Goal: Task Accomplishment & Management: Complete application form

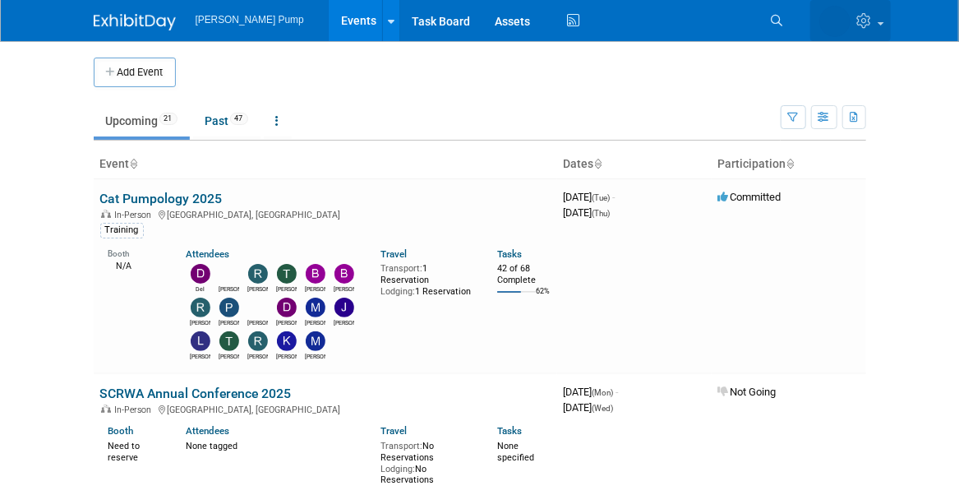
click at [873, 25] on icon at bounding box center [866, 20] width 19 height 15
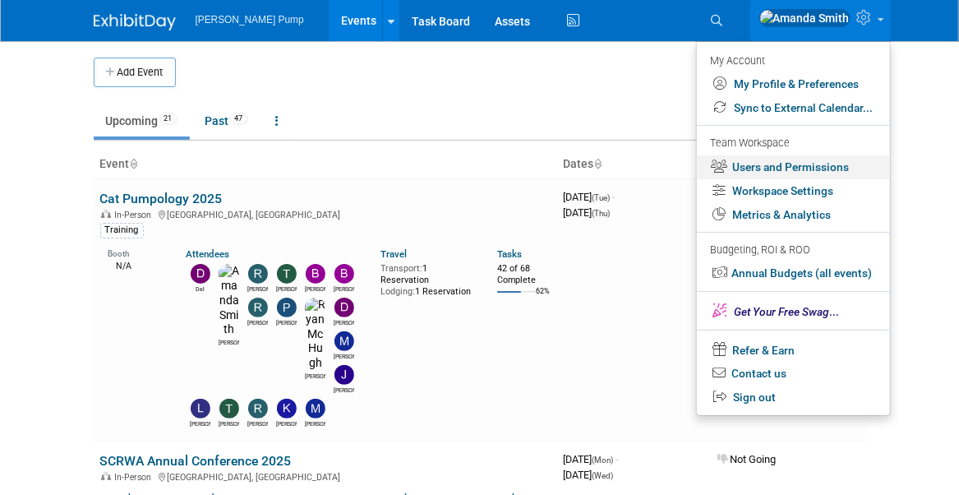
click at [799, 166] on link "Users and Permissions" at bounding box center [793, 167] width 193 height 24
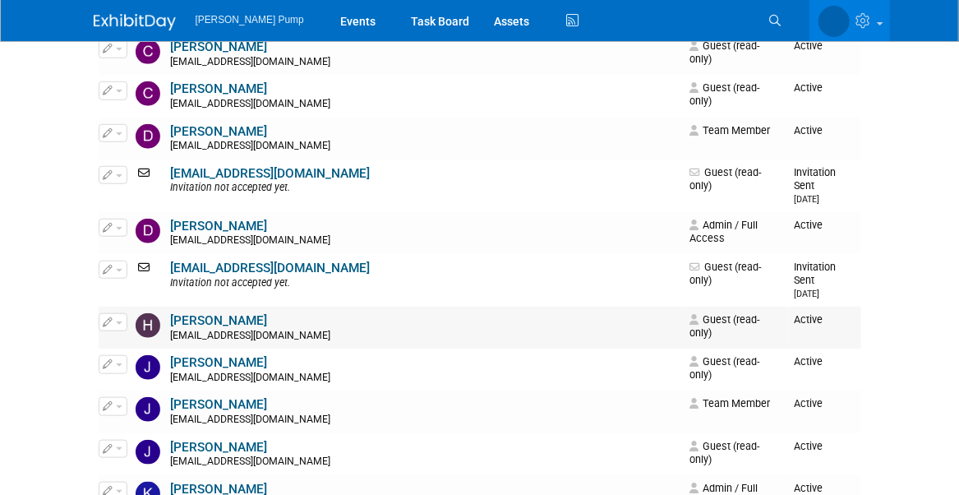
scroll to position [411, 0]
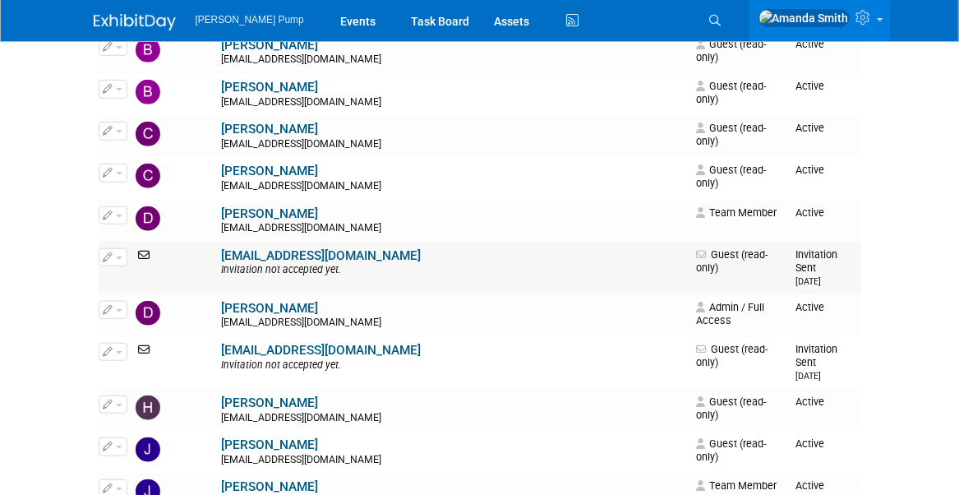
click at [110, 248] on button "button" at bounding box center [113, 257] width 29 height 18
click at [145, 272] on link "Edit" at bounding box center [164, 283] width 130 height 23
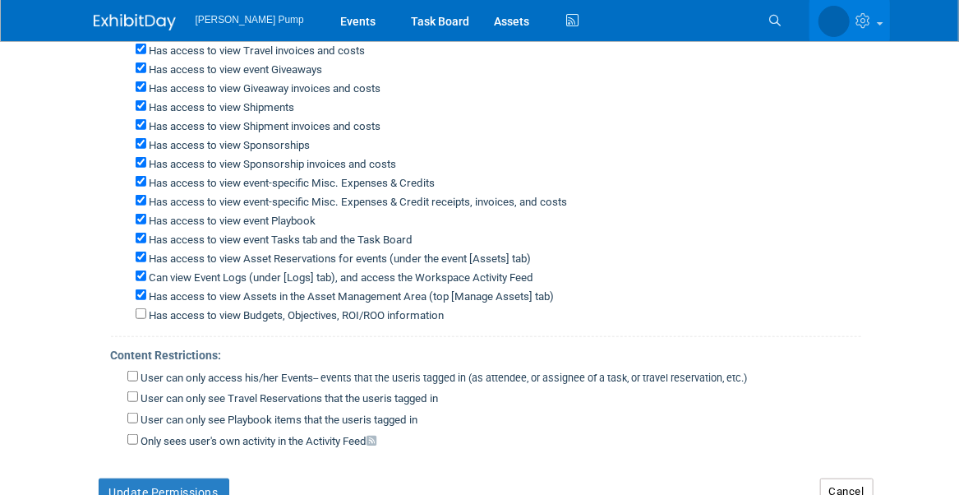
scroll to position [618, 0]
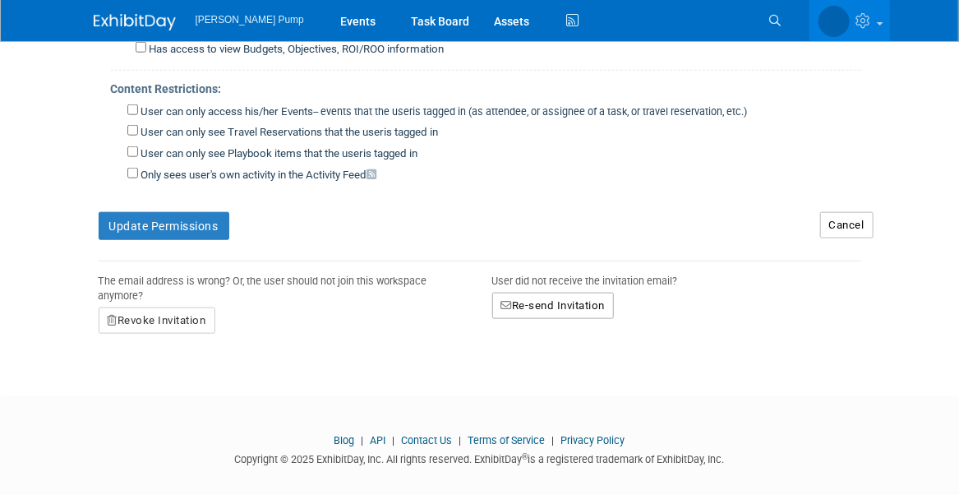
click at [559, 292] on button "Re-send Invitation" at bounding box center [553, 305] width 122 height 26
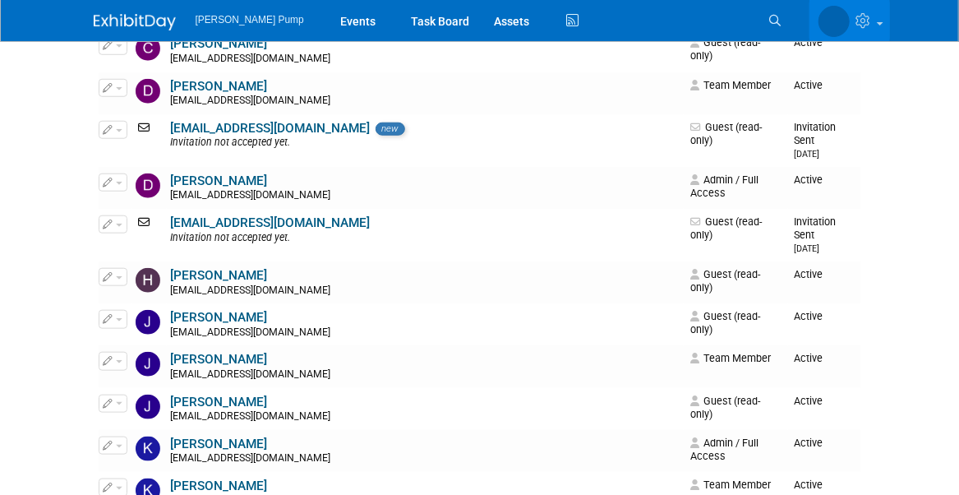
scroll to position [493, 0]
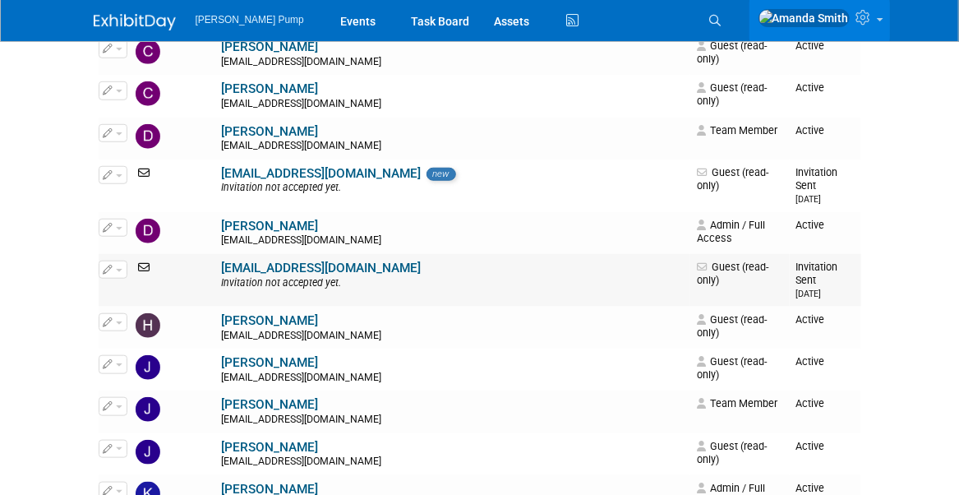
click at [111, 265] on icon "button" at bounding box center [109, 269] width 10 height 9
click at [140, 284] on link "Edit" at bounding box center [164, 295] width 130 height 23
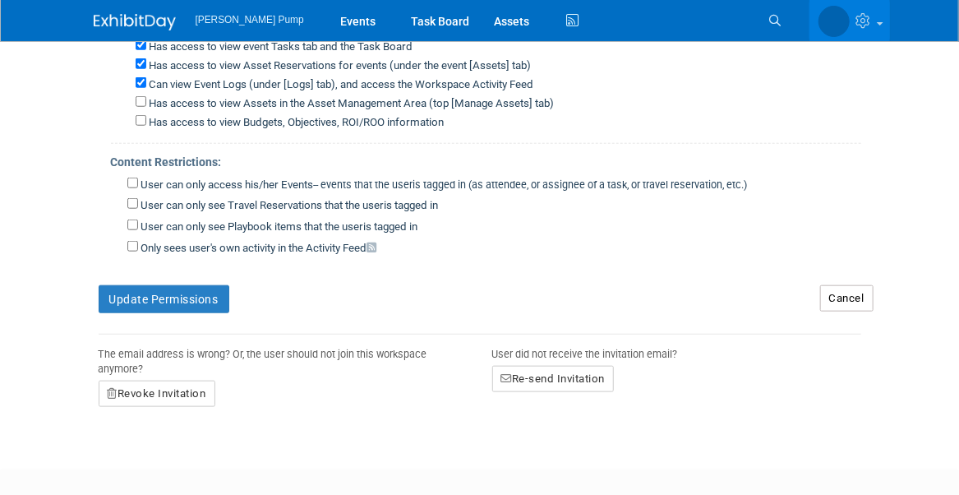
scroll to position [618, 0]
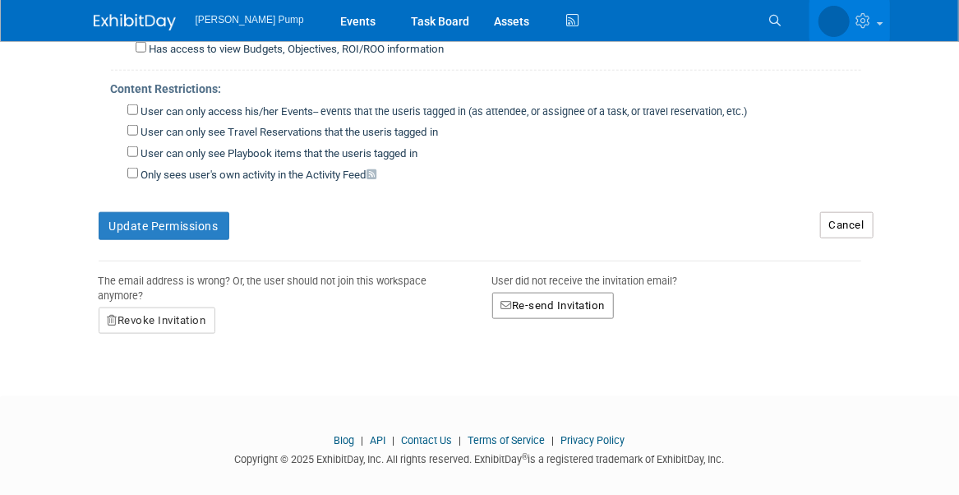
click at [565, 292] on button "Re-send Invitation" at bounding box center [553, 305] width 122 height 26
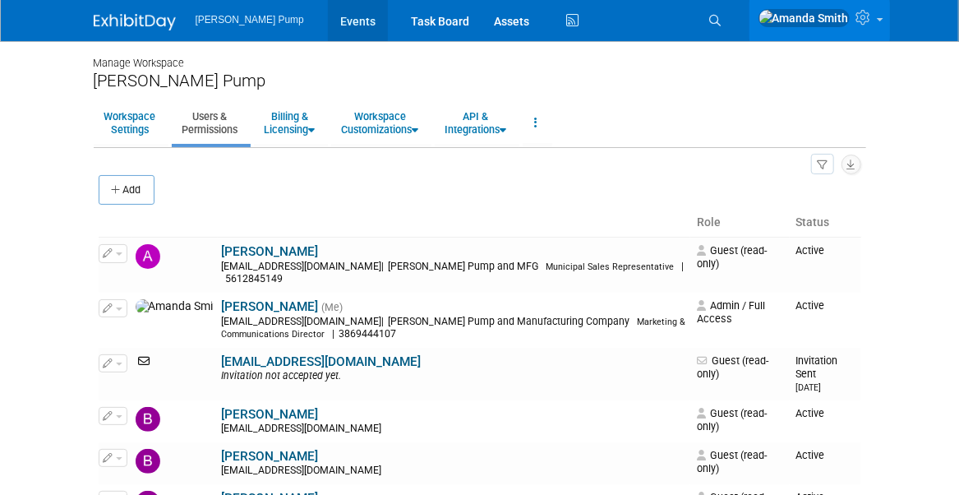
click at [328, 21] on link "Events" at bounding box center [358, 20] width 60 height 41
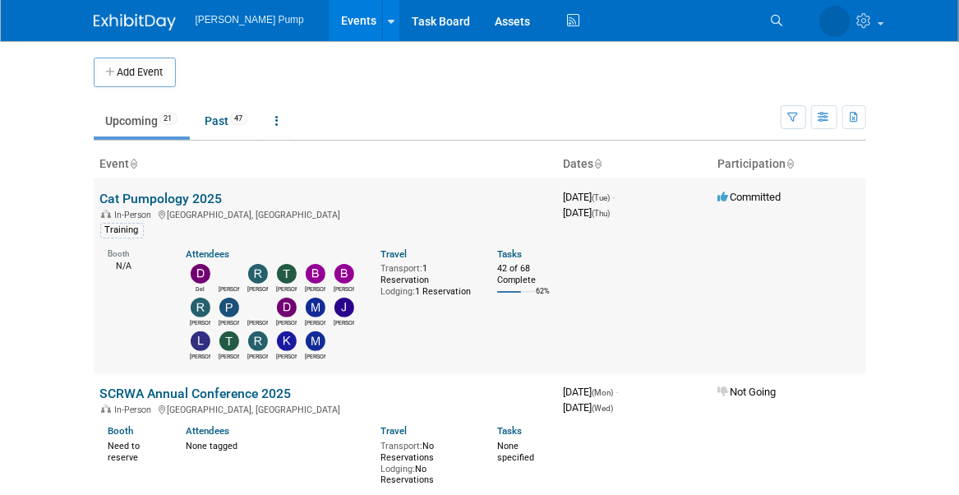
click at [149, 198] on link "Cat Pumpology 2025" at bounding box center [161, 199] width 122 height 16
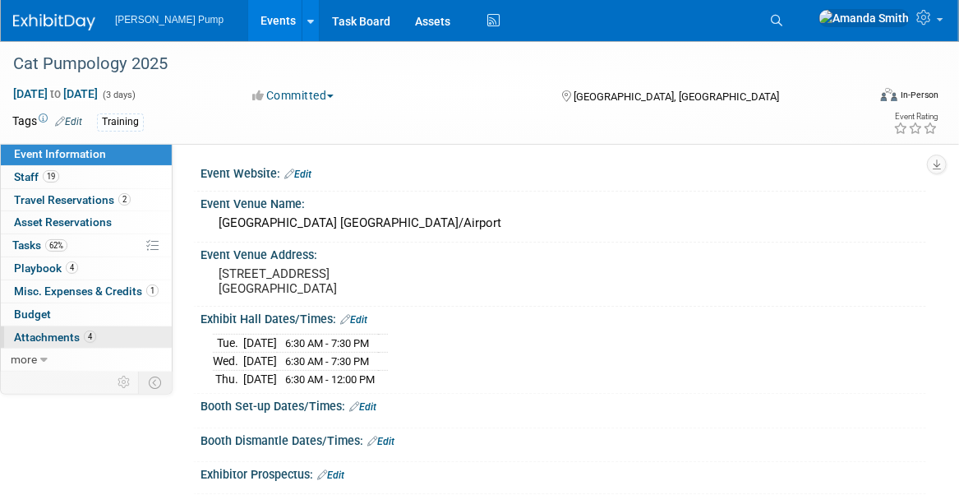
click at [62, 331] on span "Attachments 4" at bounding box center [55, 336] width 82 height 13
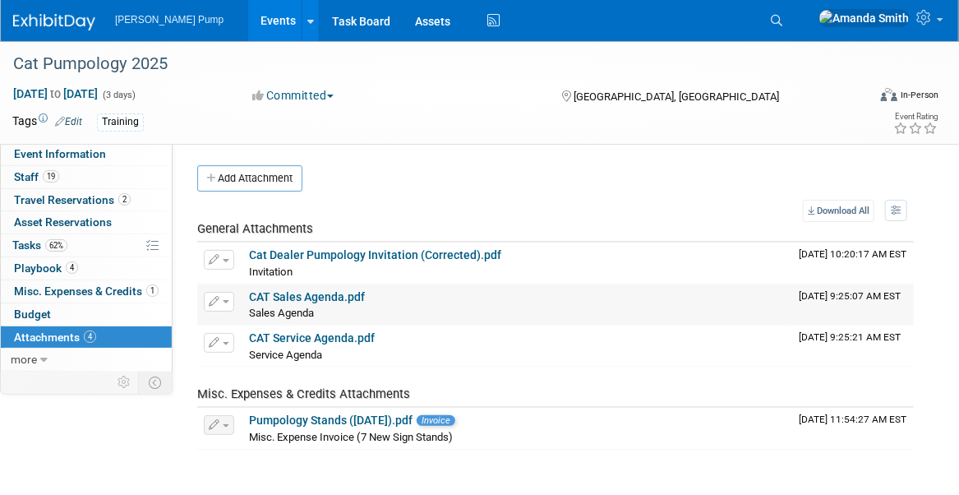
click at [327, 292] on link "CAT Sales Agenda.pdf" at bounding box center [307, 296] width 116 height 13
drag, startPoint x: 16, startPoint y: 262, endPoint x: 30, endPoint y: 264, distance: 13.2
click at [17, 262] on span "Playbook 4" at bounding box center [46, 267] width 64 height 13
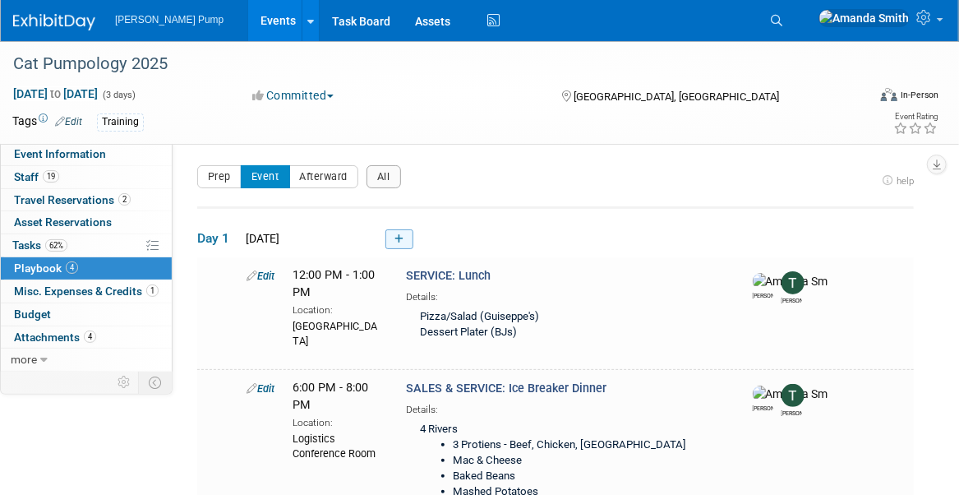
click at [402, 234] on icon at bounding box center [398, 239] width 9 height 10
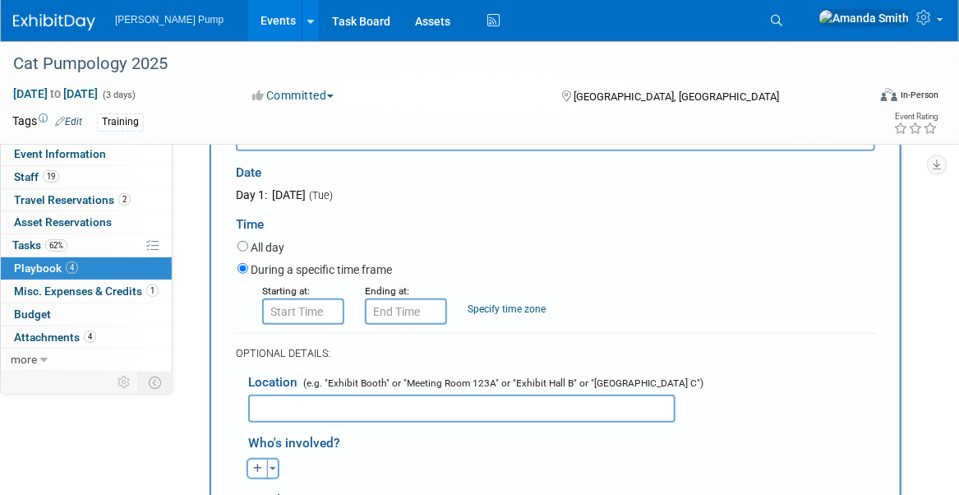
scroll to position [218, 0]
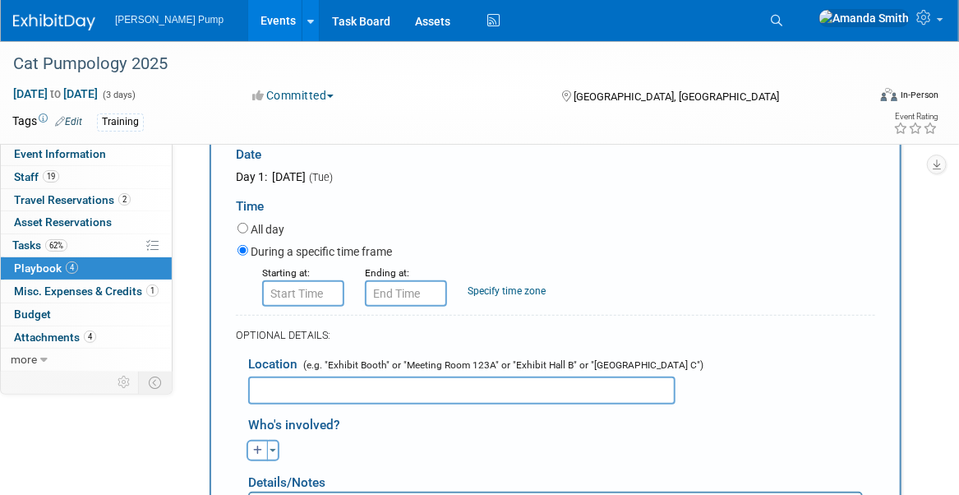
type input "SALES & SERVICE: Welcome & Pre-Test"
click at [293, 292] on input "8:00 AM" at bounding box center [303, 293] width 82 height 26
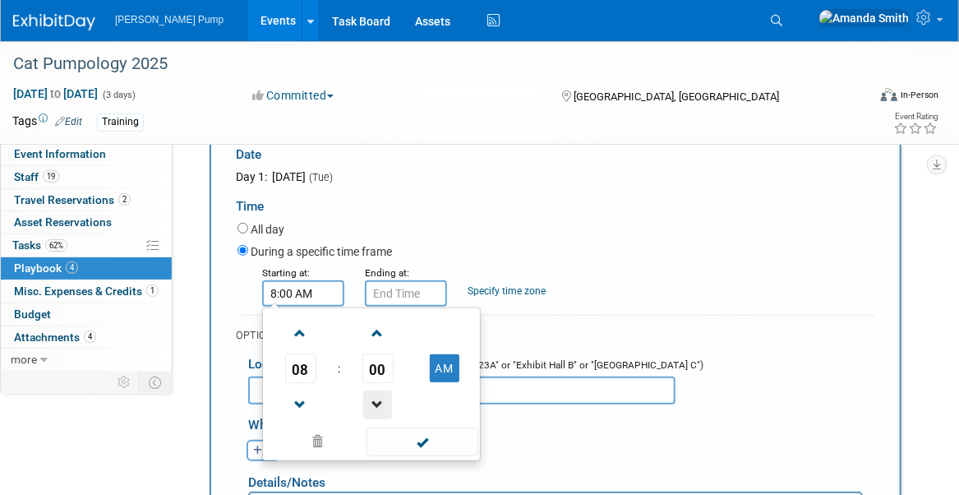
click at [369, 403] on span at bounding box center [377, 404] width 29 height 29
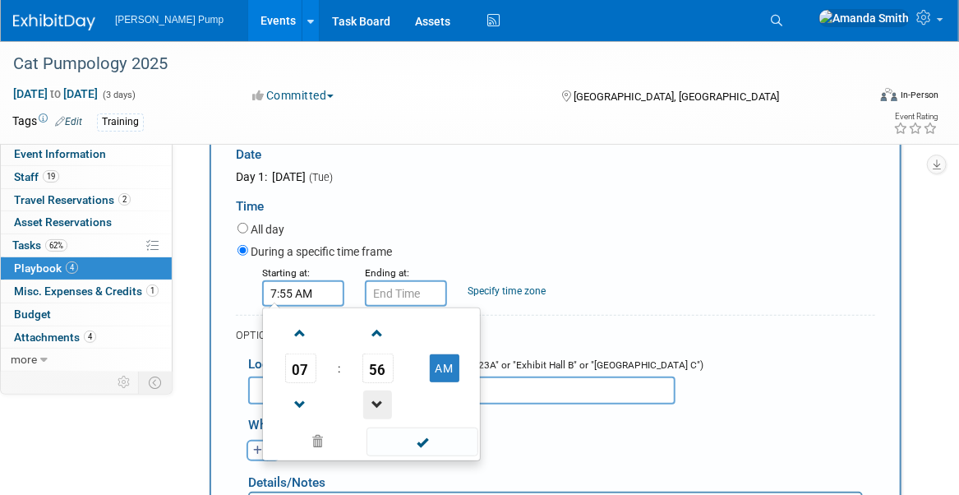
click at [369, 403] on span at bounding box center [377, 404] width 29 height 29
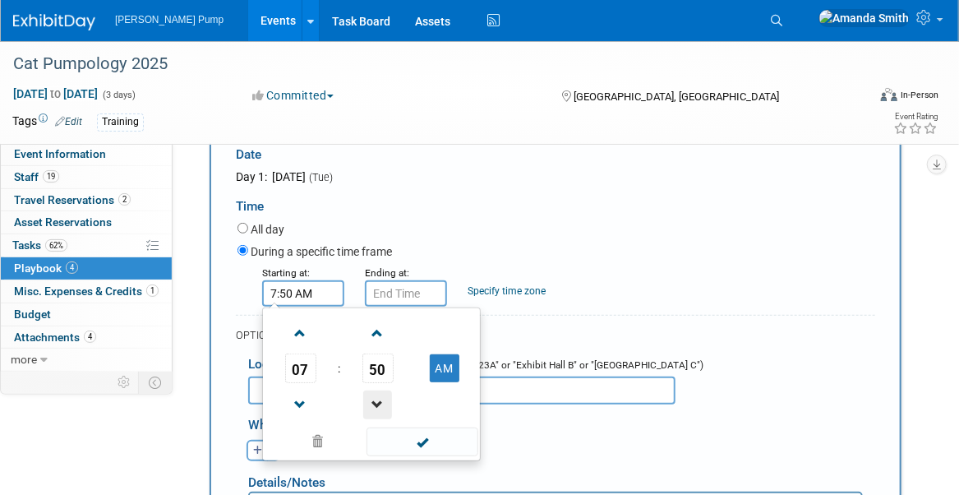
click at [369, 403] on span at bounding box center [377, 404] width 29 height 29
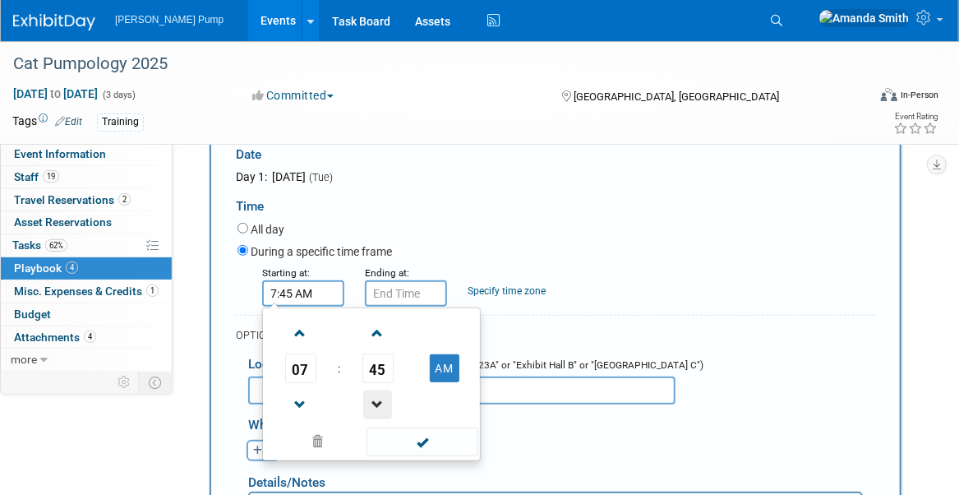
click at [369, 403] on span at bounding box center [377, 404] width 29 height 29
click at [376, 338] on span at bounding box center [377, 333] width 29 height 29
type input "7:45 AM"
click at [392, 297] on input "7:45 AM" at bounding box center [406, 293] width 82 height 26
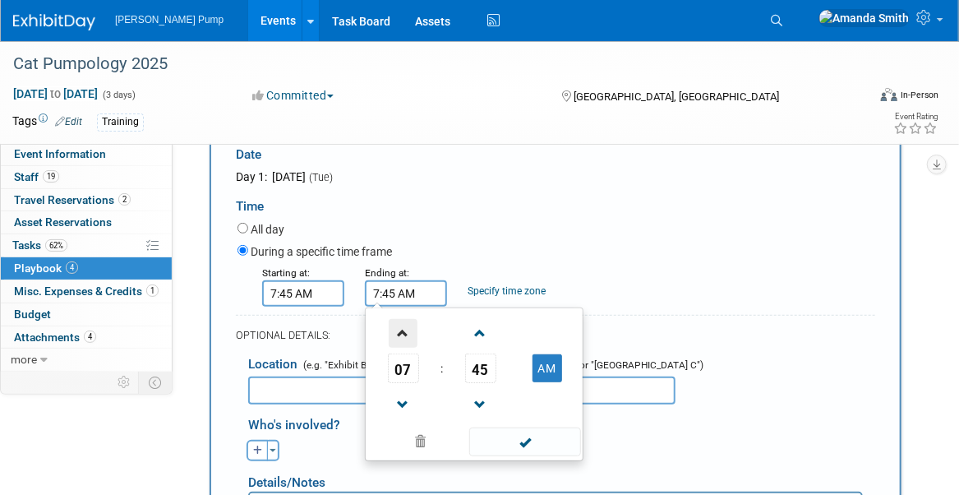
drag, startPoint x: 400, startPoint y: 330, endPoint x: 410, endPoint y: 334, distance: 10.7
click at [401, 330] on span at bounding box center [403, 333] width 29 height 29
click at [478, 334] on span at bounding box center [480, 333] width 29 height 29
click at [479, 332] on span at bounding box center [480, 333] width 29 height 29
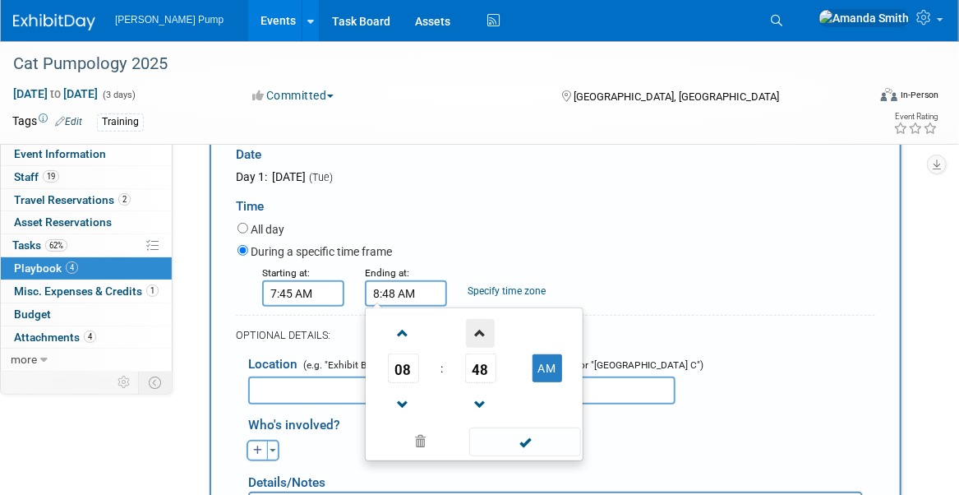
drag, startPoint x: 479, startPoint y: 332, endPoint x: 473, endPoint y: 343, distance: 12.1
click at [480, 332] on span at bounding box center [480, 333] width 29 height 29
click at [412, 398] on span at bounding box center [403, 404] width 29 height 29
click at [487, 328] on span at bounding box center [480, 333] width 29 height 29
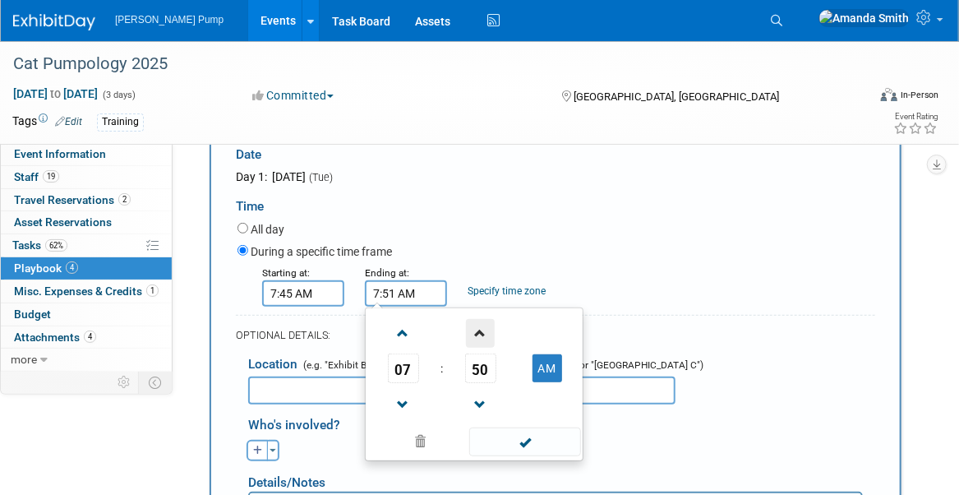
click at [487, 328] on span at bounding box center [480, 333] width 29 height 29
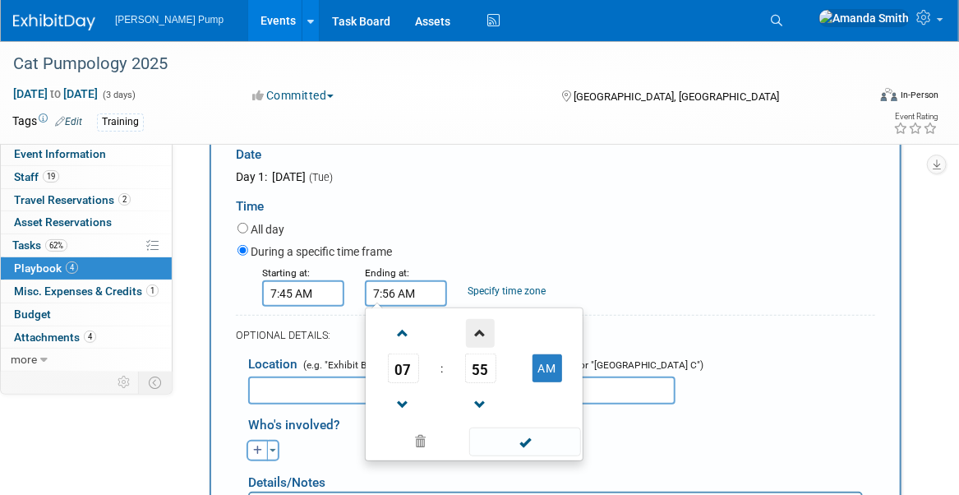
click at [487, 328] on span at bounding box center [480, 333] width 29 height 29
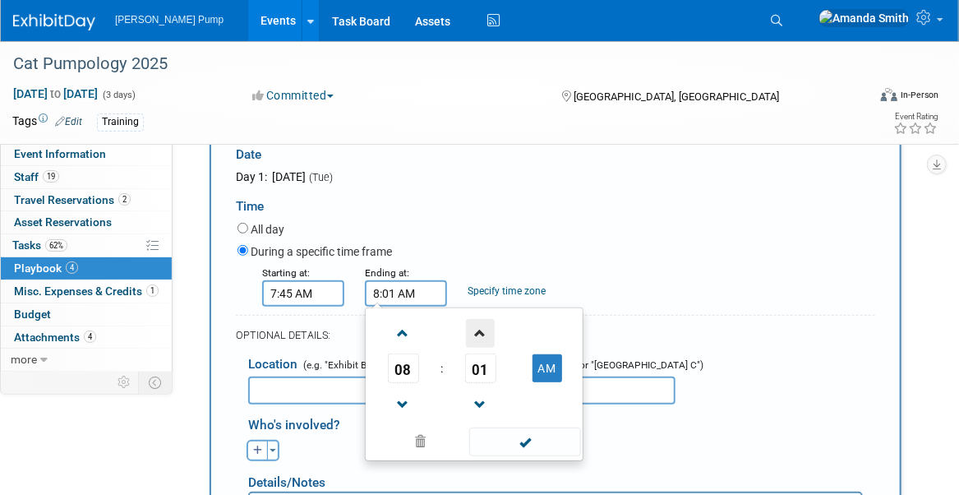
click at [487, 328] on span at bounding box center [480, 333] width 29 height 29
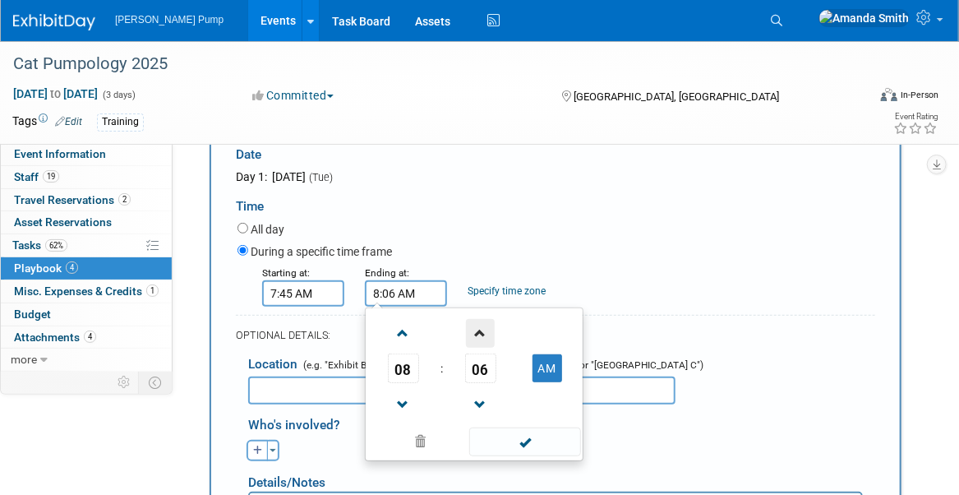
click at [487, 328] on span at bounding box center [480, 333] width 29 height 29
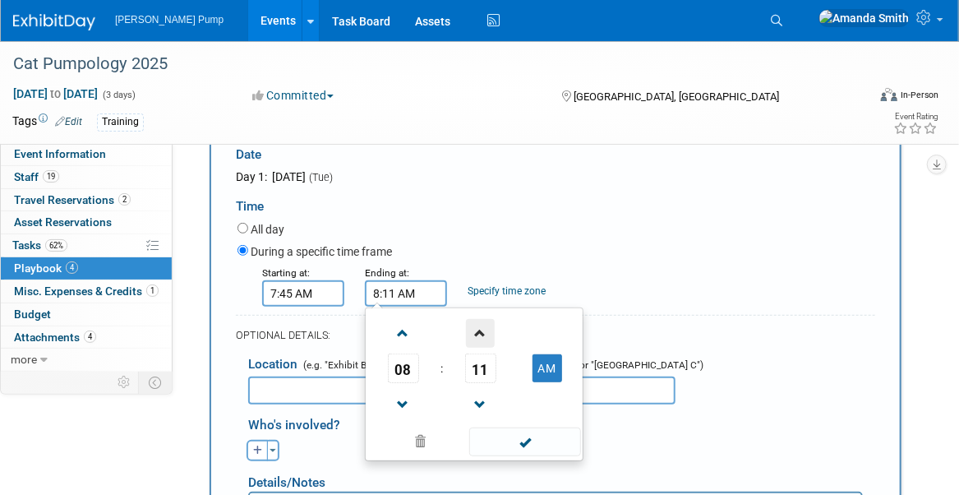
click at [487, 328] on span at bounding box center [480, 333] width 29 height 29
type input "8:15 AM"
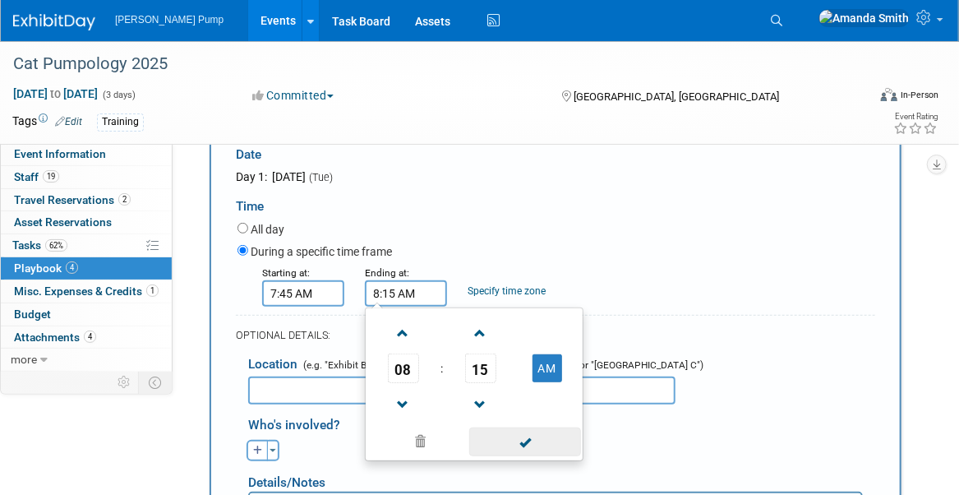
click at [515, 444] on span at bounding box center [524, 441] width 111 height 29
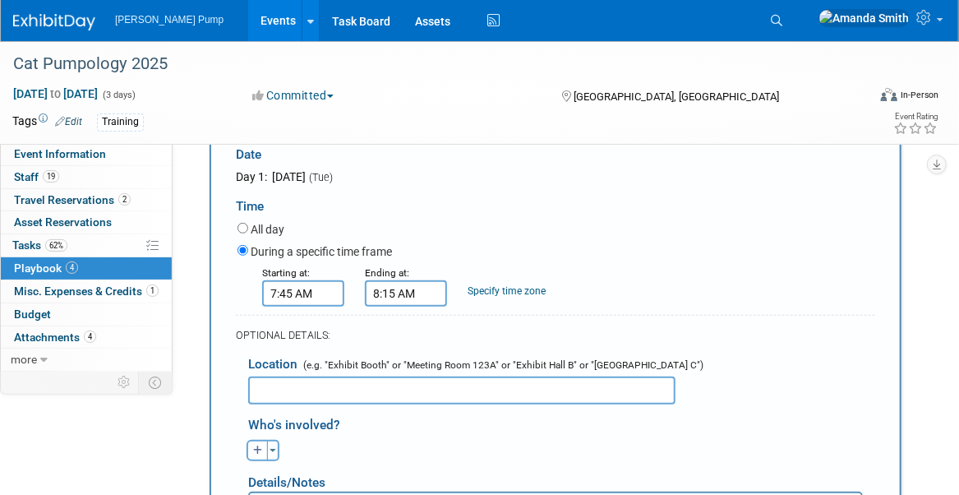
click at [315, 389] on input "text" at bounding box center [461, 390] width 427 height 28
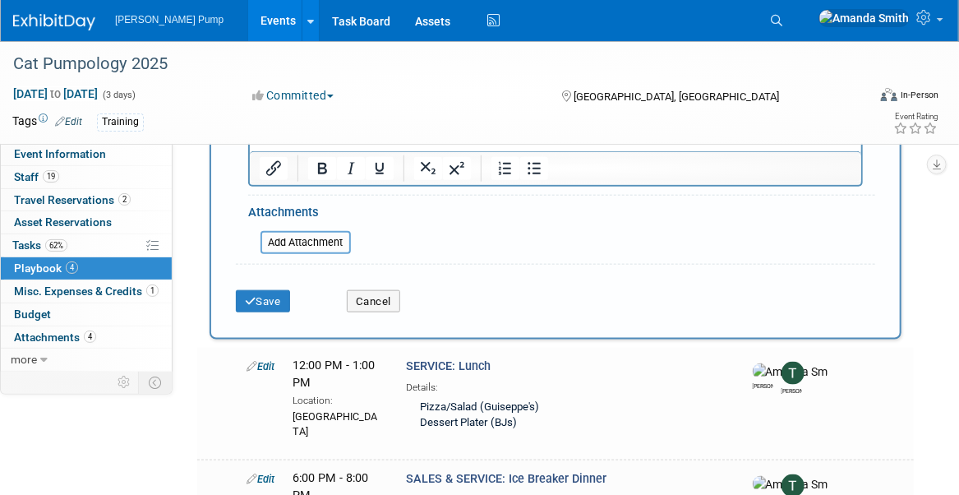
scroll to position [628, 0]
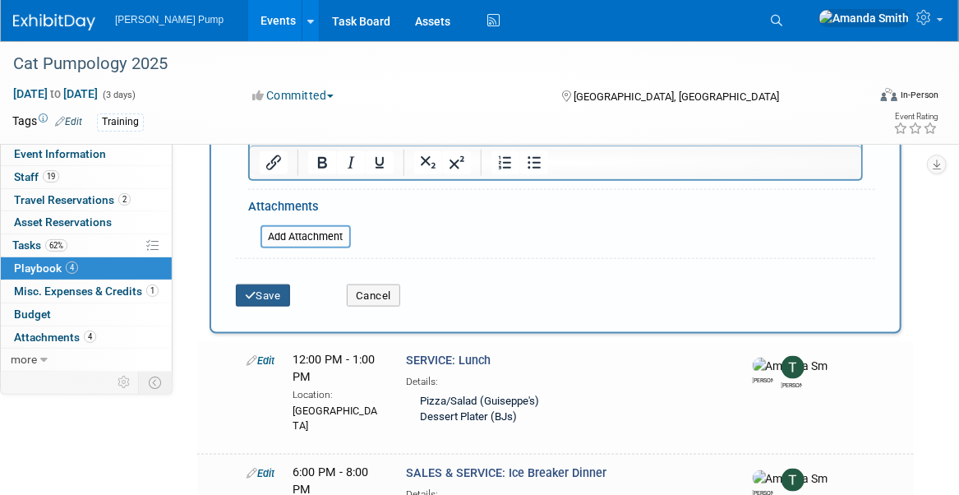
type input "Firebird Room at [GEOGRAPHIC_DATA]"
click at [253, 290] on icon "submit" at bounding box center [251, 295] width 12 height 11
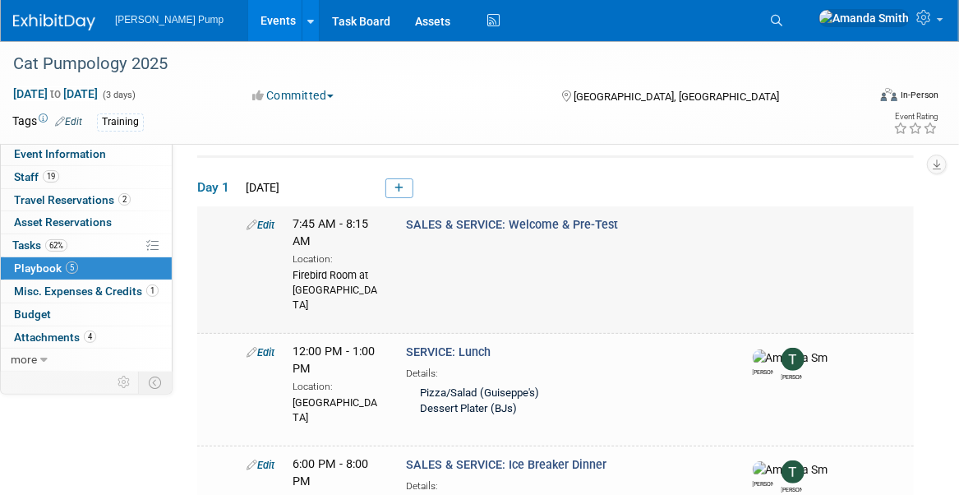
scroll to position [51, 0]
click at [398, 184] on icon at bounding box center [398, 188] width 9 height 10
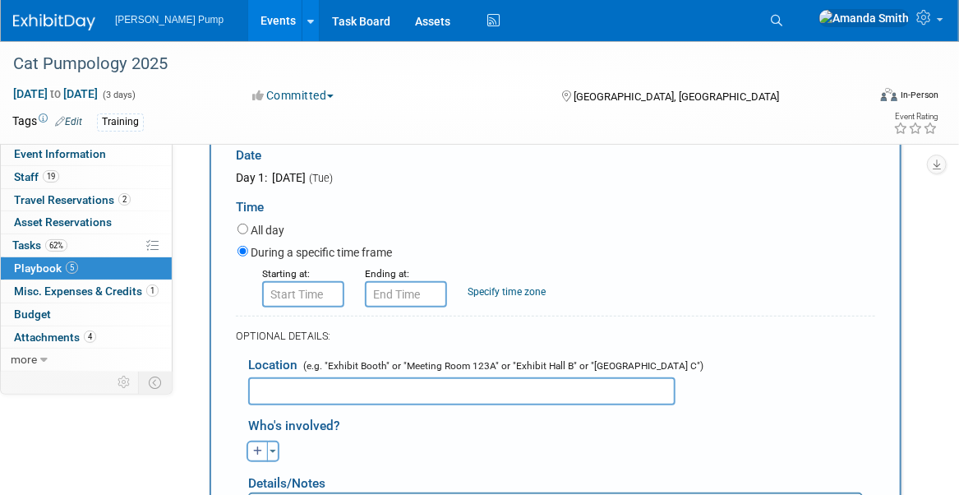
scroll to position [218, 0]
type input "SALES & SERVICE: Basic Pumping Principles"
click at [295, 286] on input "8:00 AM" at bounding box center [303, 293] width 82 height 26
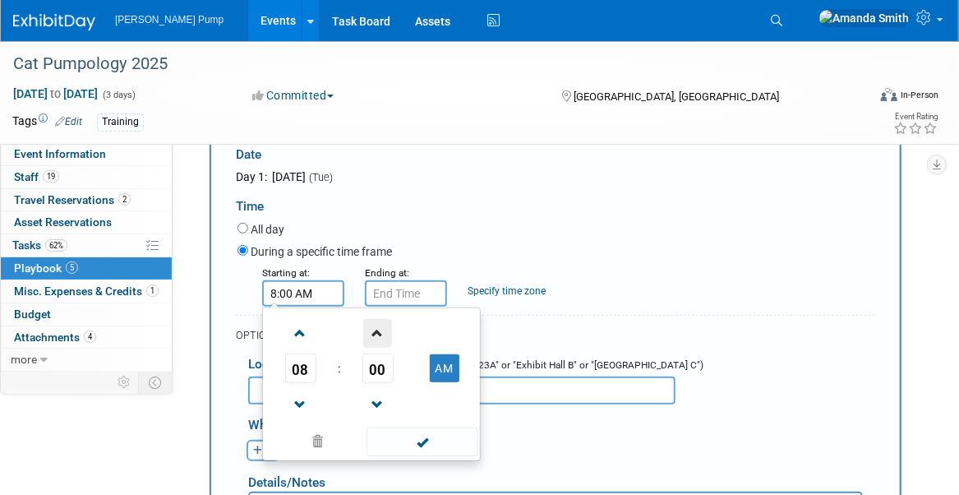
click at [373, 333] on span at bounding box center [377, 333] width 29 height 29
click at [374, 332] on span at bounding box center [377, 333] width 29 height 29
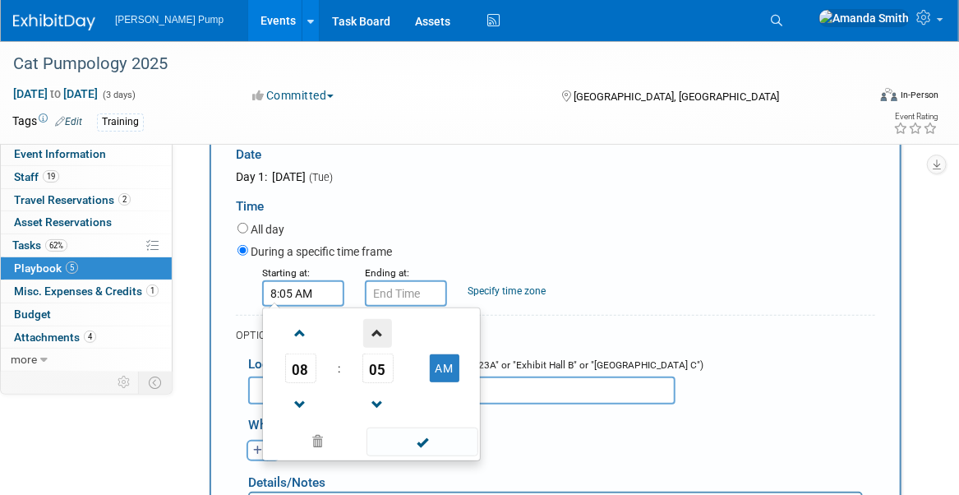
click at [374, 332] on span at bounding box center [377, 333] width 29 height 29
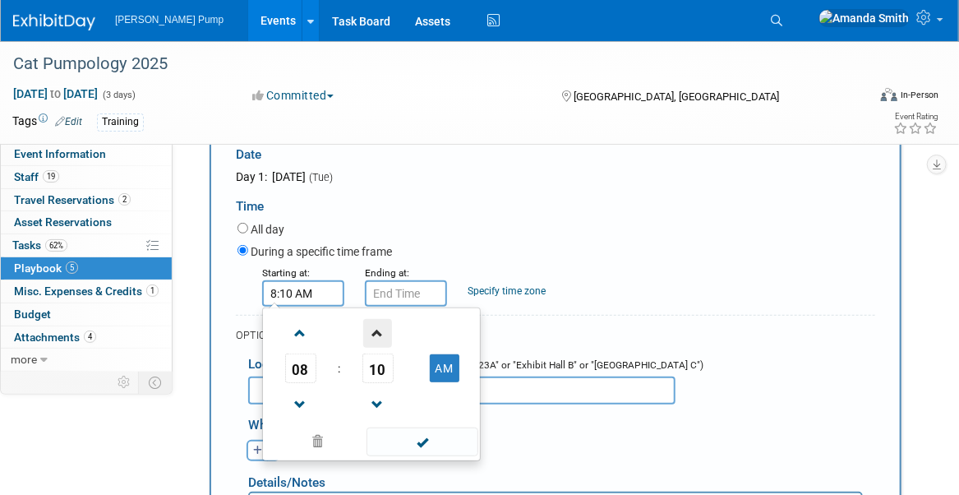
click at [374, 332] on span at bounding box center [377, 333] width 29 height 29
click at [374, 330] on span at bounding box center [377, 333] width 29 height 29
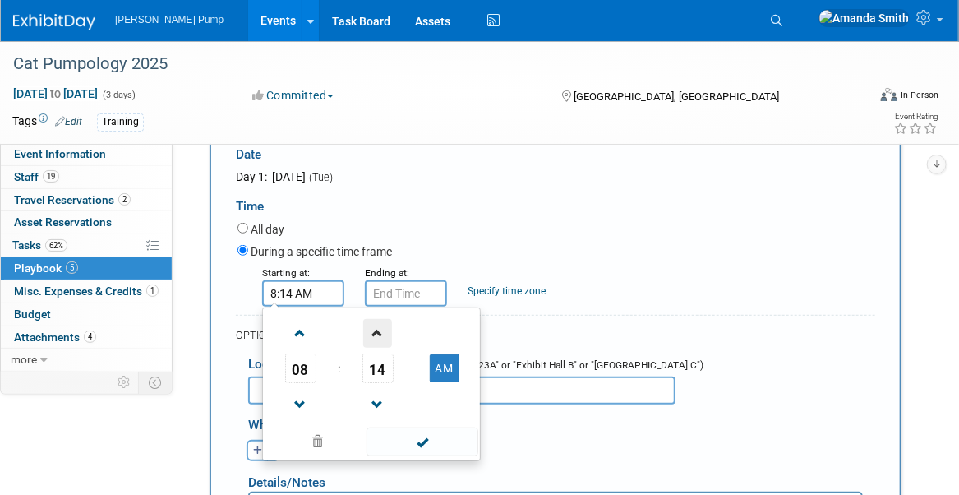
type input "8:15 AM"
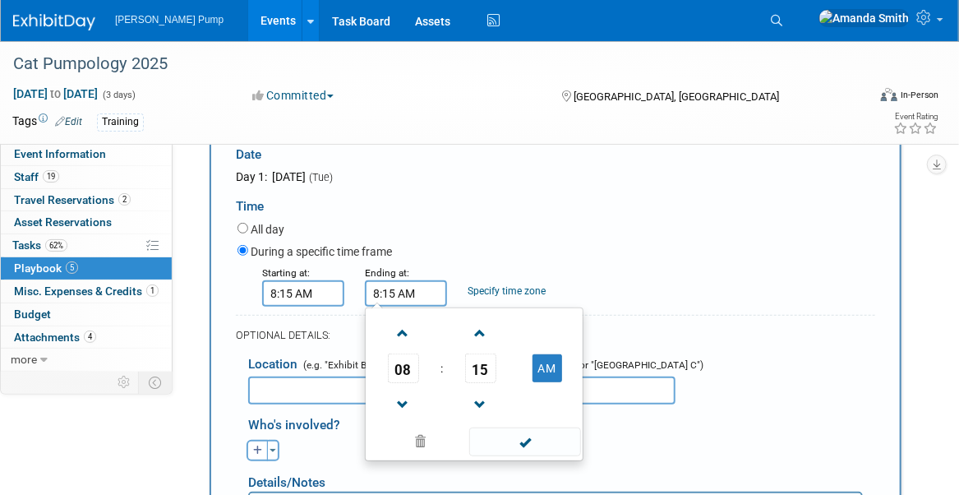
click at [397, 292] on input "8:15 AM" at bounding box center [406, 293] width 82 height 26
click at [481, 402] on span at bounding box center [480, 404] width 29 height 29
click at [481, 401] on span at bounding box center [480, 404] width 29 height 29
click at [481, 399] on span at bounding box center [480, 404] width 29 height 29
click at [481, 398] on span at bounding box center [480, 404] width 29 height 29
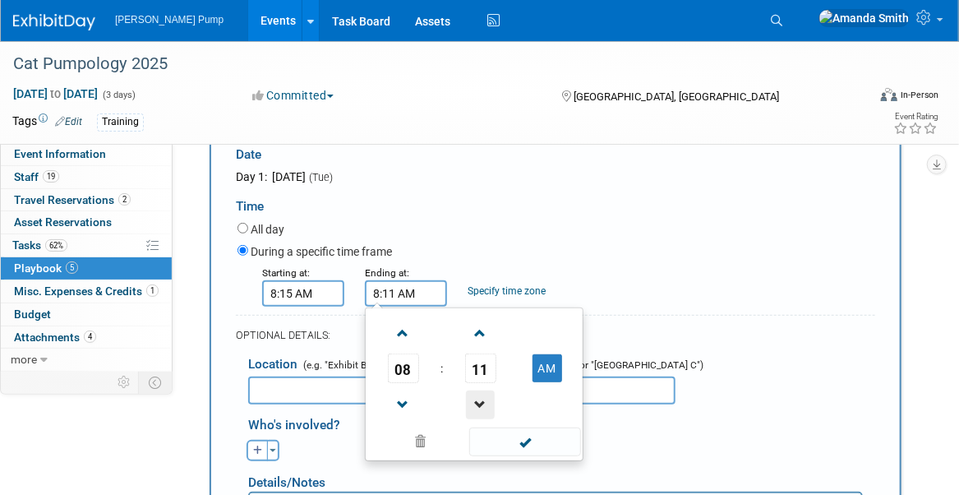
click at [481, 397] on span at bounding box center [480, 404] width 29 height 29
click at [481, 396] on span at bounding box center [480, 404] width 29 height 29
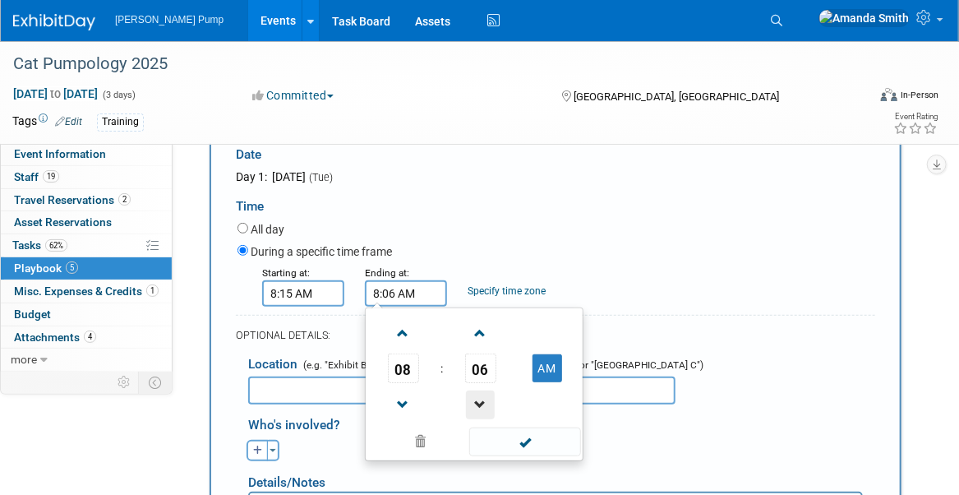
click at [481, 396] on span at bounding box center [480, 404] width 29 height 29
click at [481, 395] on span at bounding box center [480, 404] width 29 height 29
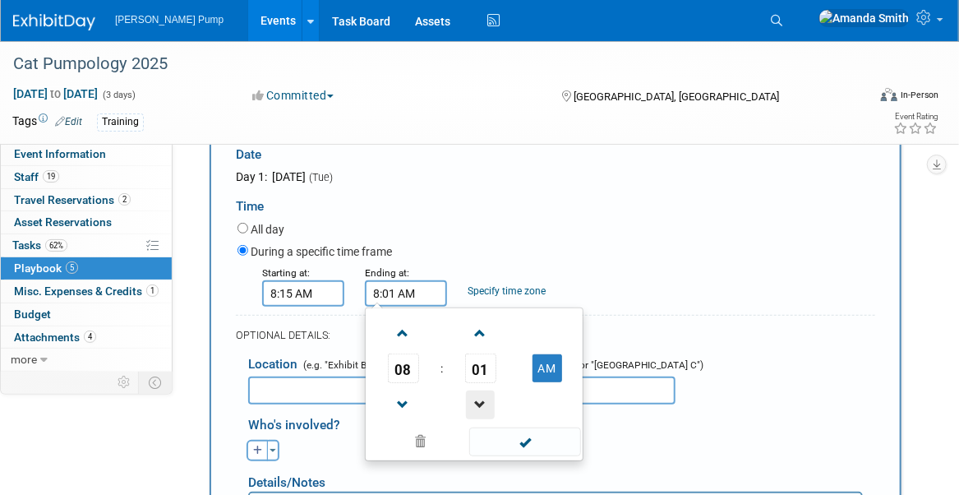
click at [481, 395] on span at bounding box center [480, 404] width 29 height 29
click at [407, 329] on span at bounding box center [403, 333] width 29 height 29
type input "9:00 AM"
click at [521, 439] on span at bounding box center [524, 441] width 111 height 29
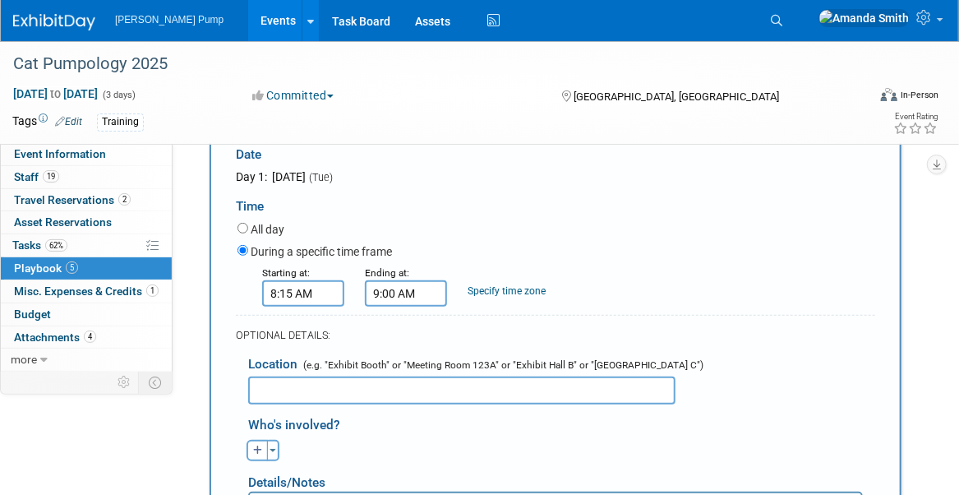
click at [584, 278] on div "Starting at: 8:15 AM Ending at: 9:00 AM Specify time zone Time zone:" at bounding box center [556, 285] width 662 height 43
click at [311, 390] on input "text" at bounding box center [461, 390] width 427 height 28
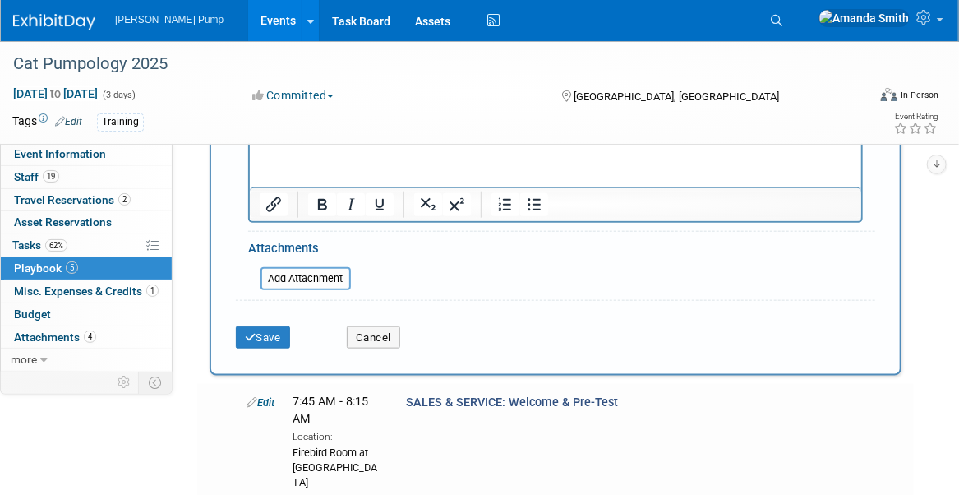
scroll to position [628, 0]
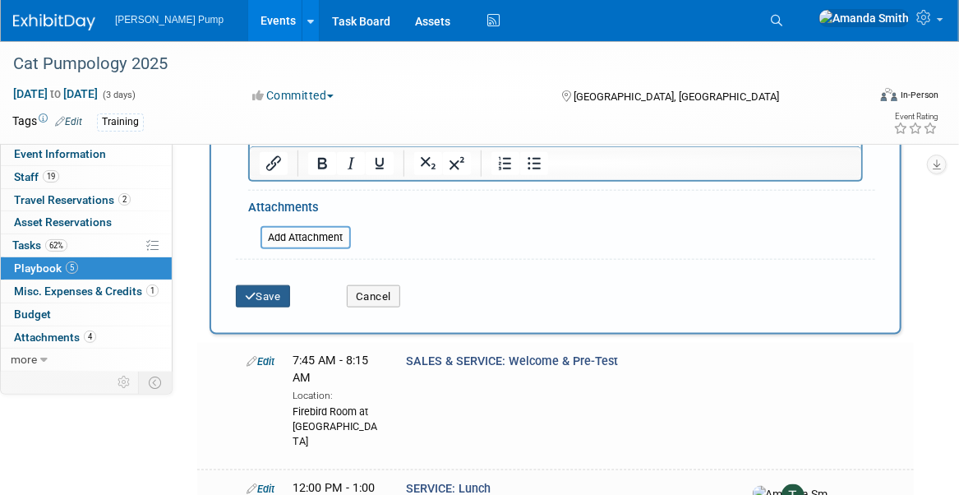
type input "Firebird Room - [GEOGRAPHIC_DATA]"
click at [277, 289] on button "Save" at bounding box center [263, 296] width 54 height 23
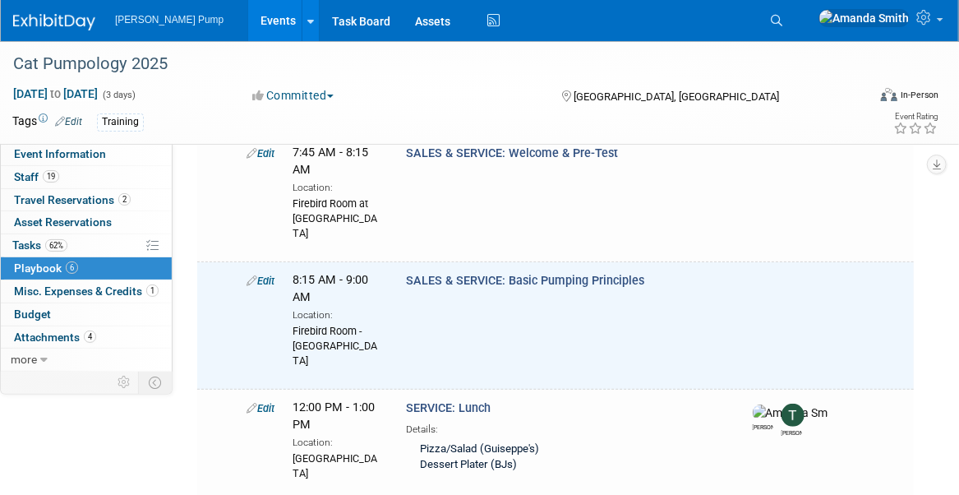
scroll to position [81, 0]
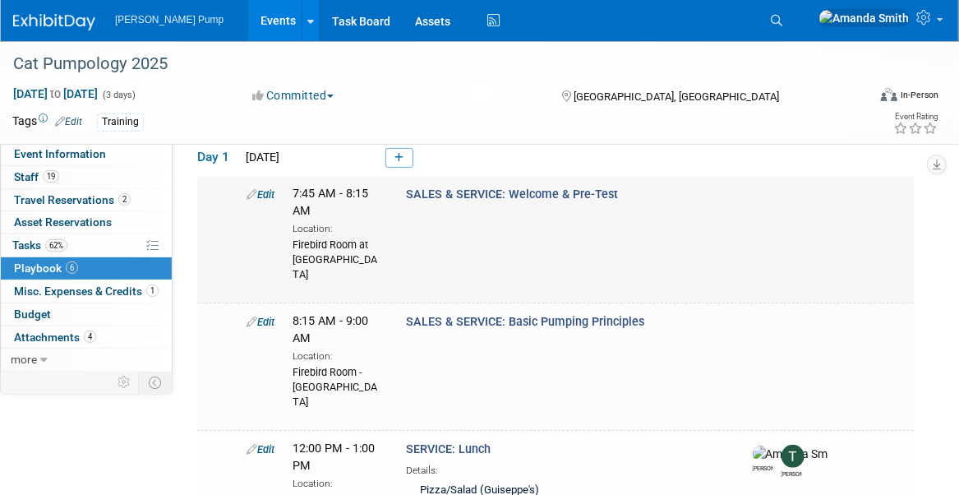
click at [271, 192] on link "Edit" at bounding box center [260, 194] width 28 height 12
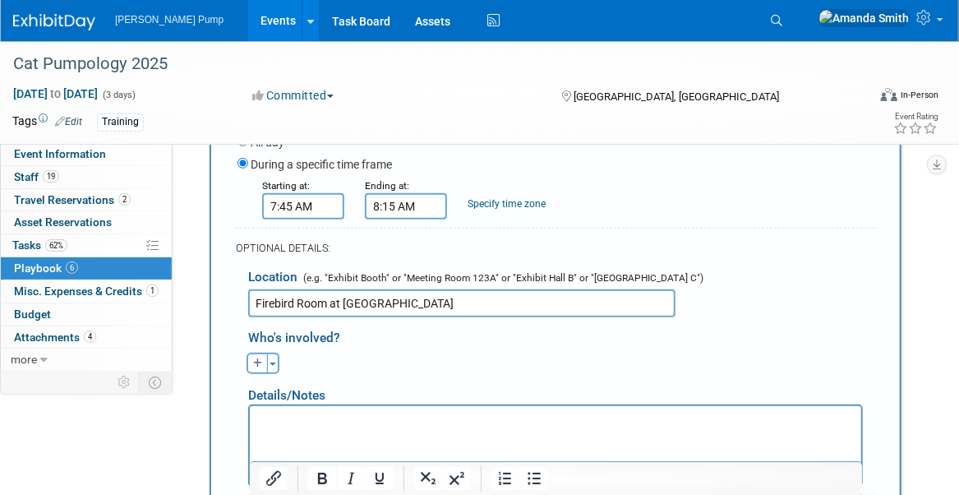
scroll to position [316, 0]
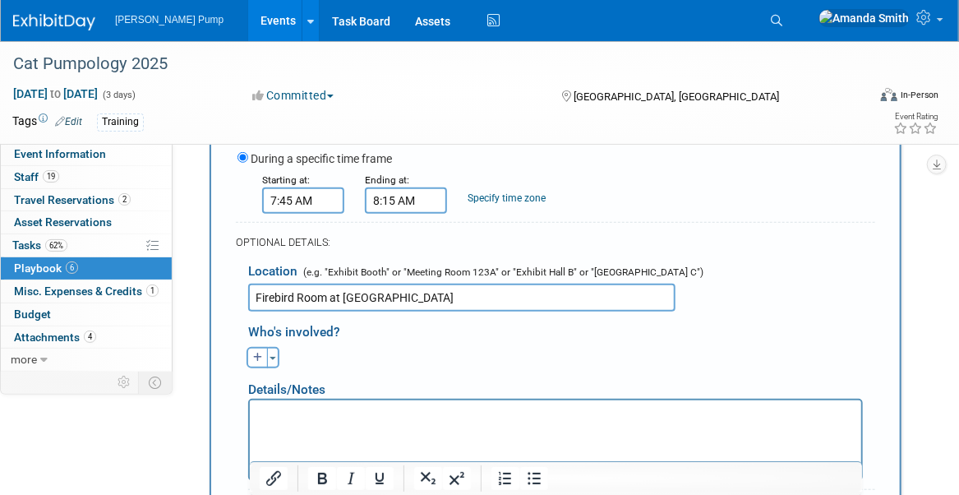
click at [343, 297] on input "Firebird Room at [GEOGRAPHIC_DATA]" at bounding box center [461, 297] width 427 height 28
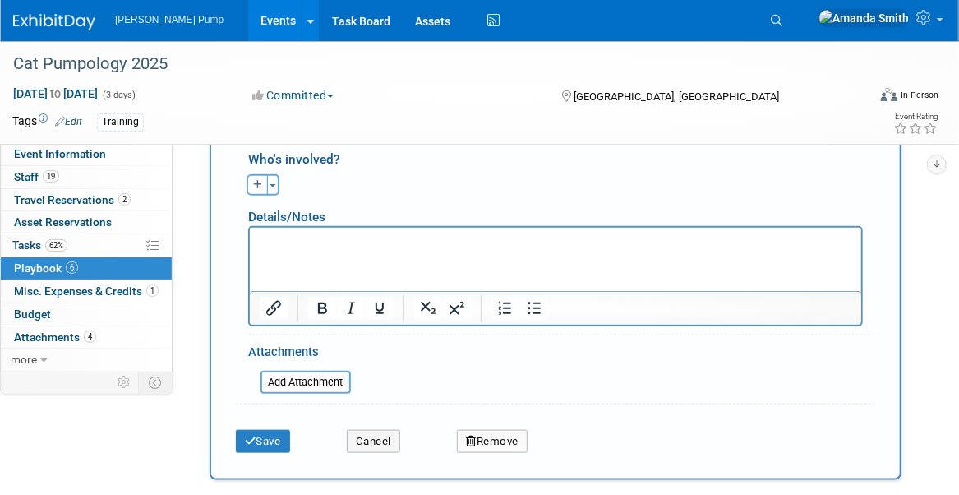
scroll to position [728, 0]
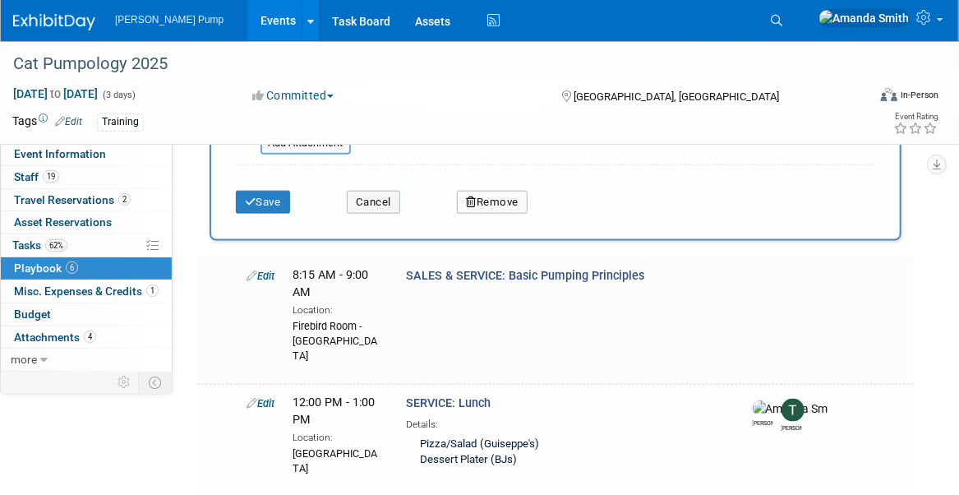
type input "Firebird Room - [GEOGRAPHIC_DATA]"
click at [277, 196] on button "Save" at bounding box center [263, 202] width 54 height 23
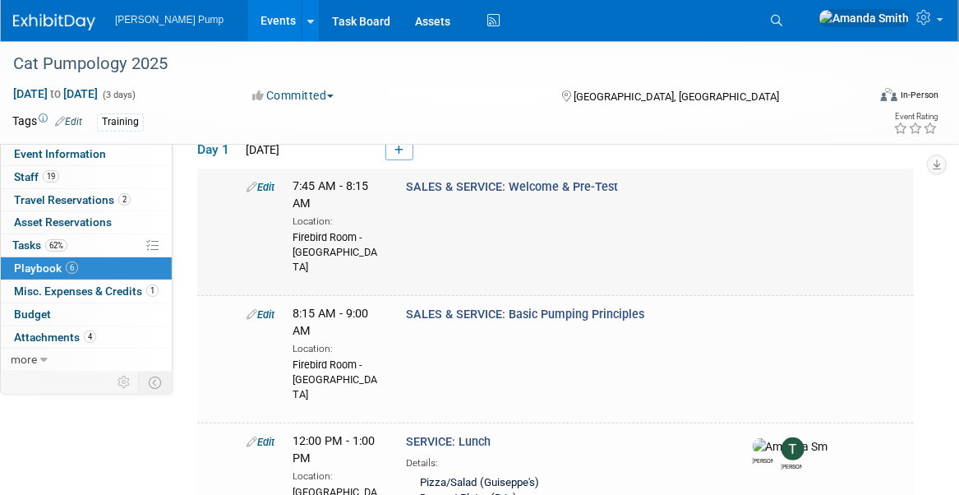
scroll to position [51, 0]
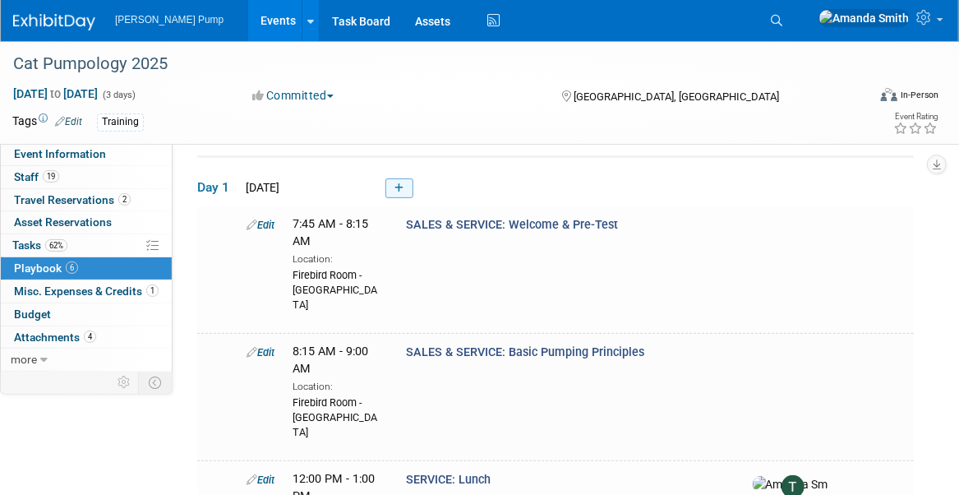
click at [400, 186] on icon at bounding box center [398, 188] width 9 height 10
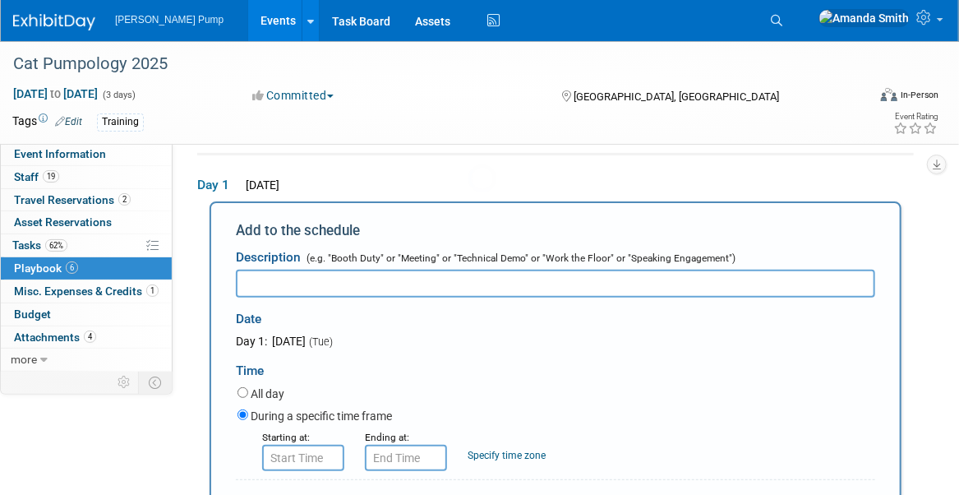
scroll to position [0, 0]
click at [352, 289] on input "text" at bounding box center [555, 283] width 639 height 28
type input "SALES & SERVICE: Types of Pumps and How They Work"
click at [293, 463] on input "8:00 AM" at bounding box center [303, 457] width 82 height 26
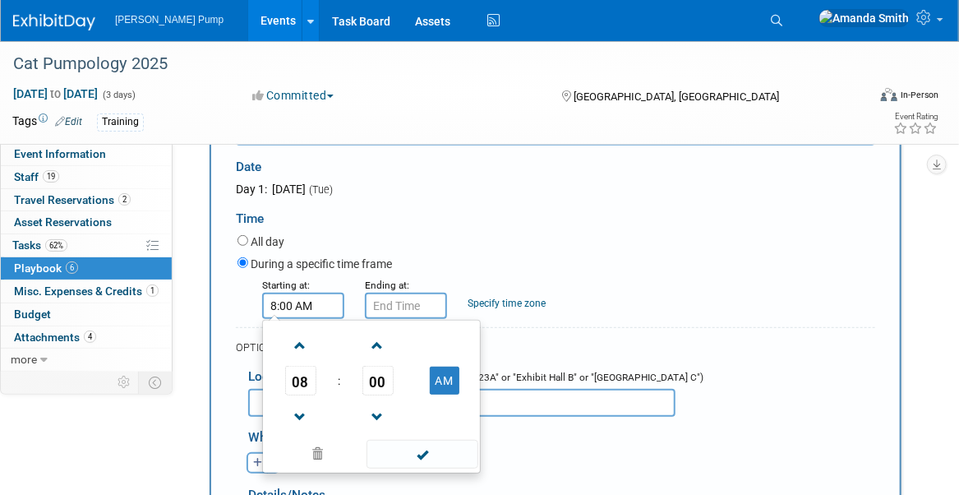
scroll to position [218, 0]
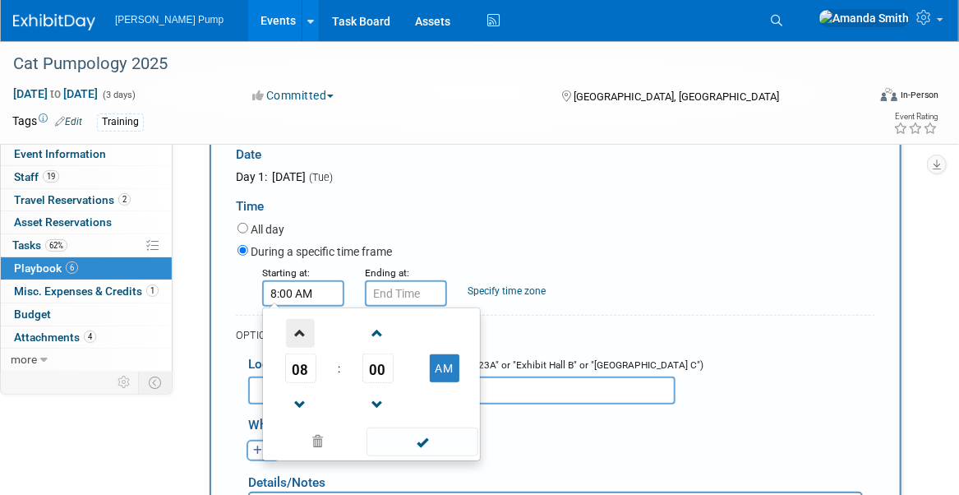
click at [301, 328] on span at bounding box center [300, 333] width 29 height 29
type input "9:00 AM"
drag, startPoint x: 375, startPoint y: 292, endPoint x: 382, endPoint y: 306, distance: 14.7
click at [376, 292] on input "9:00 AM" at bounding box center [406, 293] width 82 height 26
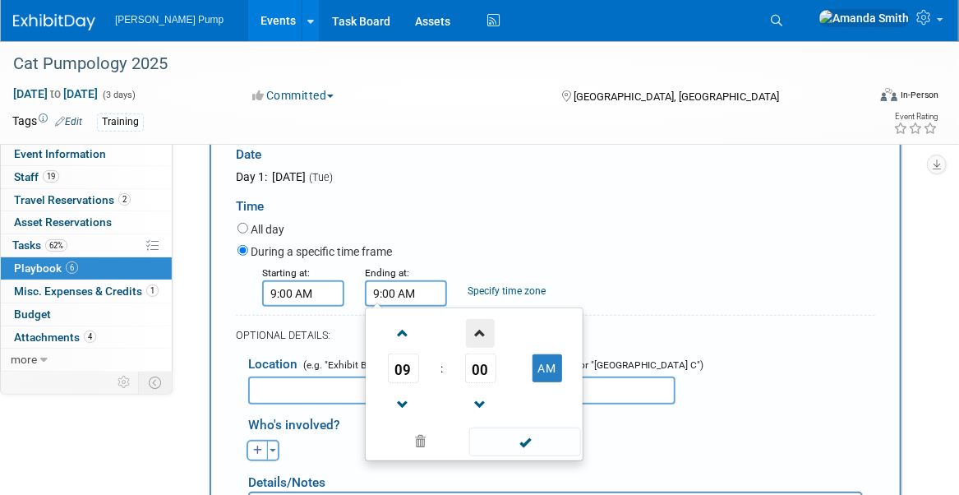
click at [476, 330] on span at bounding box center [480, 333] width 29 height 29
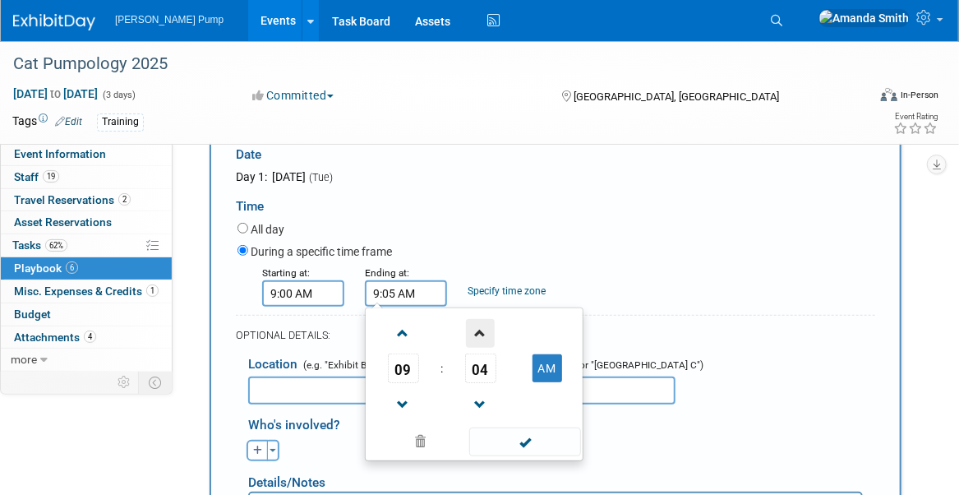
click at [476, 330] on span at bounding box center [480, 333] width 29 height 29
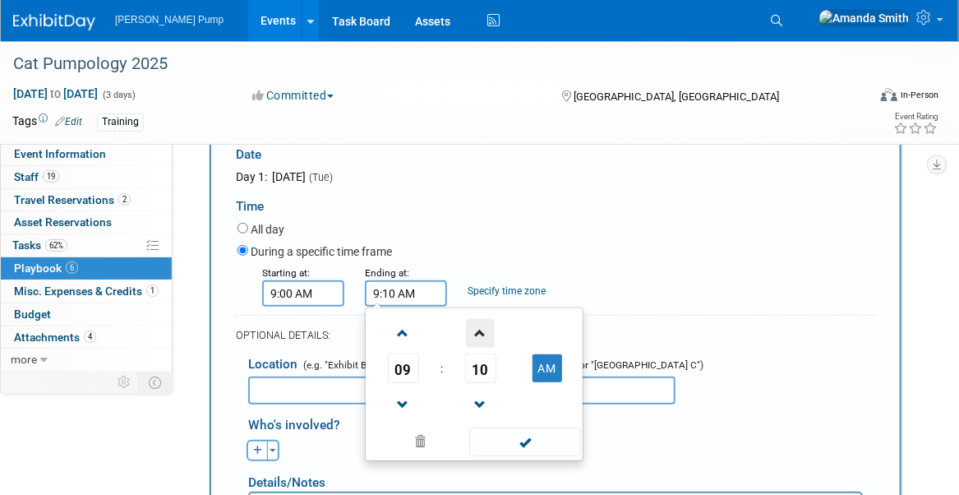
click at [476, 330] on span at bounding box center [480, 333] width 29 height 29
click at [477, 329] on span at bounding box center [480, 333] width 29 height 29
click at [478, 329] on span at bounding box center [480, 333] width 29 height 29
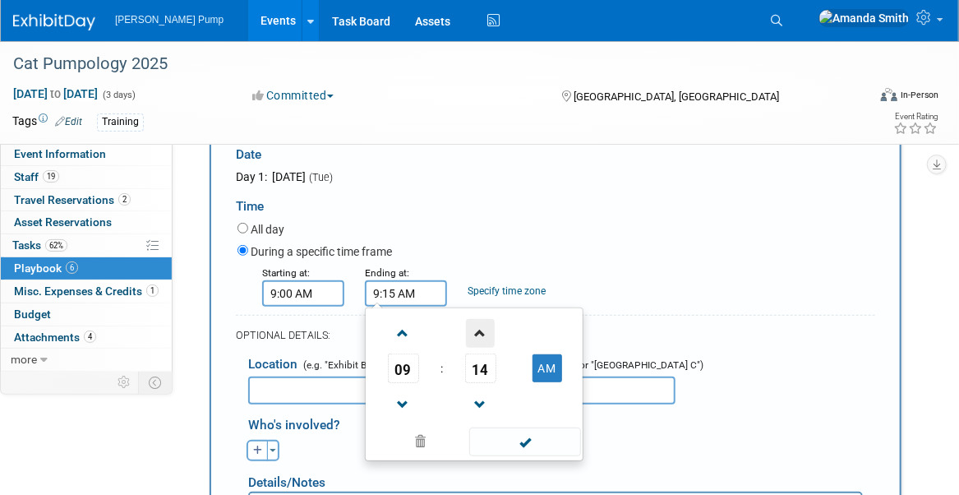
click at [478, 329] on span at bounding box center [480, 333] width 29 height 29
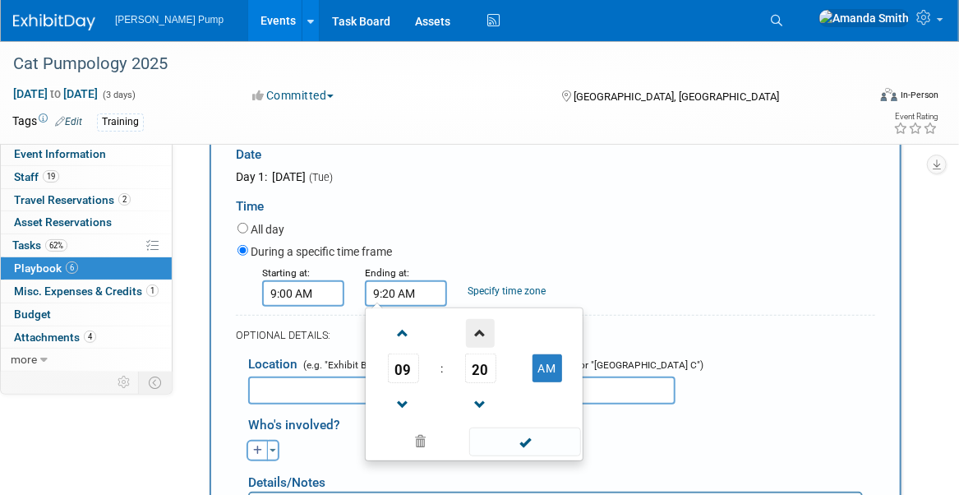
click at [478, 329] on span at bounding box center [480, 333] width 29 height 29
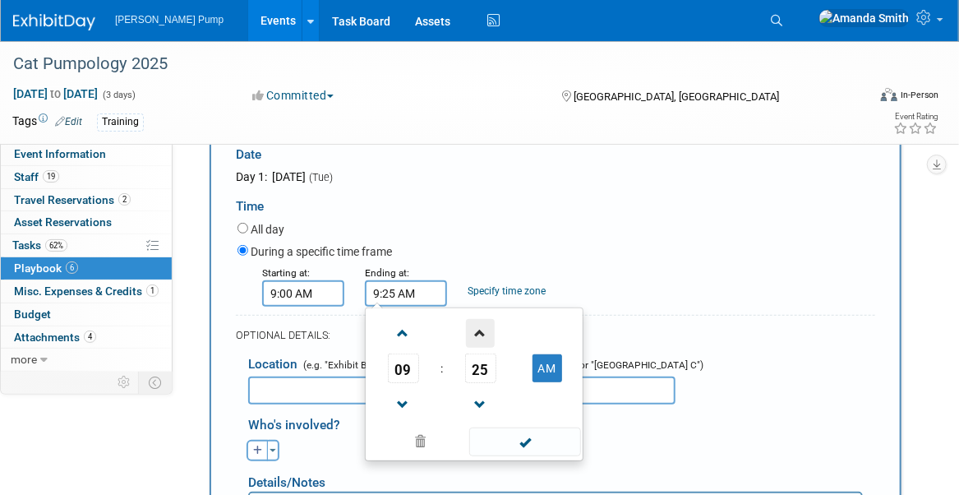
click at [478, 329] on span at bounding box center [480, 333] width 29 height 29
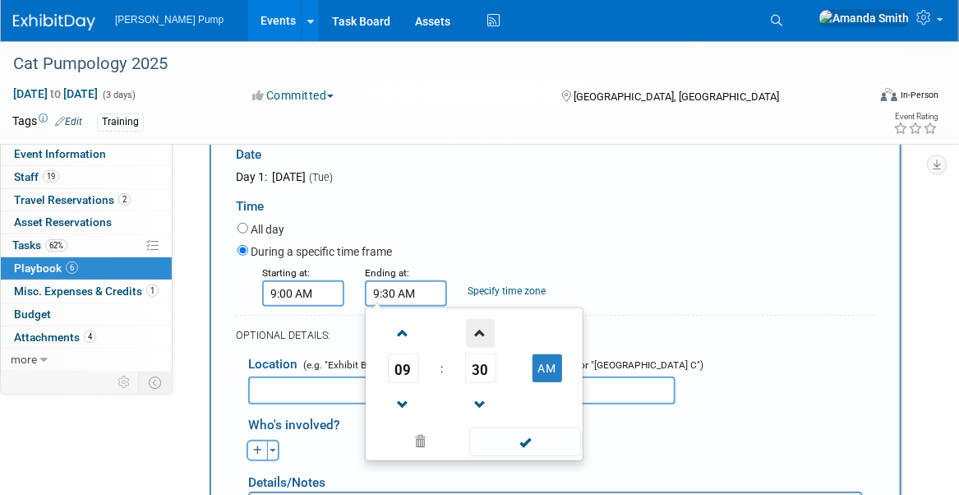
click at [478, 329] on span at bounding box center [480, 333] width 29 height 29
click at [478, 328] on span at bounding box center [480, 333] width 29 height 29
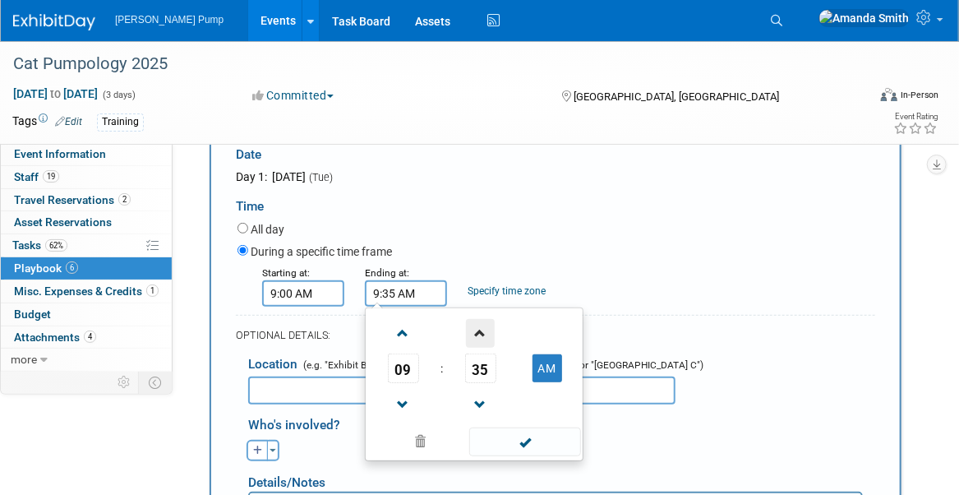
click at [478, 328] on span at bounding box center [480, 333] width 29 height 29
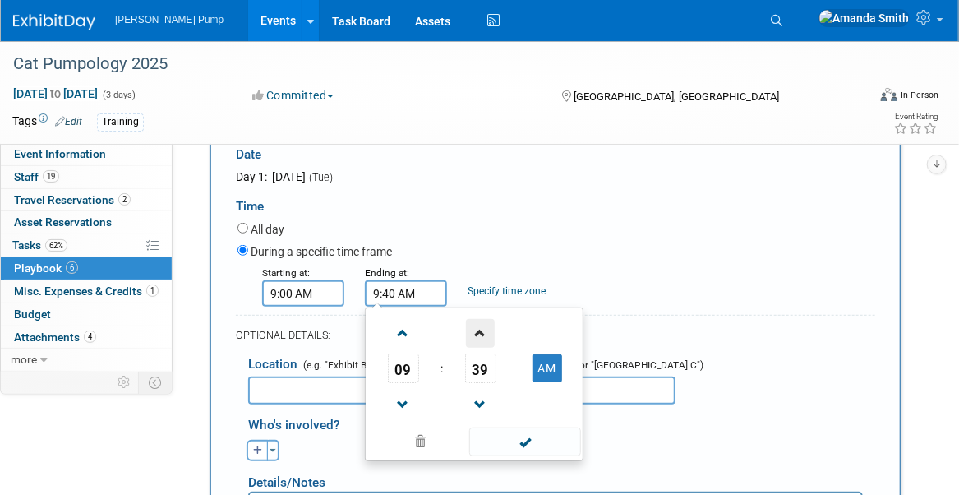
click at [478, 328] on span at bounding box center [480, 333] width 29 height 29
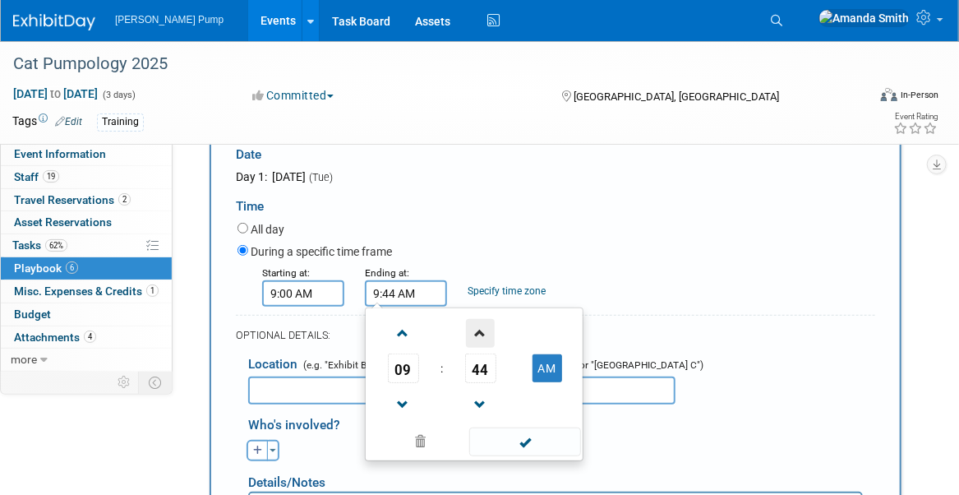
type input "9:45 AM"
click at [546, 444] on span at bounding box center [524, 441] width 111 height 29
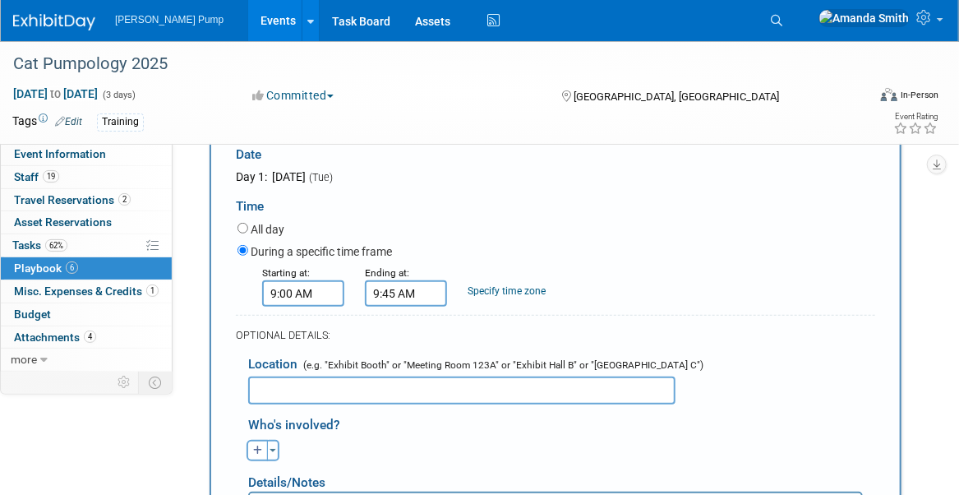
click at [362, 383] on input "text" at bounding box center [461, 390] width 427 height 28
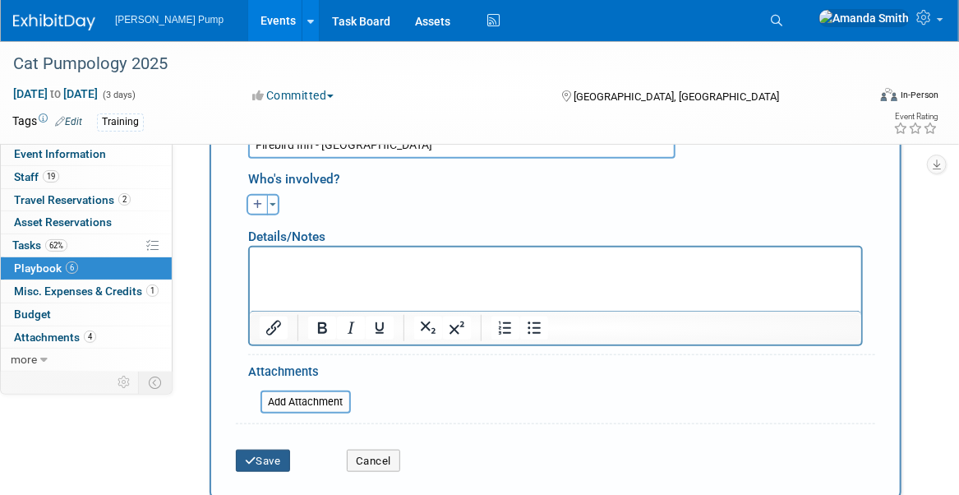
type input "Firebird Inn - [GEOGRAPHIC_DATA]"
click at [278, 454] on button "Save" at bounding box center [263, 460] width 54 height 23
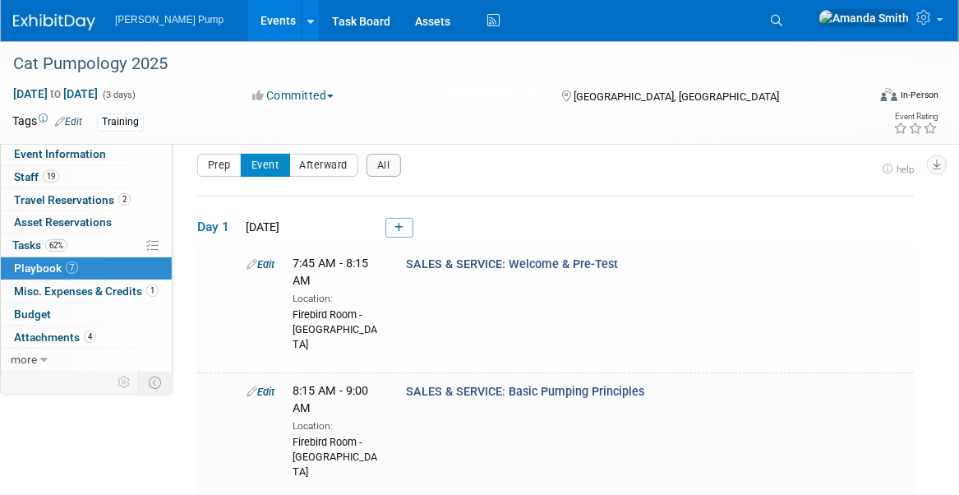
scroll to position [0, 0]
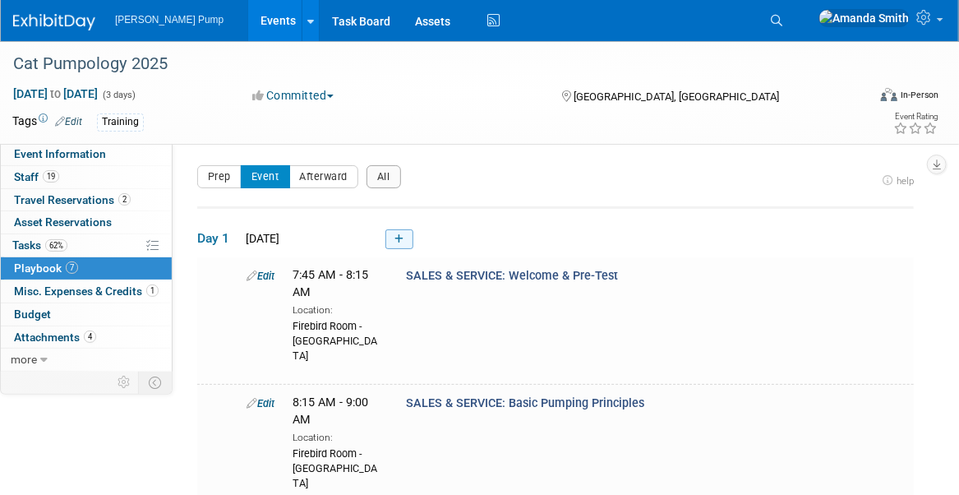
click at [406, 237] on link at bounding box center [399, 239] width 28 height 20
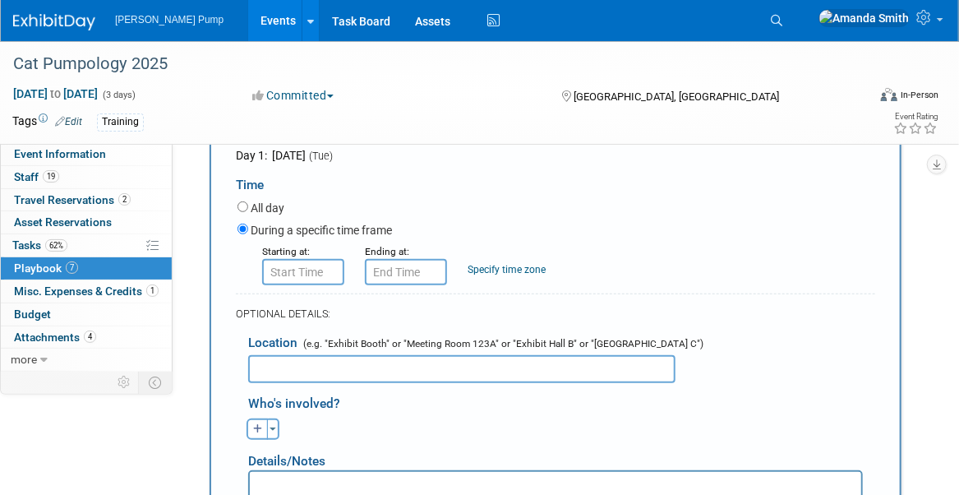
scroll to position [300, 0]
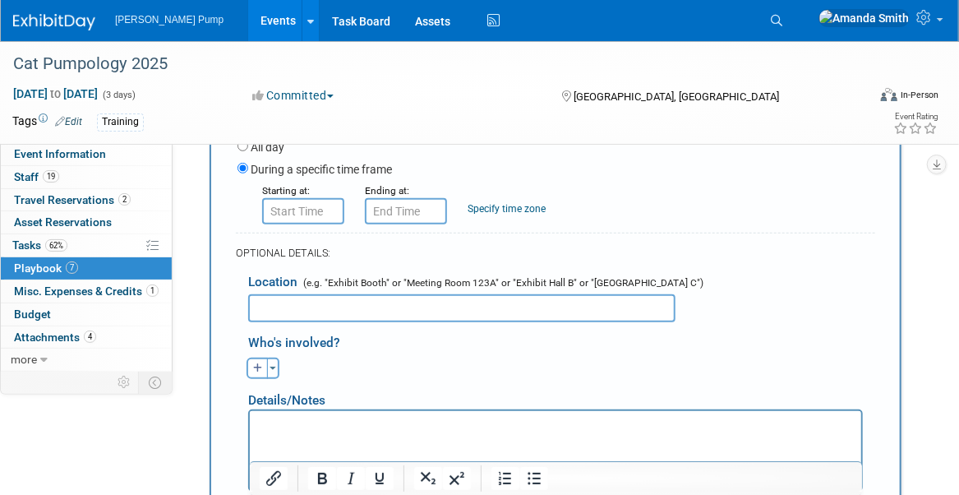
type input "SALES & SERVICE: Nomenclature, [PERSON_NAME] Pump Product Line"
click at [291, 200] on input "8:00 AM" at bounding box center [303, 211] width 82 height 26
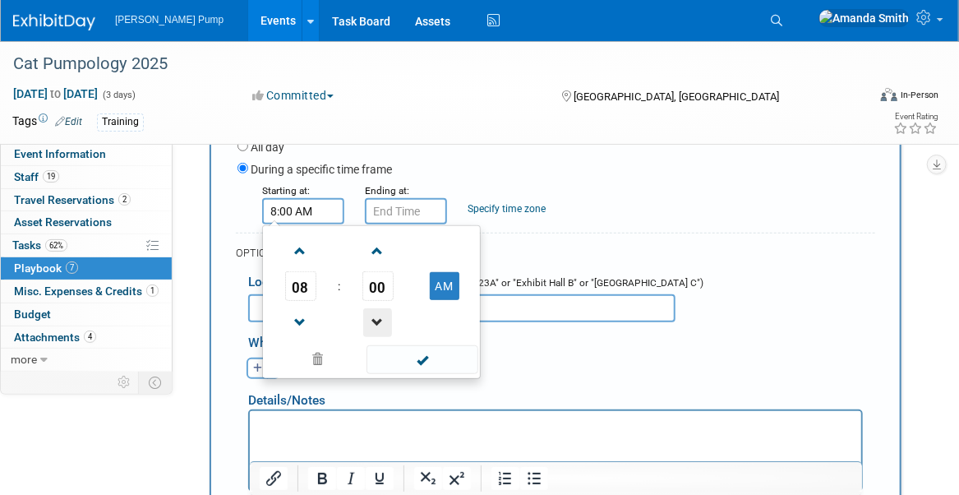
click at [373, 315] on span at bounding box center [377, 322] width 29 height 29
click at [373, 314] on span at bounding box center [377, 322] width 29 height 29
click at [373, 313] on span at bounding box center [377, 322] width 29 height 29
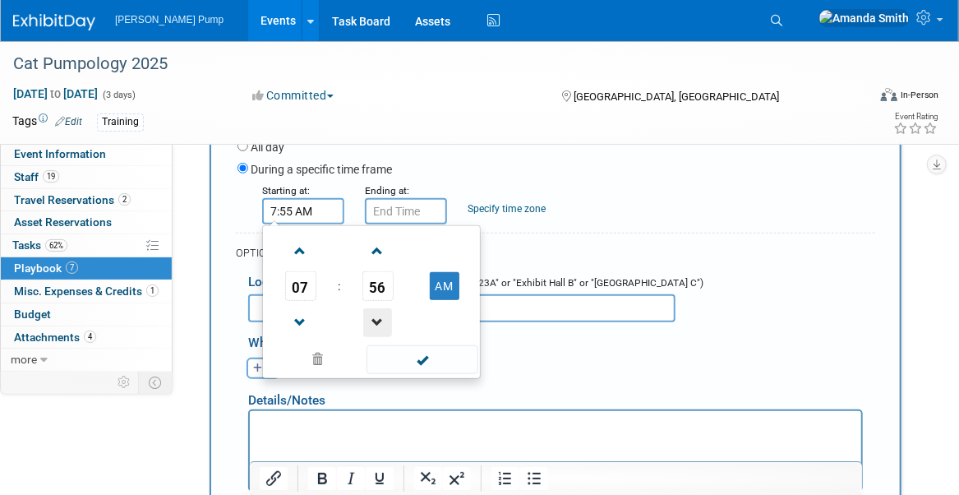
click at [373, 312] on span at bounding box center [377, 322] width 29 height 29
click at [373, 311] on span at bounding box center [377, 322] width 29 height 29
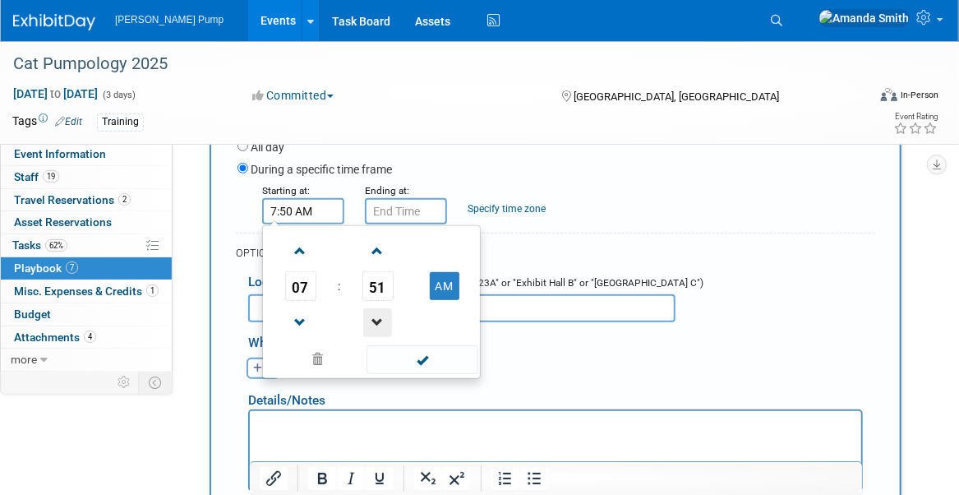
click at [373, 311] on span at bounding box center [377, 322] width 29 height 29
click at [373, 310] on span at bounding box center [377, 322] width 29 height 29
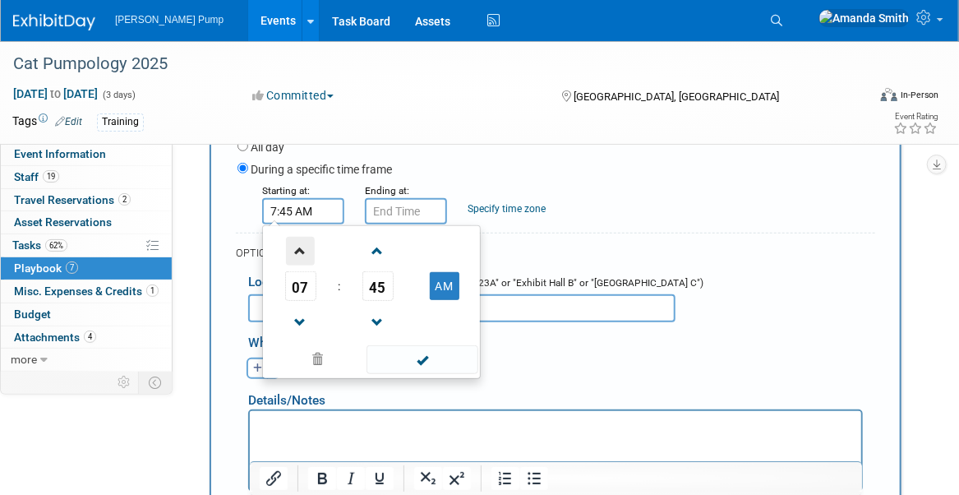
click at [292, 249] on span at bounding box center [300, 251] width 29 height 29
click at [296, 248] on span at bounding box center [300, 251] width 29 height 29
type input "9:45 AM"
click at [430, 346] on span at bounding box center [421, 359] width 111 height 29
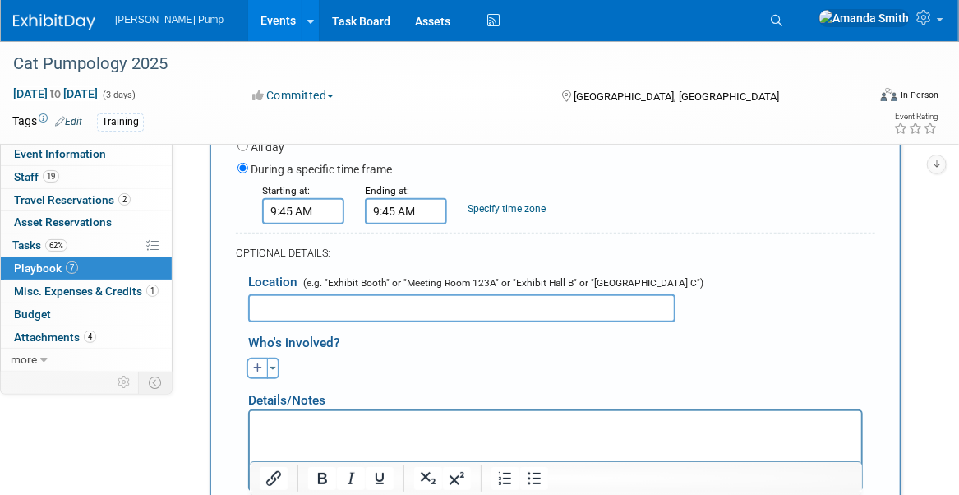
click at [397, 209] on input "9:45 AM" at bounding box center [406, 211] width 82 height 26
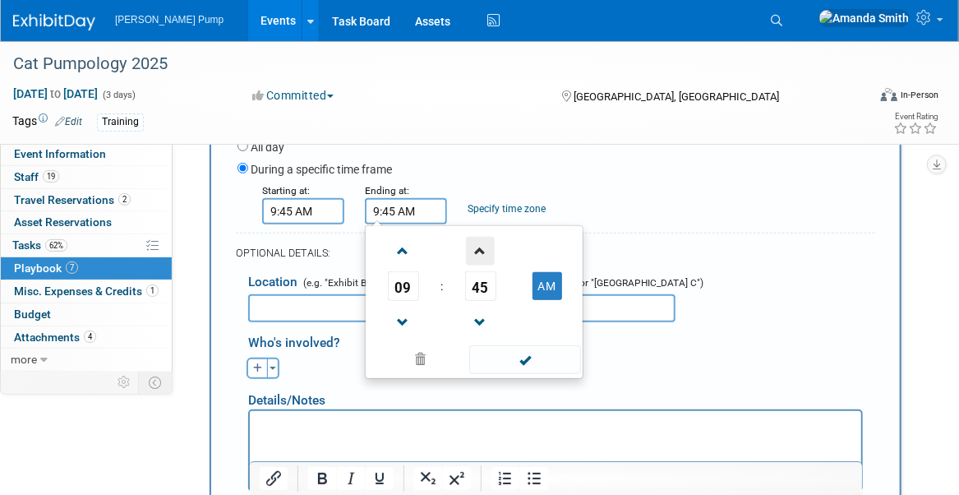
click at [483, 243] on span at bounding box center [480, 251] width 29 height 29
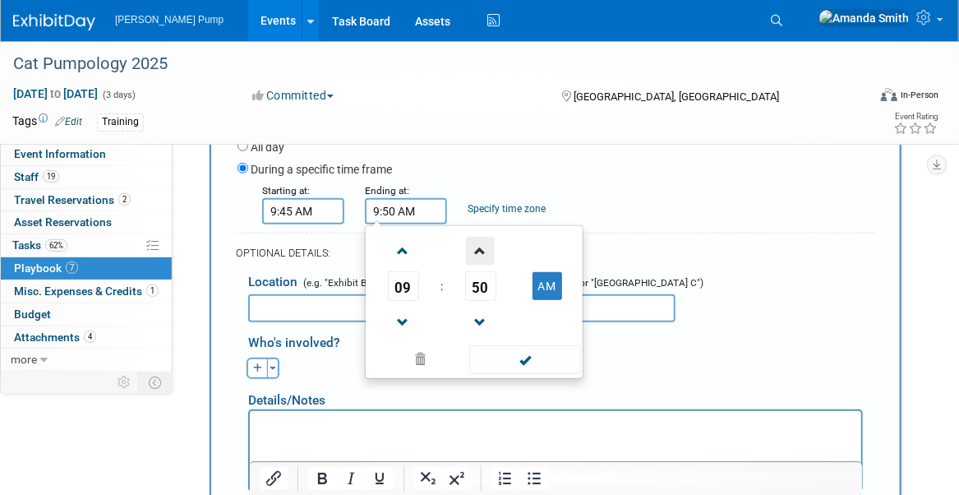
click at [483, 243] on span at bounding box center [480, 251] width 29 height 29
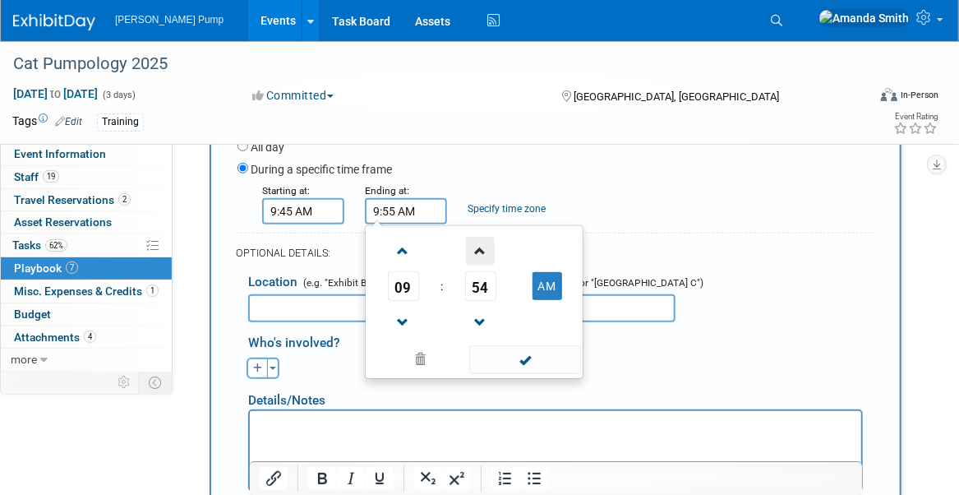
click at [483, 243] on span at bounding box center [480, 251] width 29 height 29
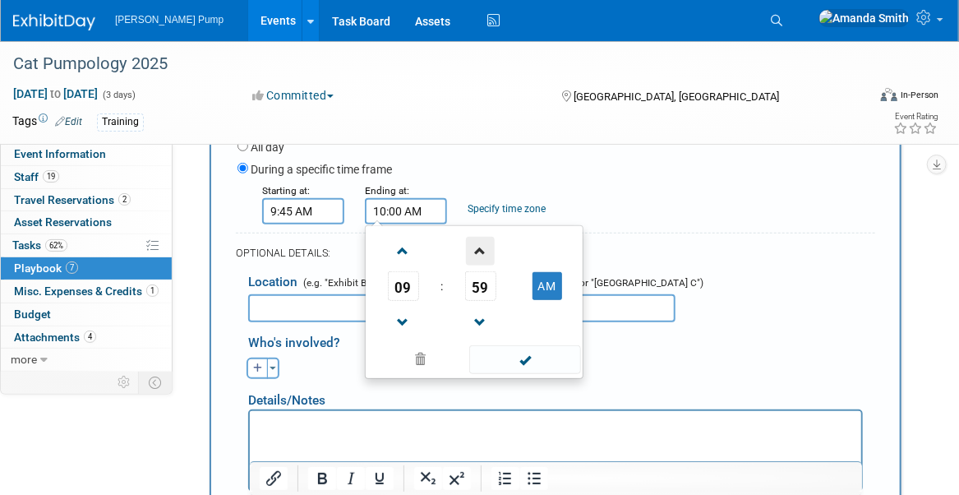
click at [483, 243] on span at bounding box center [480, 251] width 29 height 29
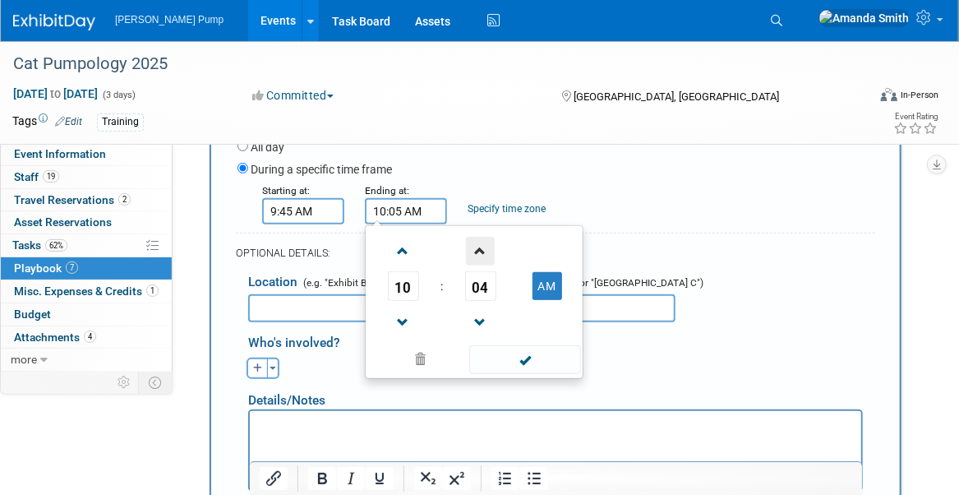
click at [483, 243] on span at bounding box center [480, 251] width 29 height 29
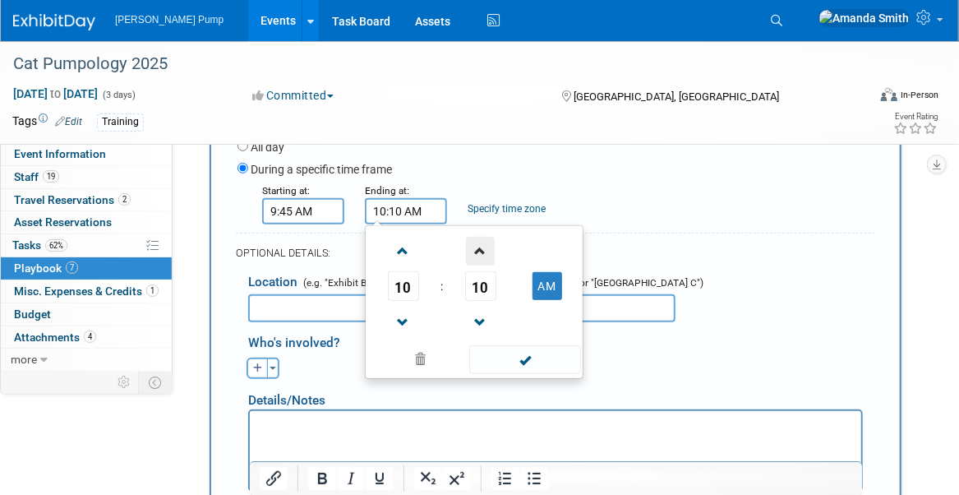
click at [483, 243] on span at bounding box center [480, 251] width 29 height 29
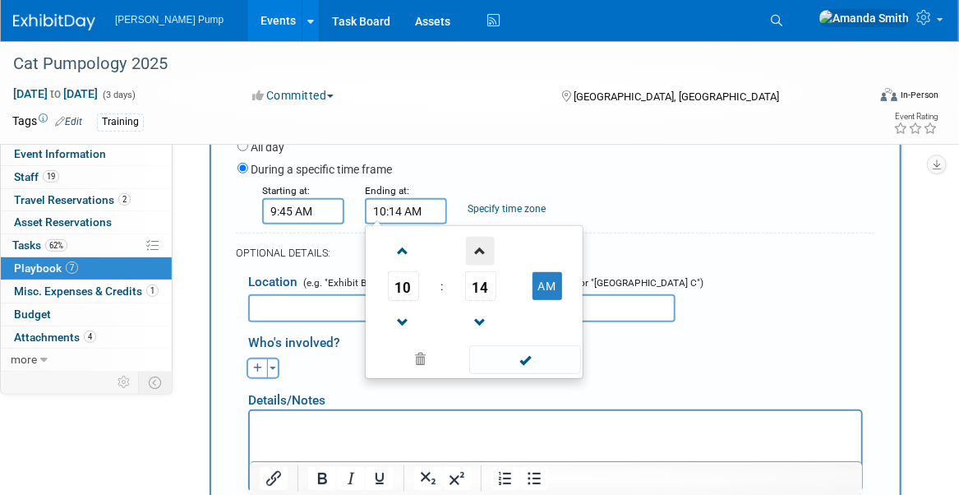
type input "10:15 AM"
click at [639, 237] on div "OPTIONAL DETAILS:" at bounding box center [555, 248] width 639 height 30
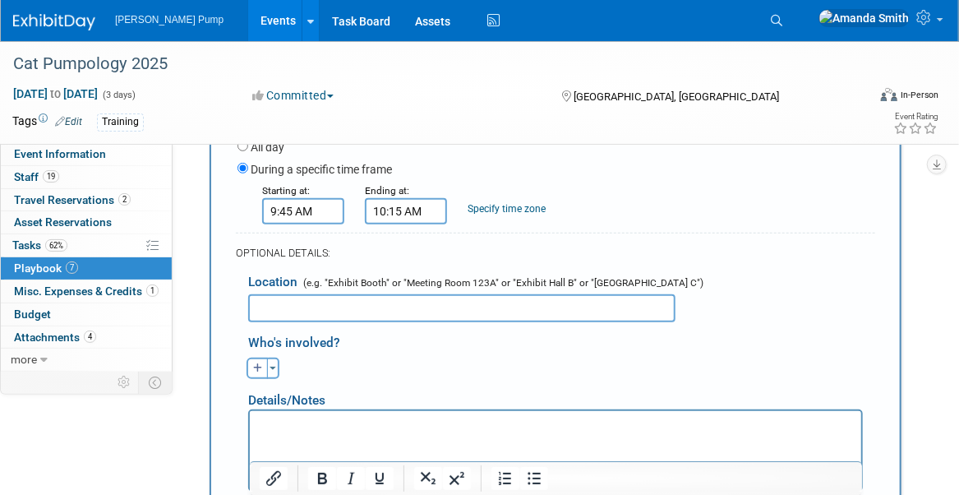
click at [445, 301] on input "text" at bounding box center [461, 308] width 427 height 28
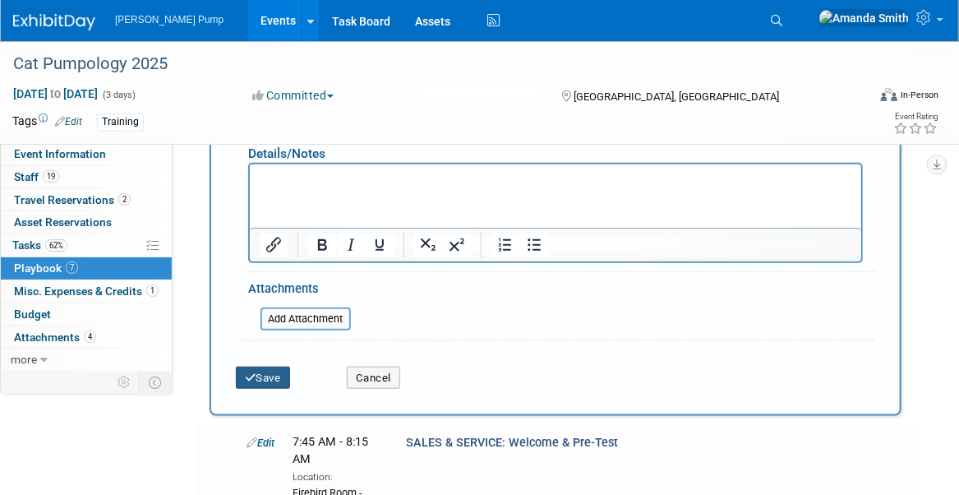
type input "Firebird Room - [GEOGRAPHIC_DATA]"
click at [276, 376] on button "Save" at bounding box center [263, 377] width 54 height 23
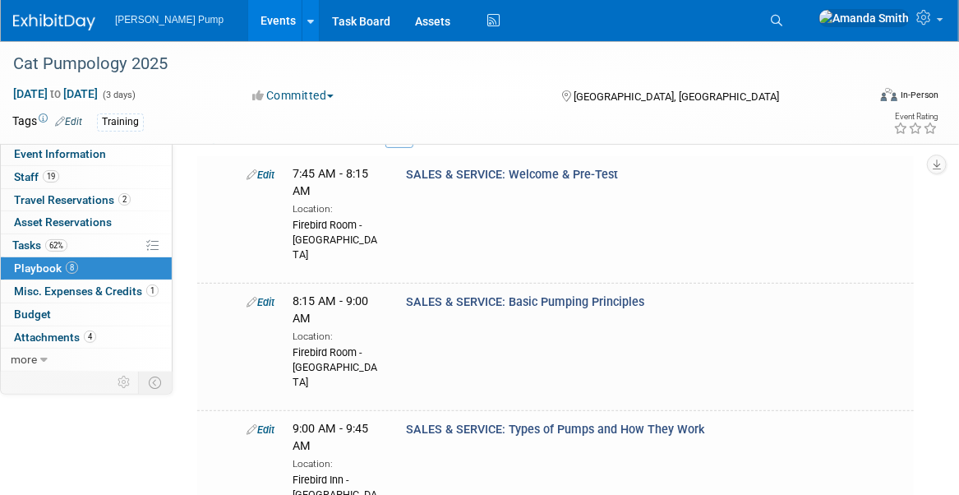
scroll to position [82, 0]
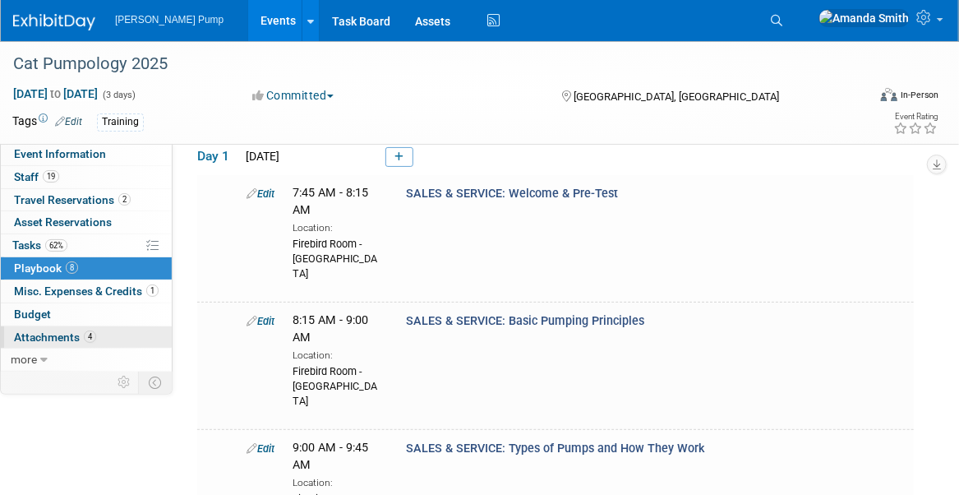
click at [72, 330] on span "Attachments 4" at bounding box center [55, 336] width 82 height 13
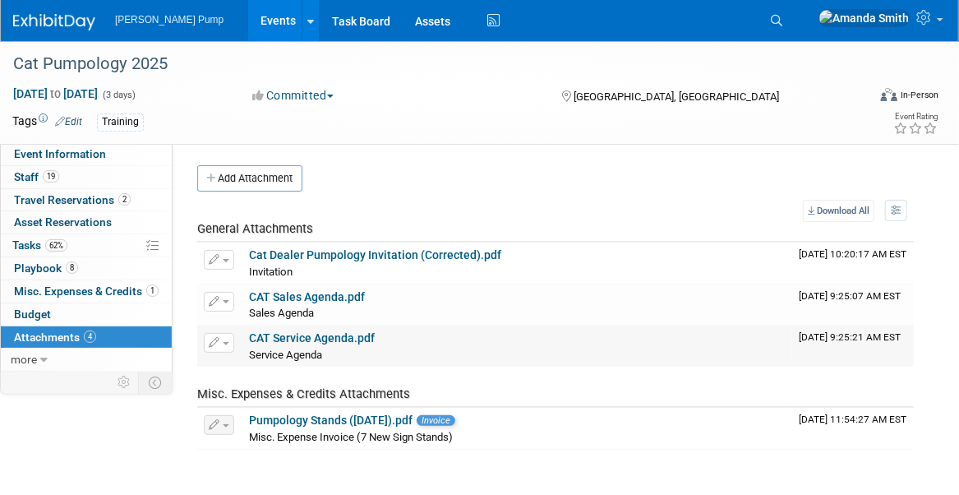
click at [324, 334] on link "CAT Service Agenda.pdf" at bounding box center [312, 337] width 126 height 13
click at [32, 265] on span "Playbook 8" at bounding box center [46, 267] width 64 height 13
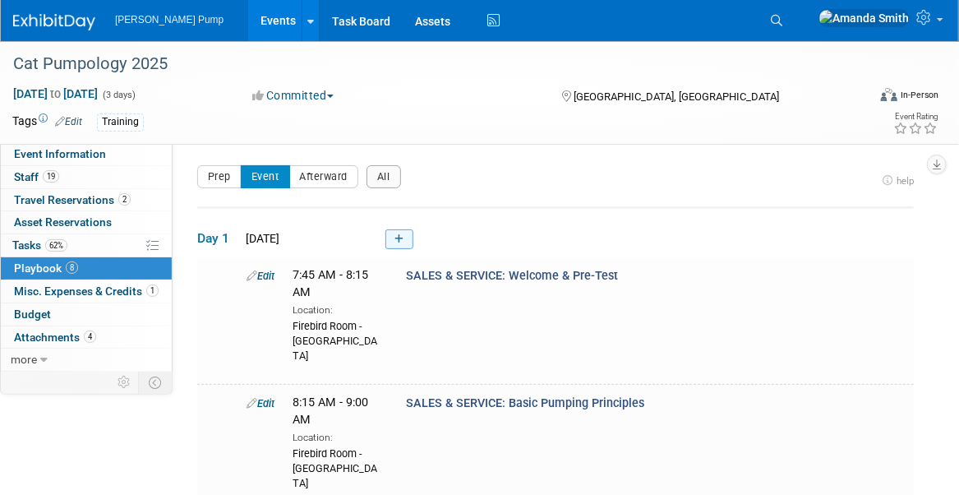
click at [406, 236] on link at bounding box center [399, 239] width 28 height 20
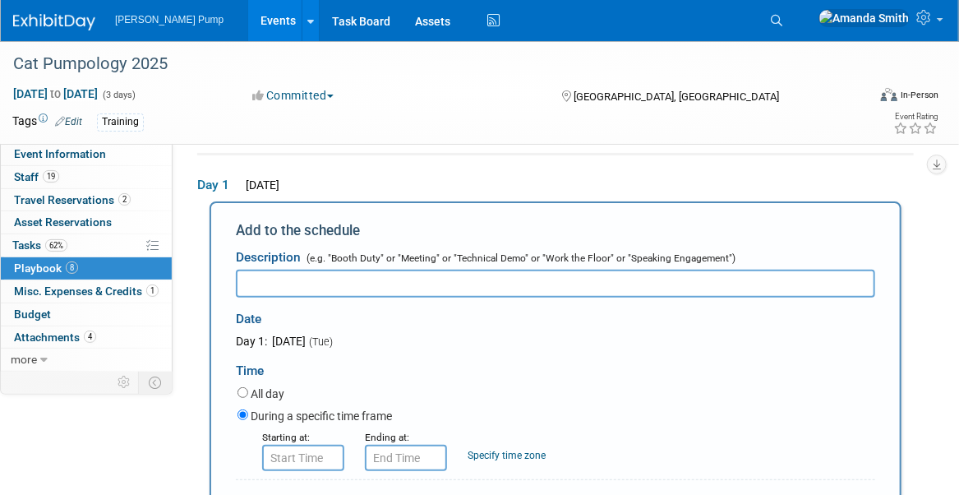
click at [514, 278] on input "text" at bounding box center [555, 283] width 639 height 28
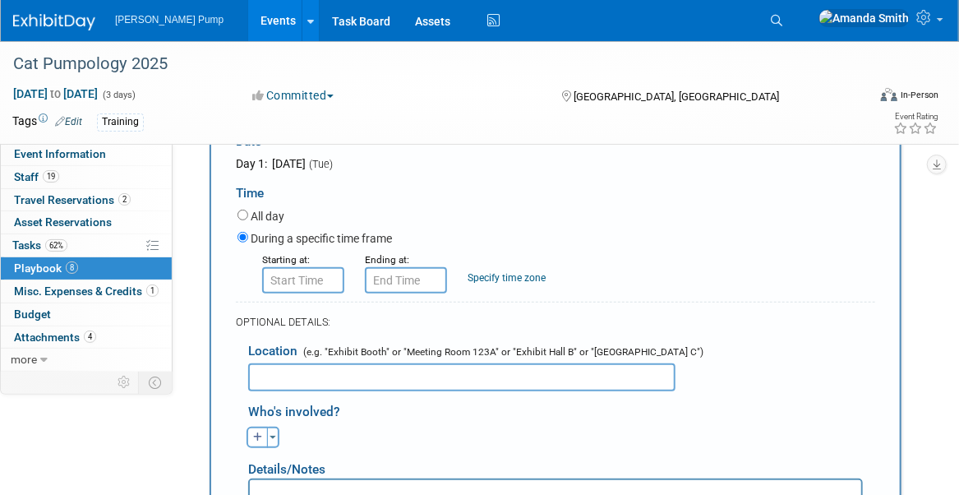
scroll to position [300, 0]
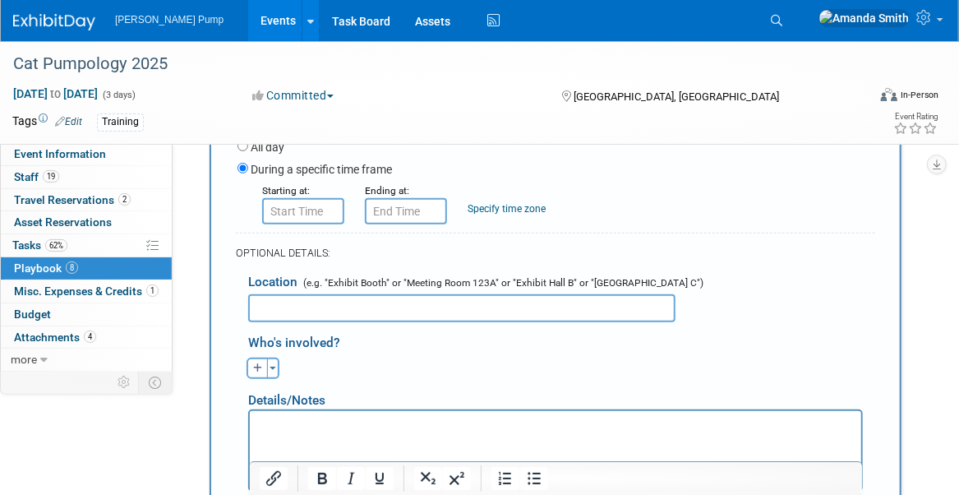
type input "SALES & SERVICE: Break"
click at [307, 204] on input "8:00 AM" at bounding box center [303, 211] width 82 height 26
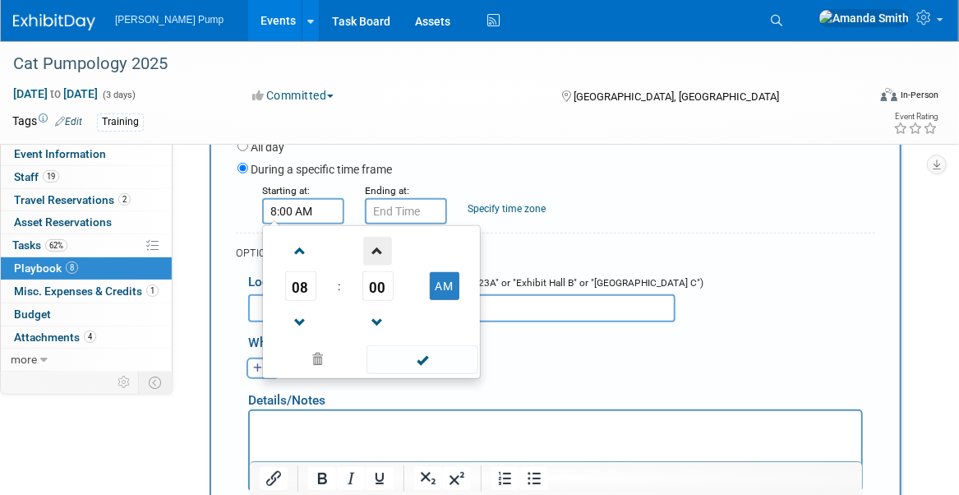
click at [378, 248] on span at bounding box center [377, 251] width 29 height 29
click at [378, 246] on span at bounding box center [377, 251] width 29 height 29
click at [378, 245] on span at bounding box center [377, 251] width 29 height 29
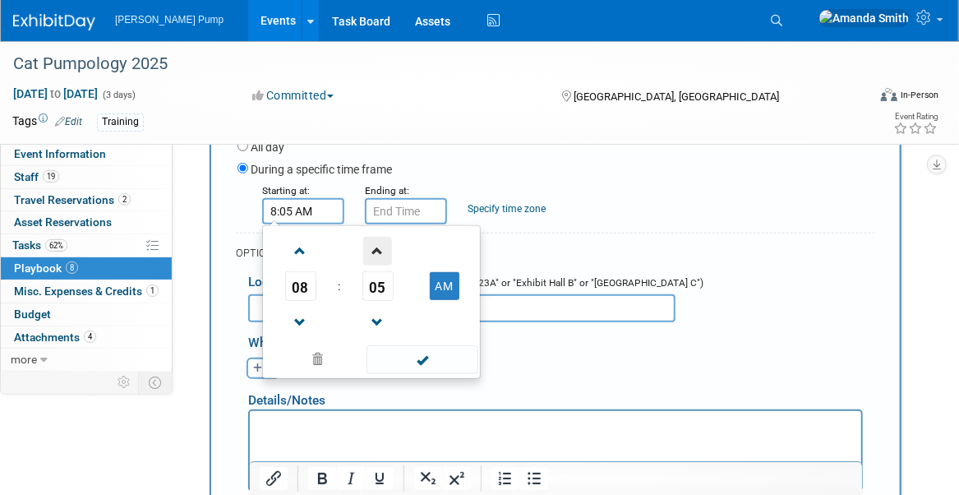
click at [378, 245] on span at bounding box center [377, 251] width 29 height 29
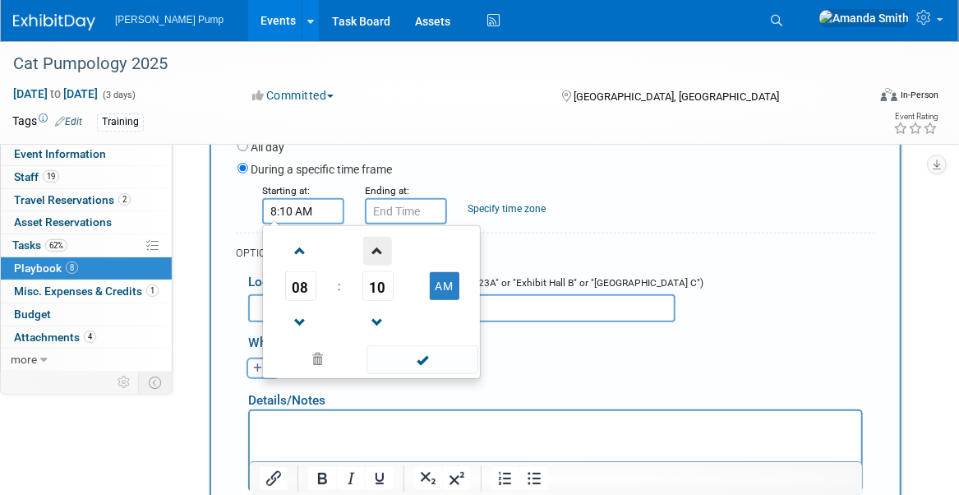
click at [378, 245] on span at bounding box center [377, 251] width 29 height 29
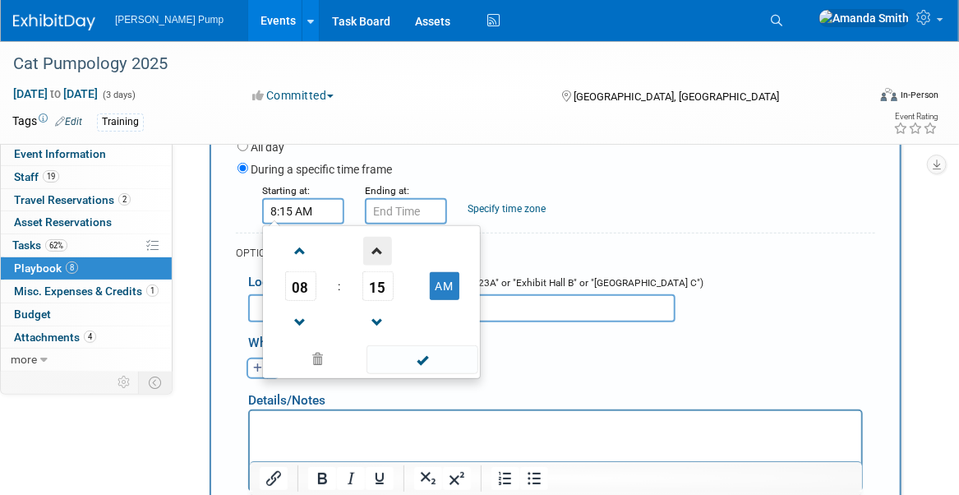
click at [378, 245] on span at bounding box center [377, 251] width 29 height 29
drag, startPoint x: 370, startPoint y: 320, endPoint x: 358, endPoint y: 302, distance: 21.4
click at [370, 318] on span at bounding box center [377, 322] width 29 height 29
click at [292, 244] on span at bounding box center [300, 251] width 29 height 29
click at [296, 243] on span at bounding box center [300, 251] width 29 height 29
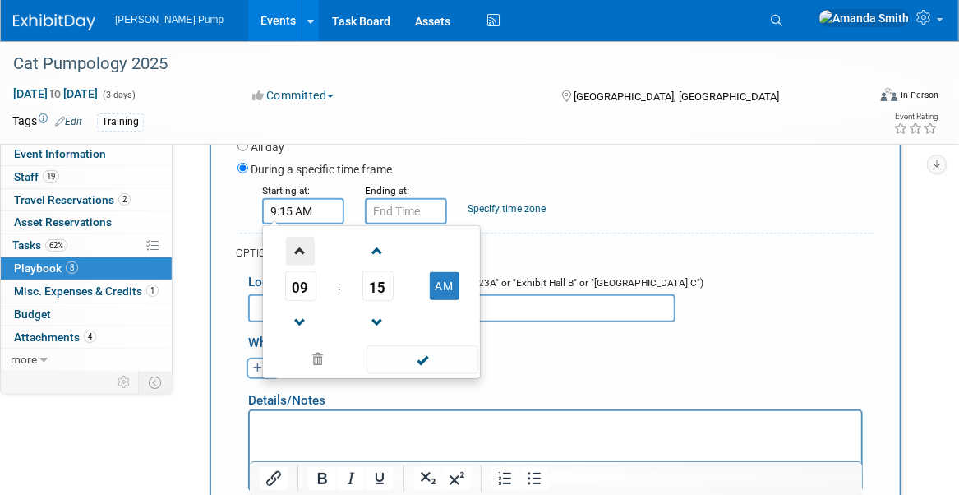
type input "10:15 AM"
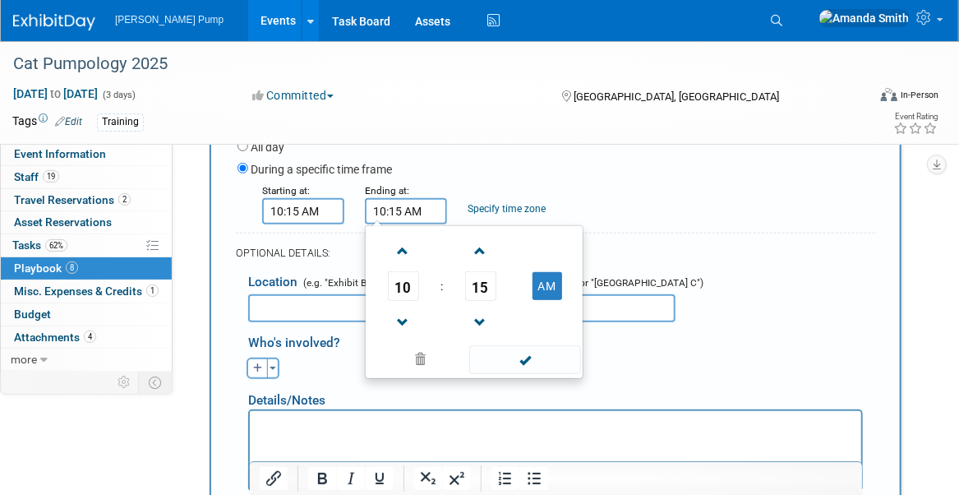
click at [400, 210] on input "10:15 AM" at bounding box center [406, 211] width 82 height 26
click at [477, 251] on span at bounding box center [480, 251] width 29 height 29
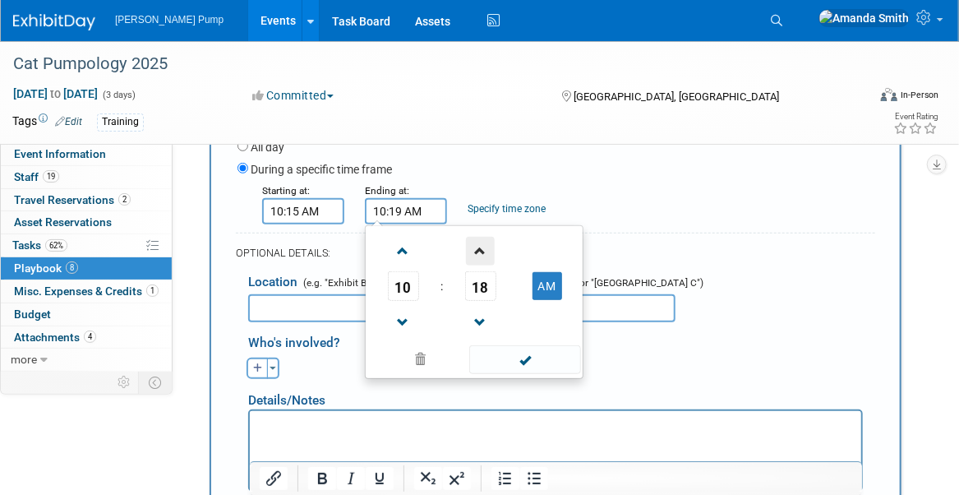
click at [477, 251] on span at bounding box center [480, 251] width 29 height 29
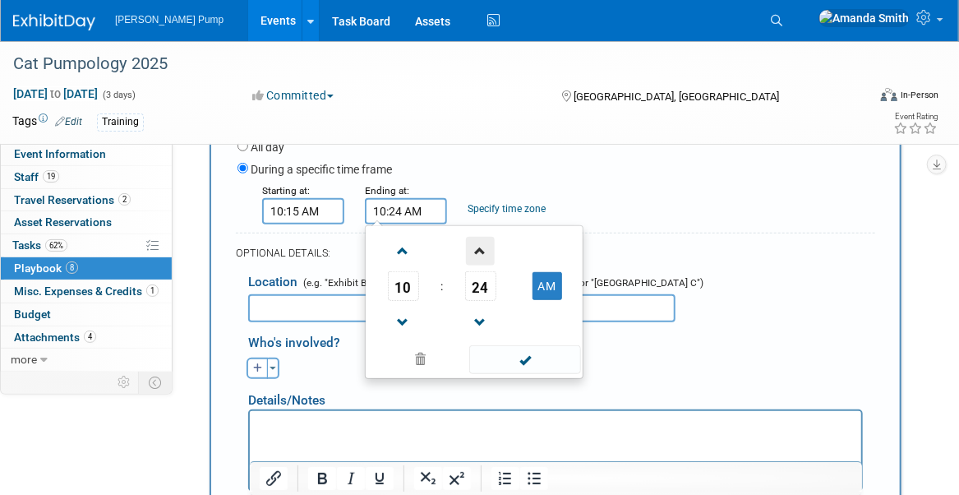
click at [477, 251] on span at bounding box center [480, 251] width 29 height 29
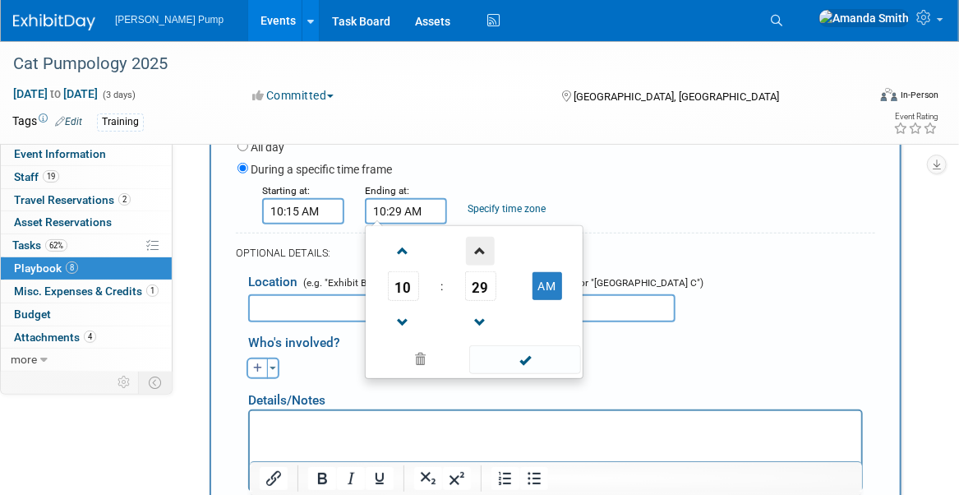
click at [477, 251] on span at bounding box center [480, 251] width 29 height 29
type input "10:30 AM"
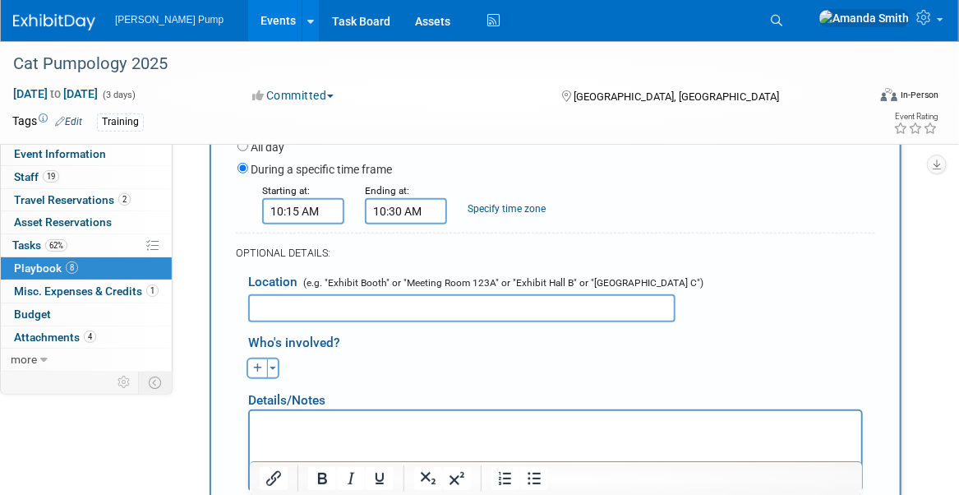
drag, startPoint x: 643, startPoint y: 260, endPoint x: 569, endPoint y: 280, distance: 77.3
click at [643, 263] on div "Location (e.g. "Exhibit Booth" or "Meeting Room 123A" or "Exhibit Hall B" or "[…" at bounding box center [555, 292] width 639 height 59
click at [338, 311] on input "text" at bounding box center [461, 308] width 427 height 28
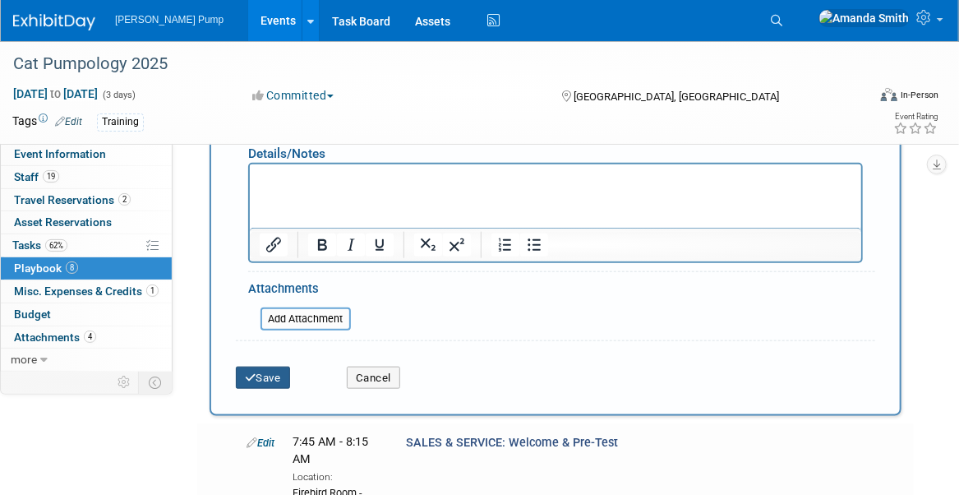
click at [274, 379] on button "Save" at bounding box center [263, 377] width 54 height 23
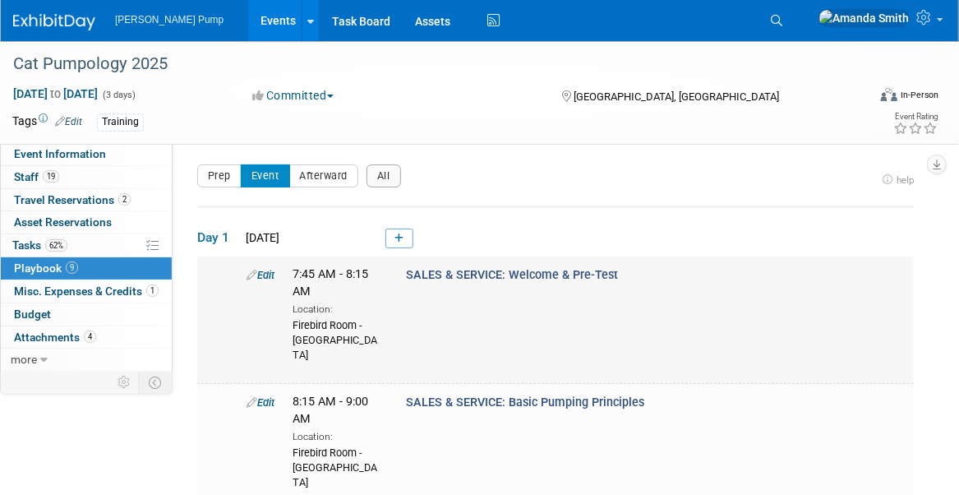
scroll to position [0, 0]
click at [399, 237] on icon at bounding box center [398, 239] width 9 height 10
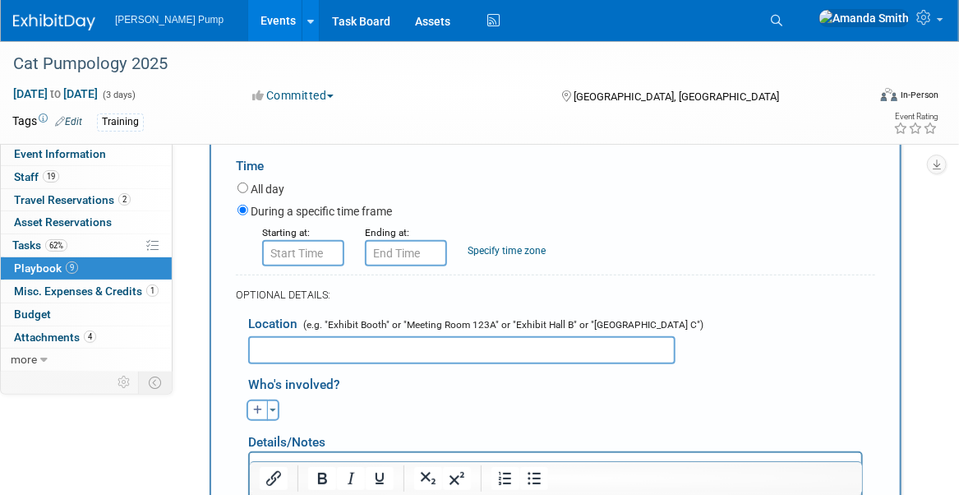
scroll to position [300, 0]
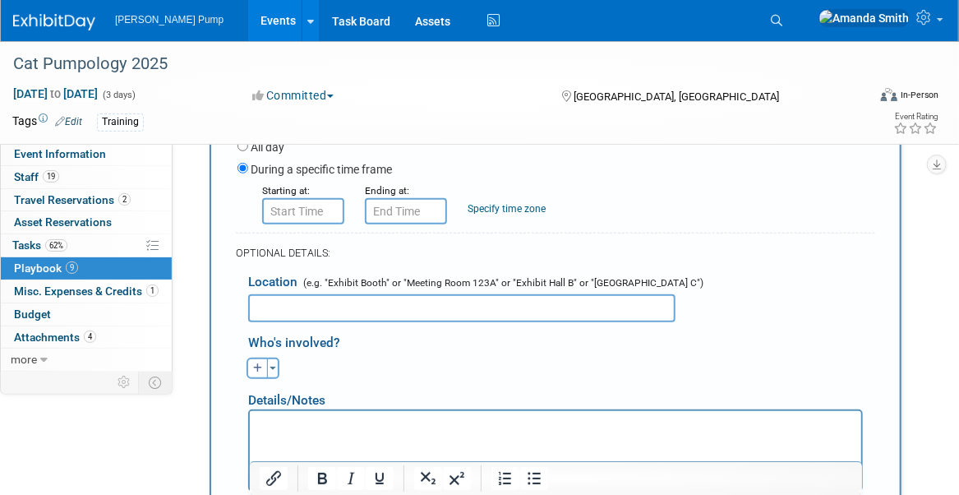
type input "SALES: Reading Pump Curves - Competitor Comparison - TDH"
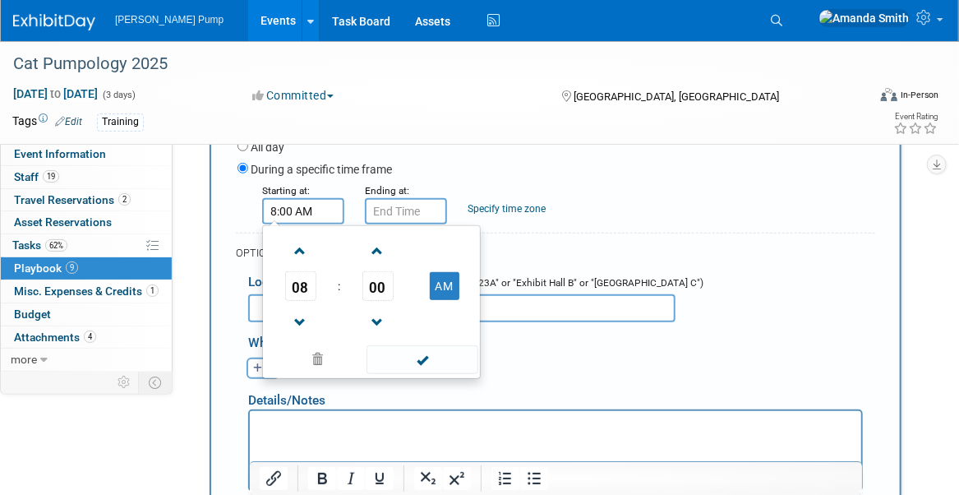
click at [329, 211] on input "8:00 AM" at bounding box center [303, 211] width 82 height 26
click at [302, 251] on span at bounding box center [300, 251] width 29 height 29
click at [386, 245] on span at bounding box center [377, 251] width 29 height 29
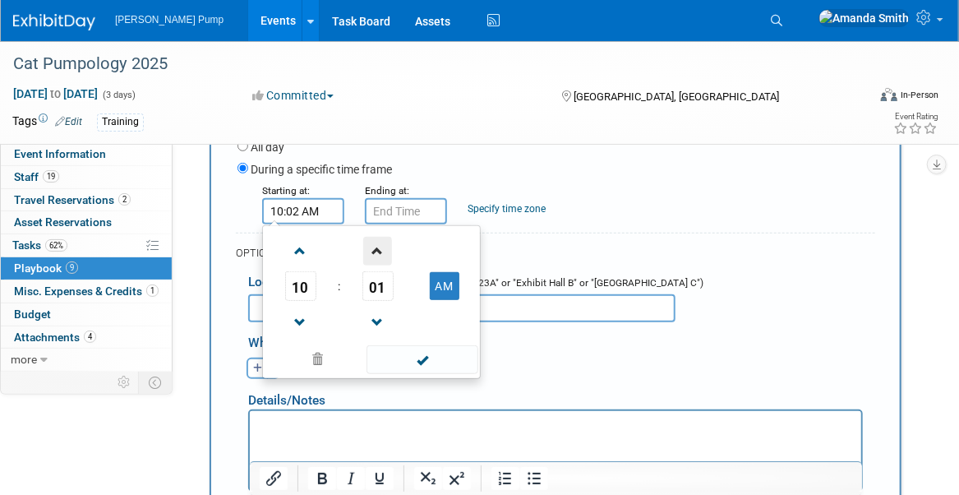
click at [386, 245] on span at bounding box center [377, 251] width 29 height 29
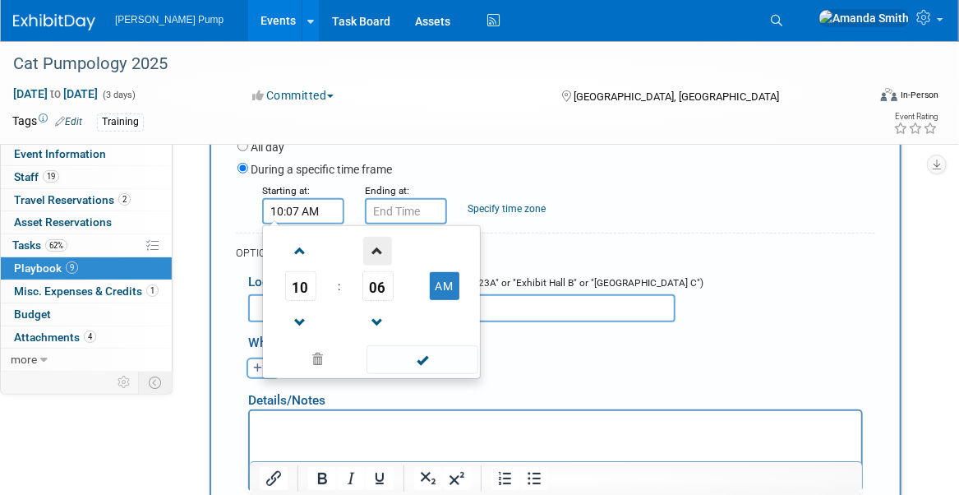
click at [386, 245] on span at bounding box center [377, 251] width 29 height 29
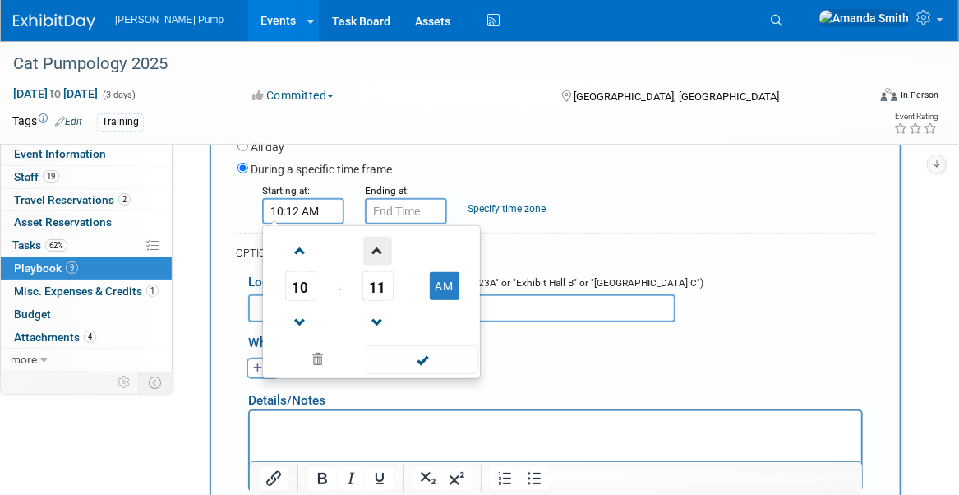
click at [386, 245] on span at bounding box center [377, 251] width 29 height 29
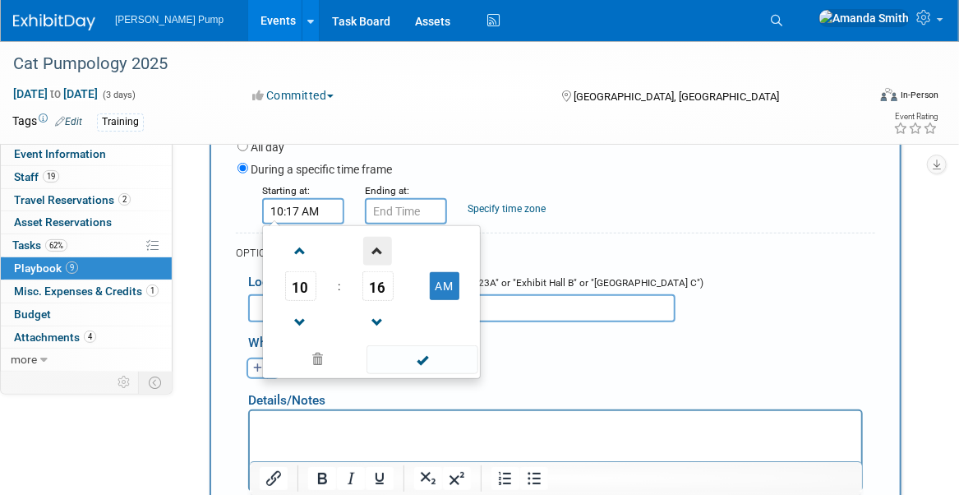
click at [386, 245] on span at bounding box center [377, 251] width 29 height 29
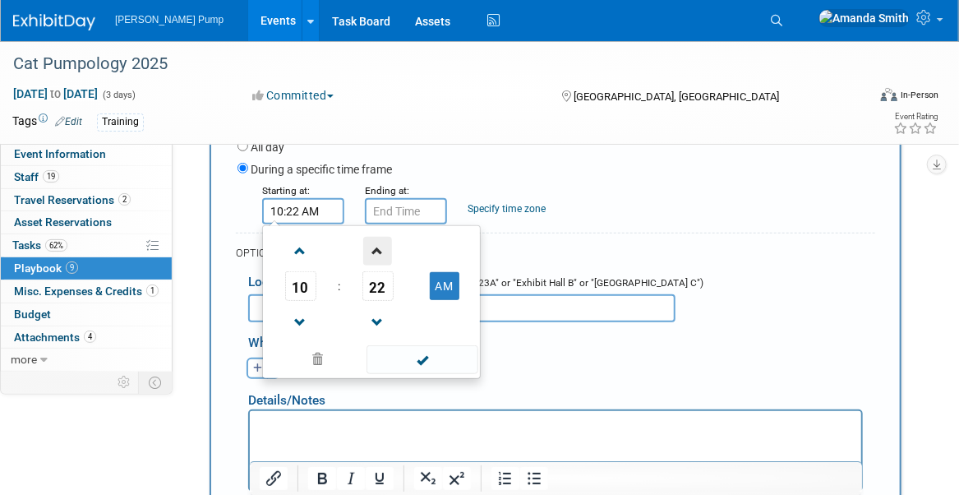
click at [386, 245] on span at bounding box center [377, 251] width 29 height 29
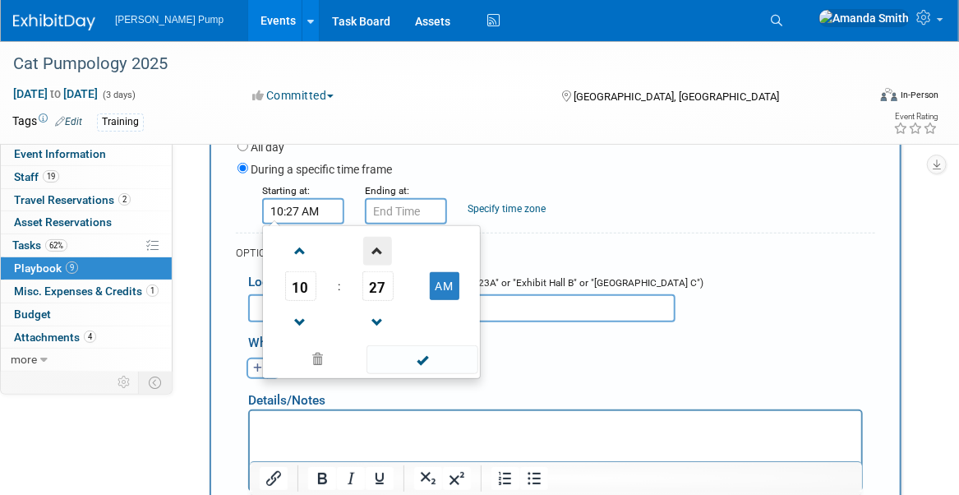
click at [386, 245] on span at bounding box center [377, 251] width 29 height 29
type input "10:30 AM"
click at [399, 207] on input "10:30 AM" at bounding box center [406, 211] width 82 height 26
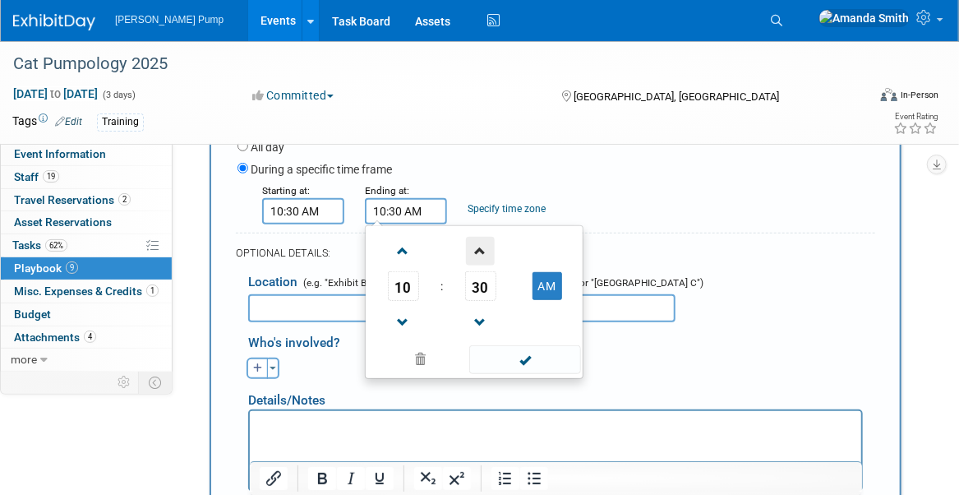
click at [482, 245] on span at bounding box center [480, 251] width 29 height 29
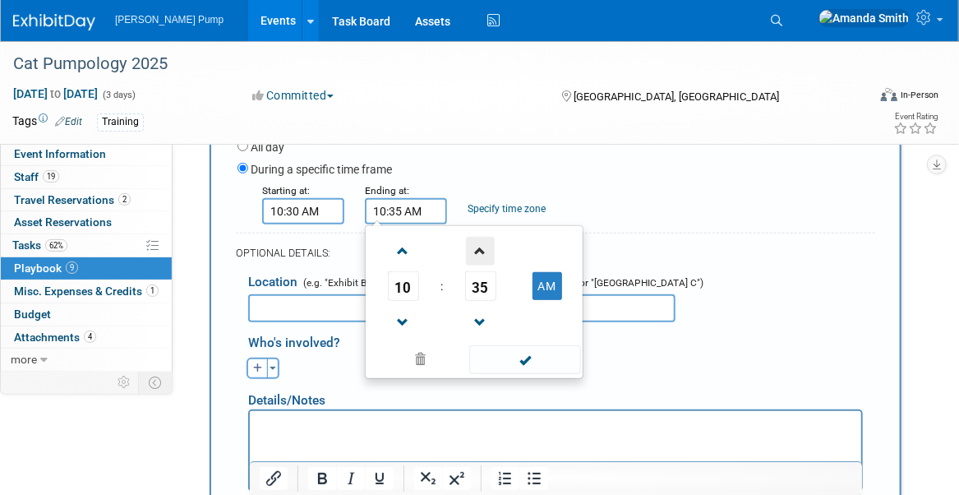
click at [482, 245] on span at bounding box center [480, 251] width 29 height 29
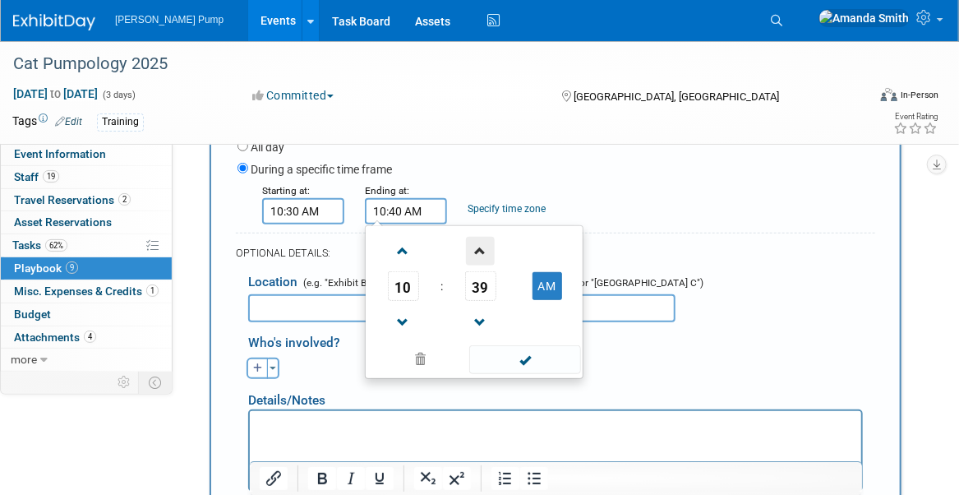
click at [482, 244] on span at bounding box center [480, 251] width 29 height 29
click at [482, 243] on span at bounding box center [480, 251] width 29 height 29
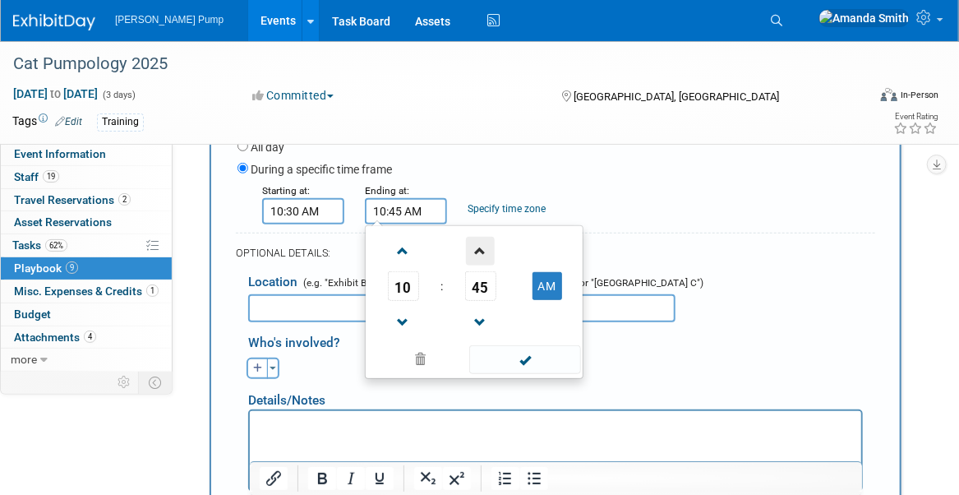
click at [482, 243] on span at bounding box center [480, 251] width 29 height 29
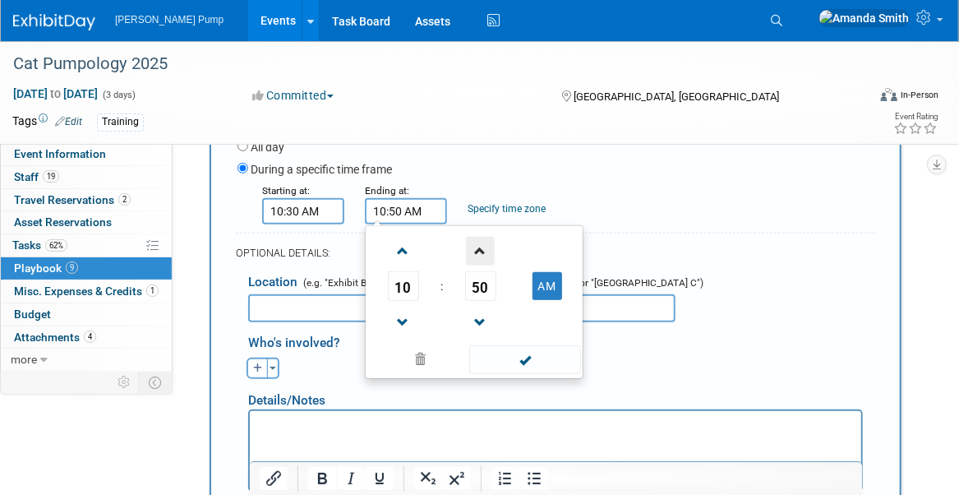
click at [482, 243] on span at bounding box center [480, 251] width 29 height 29
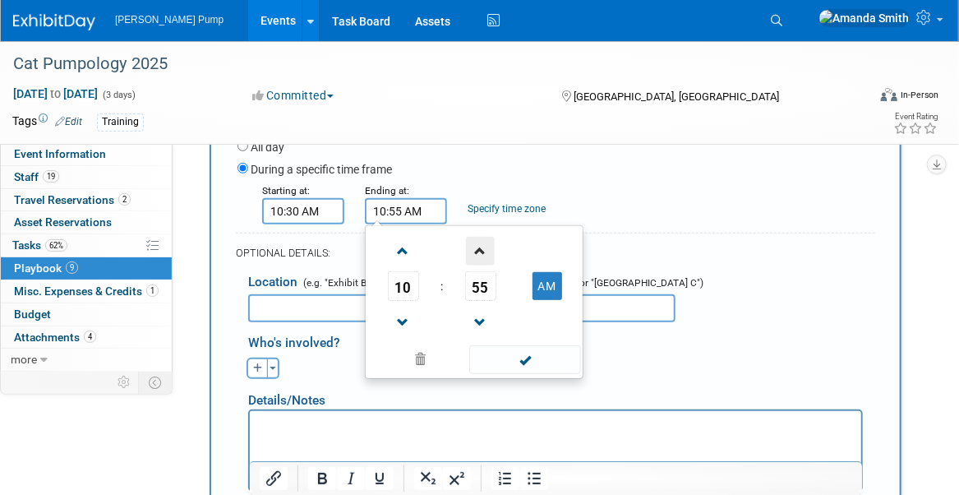
click at [482, 243] on span at bounding box center [480, 251] width 29 height 29
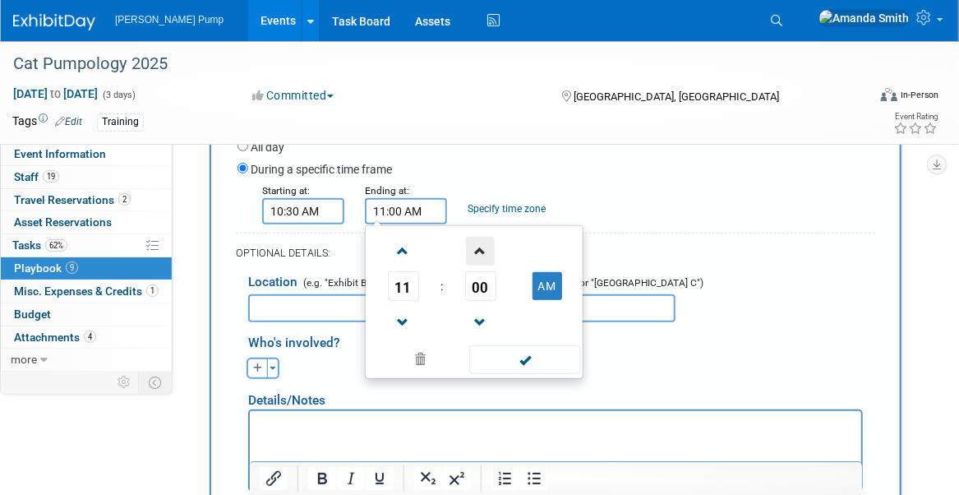
click at [482, 243] on span at bounding box center [480, 251] width 29 height 29
click at [482, 242] on span at bounding box center [480, 251] width 29 height 29
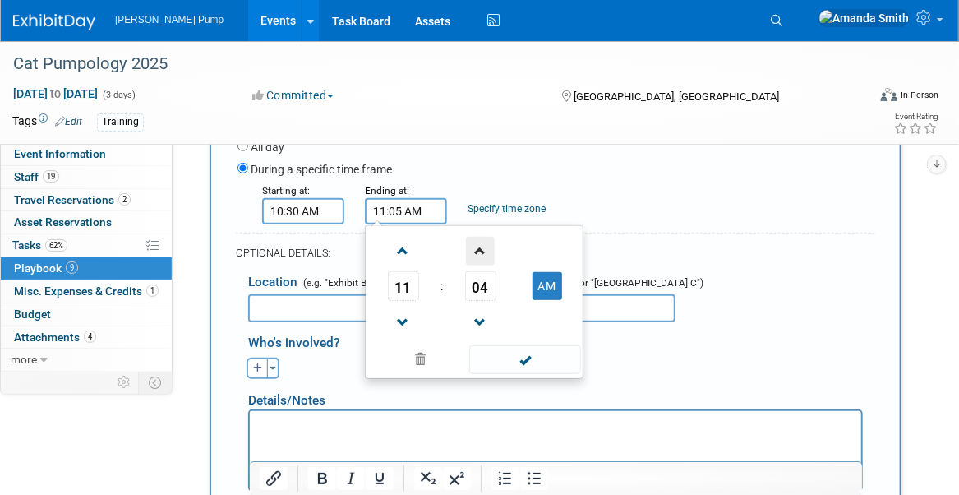
click at [482, 242] on span at bounding box center [480, 251] width 29 height 29
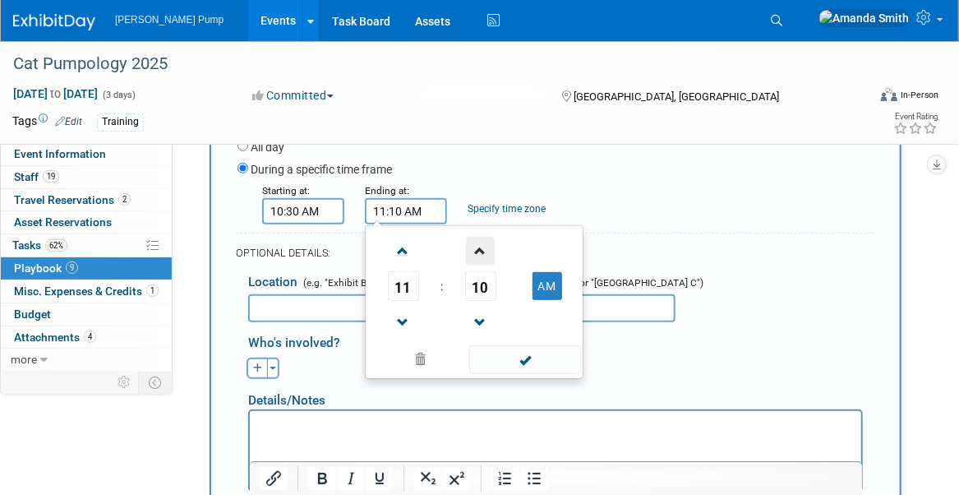
click at [482, 242] on span at bounding box center [480, 251] width 29 height 29
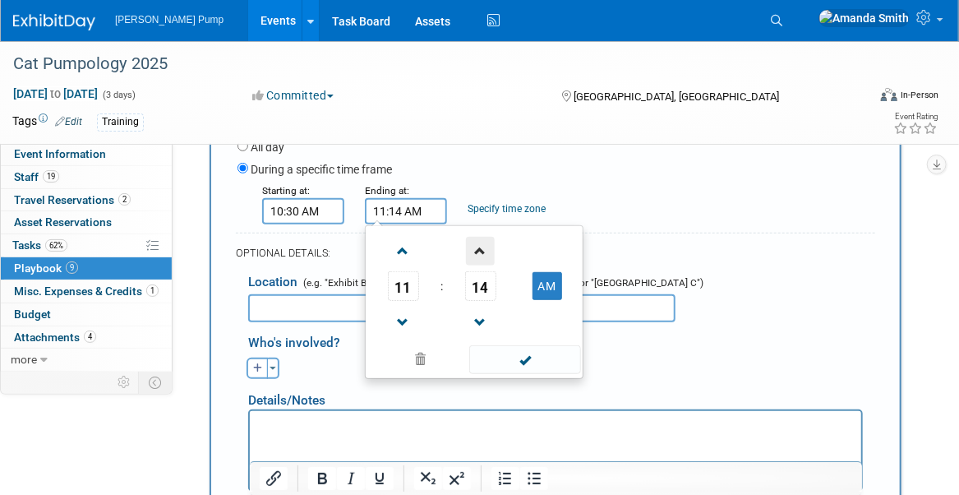
type input "11:15 AM"
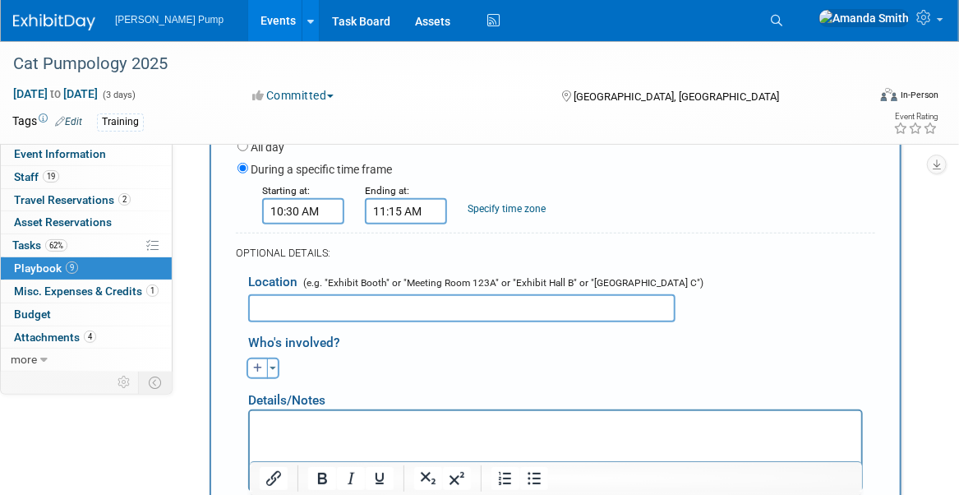
click at [602, 242] on div "OPTIONAL DETAILS:" at bounding box center [555, 248] width 639 height 30
click at [397, 311] on input "text" at bounding box center [461, 308] width 427 height 28
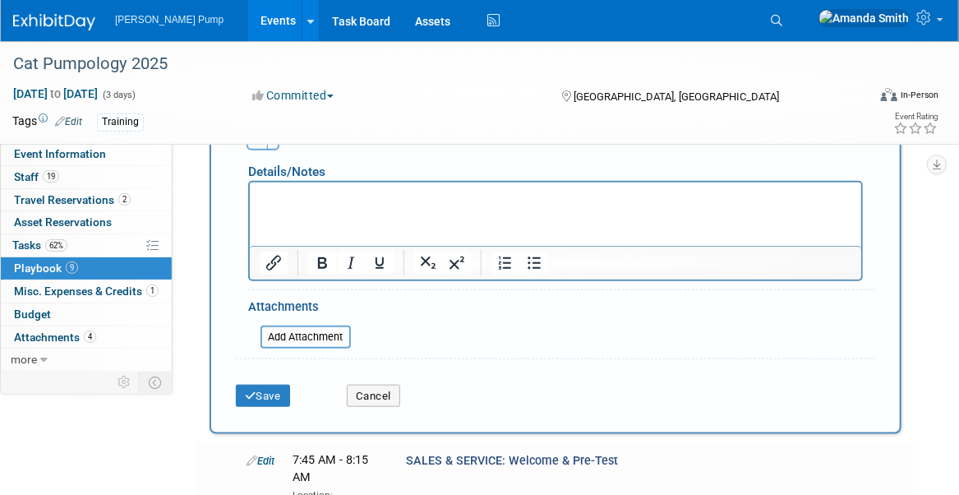
scroll to position [546, 0]
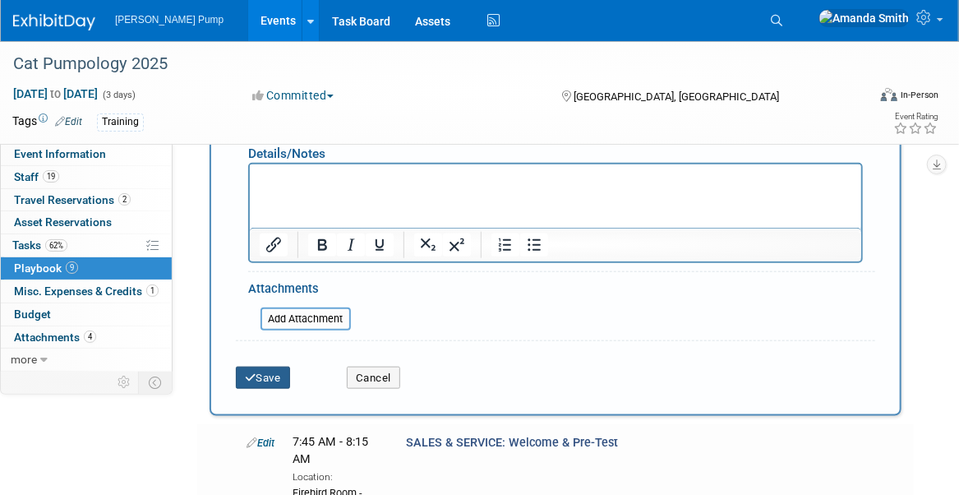
type input "Firebird Room - [GEOGRAPHIC_DATA]"
click at [259, 373] on button "Save" at bounding box center [263, 377] width 54 height 23
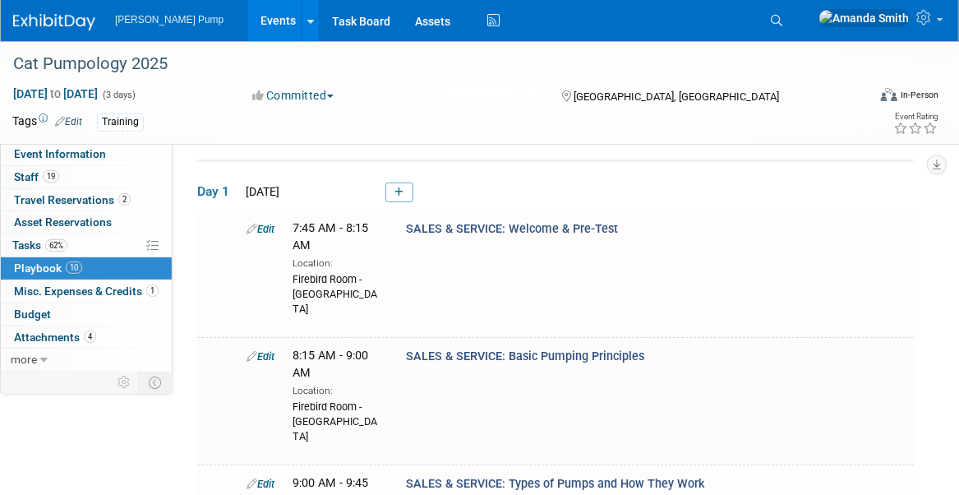
scroll to position [0, 0]
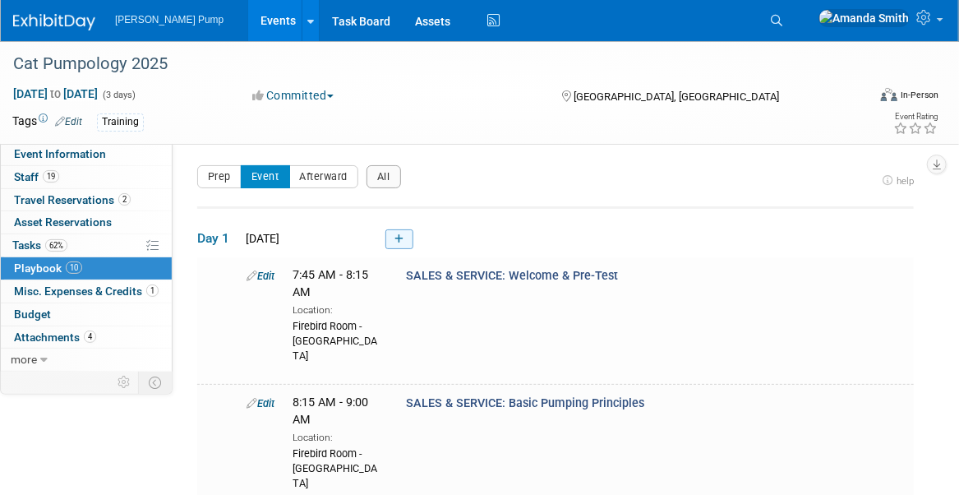
click at [402, 232] on link at bounding box center [399, 239] width 28 height 20
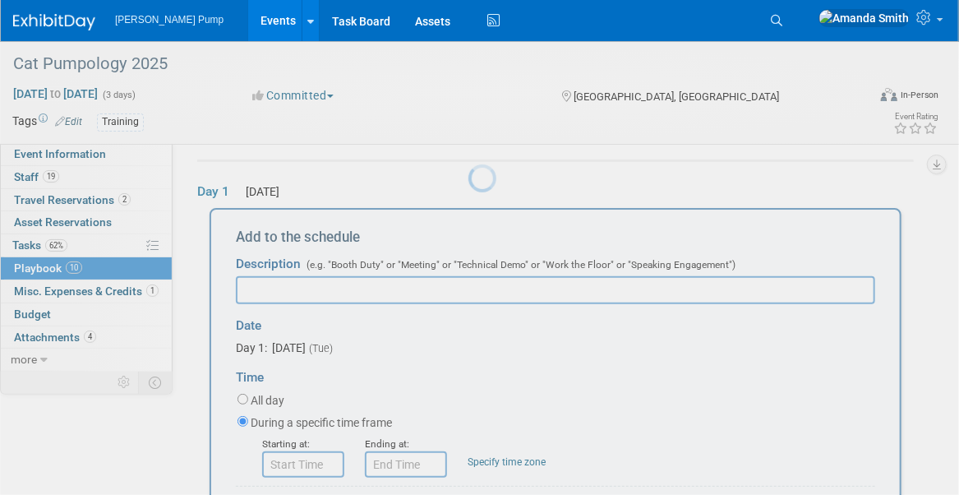
scroll to position [53, 0]
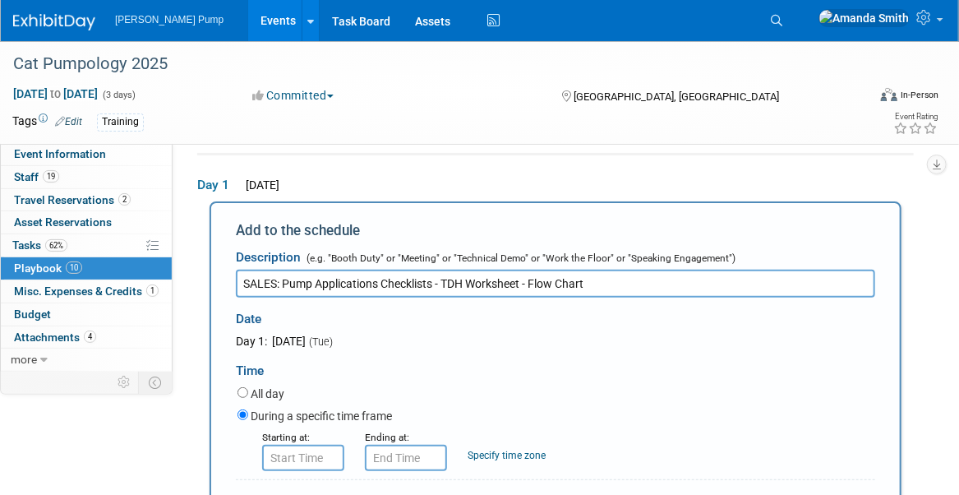
type input "SALES: Pump Applications Checklists - TDH Worksheet - Flow Chart"
click at [331, 455] on input "8:00 AM" at bounding box center [303, 457] width 82 height 26
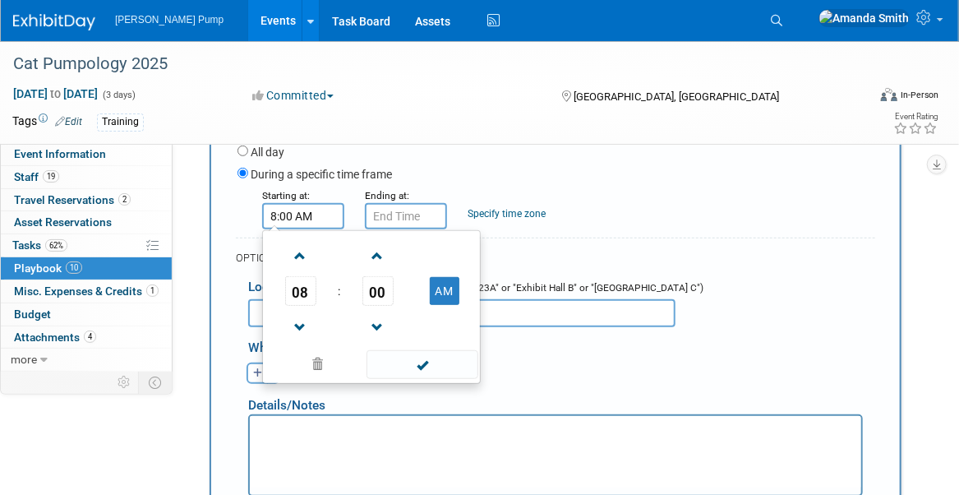
scroll to position [300, 0]
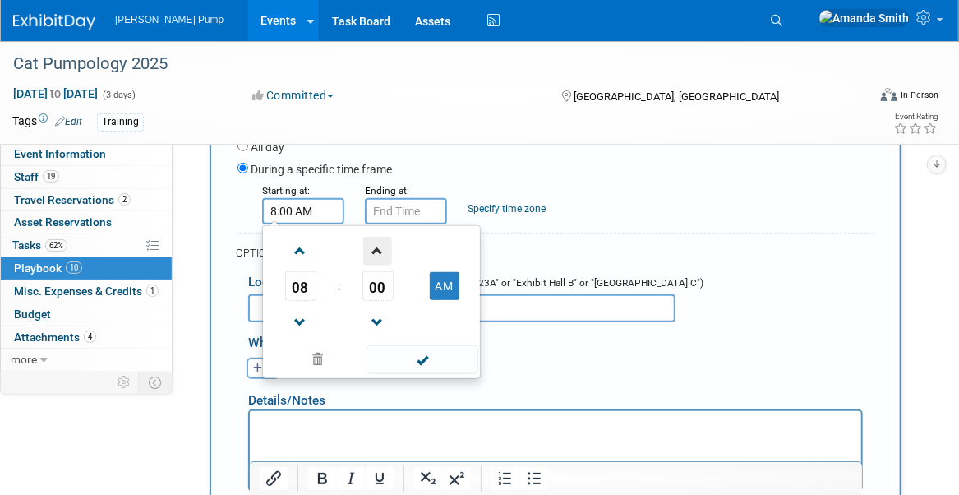
click at [375, 253] on span at bounding box center [377, 251] width 29 height 29
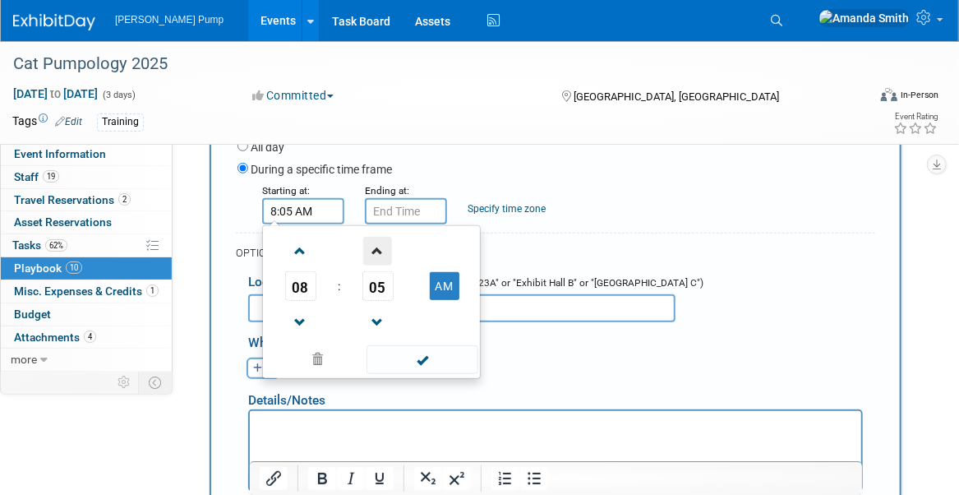
click at [375, 253] on span at bounding box center [377, 251] width 29 height 29
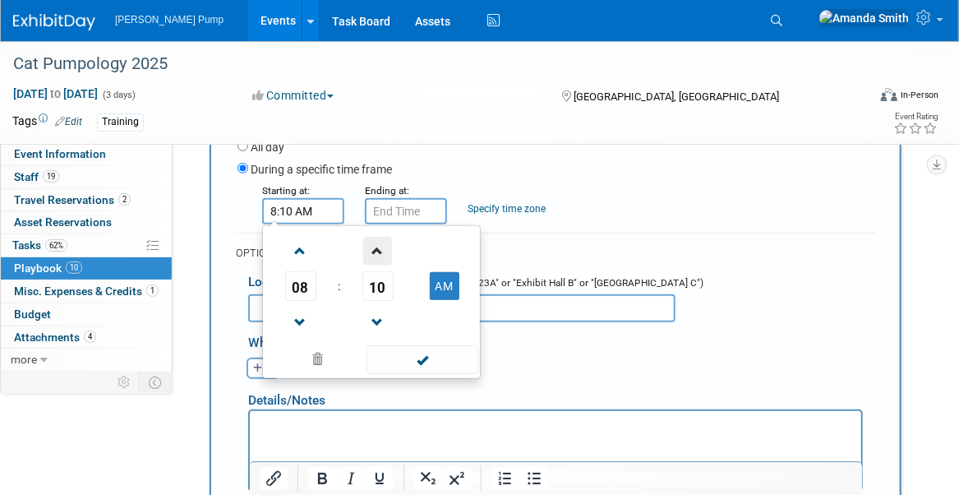
click at [375, 253] on span at bounding box center [377, 251] width 29 height 29
click at [375, 252] on span at bounding box center [377, 251] width 29 height 29
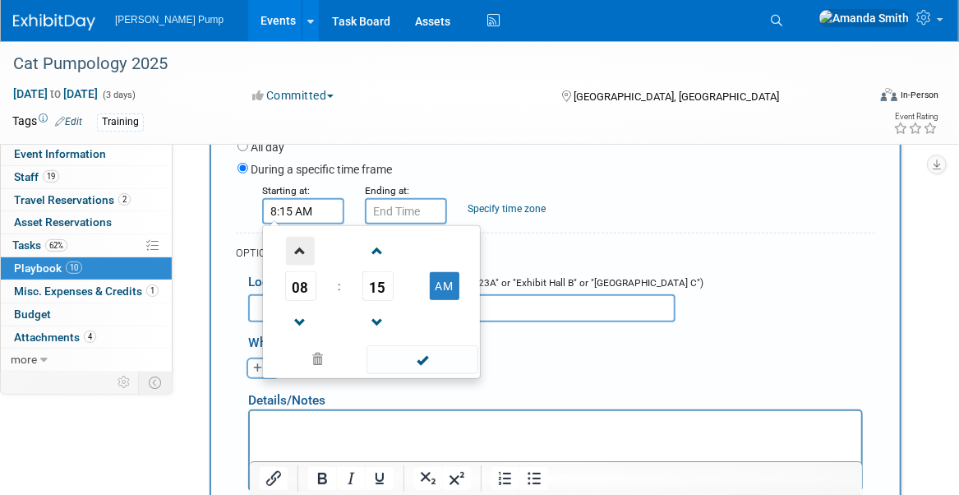
click at [299, 249] on span at bounding box center [300, 251] width 29 height 29
click at [299, 252] on span at bounding box center [300, 251] width 29 height 29
type input "11:15 AM"
click at [389, 208] on input "11:15 AM" at bounding box center [406, 211] width 82 height 26
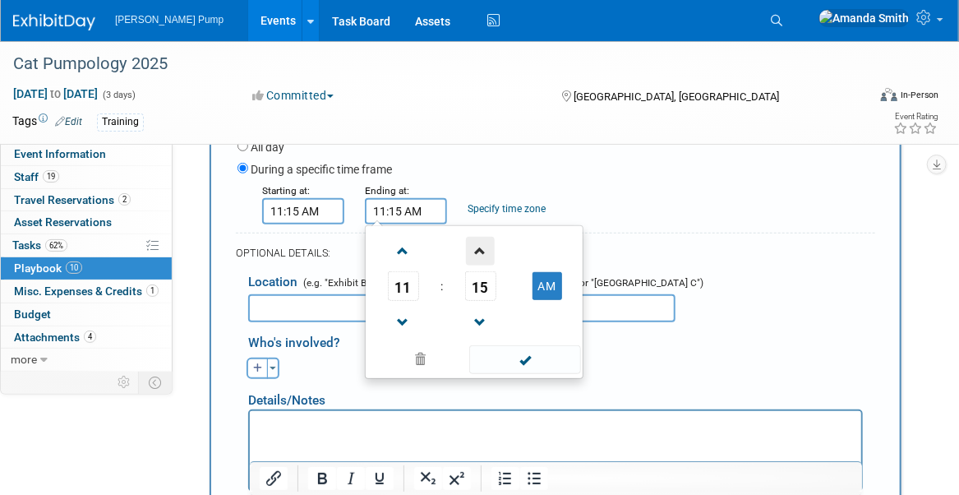
click at [480, 251] on span at bounding box center [480, 251] width 29 height 29
click at [480, 249] on span at bounding box center [480, 251] width 29 height 29
click at [478, 248] on span at bounding box center [480, 251] width 29 height 29
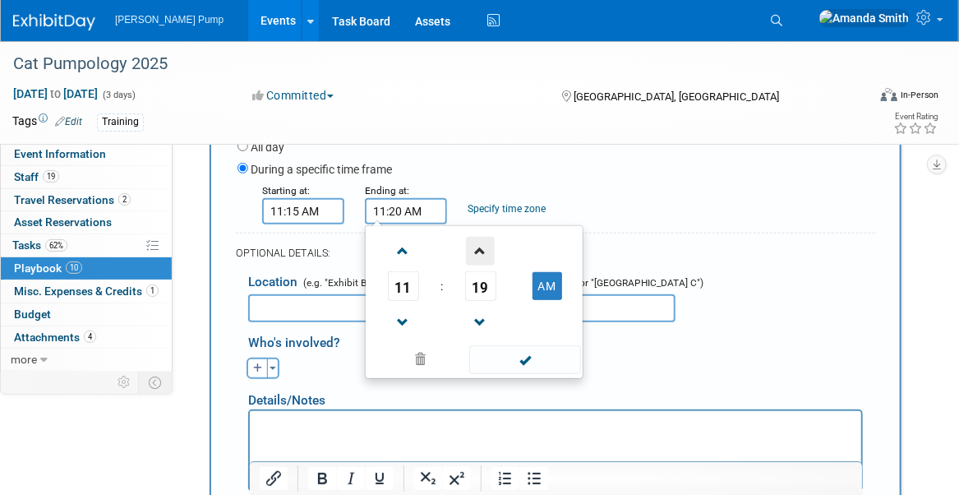
click at [478, 248] on span at bounding box center [480, 251] width 29 height 29
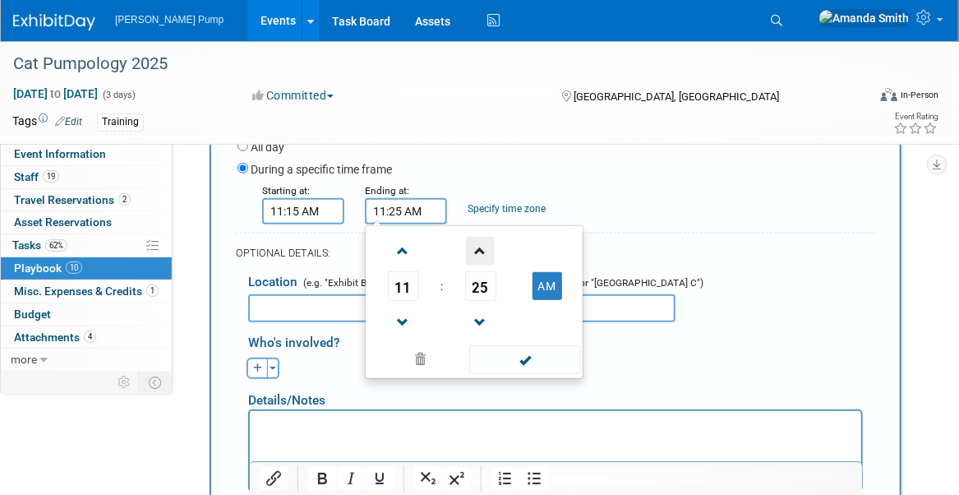
click at [478, 248] on span at bounding box center [480, 251] width 29 height 29
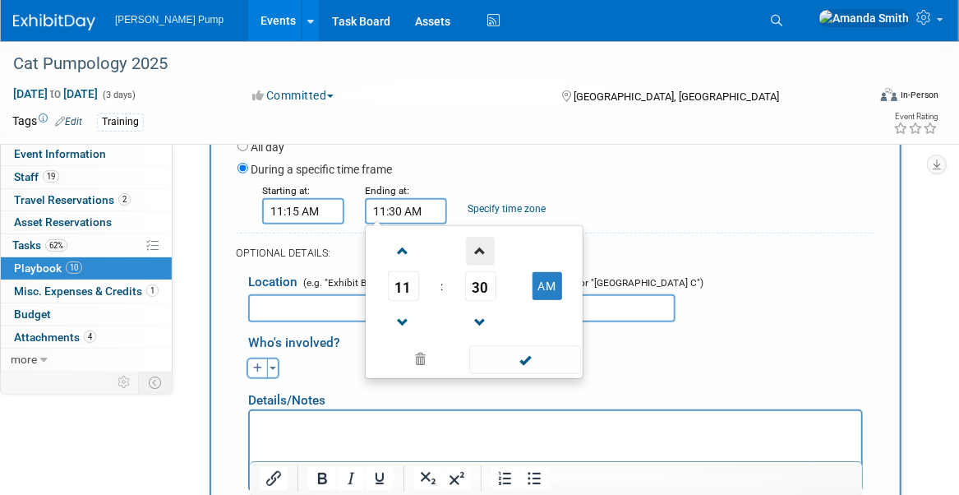
click at [478, 247] on span at bounding box center [480, 251] width 29 height 29
click at [478, 246] on span at bounding box center [480, 251] width 29 height 29
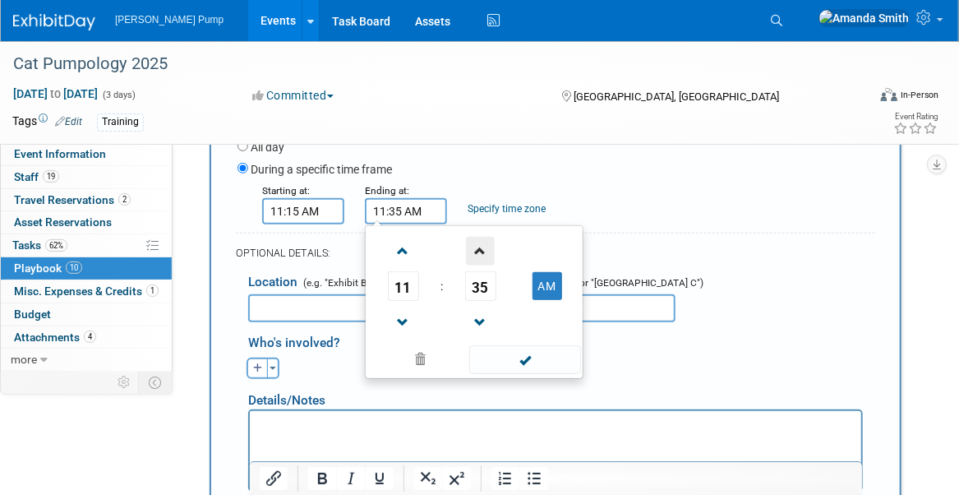
click at [478, 246] on span at bounding box center [480, 251] width 29 height 29
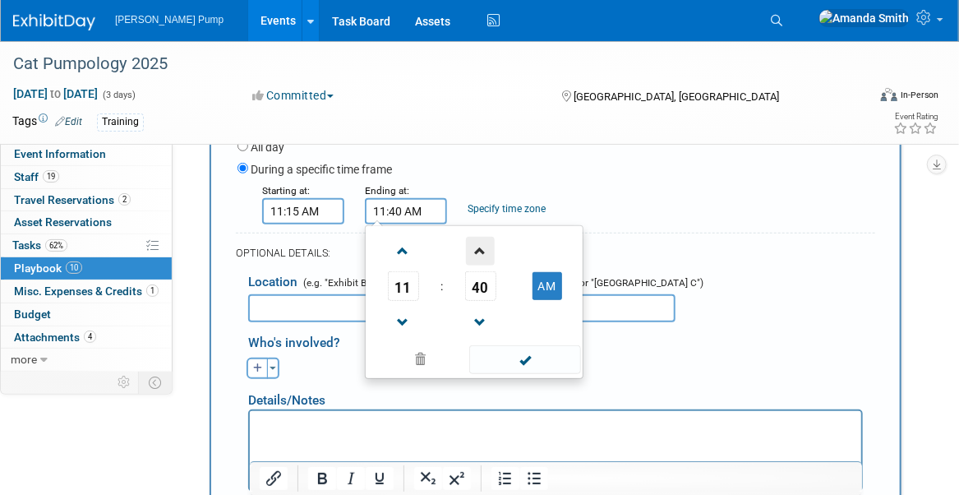
click at [478, 246] on span at bounding box center [480, 251] width 29 height 29
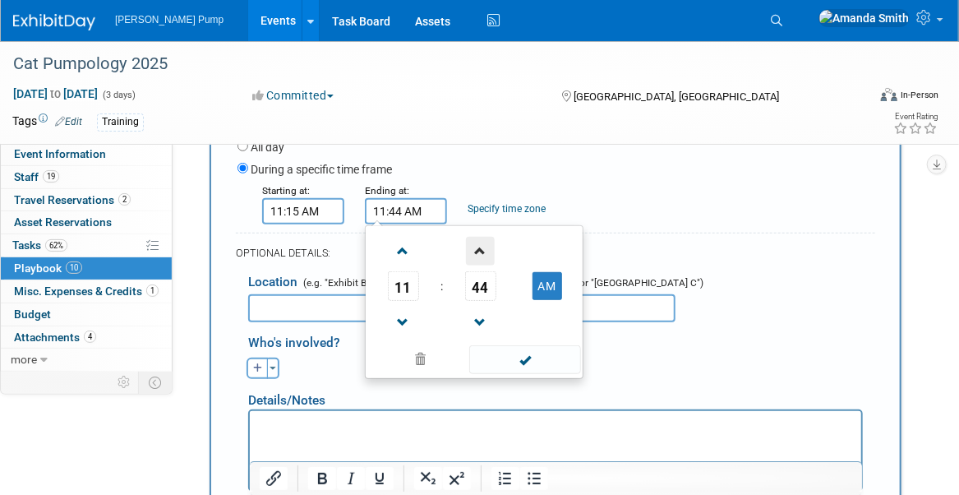
type input "11:45 AM"
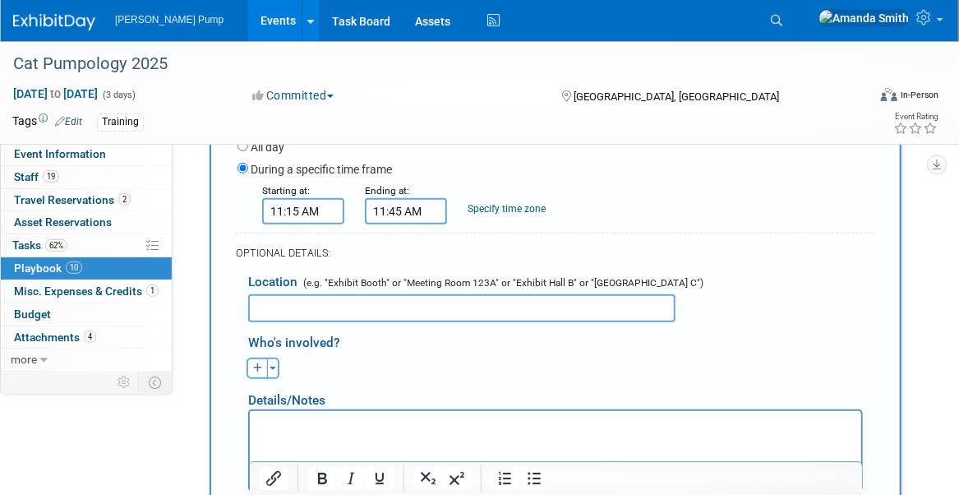
click at [314, 305] on input "text" at bounding box center [461, 308] width 427 height 28
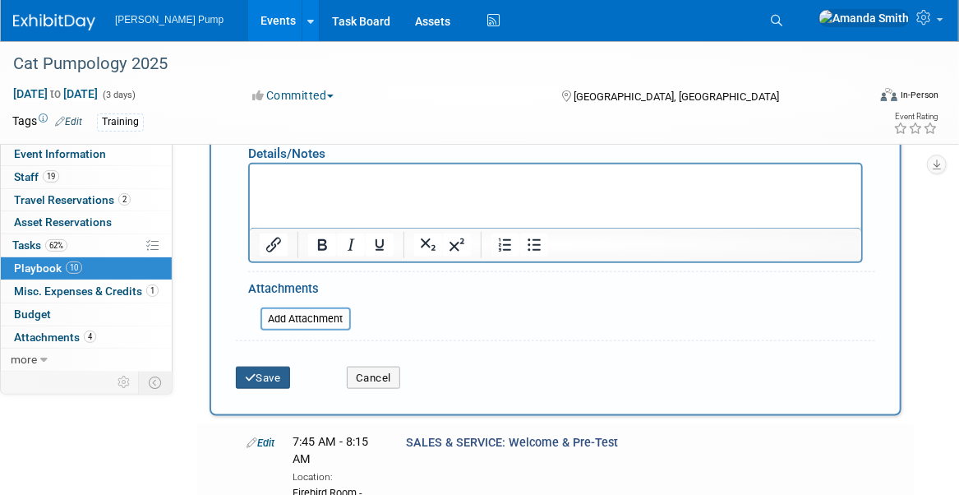
type input "Firebird Room - [GEOGRAPHIC_DATA]"
click at [283, 375] on button "Save" at bounding box center [263, 377] width 54 height 23
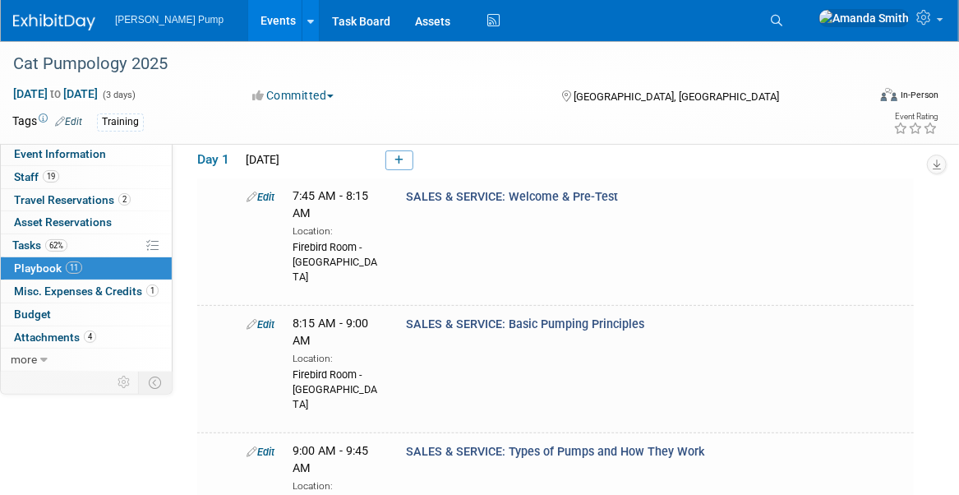
scroll to position [0, 0]
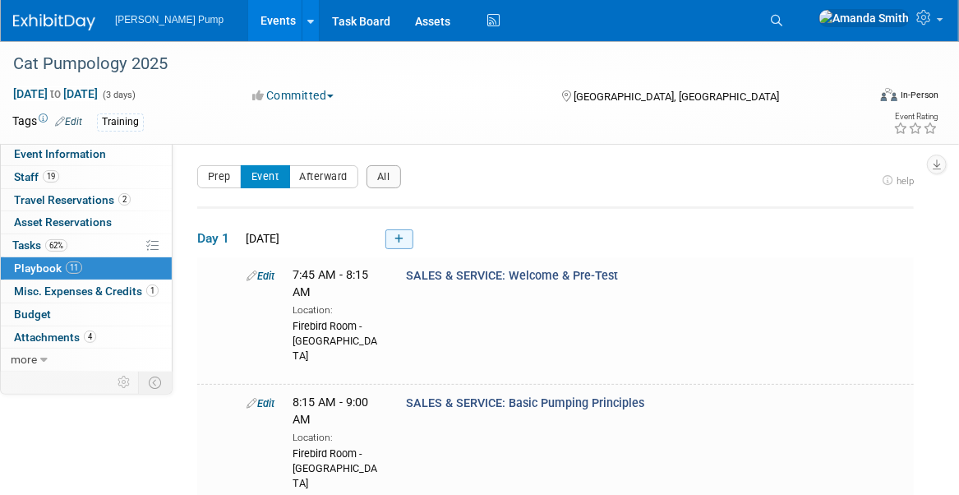
click at [403, 239] on icon at bounding box center [398, 239] width 9 height 10
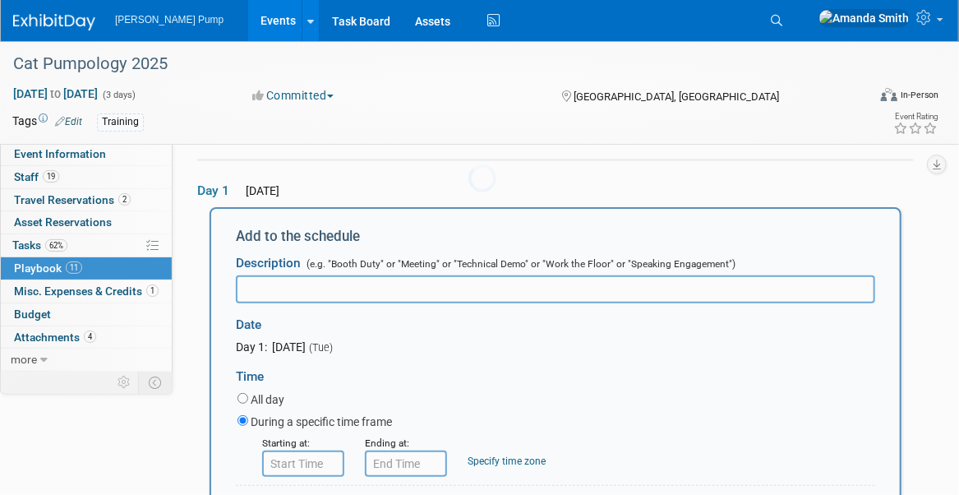
scroll to position [53, 0]
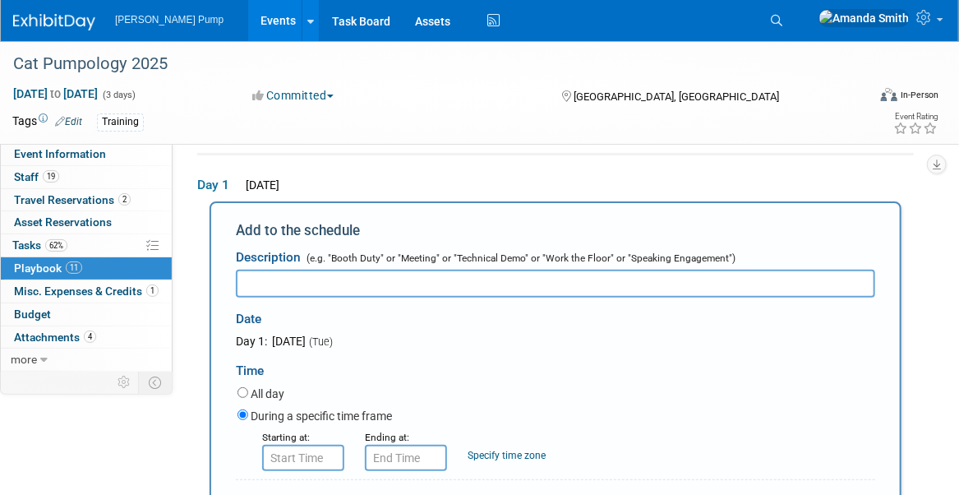
click at [418, 279] on input "text" at bounding box center [555, 283] width 639 height 28
type input "SALES: Lunch at [GEOGRAPHIC_DATA]"
click at [308, 451] on input "8:00 AM" at bounding box center [303, 457] width 82 height 26
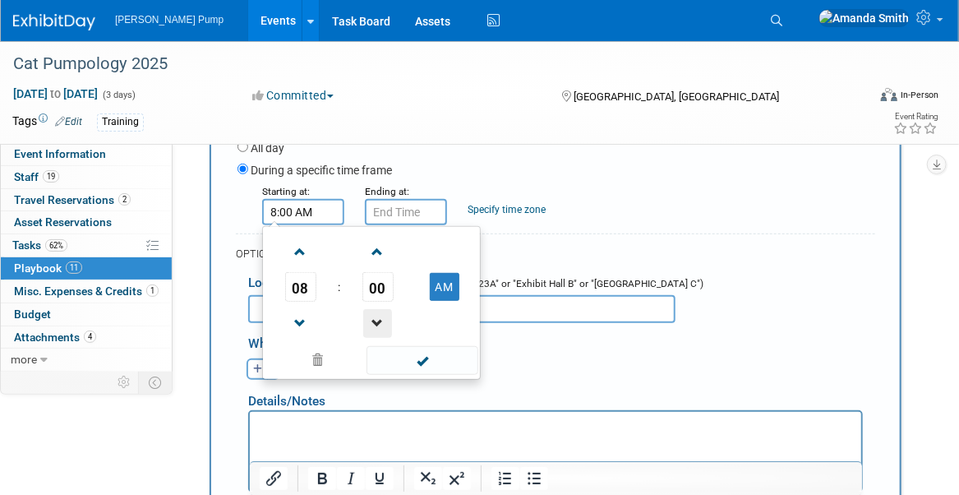
scroll to position [300, 0]
click at [382, 317] on span at bounding box center [377, 322] width 29 height 29
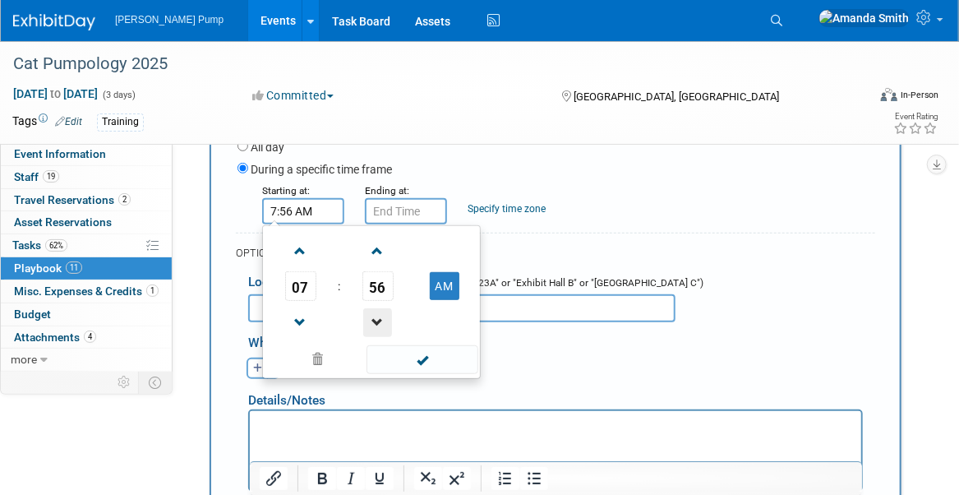
click at [382, 317] on span at bounding box center [377, 322] width 29 height 29
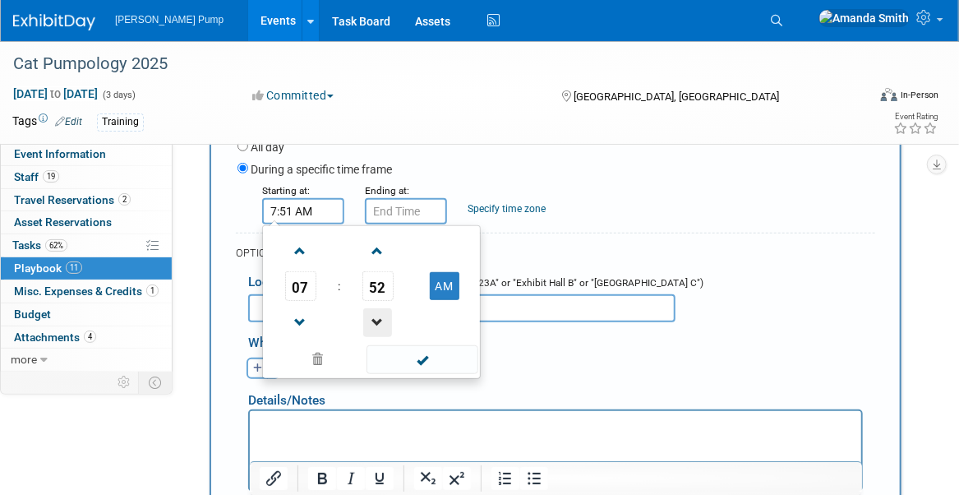
click at [382, 317] on span at bounding box center [377, 322] width 29 height 29
click at [383, 315] on span at bounding box center [377, 322] width 29 height 29
click at [384, 315] on span at bounding box center [377, 322] width 29 height 29
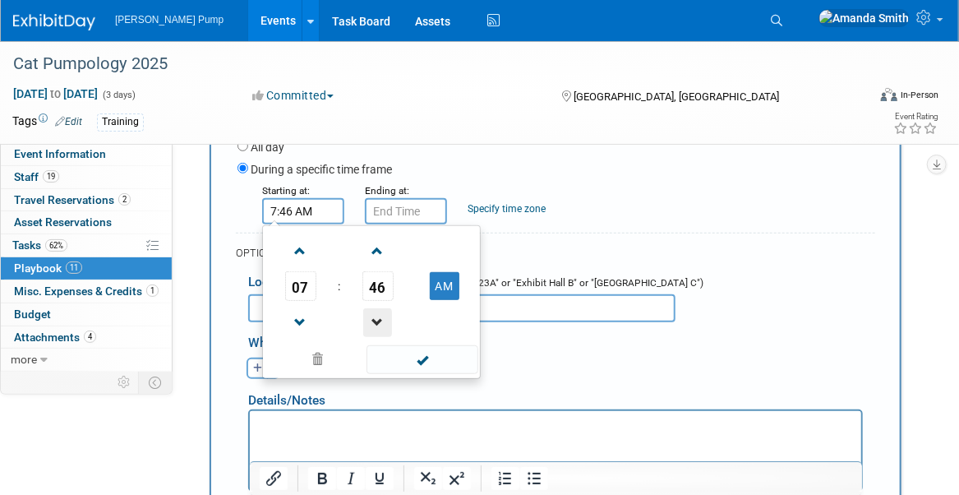
click at [384, 315] on span at bounding box center [377, 322] width 29 height 29
click at [301, 249] on span at bounding box center [300, 251] width 29 height 29
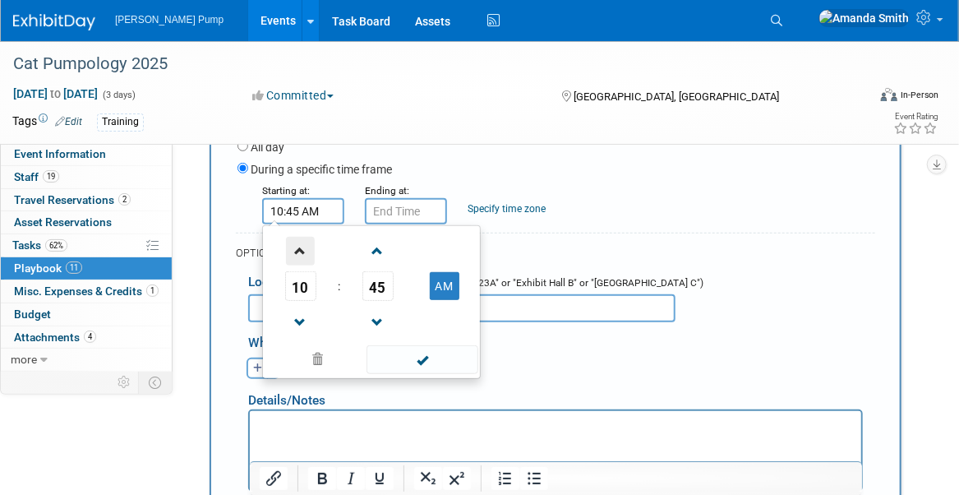
type input "11:45 AM"
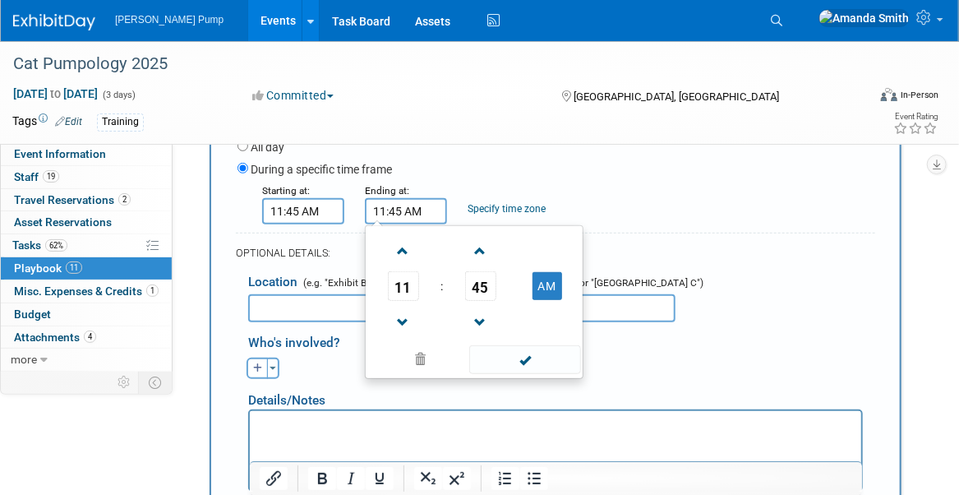
click at [386, 206] on input "11:45 AM" at bounding box center [406, 211] width 82 height 26
click at [482, 246] on span at bounding box center [480, 251] width 29 height 29
click at [482, 245] on span at bounding box center [480, 251] width 29 height 29
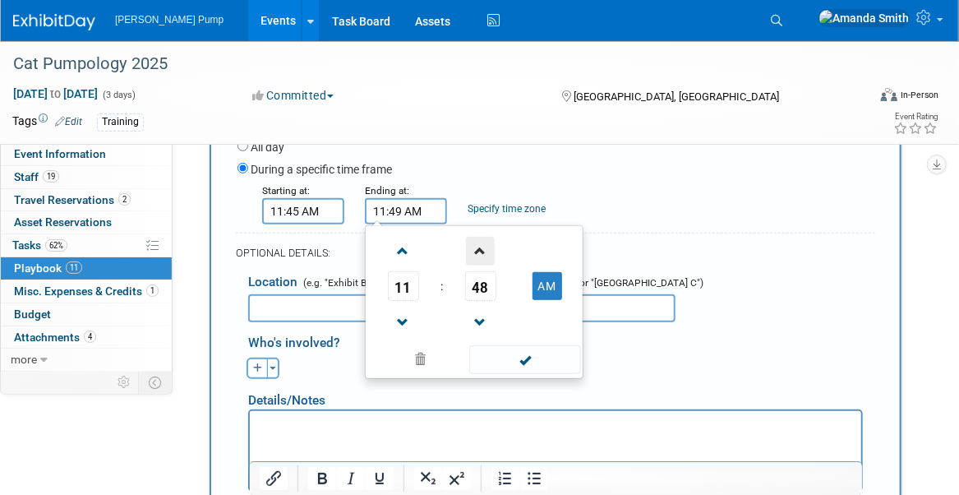
click at [482, 245] on span at bounding box center [480, 251] width 29 height 29
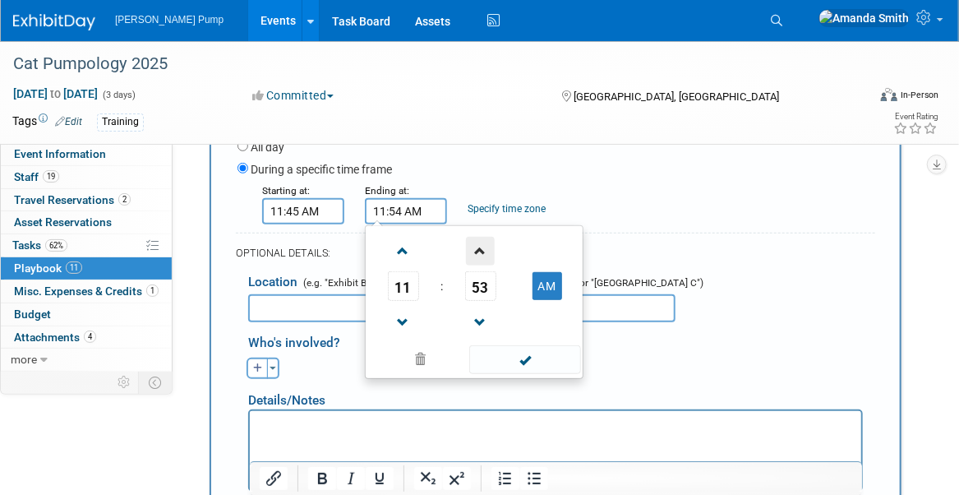
click at [482, 245] on span at bounding box center [480, 251] width 29 height 29
click at [481, 245] on span at bounding box center [480, 251] width 29 height 29
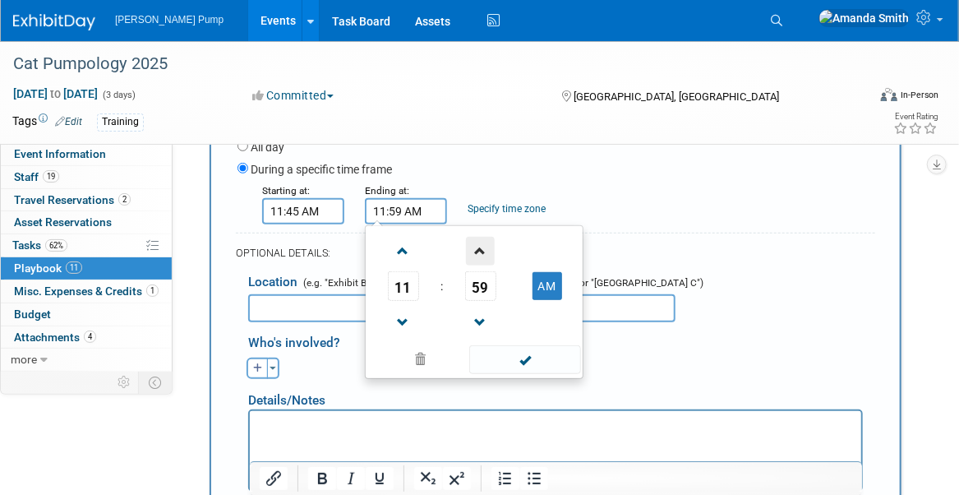
click at [481, 245] on span at bounding box center [480, 251] width 29 height 29
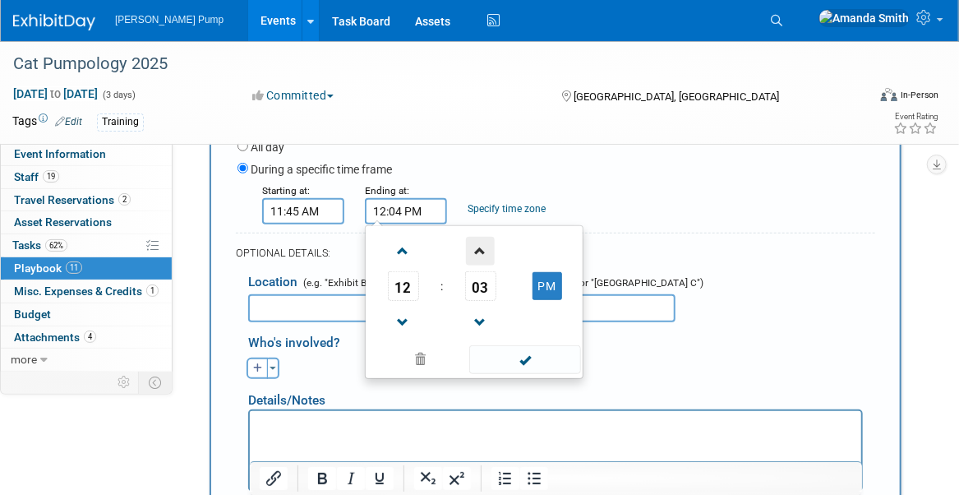
click at [481, 244] on span at bounding box center [480, 251] width 29 height 29
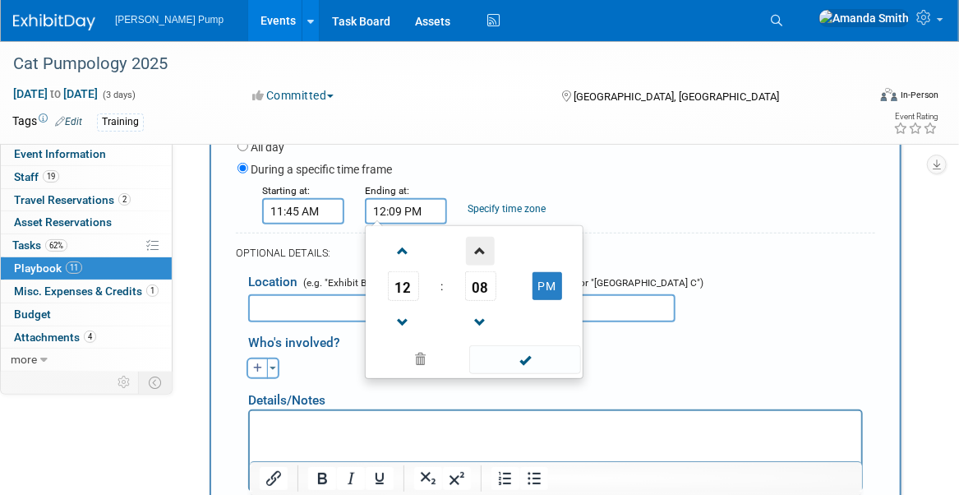
click at [481, 244] on span at bounding box center [480, 251] width 29 height 29
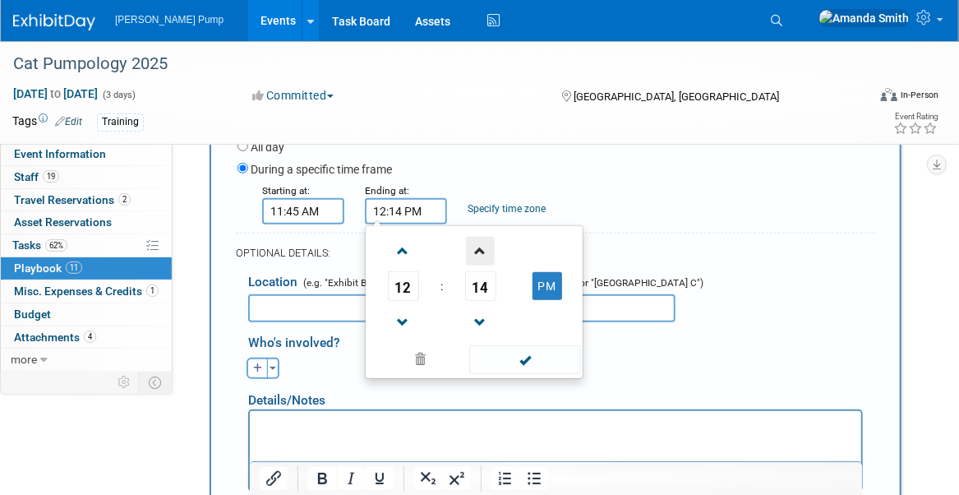
click at [481, 244] on span at bounding box center [480, 251] width 29 height 29
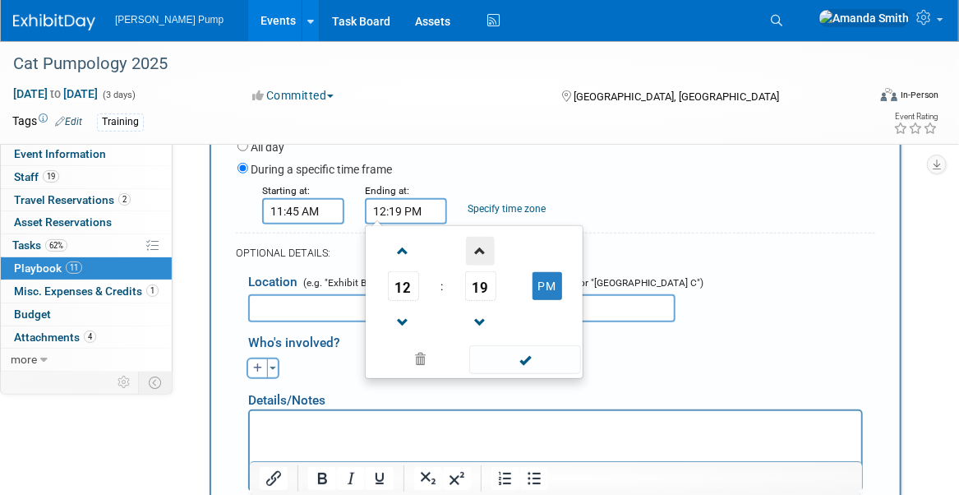
click at [481, 244] on span at bounding box center [480, 251] width 29 height 29
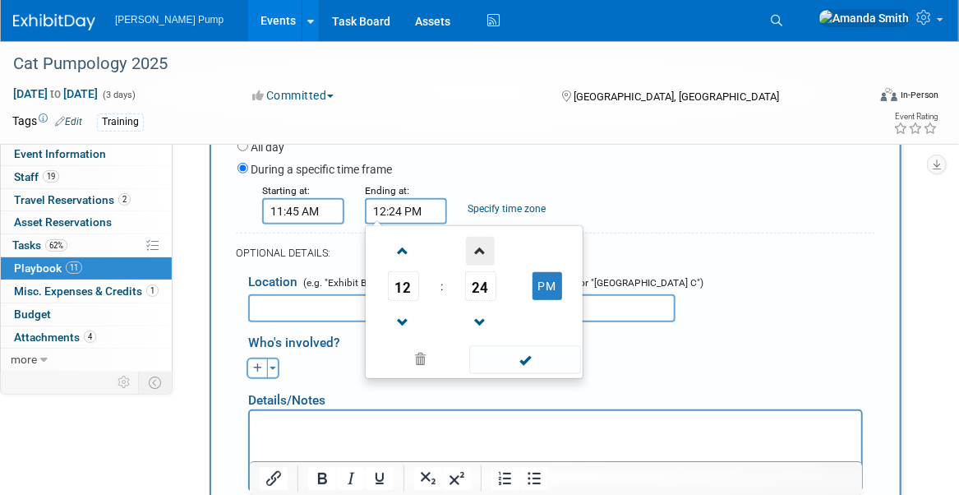
click at [481, 244] on span at bounding box center [480, 251] width 29 height 29
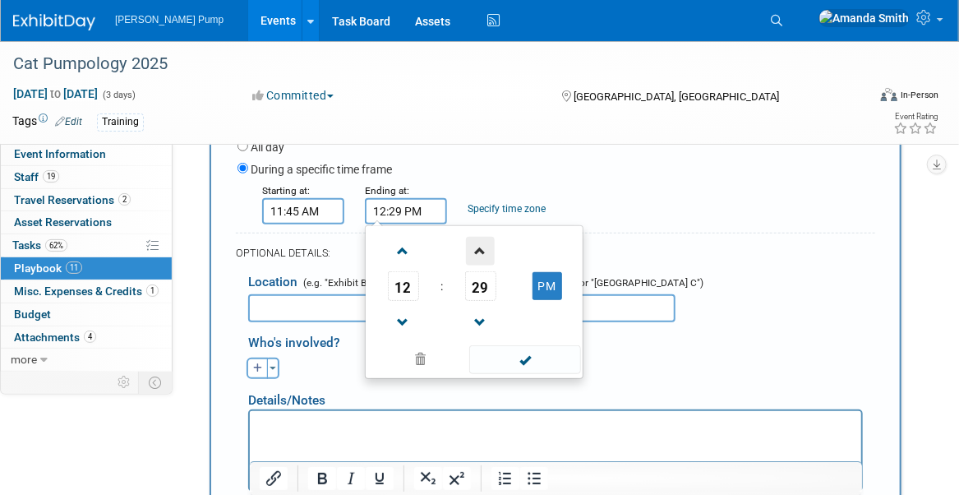
click at [481, 244] on span at bounding box center [480, 251] width 29 height 29
type input "12:30 PM"
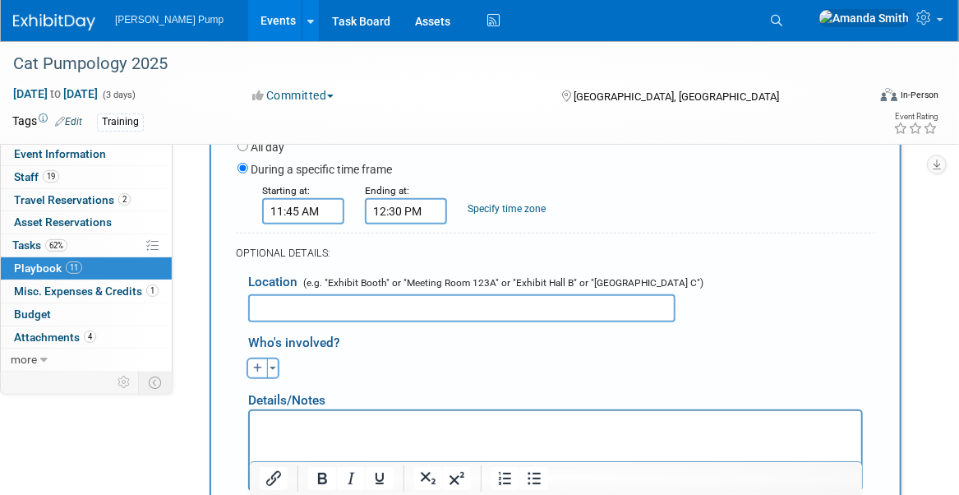
click at [635, 235] on div "OPTIONAL DETAILS:" at bounding box center [555, 248] width 639 height 30
drag, startPoint x: 366, startPoint y: 302, endPoint x: 356, endPoint y: 308, distance: 12.5
click at [367, 302] on input "text" at bounding box center [461, 308] width 427 height 28
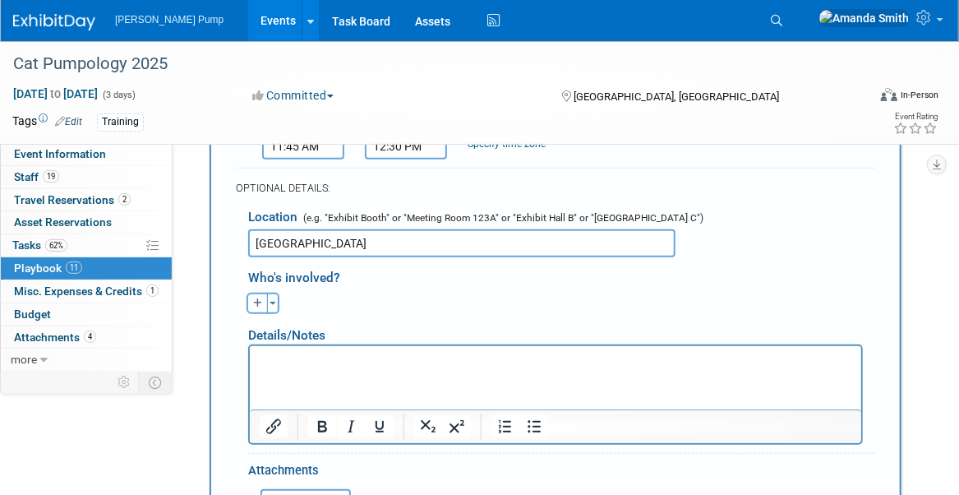
scroll to position [628, 0]
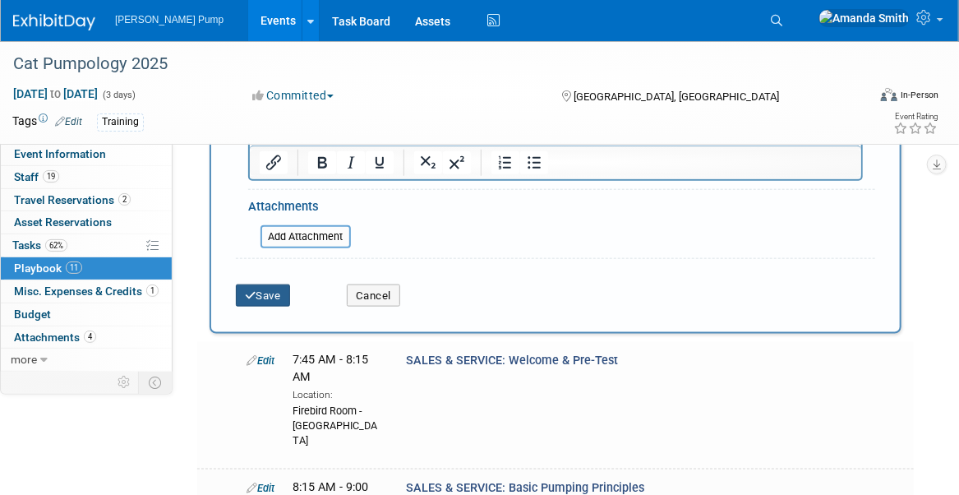
type input "[GEOGRAPHIC_DATA]"
click at [277, 298] on button "Save" at bounding box center [263, 295] width 54 height 23
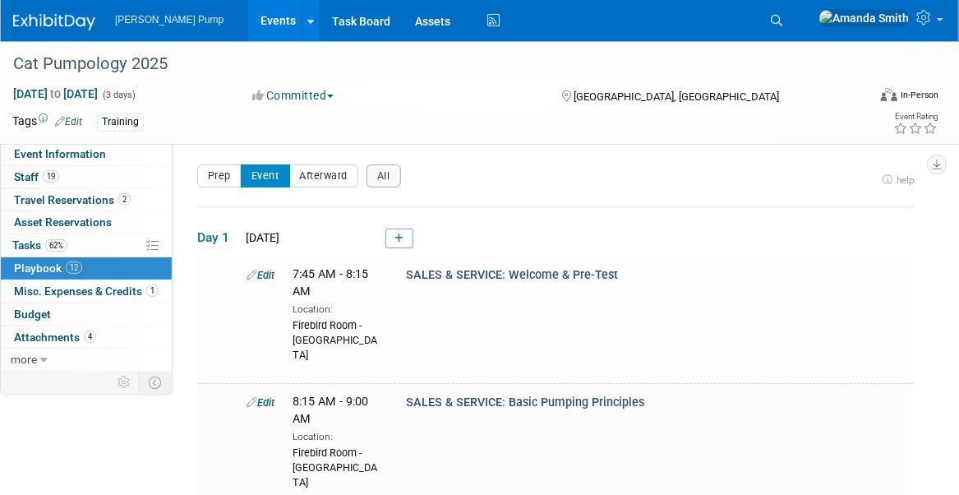
scroll to position [0, 0]
click at [405, 233] on link at bounding box center [399, 239] width 28 height 20
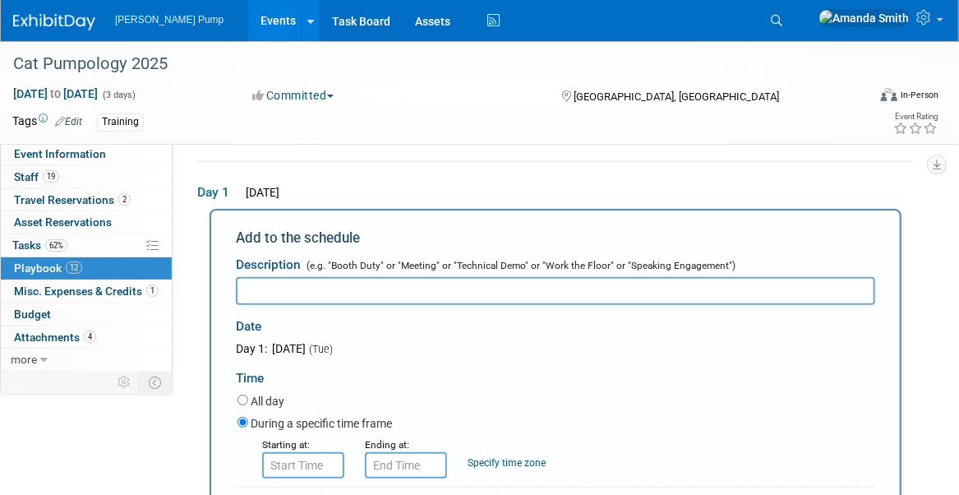
scroll to position [53, 0]
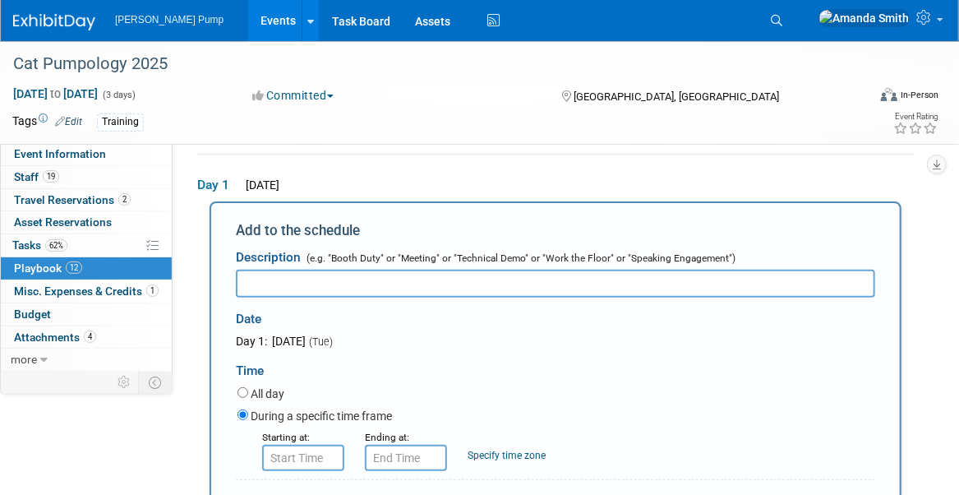
click at [403, 281] on input "text" at bounding box center [555, 283] width 639 height 28
type input "SALES: Application Scenarios - Pump Selection - Plotting Curves"
click at [307, 455] on input "8:00 AM" at bounding box center [303, 457] width 82 height 26
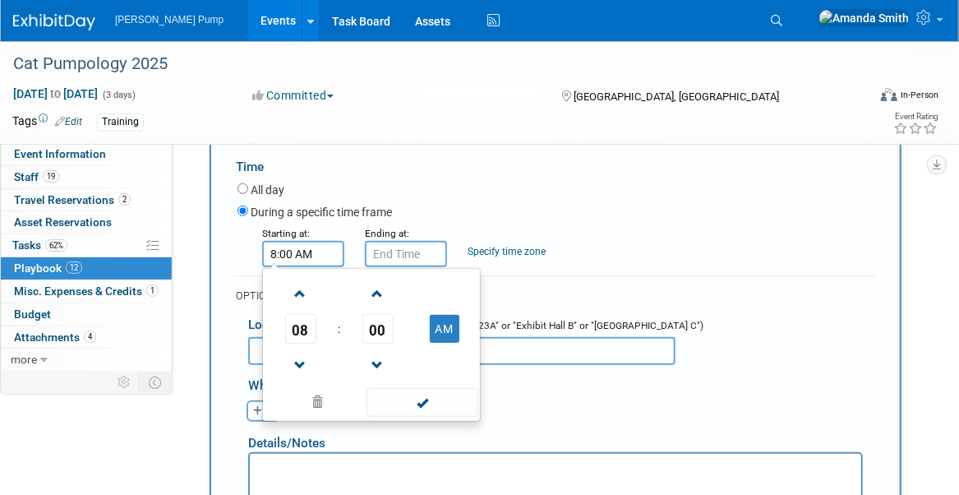
scroll to position [382, 0]
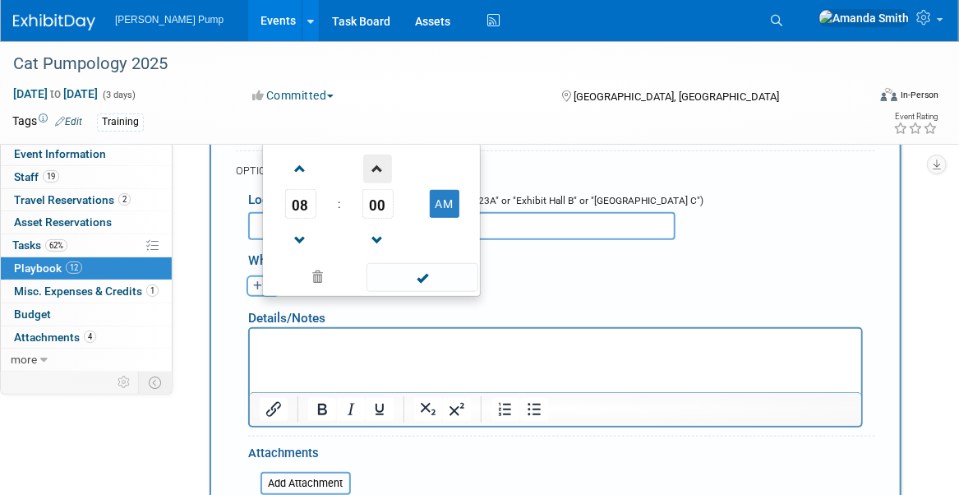
click at [389, 161] on span at bounding box center [377, 168] width 29 height 29
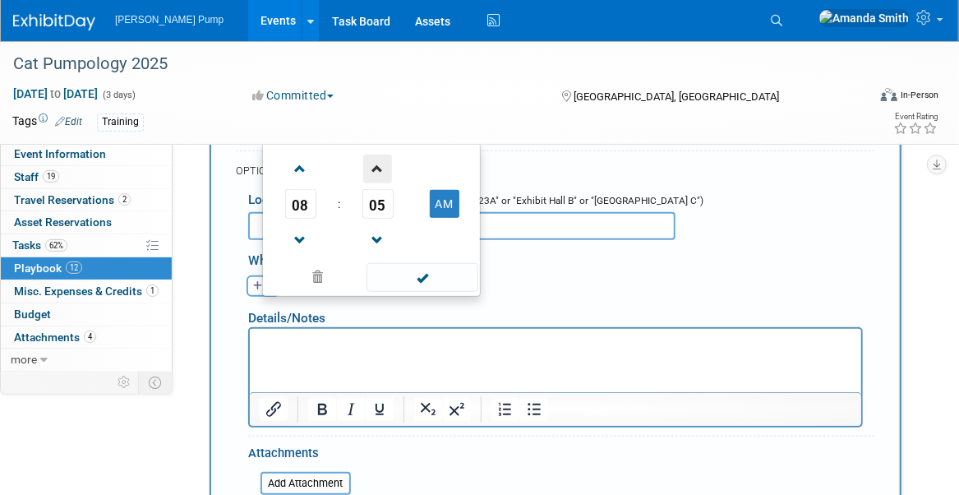
click at [389, 161] on span at bounding box center [377, 168] width 29 height 29
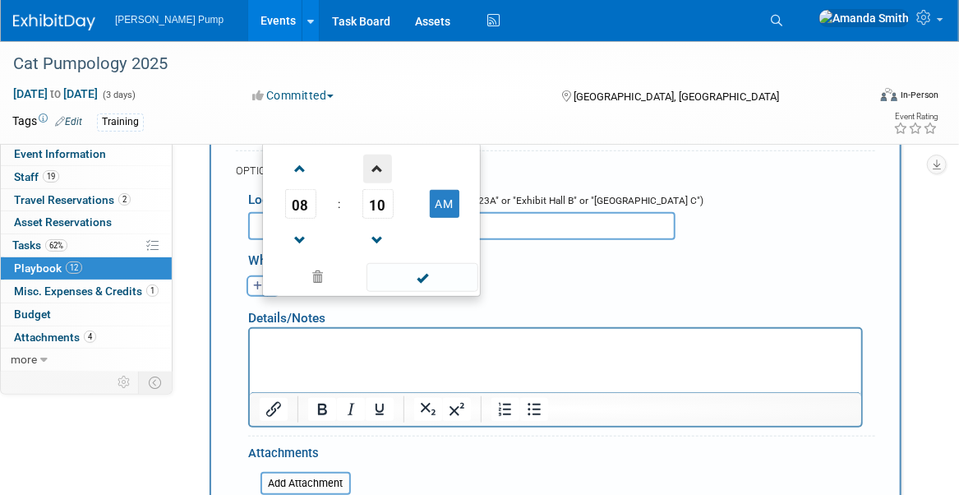
click at [389, 161] on span at bounding box center [377, 168] width 29 height 29
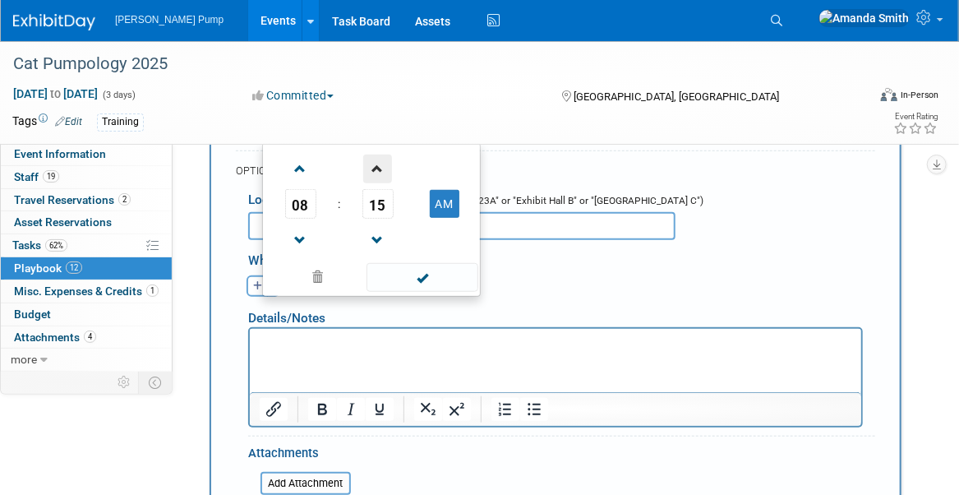
click at [389, 161] on span at bounding box center [377, 168] width 29 height 29
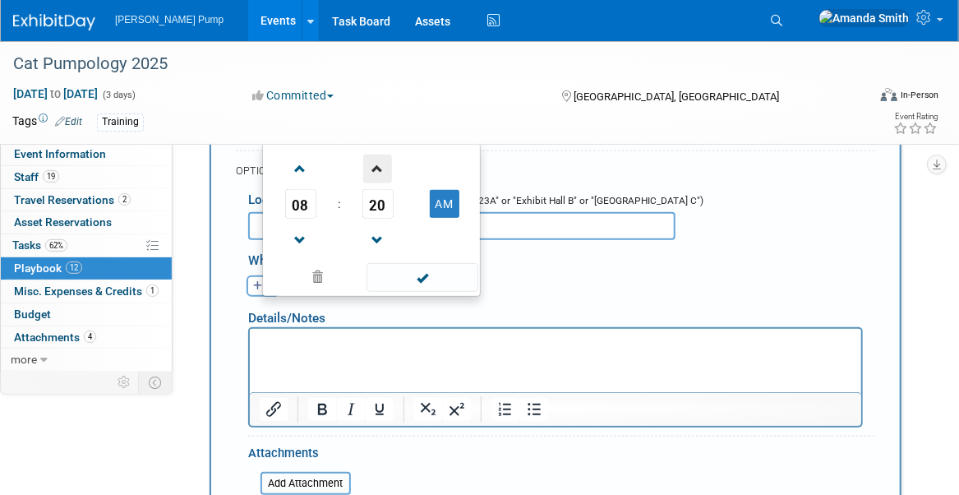
click at [389, 161] on span at bounding box center [377, 168] width 29 height 29
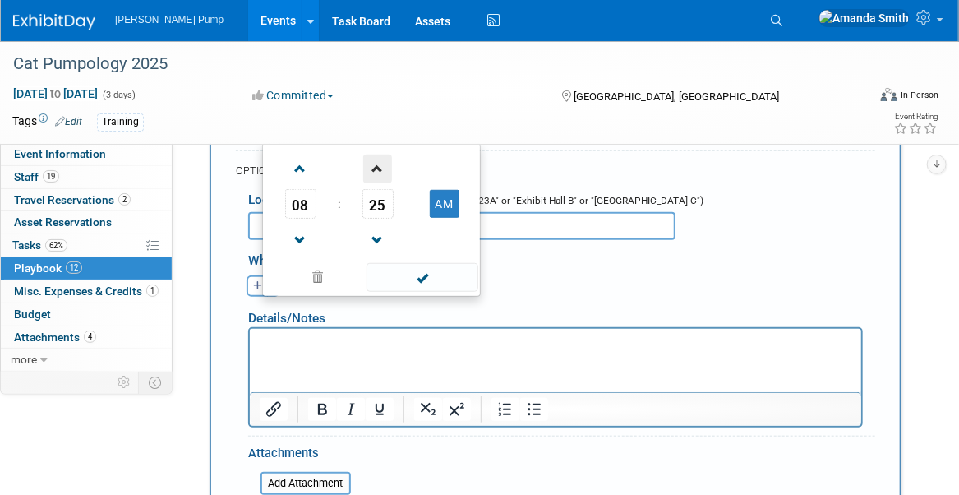
click at [389, 161] on span at bounding box center [377, 168] width 29 height 29
click at [389, 160] on span at bounding box center [377, 168] width 29 height 29
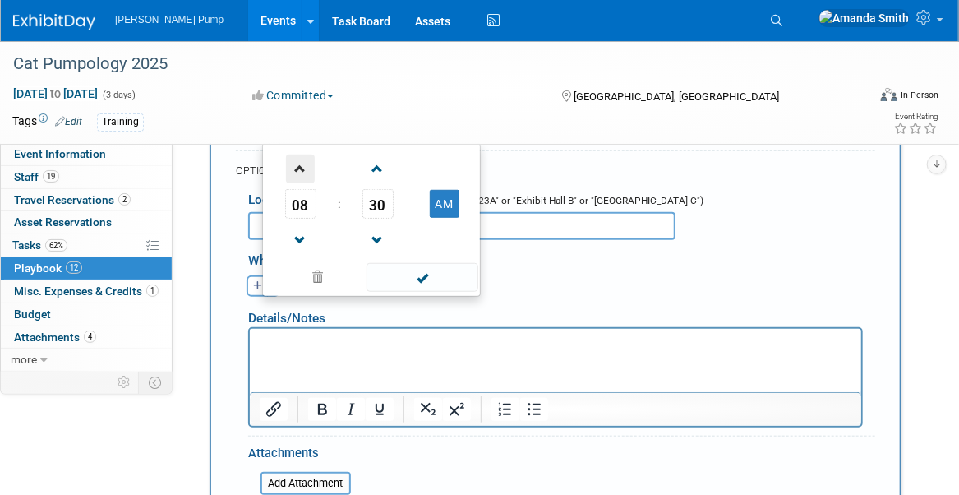
click at [299, 169] on span at bounding box center [300, 168] width 29 height 29
click at [299, 168] on span at bounding box center [300, 168] width 29 height 29
click at [301, 168] on span at bounding box center [300, 168] width 29 height 29
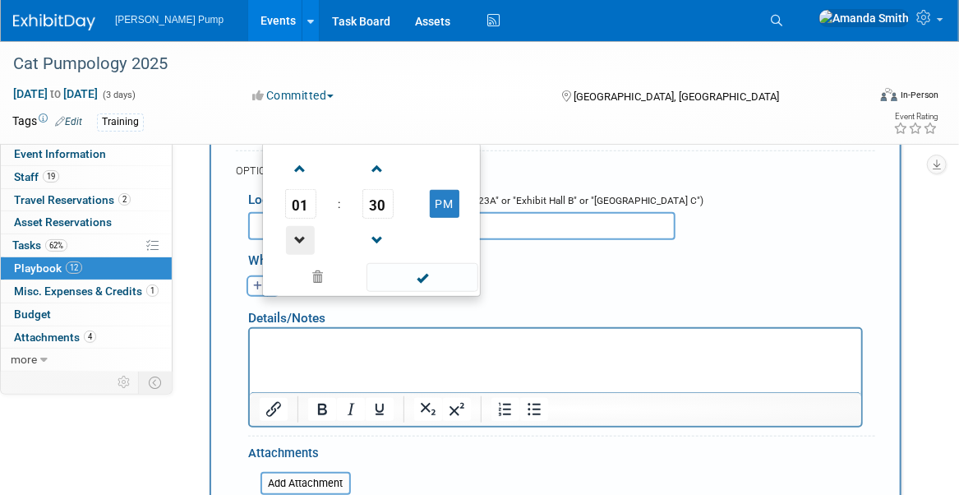
click at [299, 228] on span at bounding box center [300, 240] width 29 height 29
type input "12:30 PM"
click at [430, 279] on span at bounding box center [421, 277] width 111 height 29
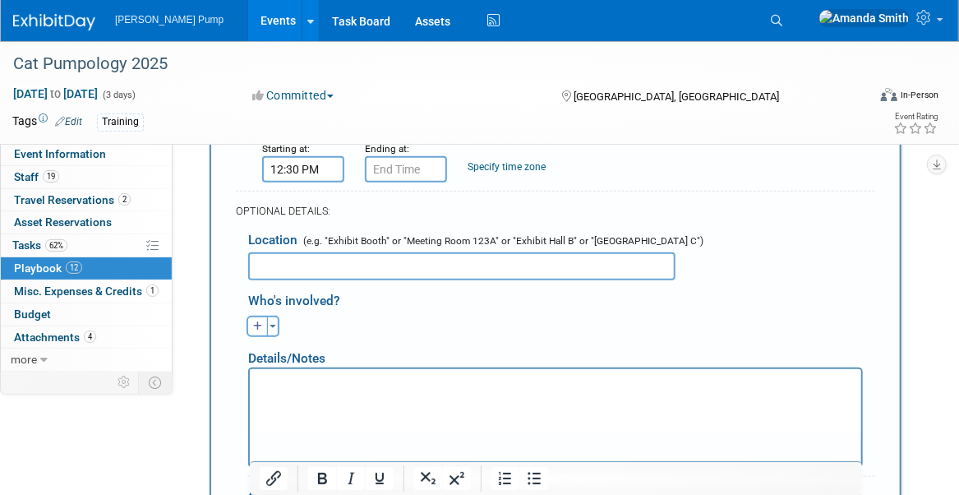
scroll to position [300, 0]
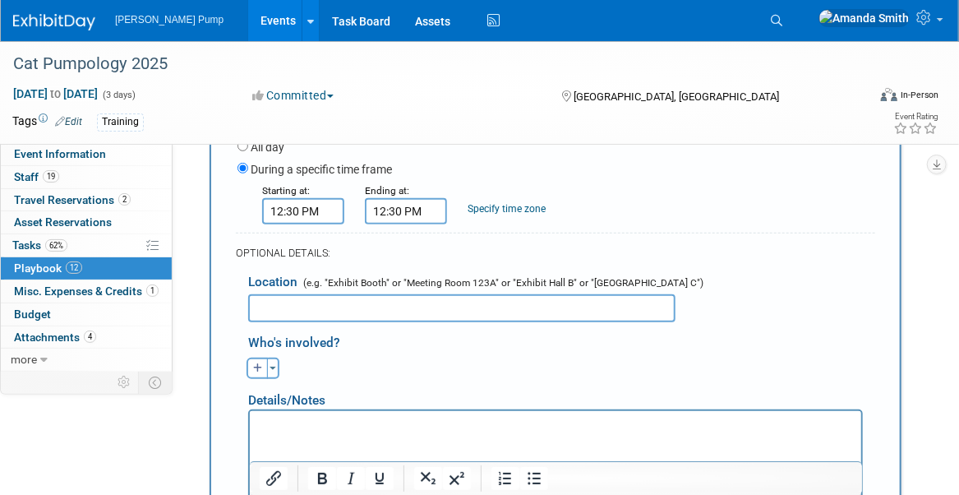
click at [416, 207] on input "12:30 PM" at bounding box center [406, 211] width 82 height 26
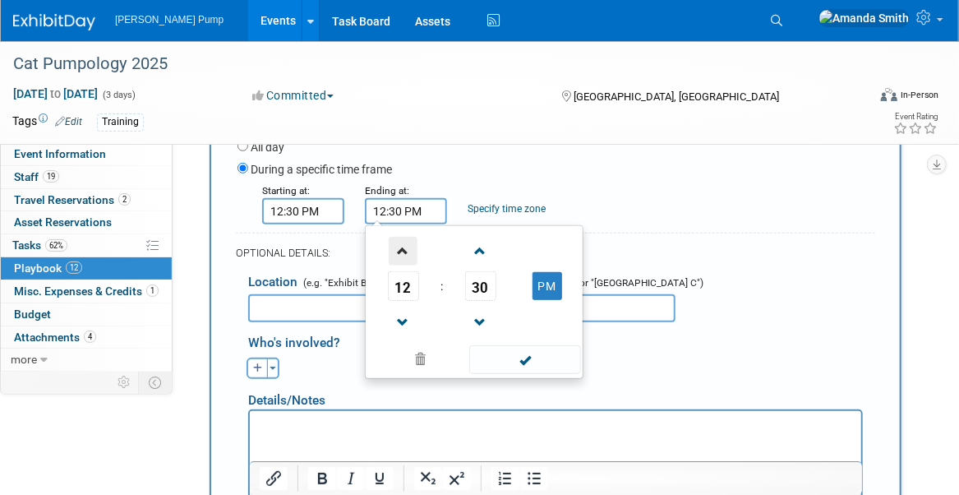
click at [407, 245] on span at bounding box center [403, 251] width 29 height 29
click at [476, 316] on span at bounding box center [480, 322] width 29 height 29
click at [477, 316] on span at bounding box center [480, 322] width 29 height 29
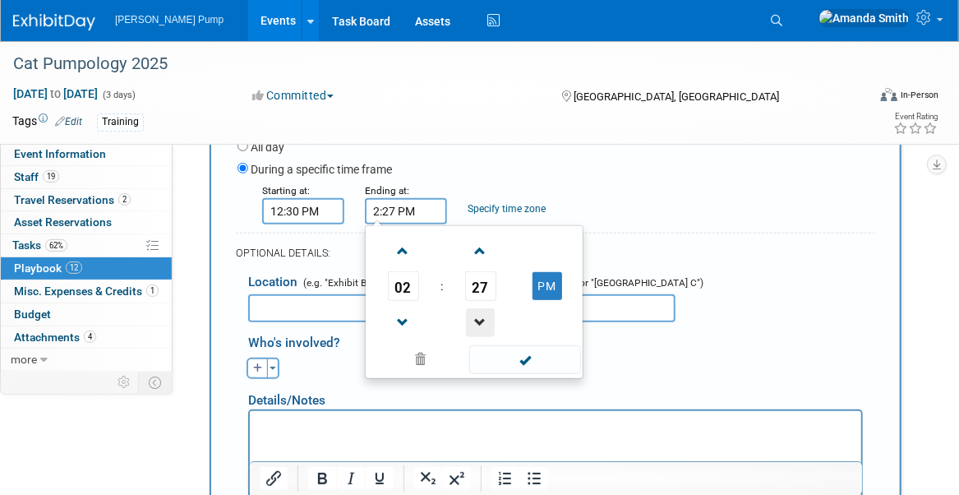
click at [477, 316] on span at bounding box center [480, 322] width 29 height 29
click at [477, 315] on span at bounding box center [480, 322] width 29 height 29
click at [477, 314] on span at bounding box center [480, 322] width 29 height 29
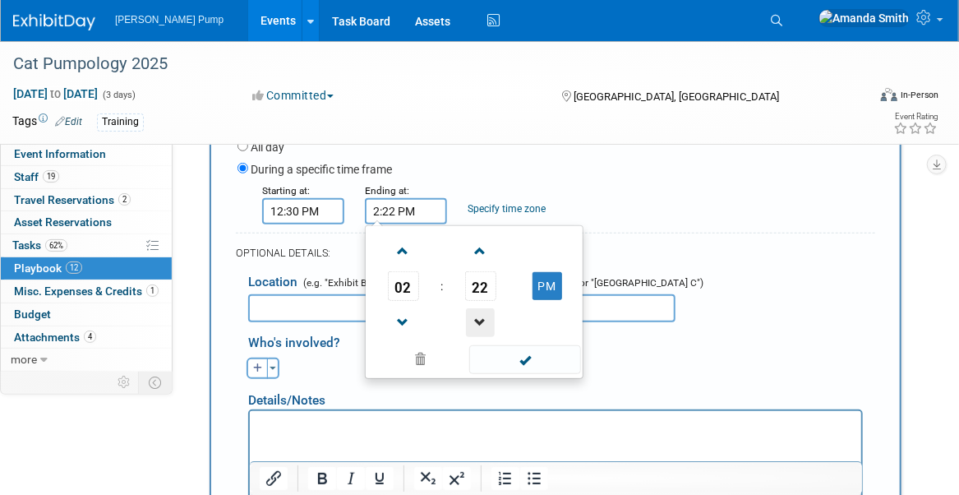
click at [477, 314] on span at bounding box center [480, 322] width 29 height 29
click at [477, 313] on span at bounding box center [480, 322] width 29 height 29
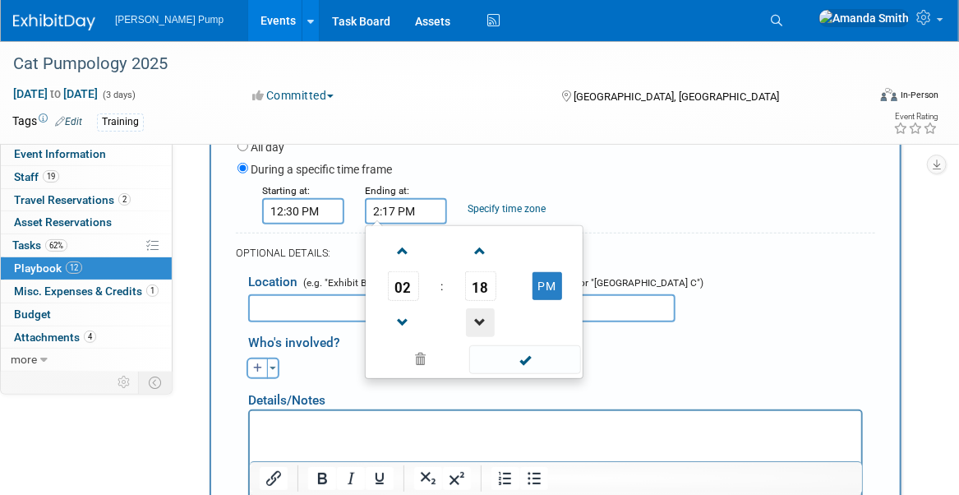
click at [477, 313] on span at bounding box center [480, 322] width 29 height 29
type input "2:15 PM"
click at [509, 358] on span at bounding box center [524, 359] width 111 height 29
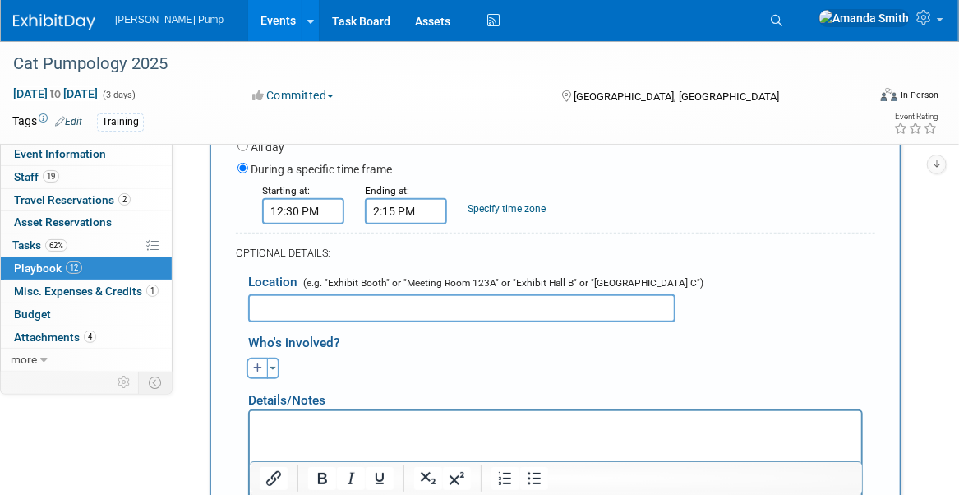
click at [306, 304] on input "text" at bounding box center [461, 308] width 427 height 28
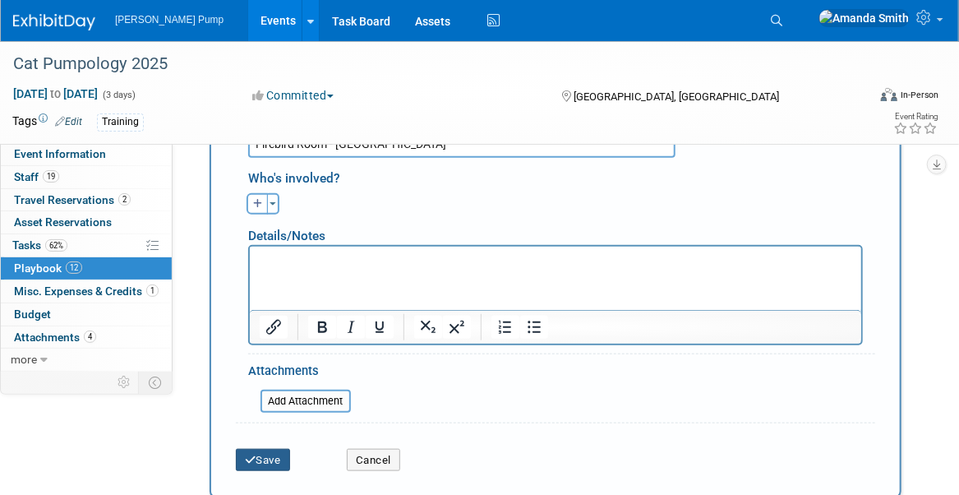
type input "Firebird Room - [GEOGRAPHIC_DATA]"
click at [269, 450] on button "Save" at bounding box center [263, 460] width 54 height 23
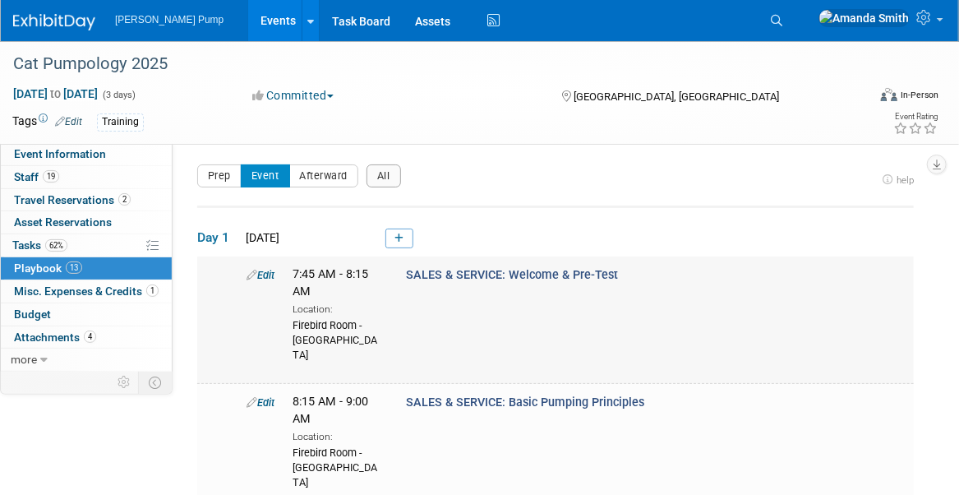
scroll to position [0, 0]
click at [394, 234] on icon at bounding box center [398, 239] width 9 height 10
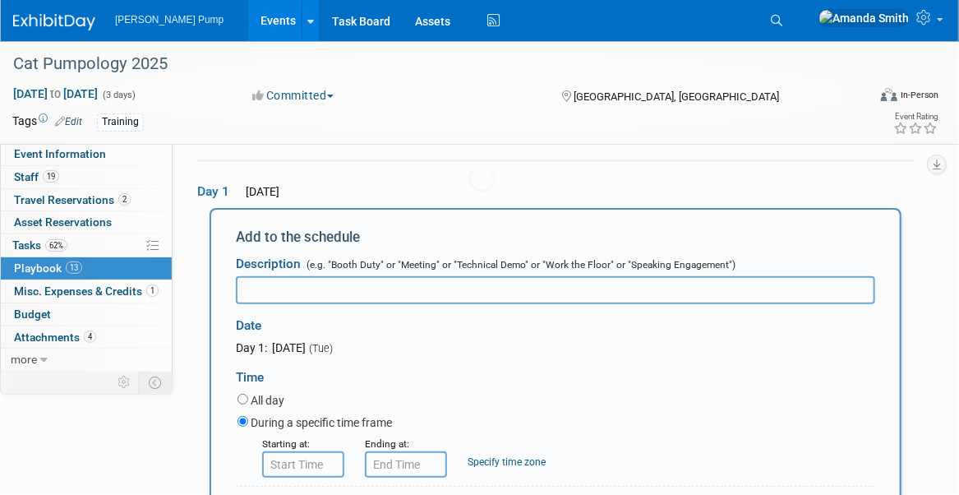
scroll to position [53, 0]
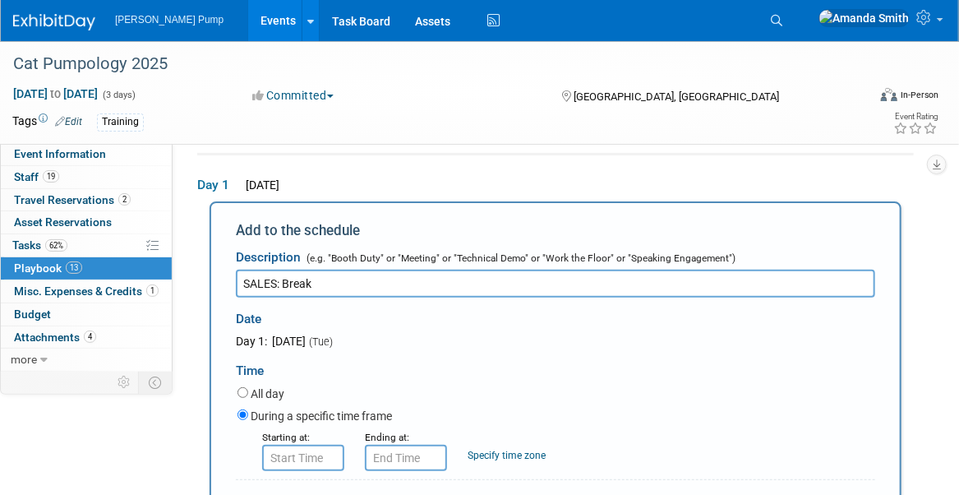
type input "SALES: Break"
click at [315, 449] on input "8:00 AM" at bounding box center [303, 457] width 82 height 26
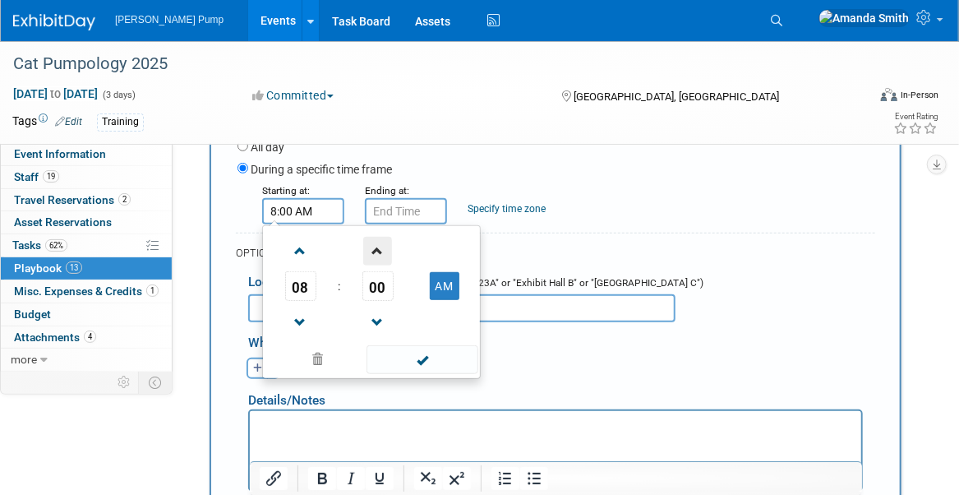
click at [375, 251] on span at bounding box center [377, 251] width 29 height 29
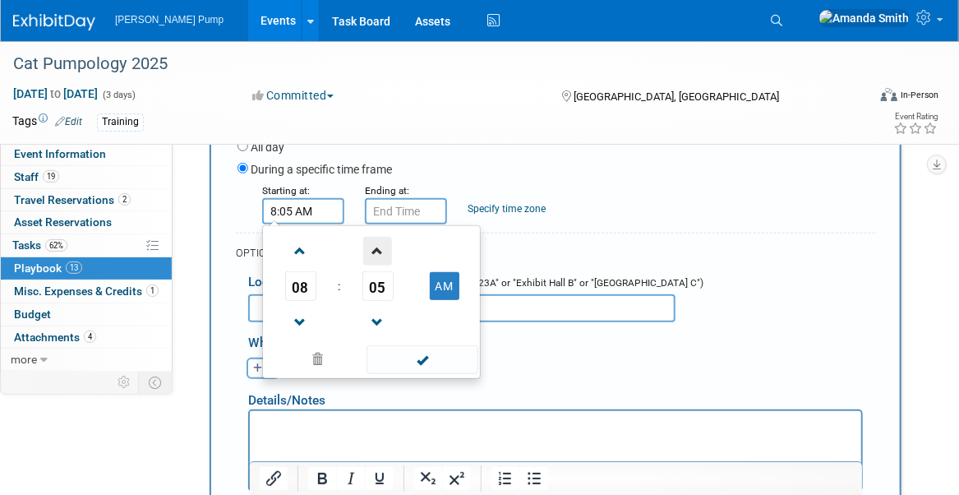
click at [375, 251] on span at bounding box center [377, 251] width 29 height 29
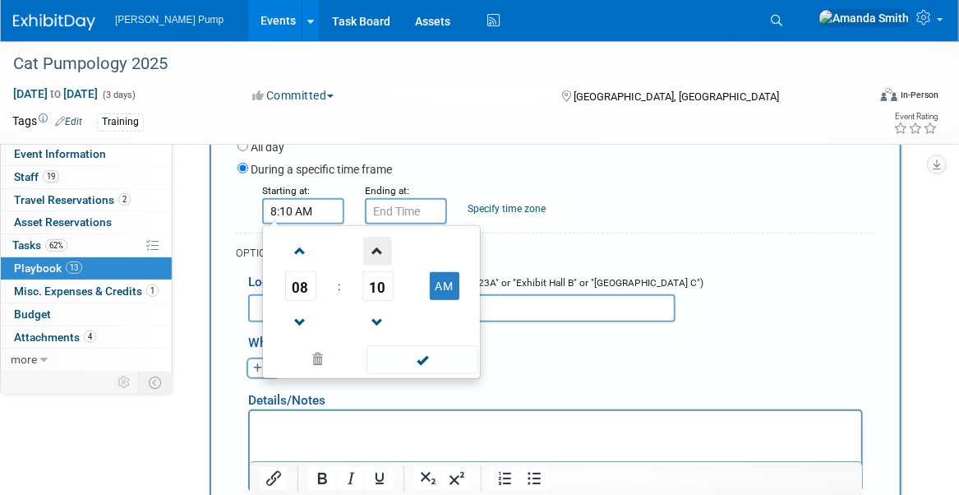
click at [375, 251] on span at bounding box center [377, 251] width 29 height 29
click at [375, 249] on span at bounding box center [377, 251] width 29 height 29
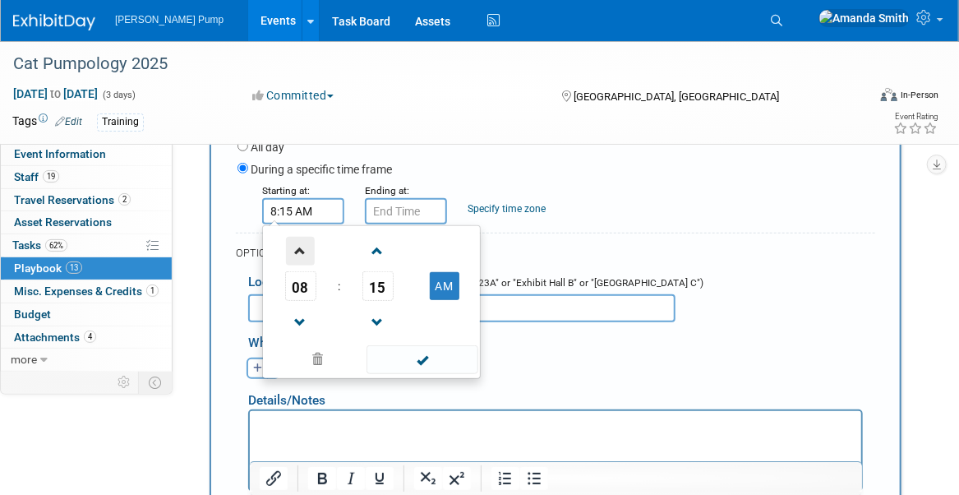
click at [305, 249] on span at bounding box center [300, 251] width 29 height 29
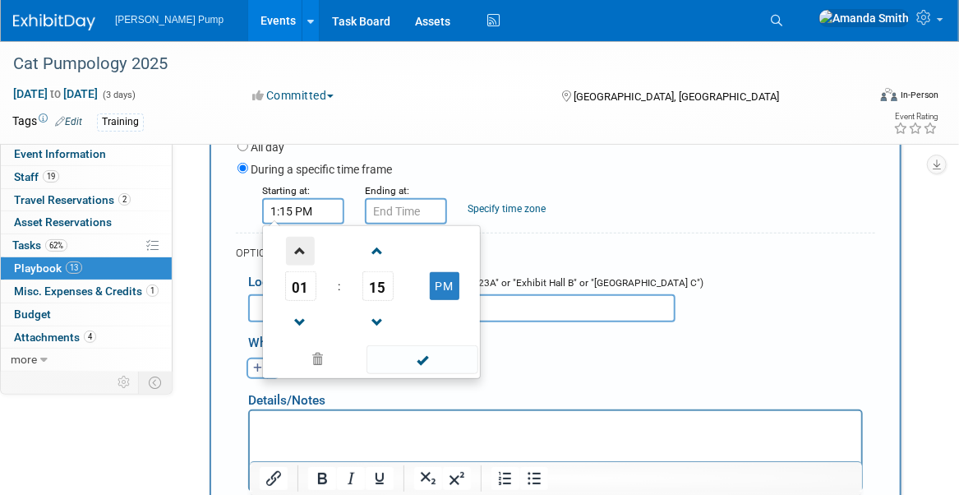
click at [305, 249] on span at bounding box center [300, 251] width 29 height 29
type input "2:15 PM"
click at [394, 211] on input "2:15 PM" at bounding box center [406, 211] width 82 height 26
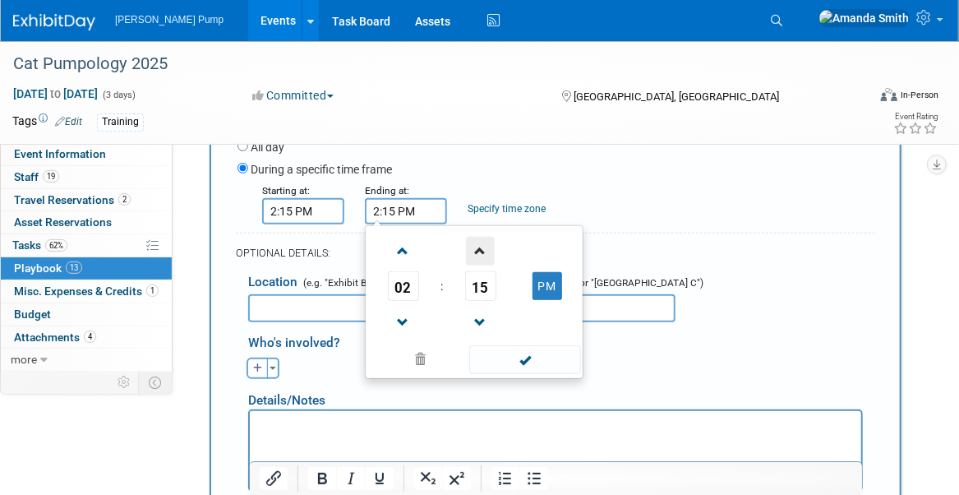
click at [489, 242] on span at bounding box center [480, 251] width 29 height 29
click at [472, 251] on span at bounding box center [480, 251] width 29 height 29
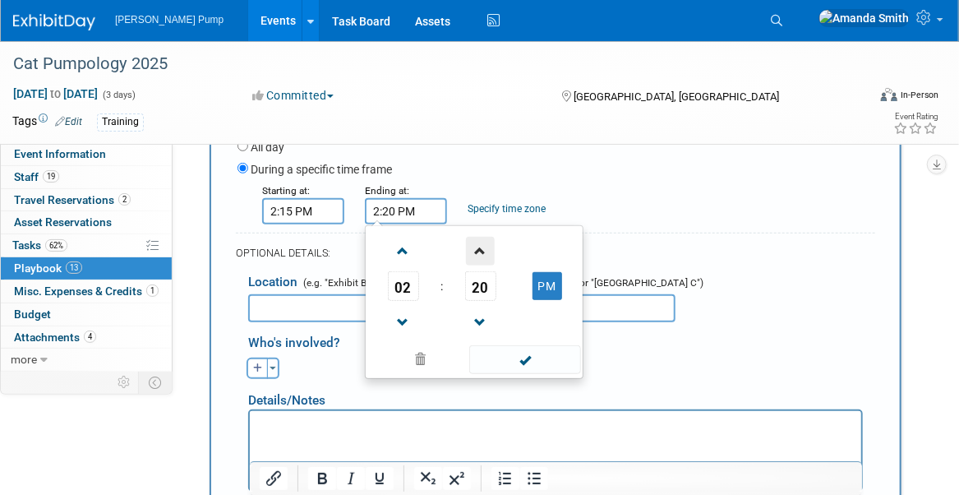
click at [472, 251] on span at bounding box center [480, 251] width 29 height 29
click at [472, 250] on span at bounding box center [480, 251] width 29 height 29
click at [472, 249] on span at bounding box center [480, 251] width 29 height 29
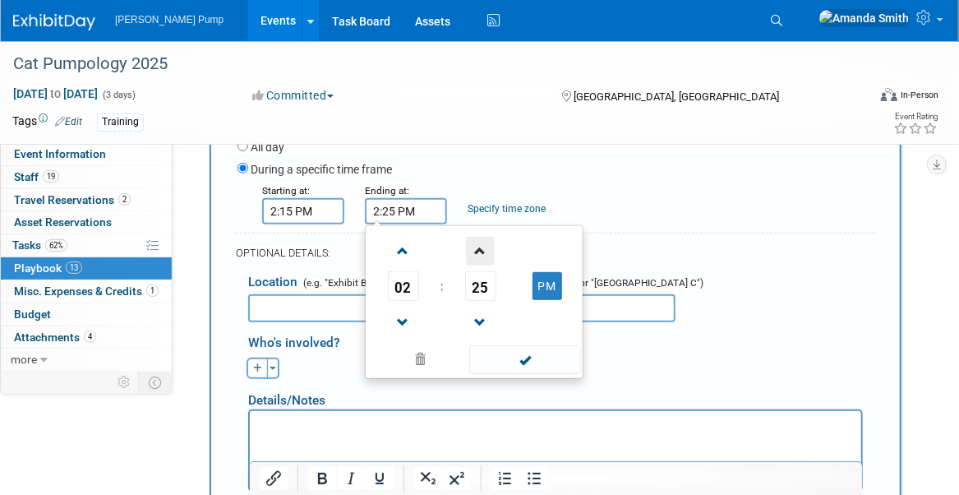
click at [472, 249] on span at bounding box center [480, 251] width 29 height 29
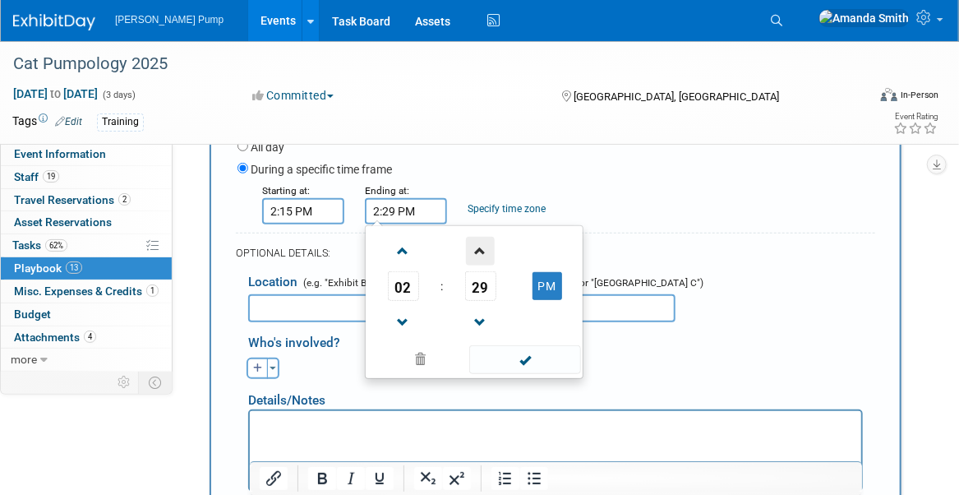
type input "2:30 PM"
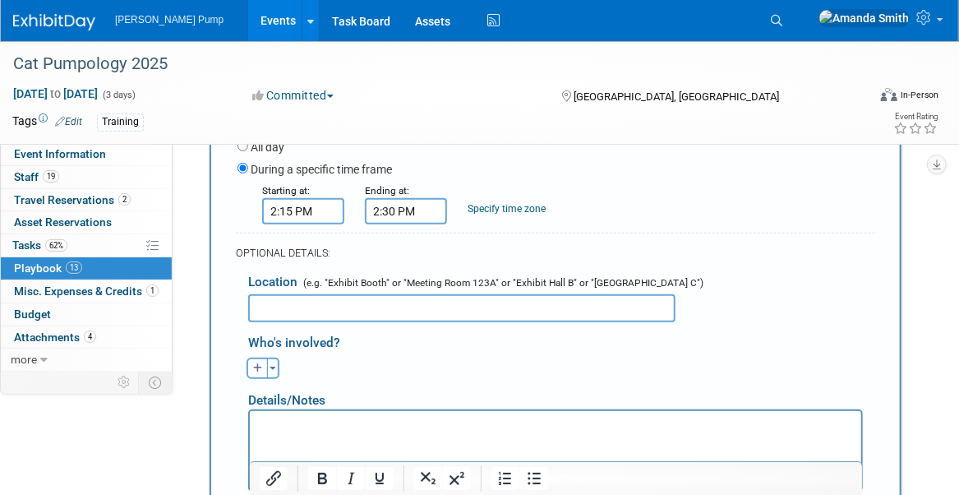
drag, startPoint x: 643, startPoint y: 210, endPoint x: 583, endPoint y: 231, distance: 63.4
click at [643, 209] on div "Starting at: 2:15 PM Ending at: 2:30 PM Specify time zone Time zone:" at bounding box center [556, 203] width 662 height 43
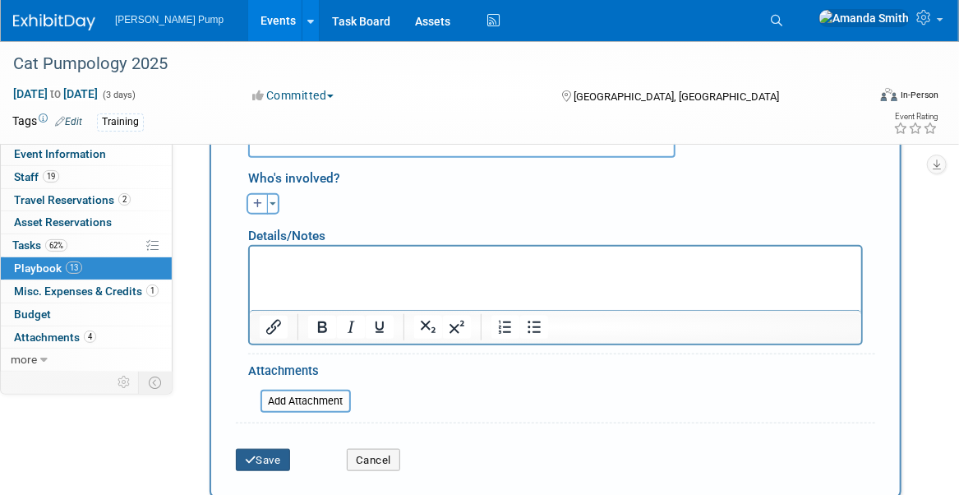
click at [267, 452] on button "Save" at bounding box center [263, 460] width 54 height 23
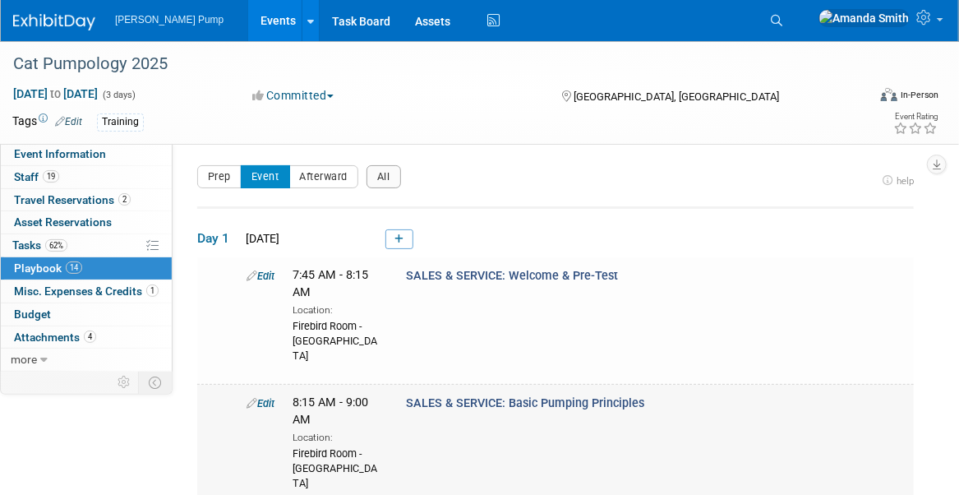
scroll to position [0, 0]
click at [406, 240] on link at bounding box center [399, 239] width 28 height 20
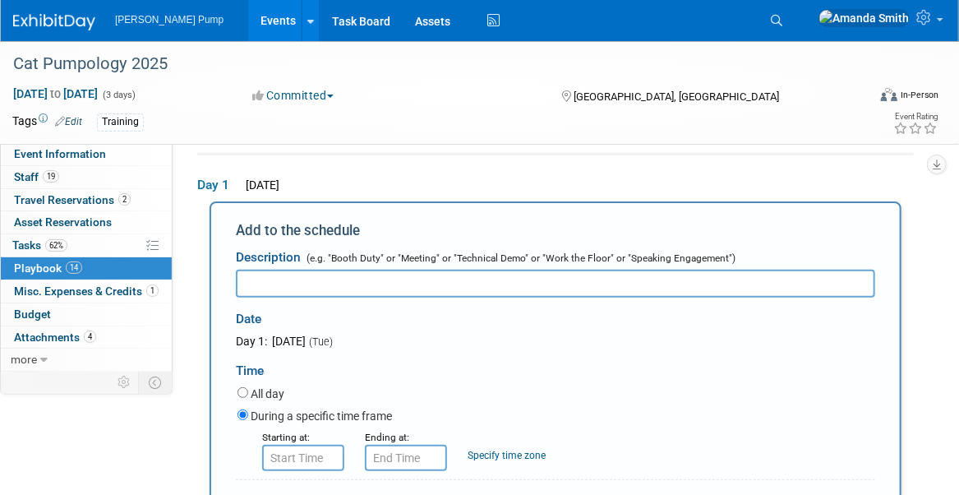
click at [404, 279] on input "text" at bounding box center [555, 283] width 639 height 28
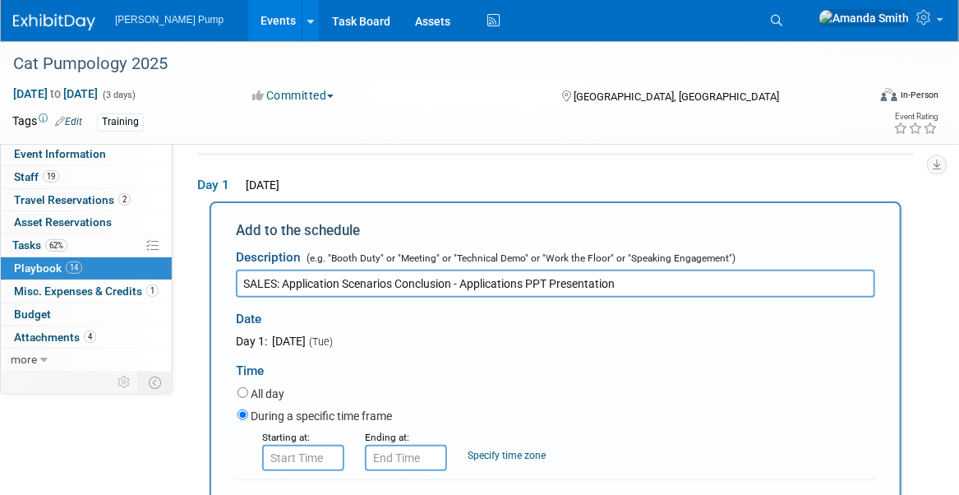
type input "SALES: Application Scenarios Conclusion - Applications PPT Presentation"
click at [307, 463] on input "8:00 AM" at bounding box center [303, 457] width 82 height 26
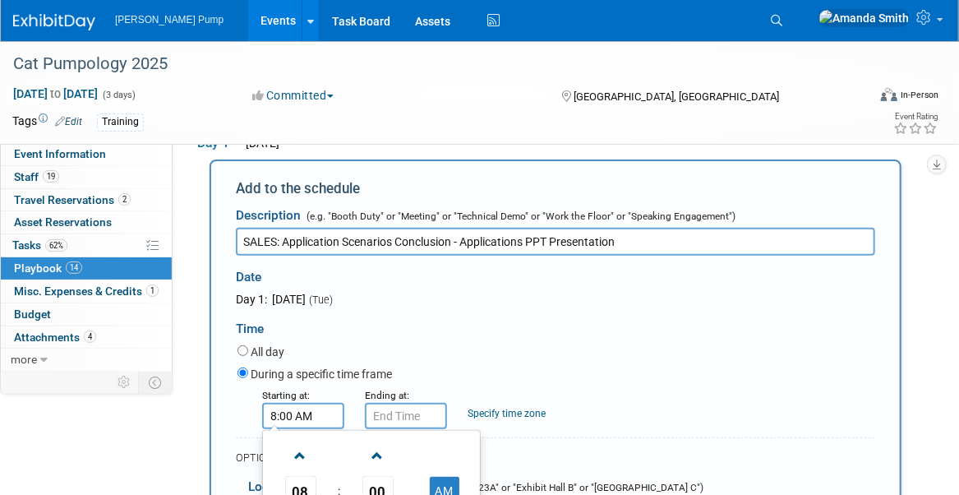
scroll to position [300, 0]
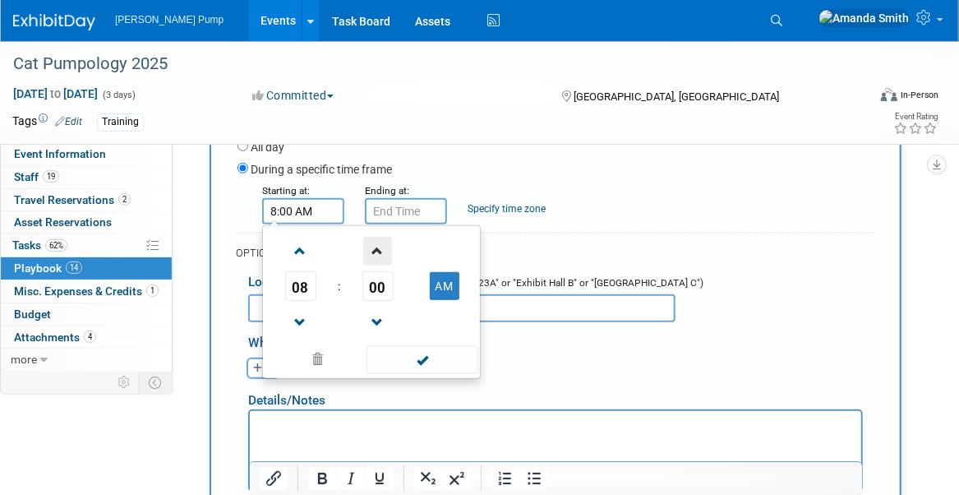
click at [381, 248] on span at bounding box center [377, 251] width 29 height 29
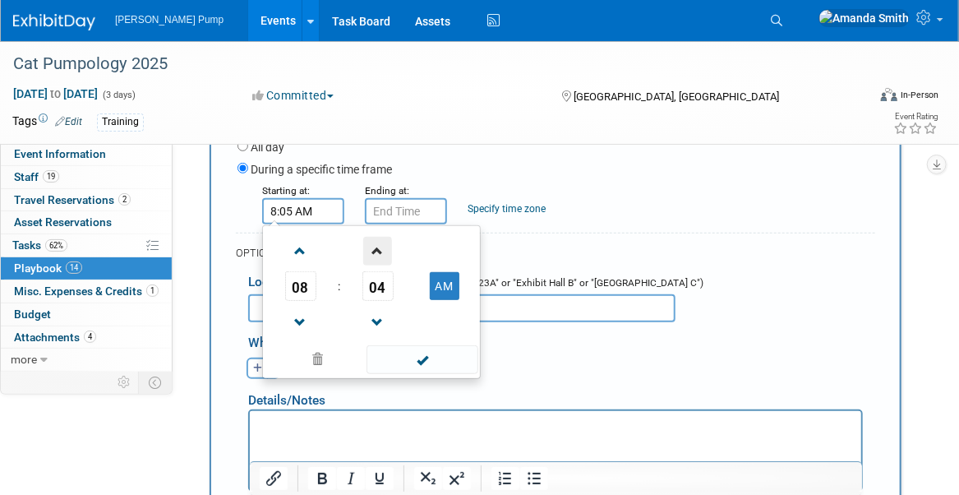
click at [381, 248] on span at bounding box center [377, 251] width 29 height 29
click at [381, 246] on span at bounding box center [377, 251] width 29 height 29
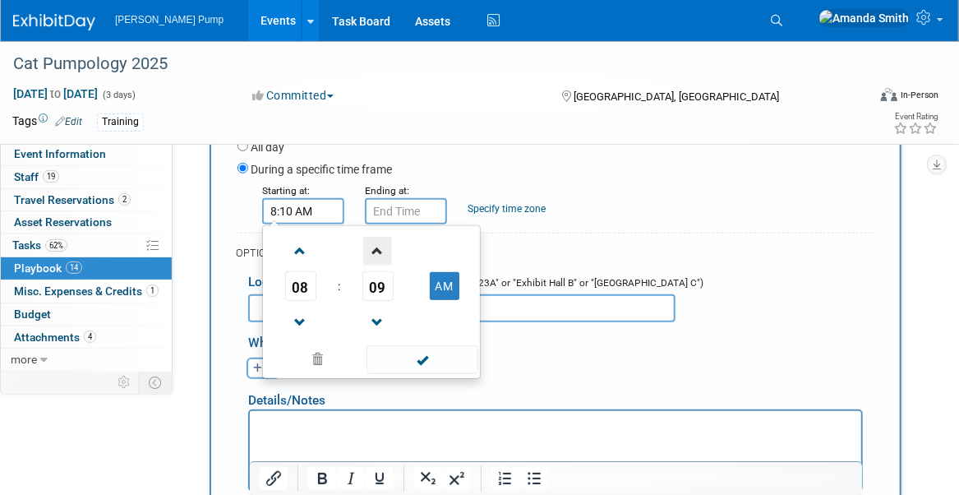
click at [381, 246] on span at bounding box center [377, 251] width 29 height 29
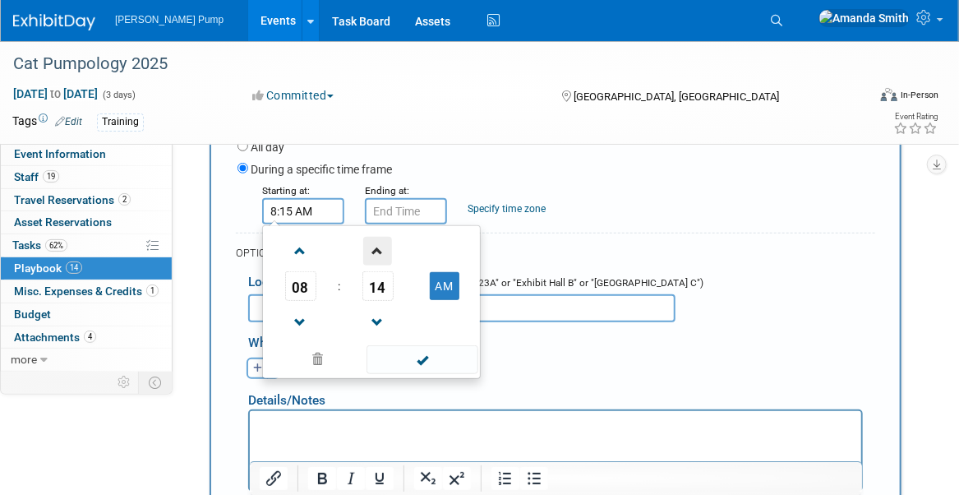
click at [381, 246] on span at bounding box center [377, 251] width 29 height 29
click at [381, 245] on span at bounding box center [377, 251] width 29 height 29
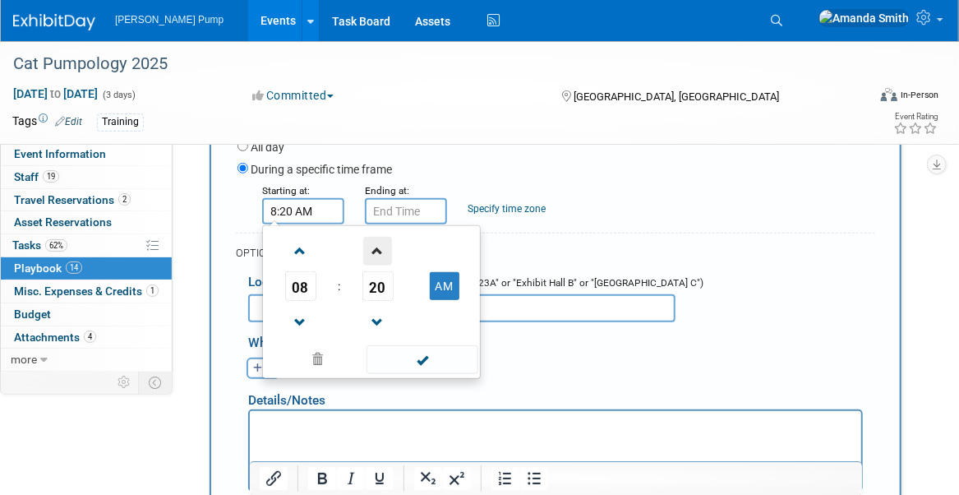
click at [381, 245] on span at bounding box center [377, 251] width 29 height 29
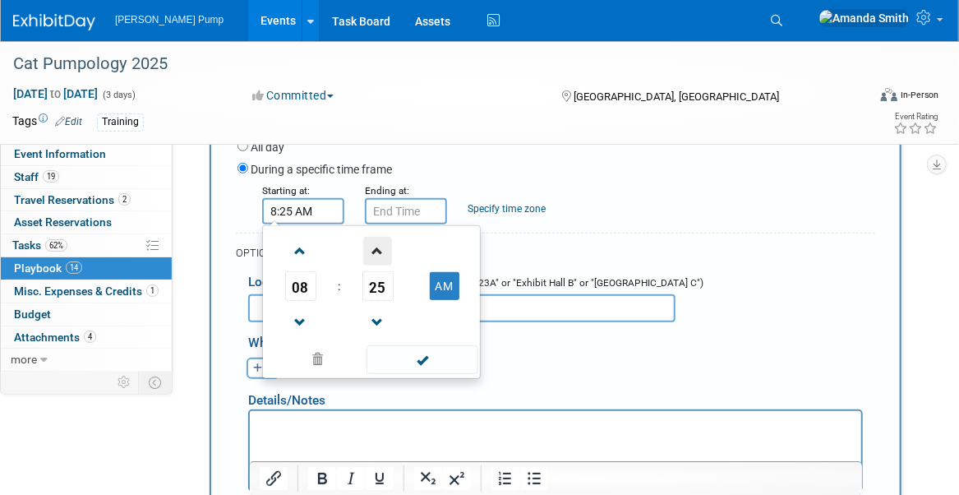
click at [381, 244] on span at bounding box center [377, 251] width 29 height 29
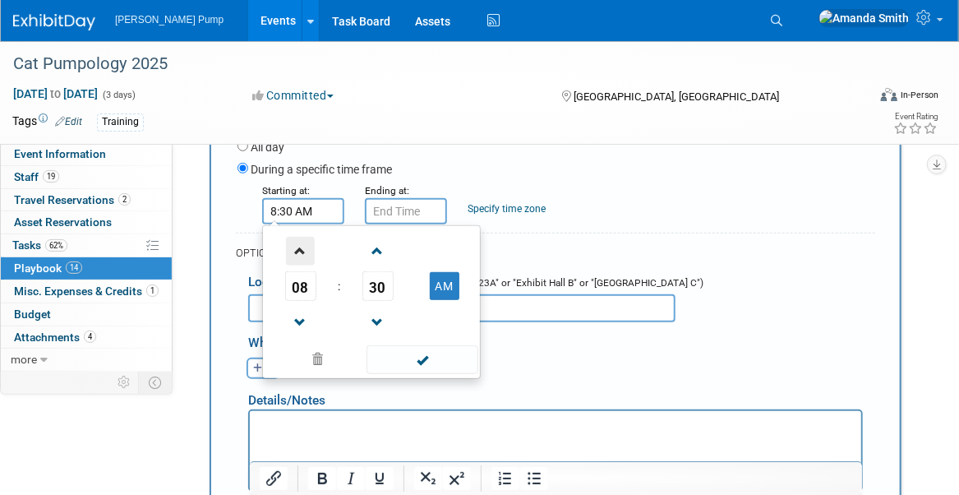
click at [309, 246] on span at bounding box center [300, 251] width 29 height 29
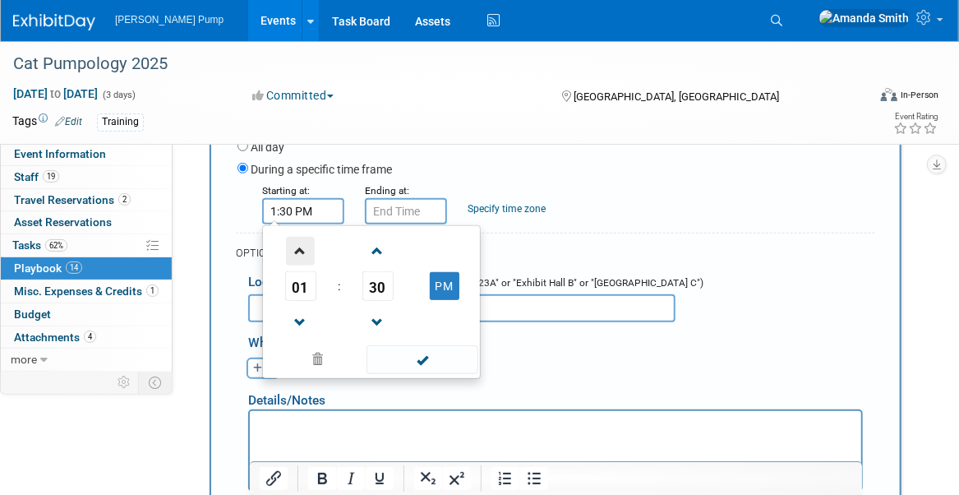
click at [309, 246] on span at bounding box center [300, 251] width 29 height 29
type input "2:30 PM"
click at [418, 207] on input "2:30 PM" at bounding box center [406, 211] width 82 height 26
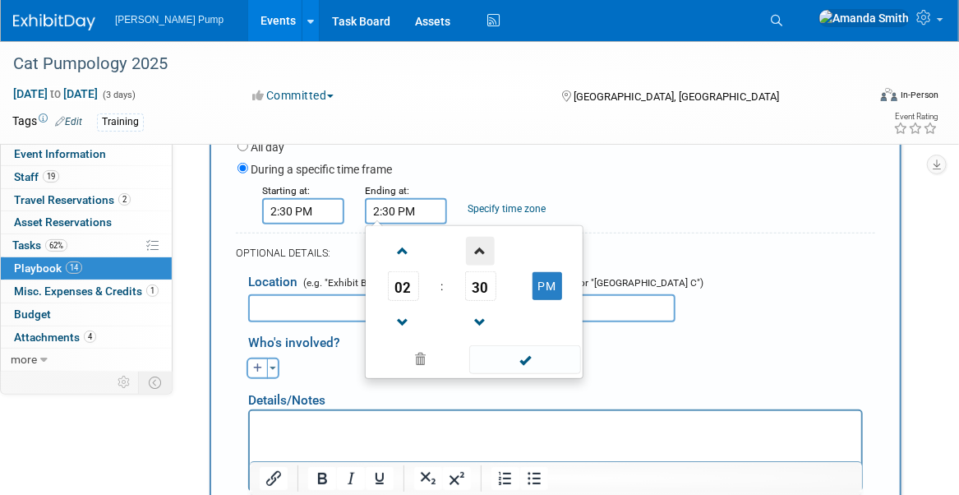
click at [476, 244] on span at bounding box center [480, 251] width 29 height 29
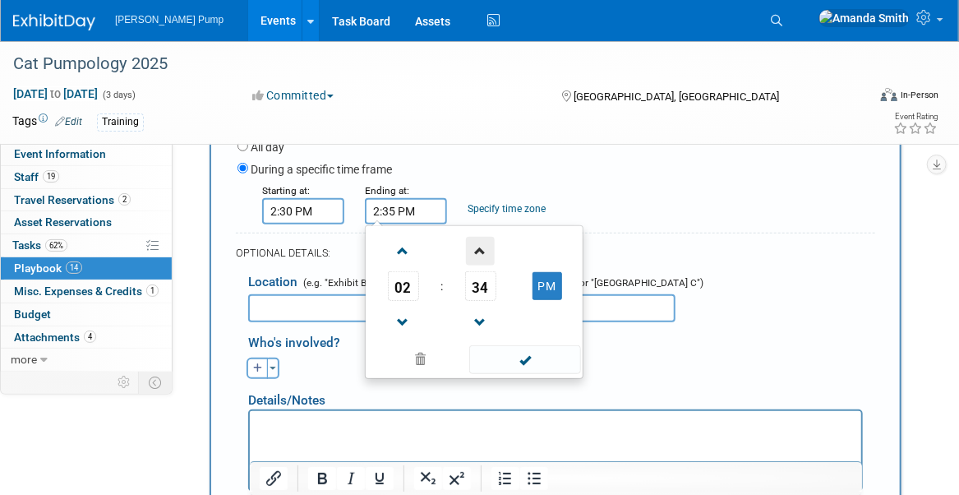
click at [476, 244] on span at bounding box center [480, 251] width 29 height 29
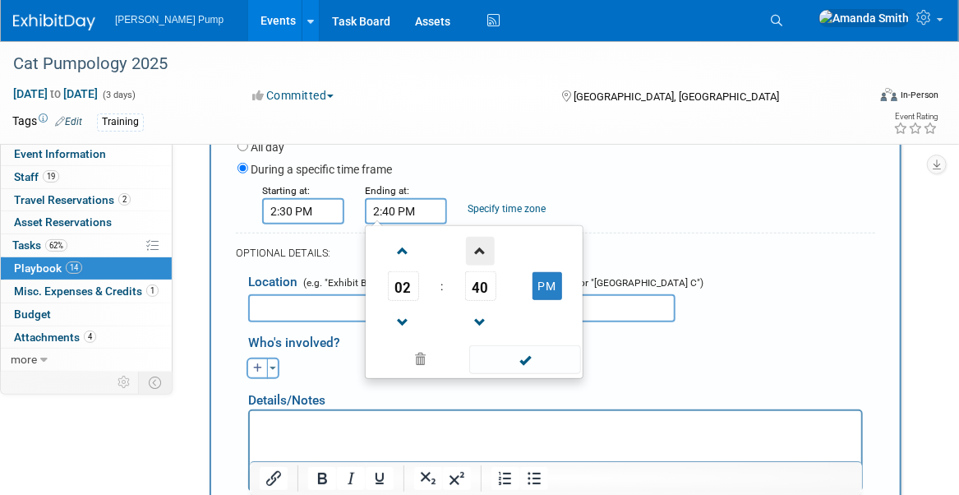
click at [477, 243] on span at bounding box center [480, 251] width 29 height 29
click at [478, 243] on span at bounding box center [480, 251] width 29 height 29
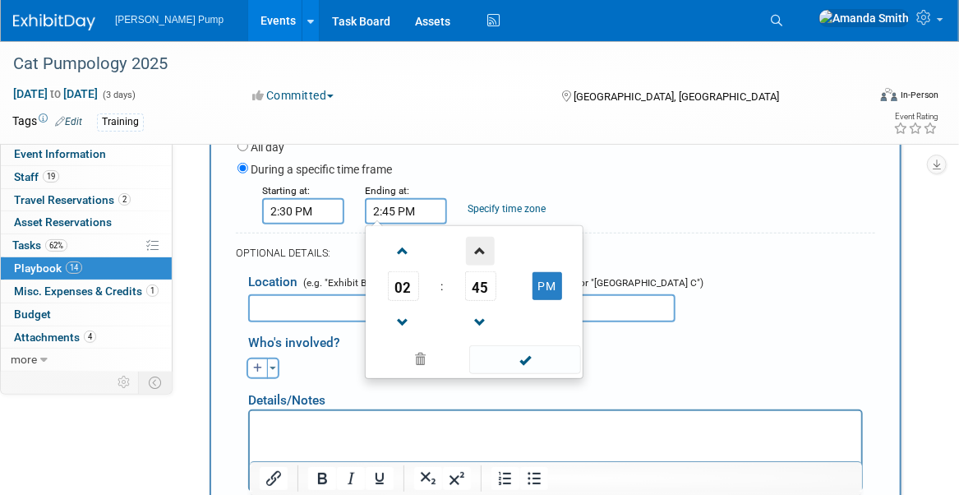
click at [478, 243] on span at bounding box center [480, 251] width 29 height 29
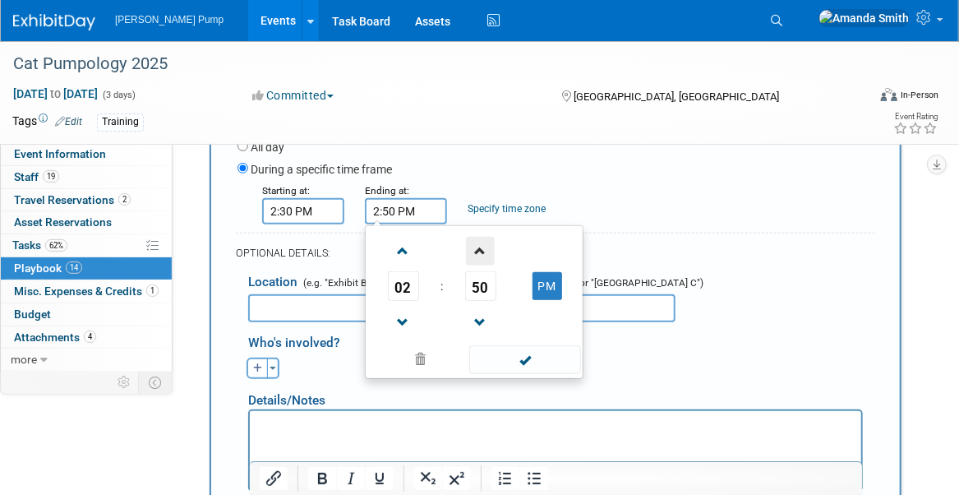
click at [478, 243] on span at bounding box center [480, 251] width 29 height 29
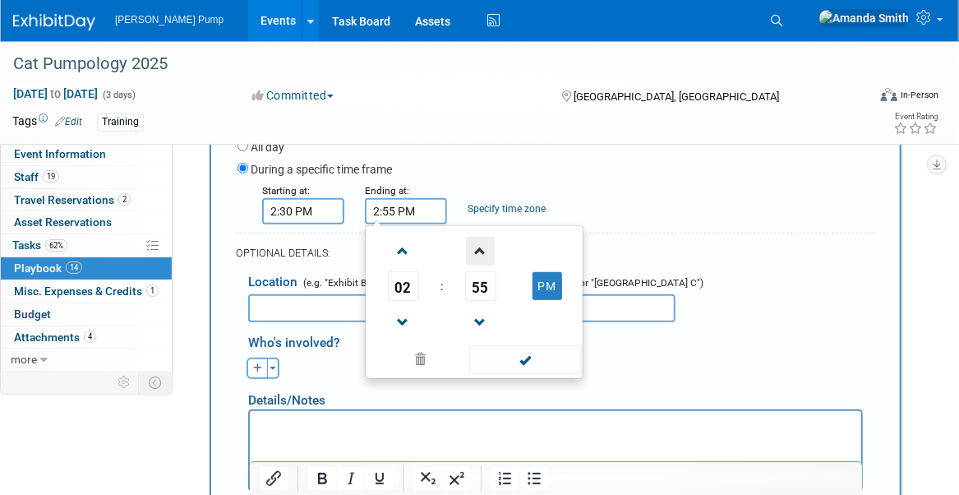
click at [478, 243] on span at bounding box center [480, 251] width 29 height 29
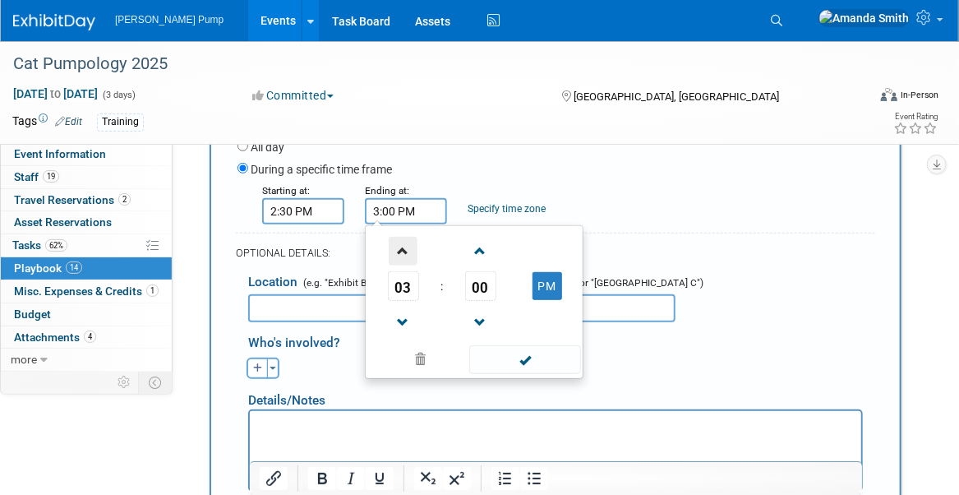
click at [398, 247] on span at bounding box center [403, 251] width 29 height 29
type input "4:00 PM"
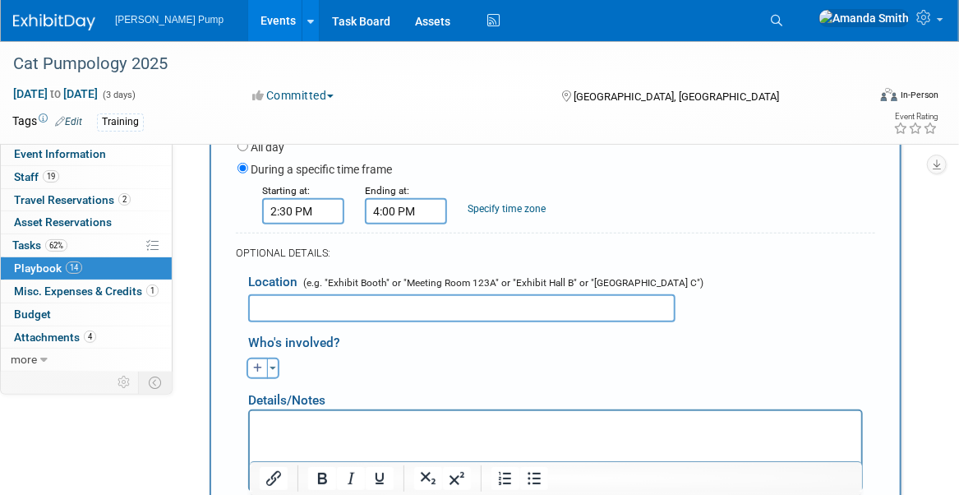
drag, startPoint x: 669, startPoint y: 209, endPoint x: 548, endPoint y: 256, distance: 129.5
click at [669, 209] on div "Starting at: 2:30 PM Ending at: 4:00 PM Specify time zone Time zone:" at bounding box center [556, 203] width 662 height 43
click at [426, 306] on input "text" at bounding box center [461, 308] width 427 height 28
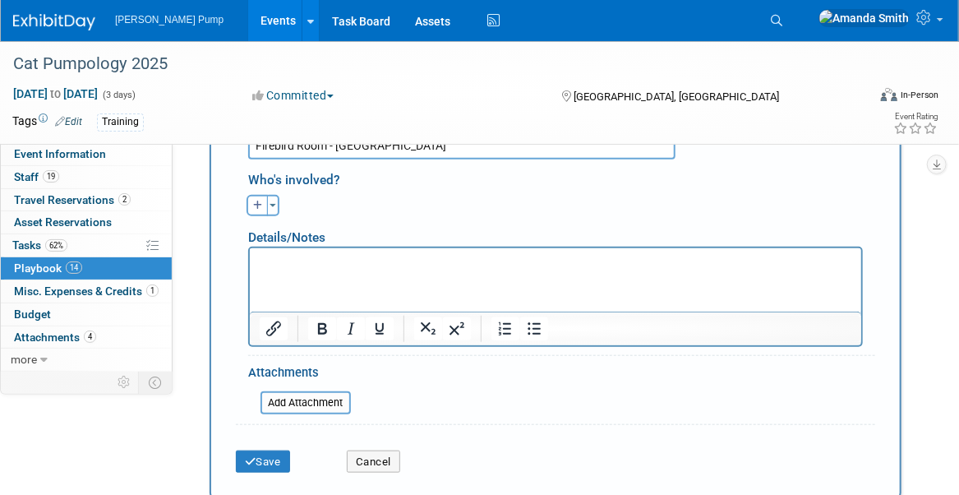
scroll to position [464, 0]
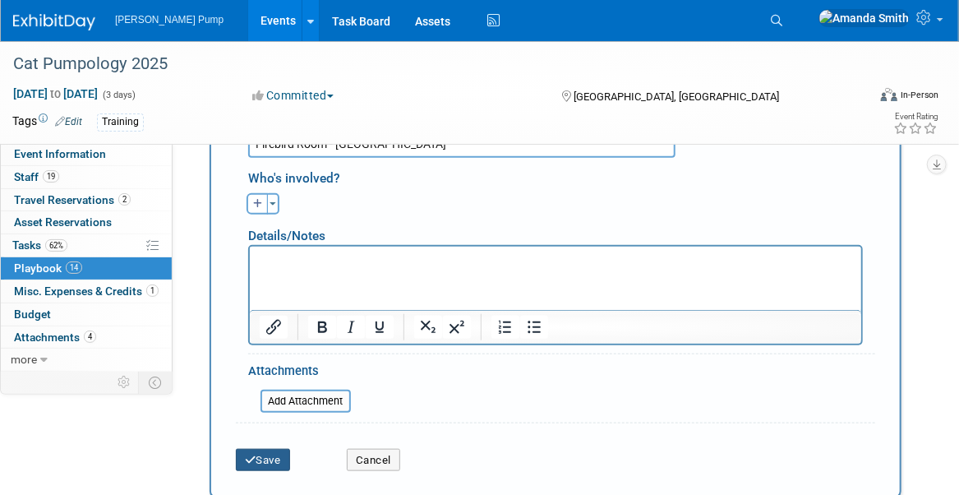
type input "Firebird Room - [GEOGRAPHIC_DATA]"
click at [271, 449] on button "Save" at bounding box center [263, 460] width 54 height 23
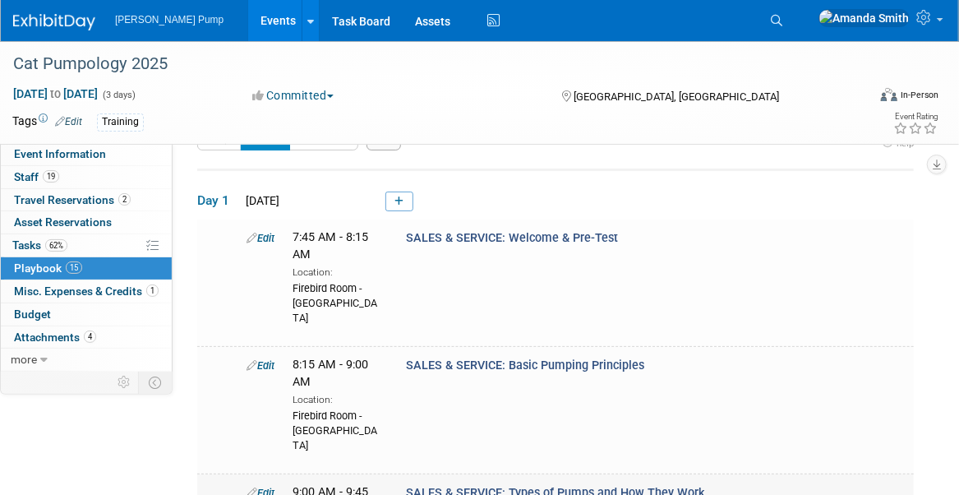
scroll to position [0, 0]
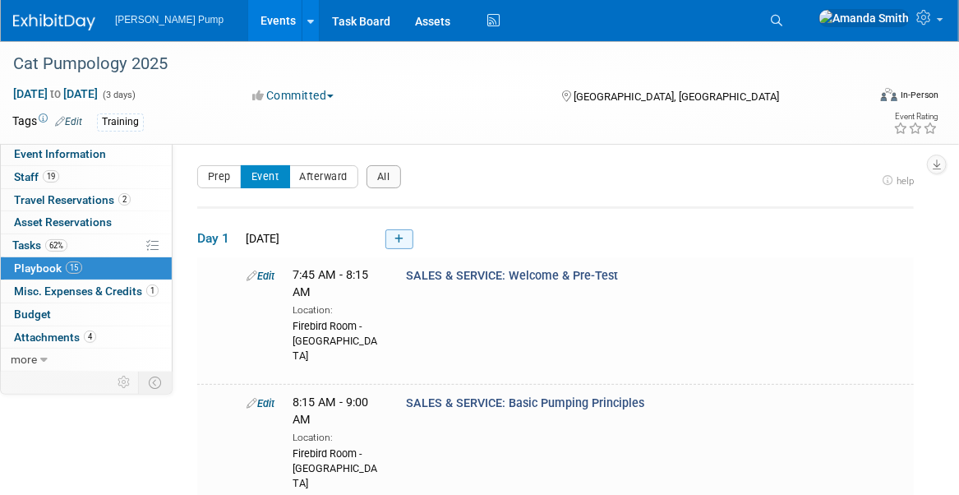
click at [408, 240] on link at bounding box center [399, 239] width 28 height 20
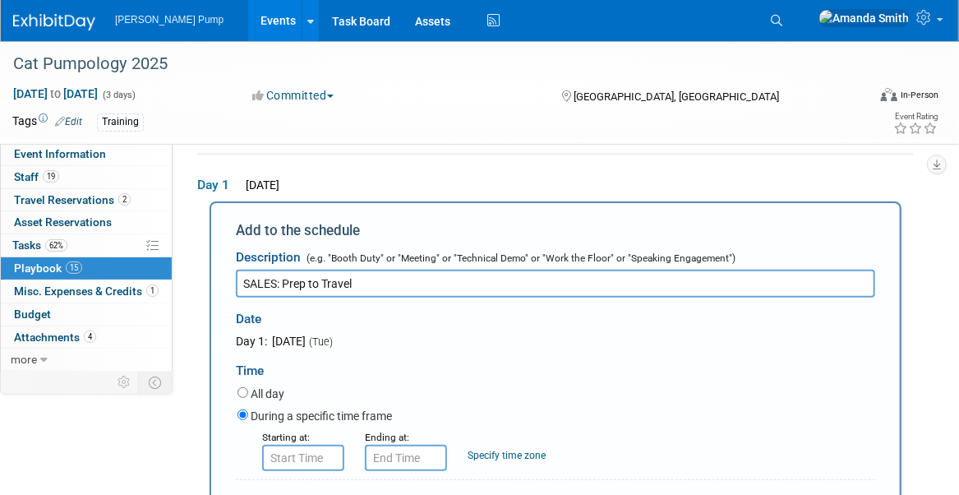
type input "SALES: Prep to Travel"
click at [302, 461] on input "8:00 AM" at bounding box center [303, 457] width 82 height 26
click at [279, 458] on input "8:00 AM" at bounding box center [303, 457] width 82 height 26
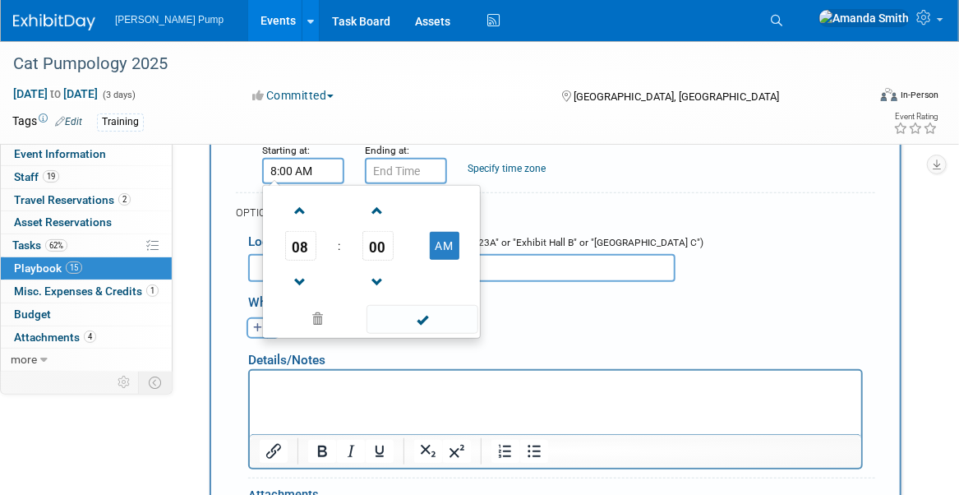
scroll to position [300, 0]
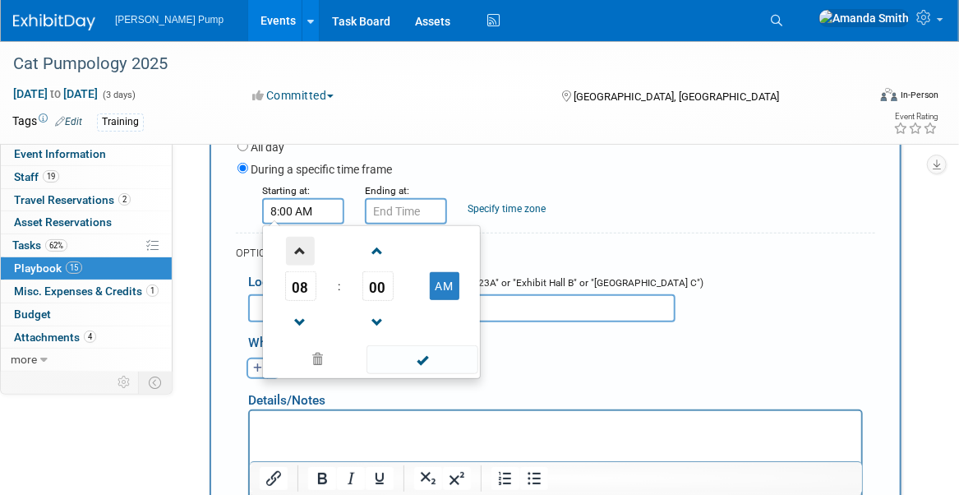
click at [307, 245] on span at bounding box center [300, 251] width 29 height 29
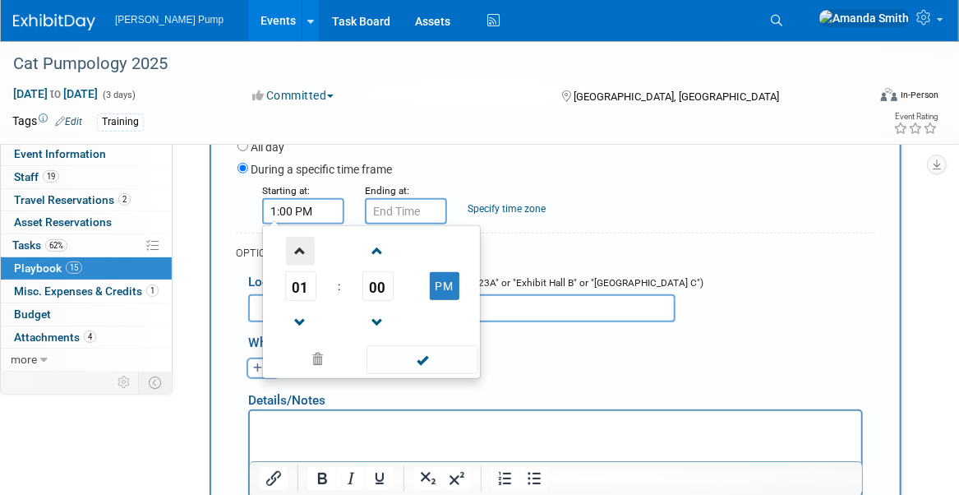
click at [307, 245] on span at bounding box center [300, 251] width 29 height 29
click at [305, 311] on span at bounding box center [300, 322] width 29 height 29
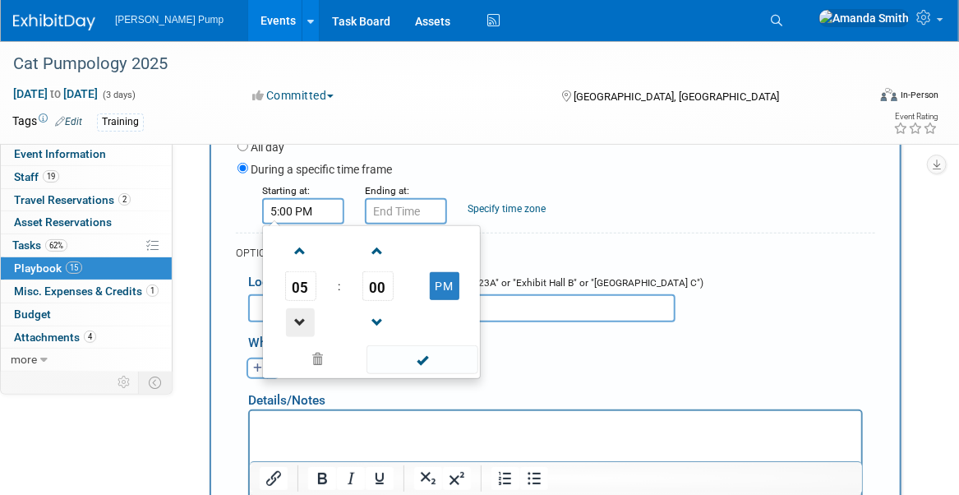
type input "4:00 PM"
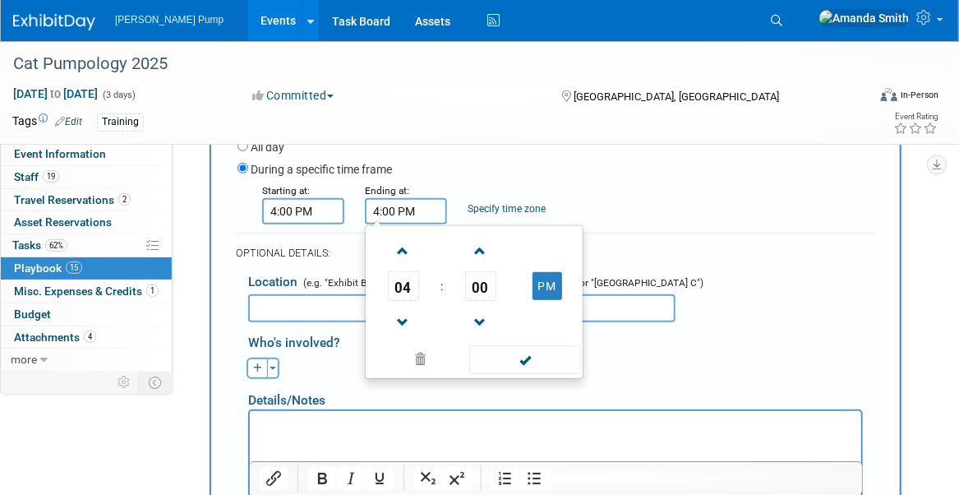
click at [410, 208] on input "4:00 PM" at bounding box center [406, 211] width 82 height 26
click at [480, 249] on span at bounding box center [480, 251] width 29 height 29
click at [478, 249] on span at bounding box center [480, 251] width 29 height 29
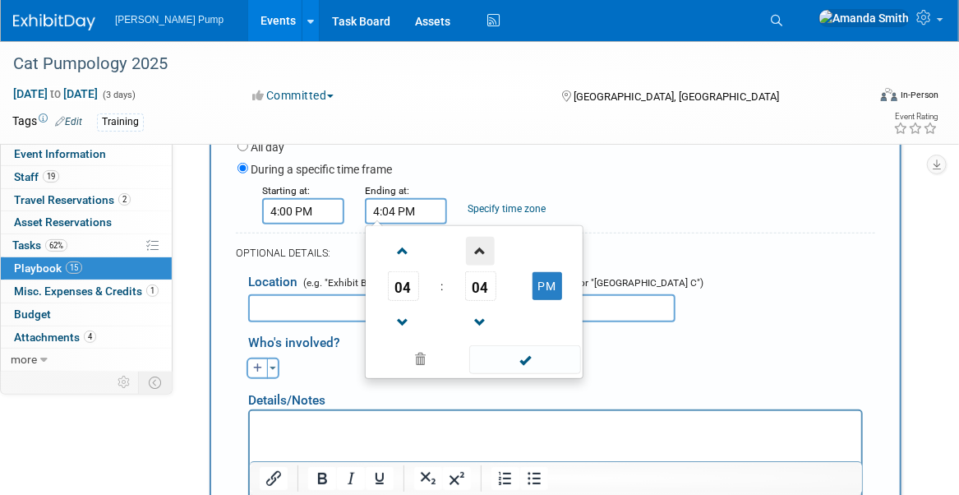
click at [480, 249] on span at bounding box center [480, 251] width 29 height 29
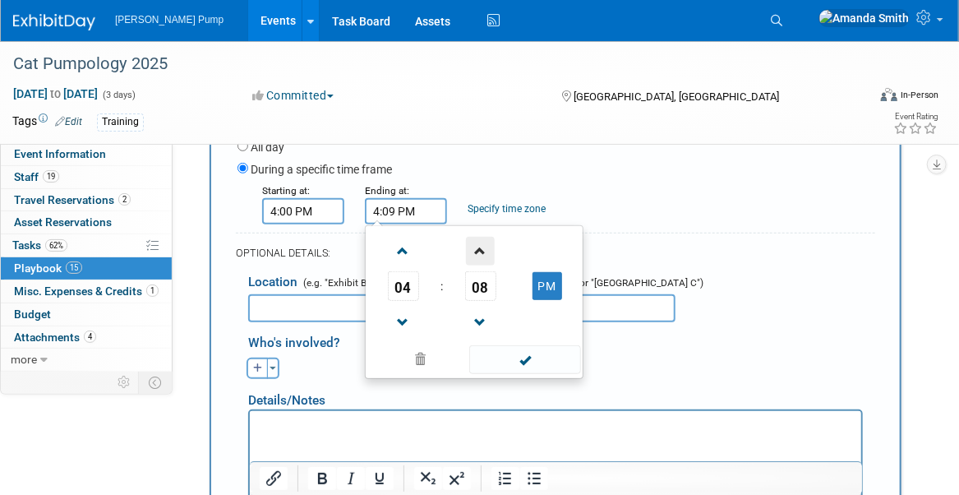
click at [480, 249] on span at bounding box center [480, 251] width 29 height 29
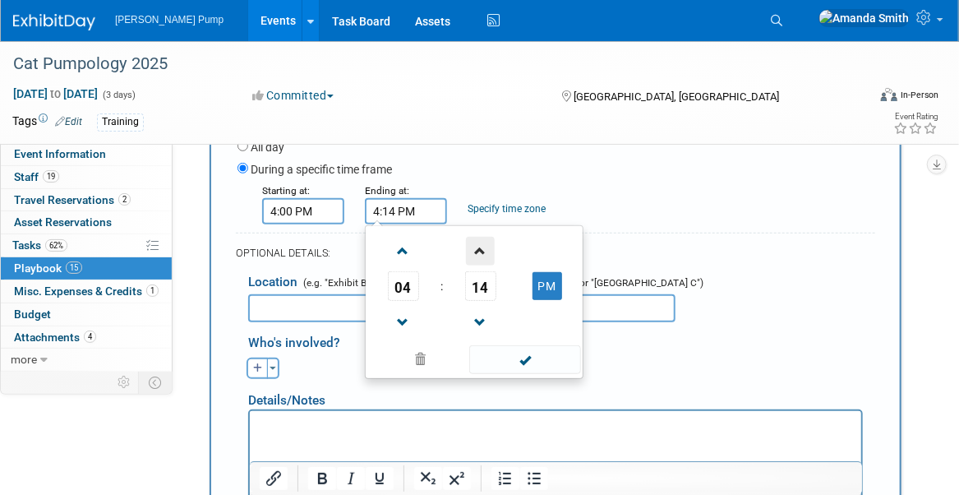
click at [480, 249] on span at bounding box center [480, 251] width 29 height 29
type input "4:15 PM"
click at [368, 389] on div "Details/Notes" at bounding box center [555, 394] width 615 height 30
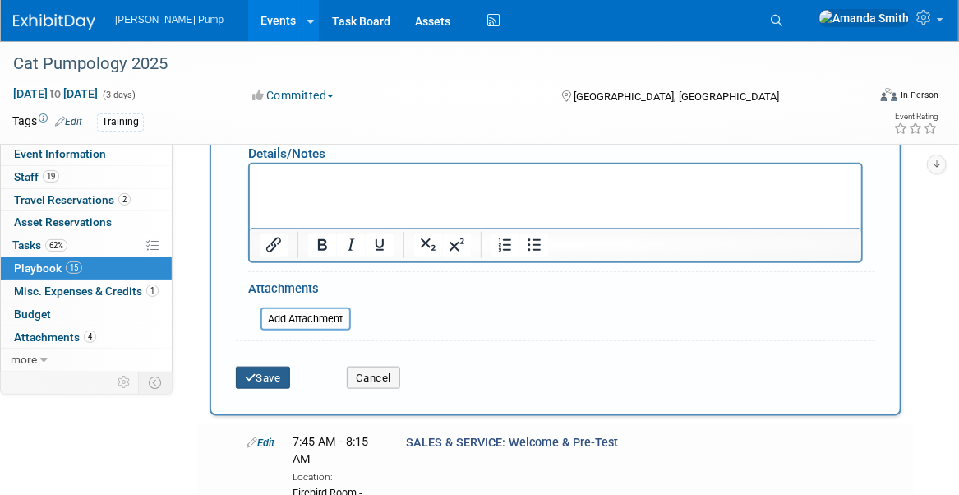
click at [279, 376] on button "Save" at bounding box center [263, 377] width 54 height 23
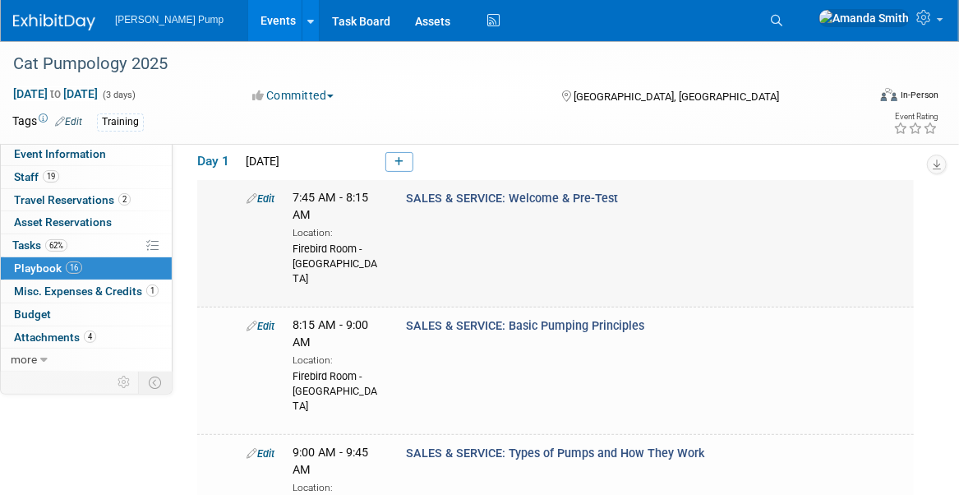
scroll to position [0, 0]
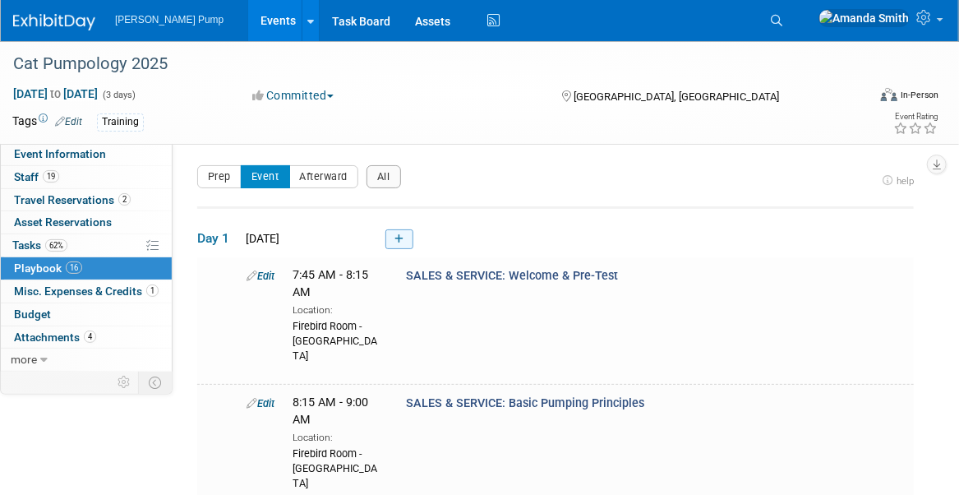
click at [403, 236] on icon at bounding box center [398, 239] width 9 height 10
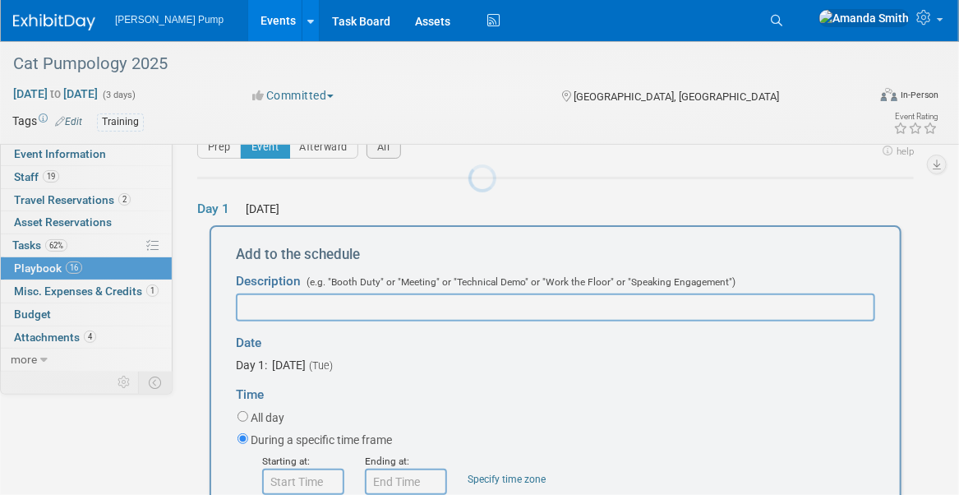
scroll to position [53, 0]
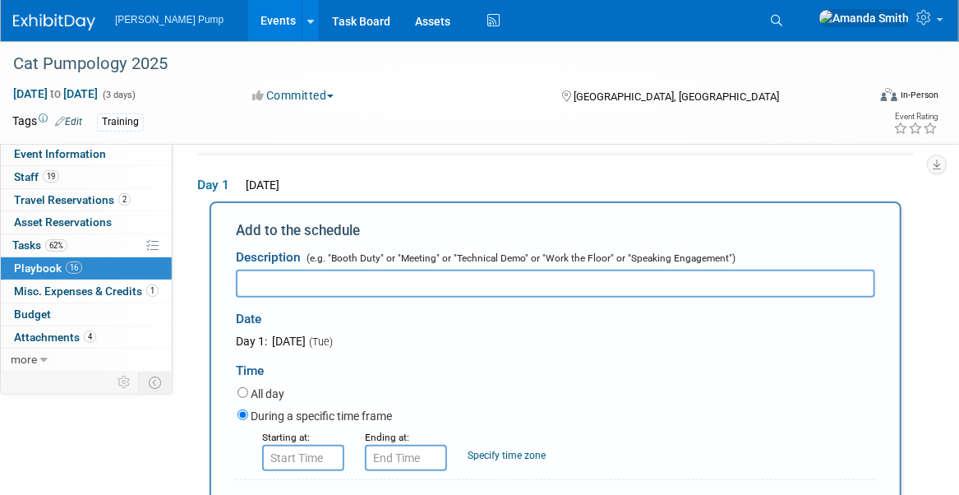
click at [403, 280] on input "text" at bounding box center [555, 283] width 639 height 28
type input "SALES: Travel to TPM"
click at [327, 454] on input "8:00 AM" at bounding box center [303, 457] width 82 height 26
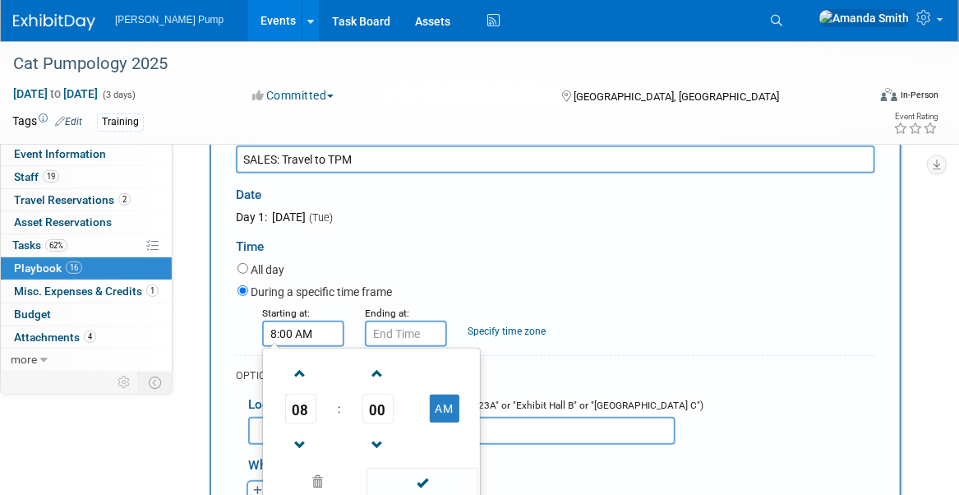
scroll to position [218, 0]
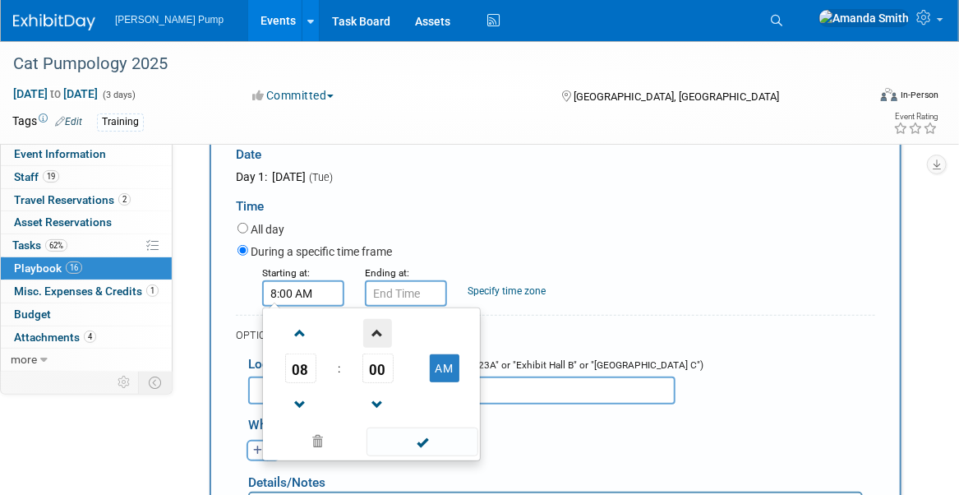
click at [380, 334] on span at bounding box center [377, 333] width 29 height 29
click at [380, 332] on span at bounding box center [377, 333] width 29 height 29
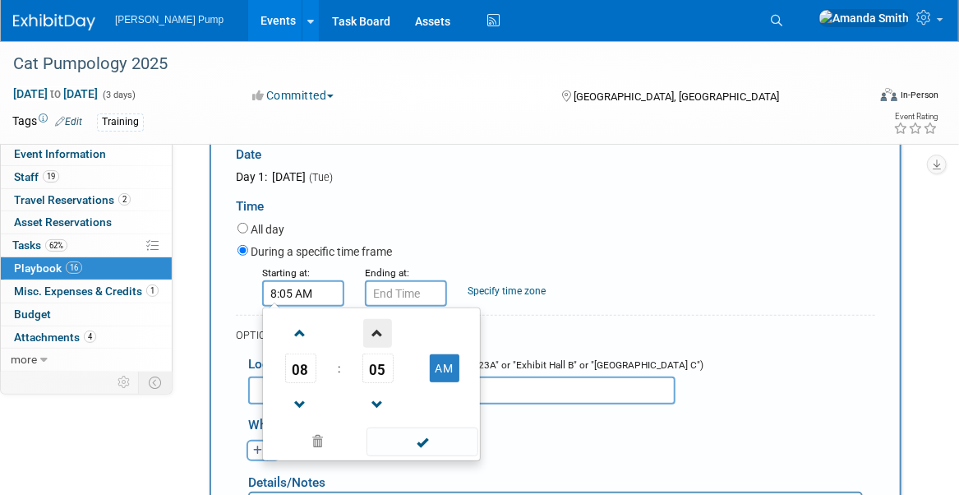
click at [380, 332] on span at bounding box center [377, 333] width 29 height 29
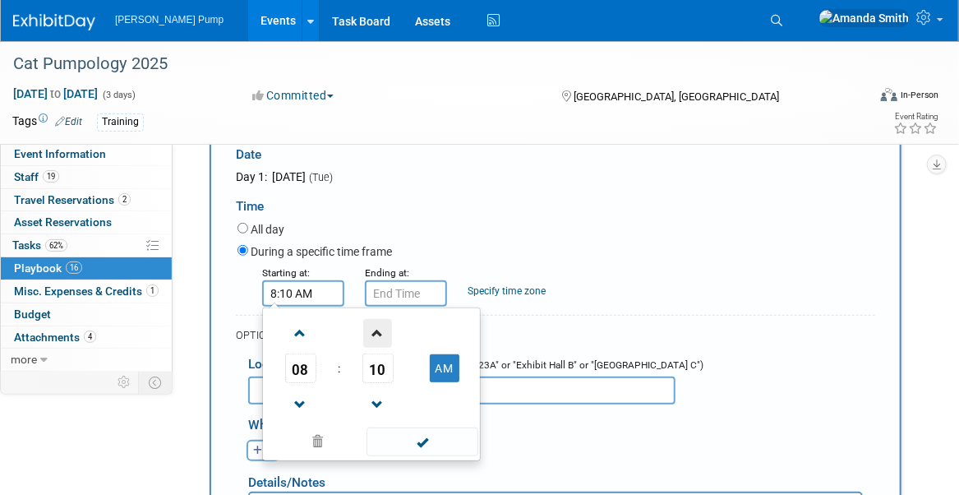
click at [380, 332] on span at bounding box center [377, 333] width 29 height 29
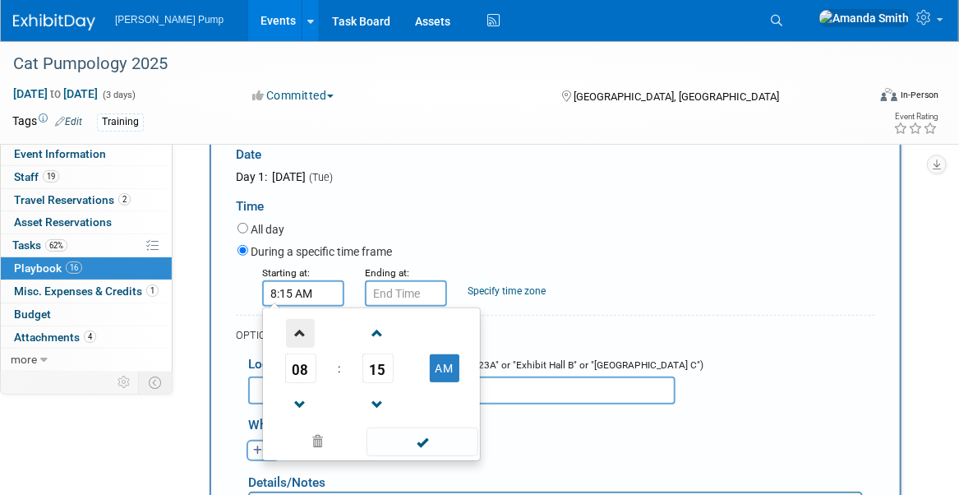
click at [305, 332] on span at bounding box center [300, 333] width 29 height 29
click at [305, 330] on span at bounding box center [300, 333] width 29 height 29
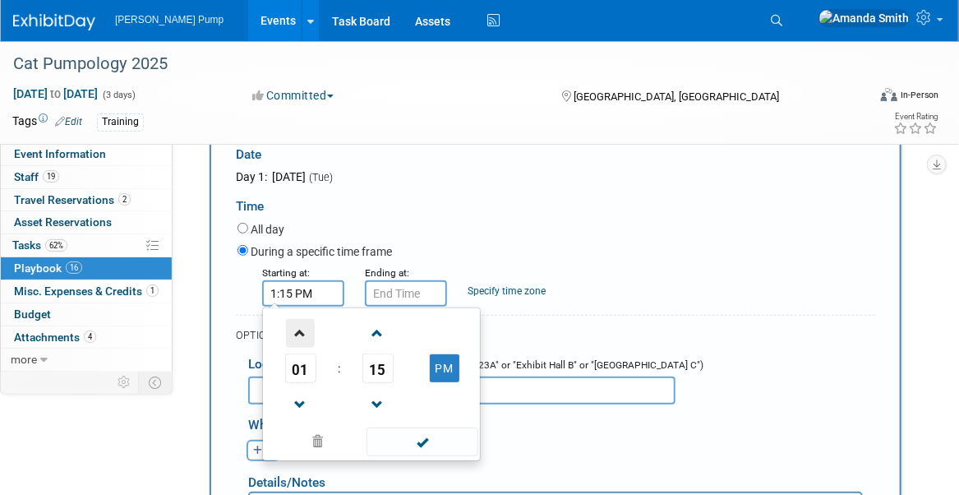
click at [306, 329] on span at bounding box center [300, 333] width 29 height 29
type input "4:15 PM"
click at [386, 293] on input "4:15 PM" at bounding box center [406, 293] width 82 height 26
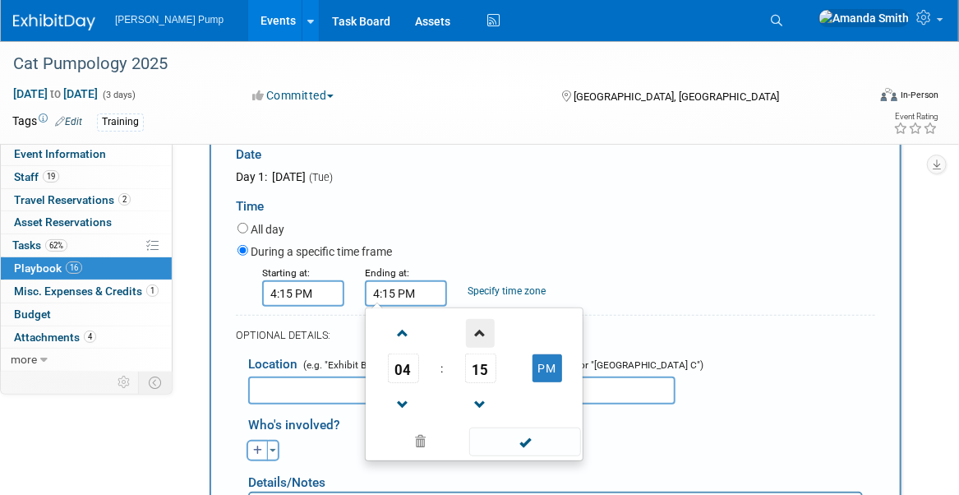
click at [486, 325] on span at bounding box center [480, 333] width 29 height 29
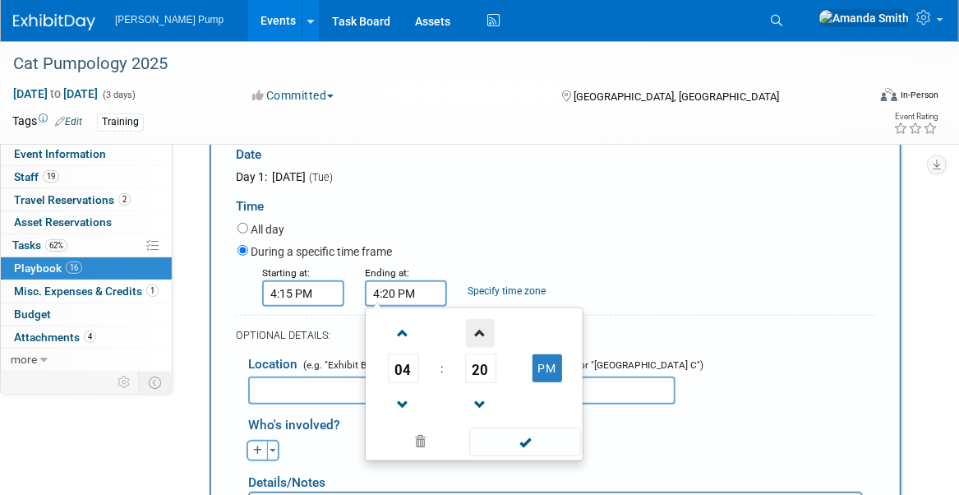
click at [486, 325] on span at bounding box center [480, 333] width 29 height 29
click at [486, 323] on span at bounding box center [480, 333] width 29 height 29
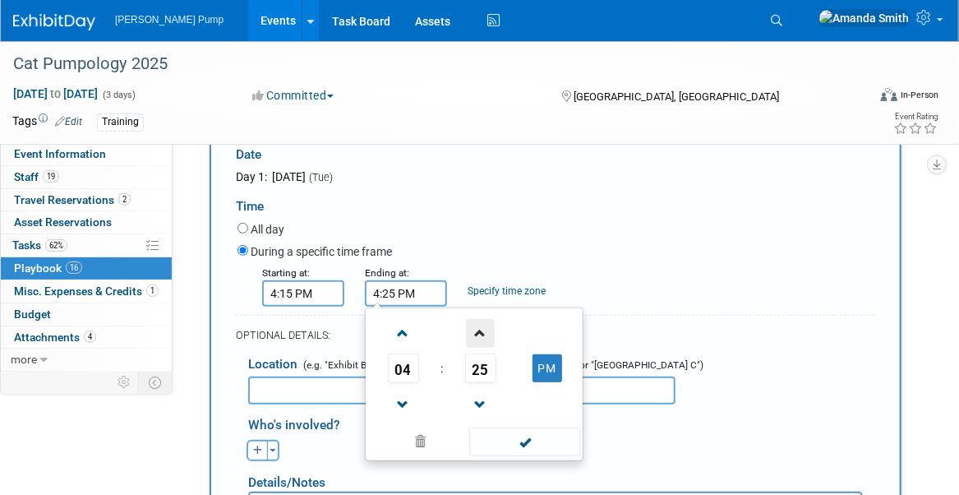
click at [486, 323] on span at bounding box center [480, 333] width 29 height 29
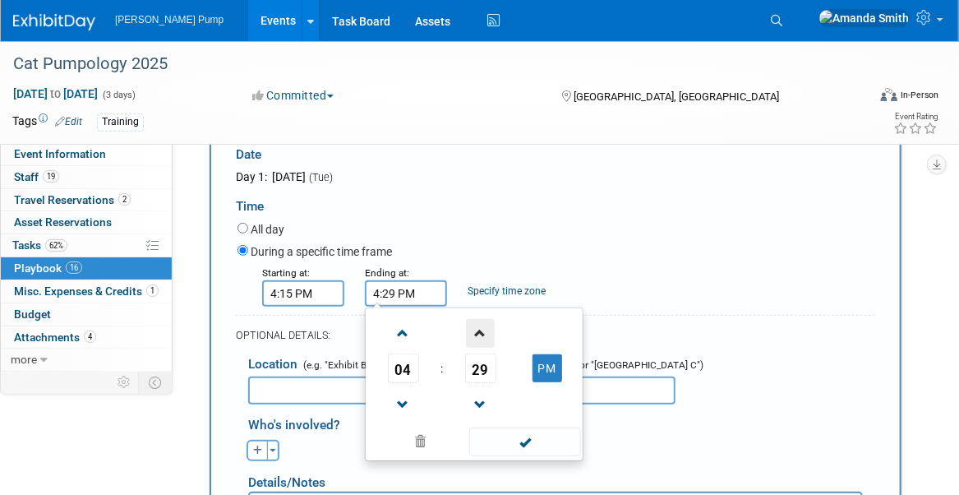
type input "4:30 PM"
click at [625, 315] on div "OPTIONAL DETAILS:" at bounding box center [555, 330] width 639 height 30
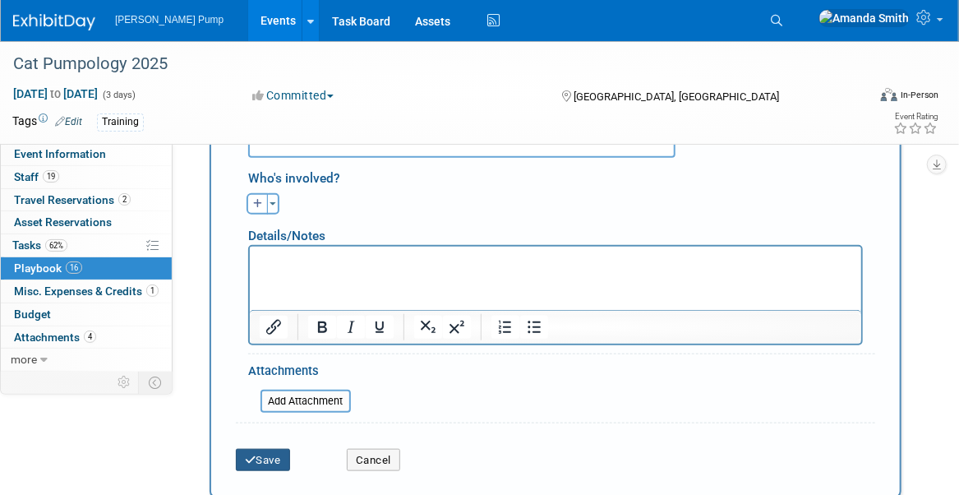
click at [281, 449] on button "Save" at bounding box center [263, 460] width 54 height 23
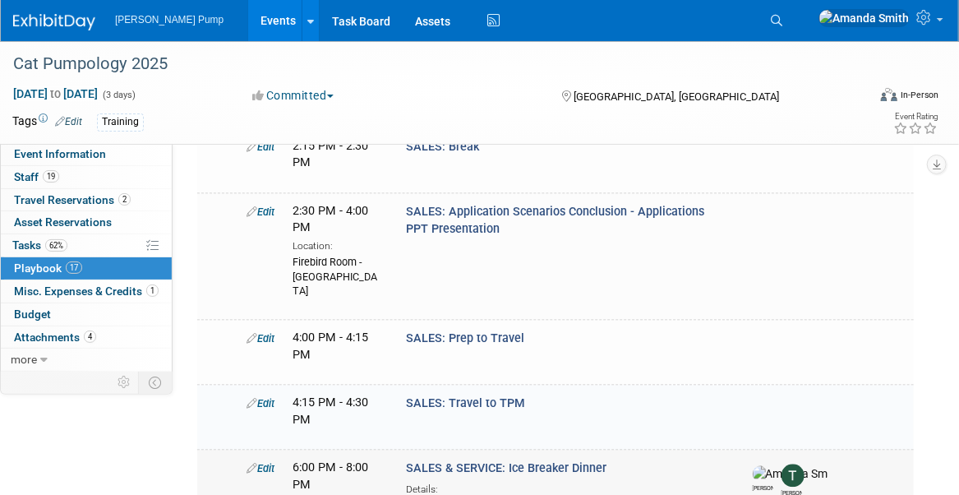
scroll to position [1269, 0]
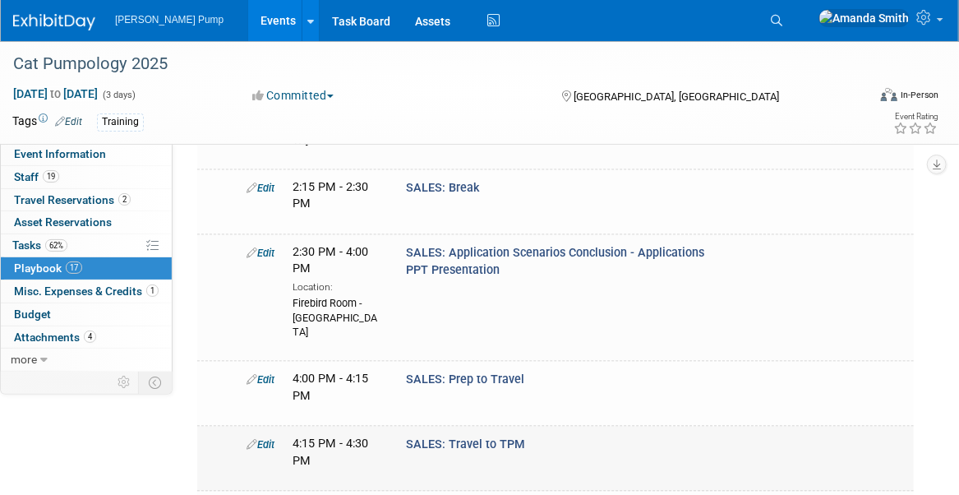
click at [266, 438] on link "Edit" at bounding box center [260, 444] width 28 height 12
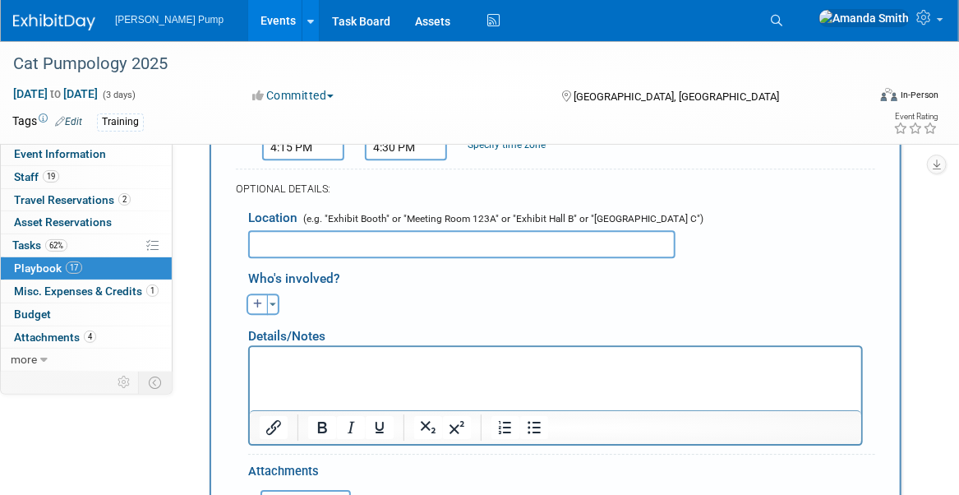
scroll to position [1946, 0]
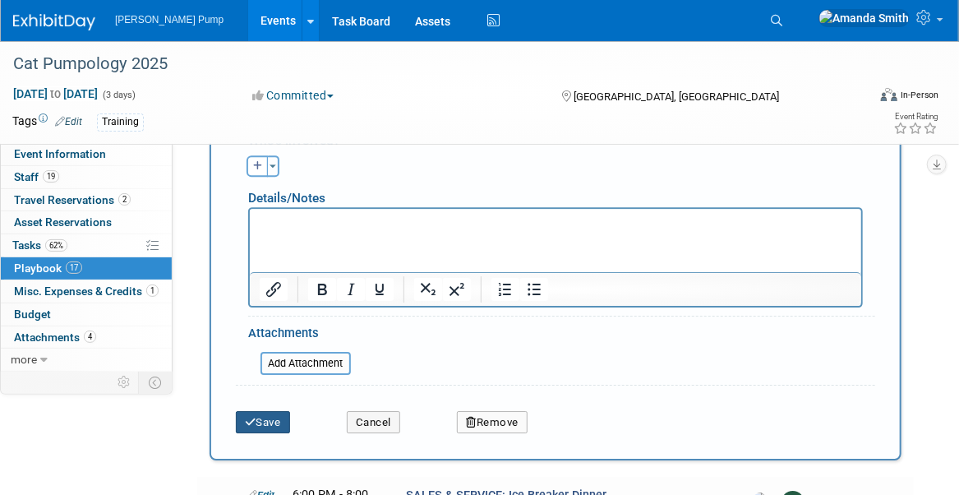
drag, startPoint x: 269, startPoint y: 279, endPoint x: 294, endPoint y: 302, distance: 33.2
click at [269, 411] on button "Save" at bounding box center [263, 422] width 54 height 23
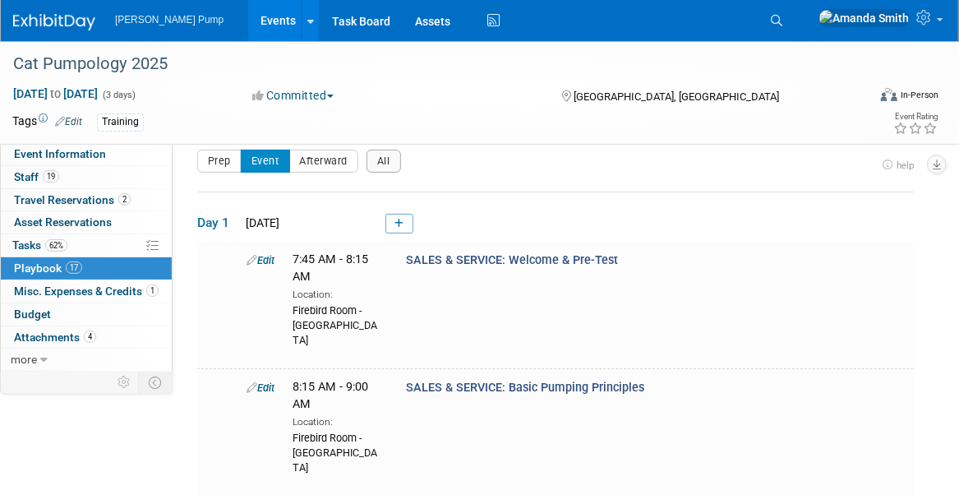
scroll to position [0, 0]
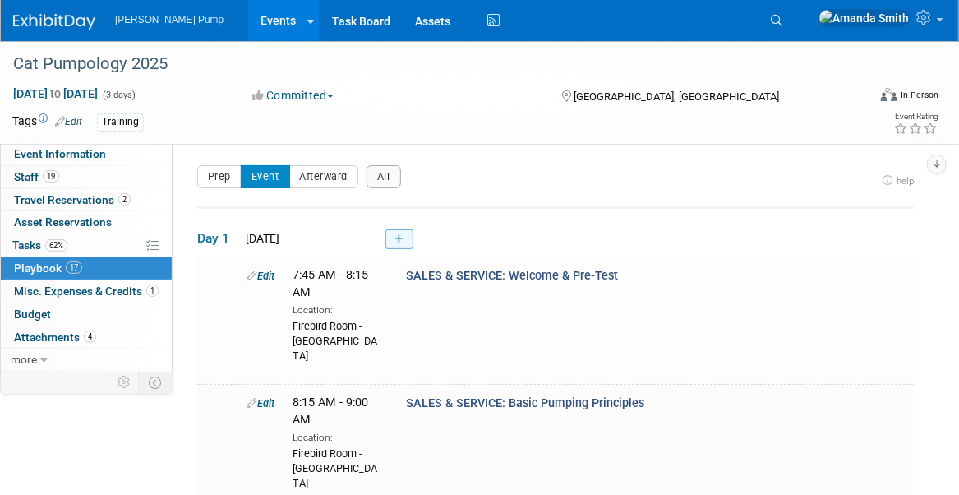
click at [394, 234] on link at bounding box center [399, 239] width 28 height 20
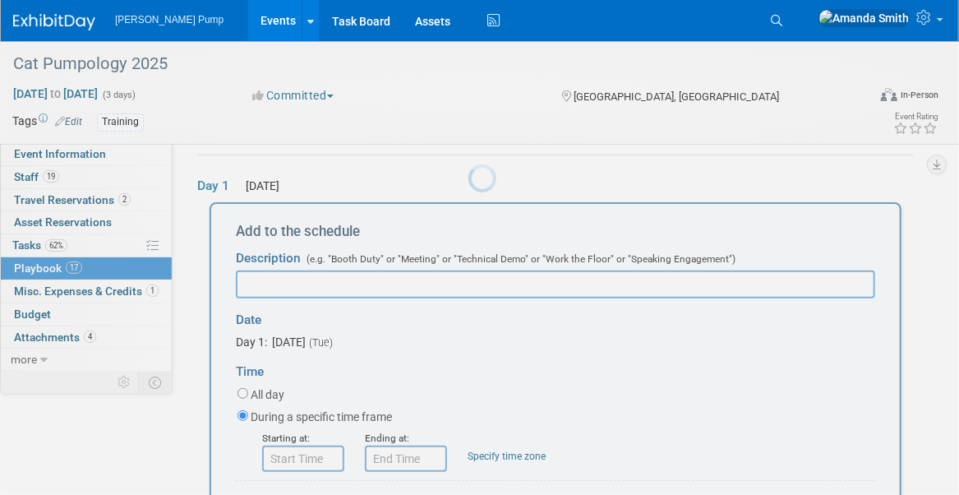
scroll to position [53, 0]
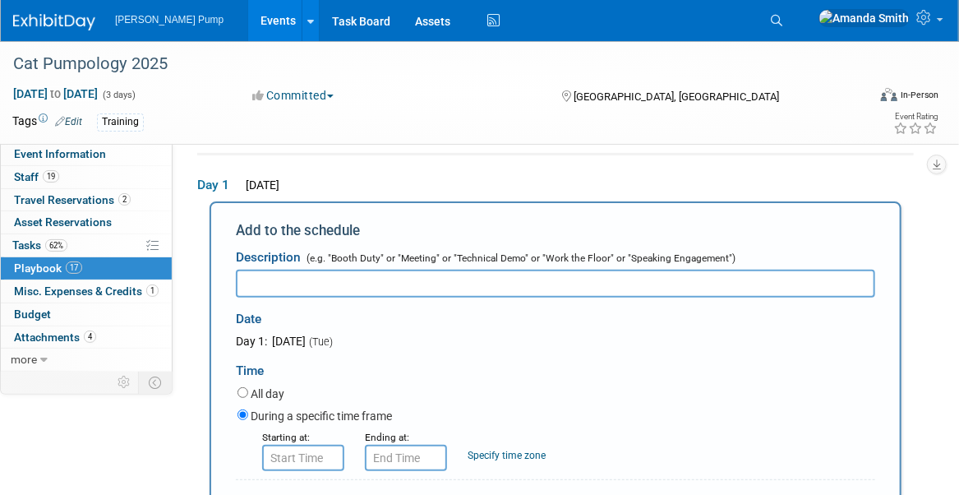
click at [385, 283] on input "text" at bounding box center [555, 283] width 639 height 28
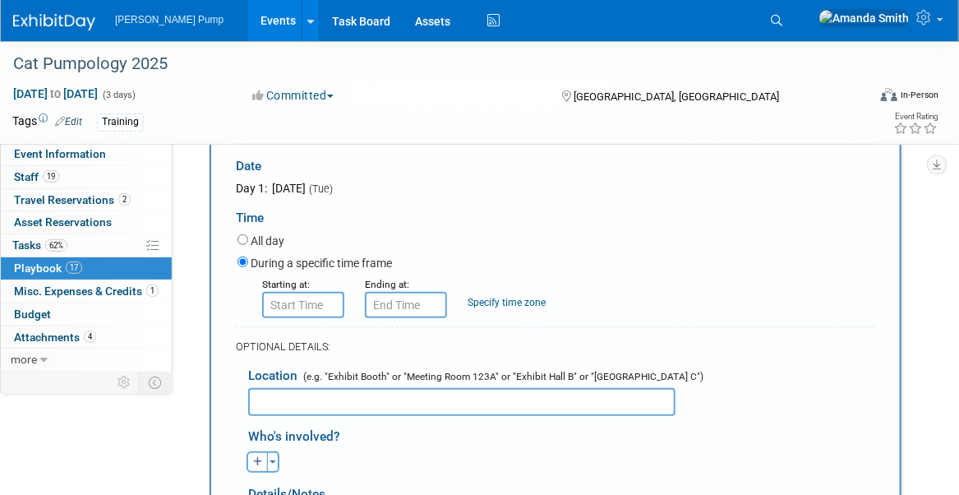
scroll to position [218, 0]
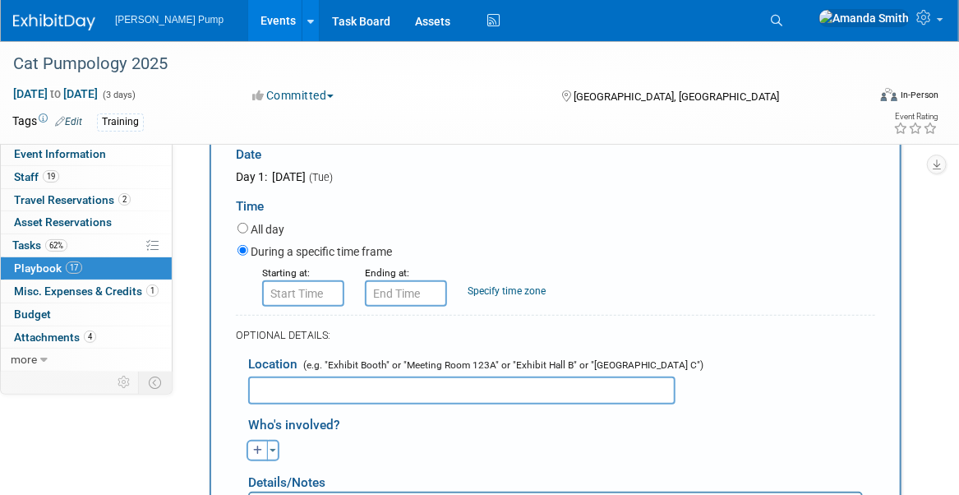
type input "SALES: Factory Tour"
click at [305, 288] on input "8:00 AM" at bounding box center [303, 293] width 82 height 26
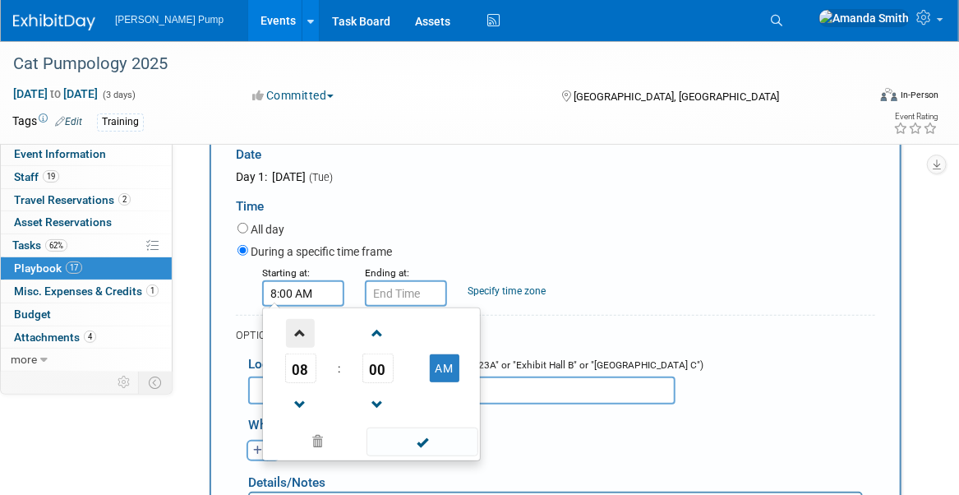
click at [297, 327] on span at bounding box center [300, 333] width 29 height 29
click at [298, 326] on span at bounding box center [300, 333] width 29 height 29
click at [298, 325] on span at bounding box center [300, 333] width 29 height 29
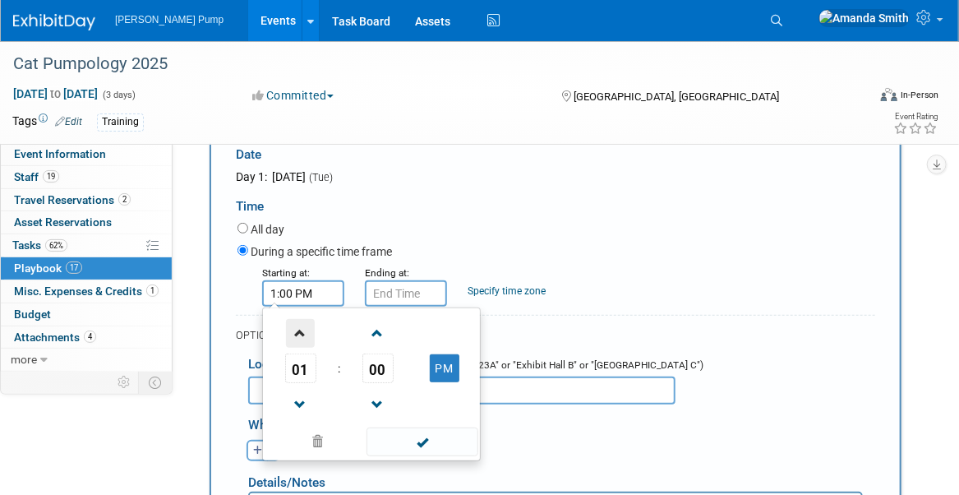
click at [298, 325] on span at bounding box center [300, 333] width 29 height 29
click at [299, 325] on span at bounding box center [300, 333] width 29 height 29
click at [373, 333] on span at bounding box center [377, 333] width 29 height 29
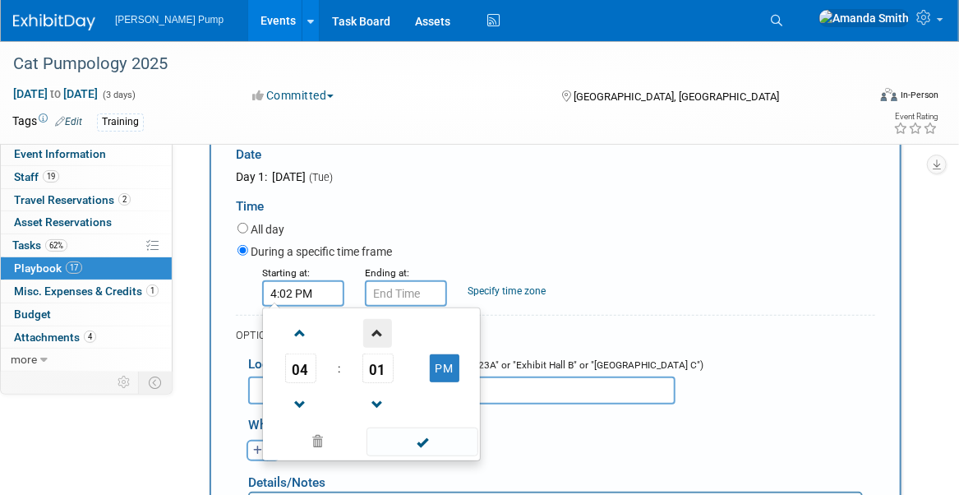
click at [373, 333] on span at bounding box center [377, 333] width 29 height 29
click at [373, 332] on span at bounding box center [377, 333] width 29 height 29
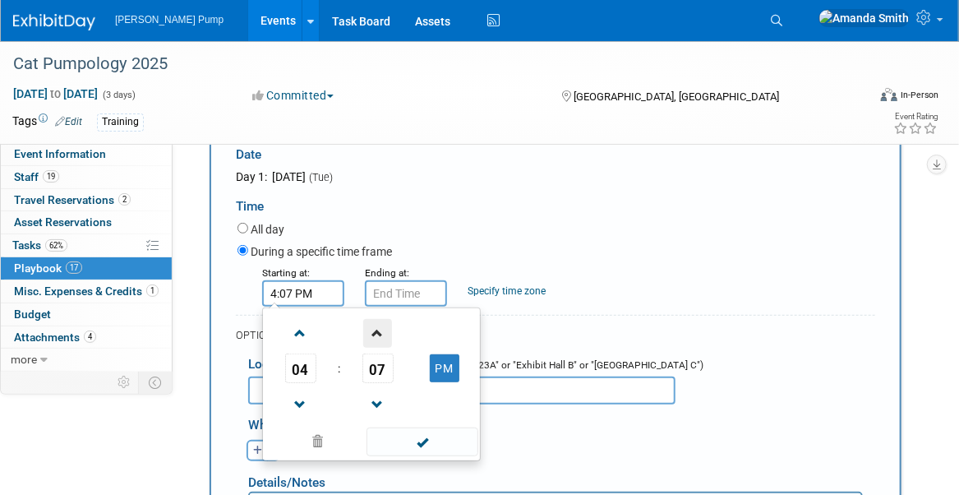
click at [373, 332] on span at bounding box center [377, 333] width 29 height 29
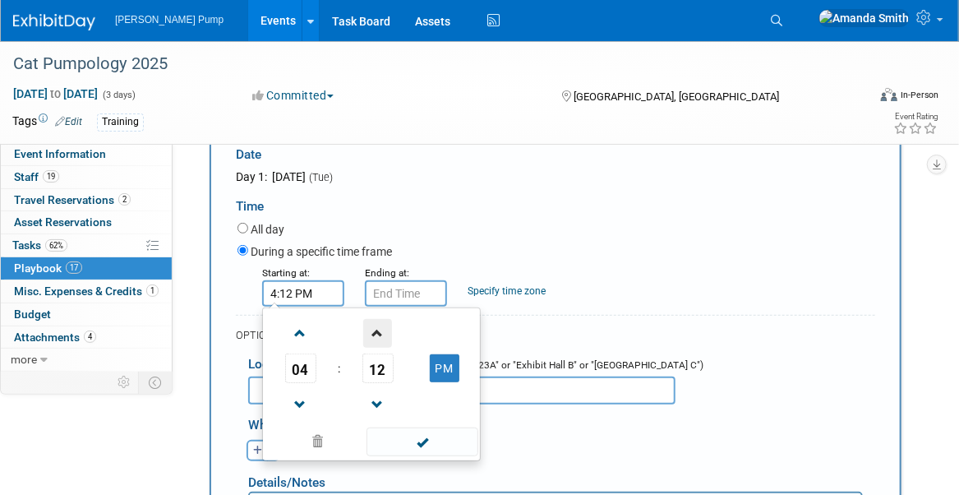
click at [373, 332] on span at bounding box center [377, 333] width 29 height 29
click at [375, 331] on span at bounding box center [377, 333] width 29 height 29
click at [375, 330] on span at bounding box center [377, 333] width 29 height 29
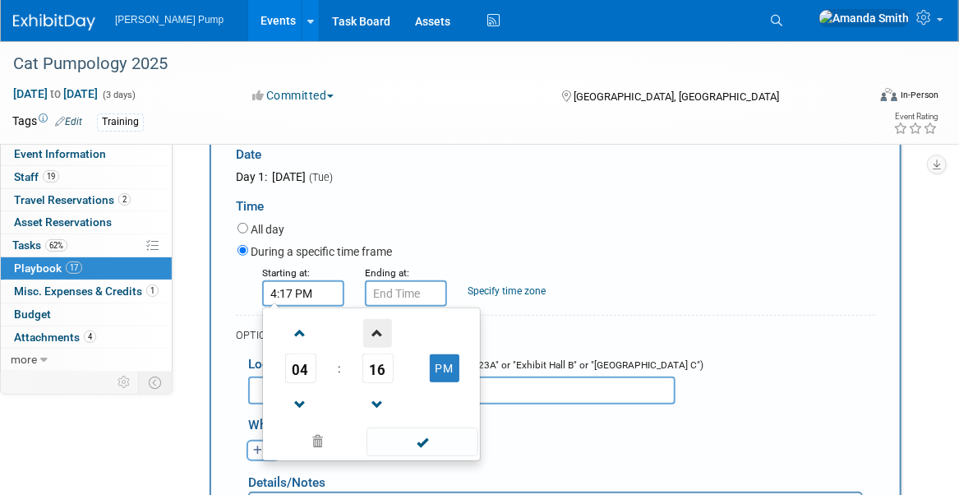
click at [375, 330] on span at bounding box center [377, 333] width 29 height 29
click at [375, 329] on span at bounding box center [377, 333] width 29 height 29
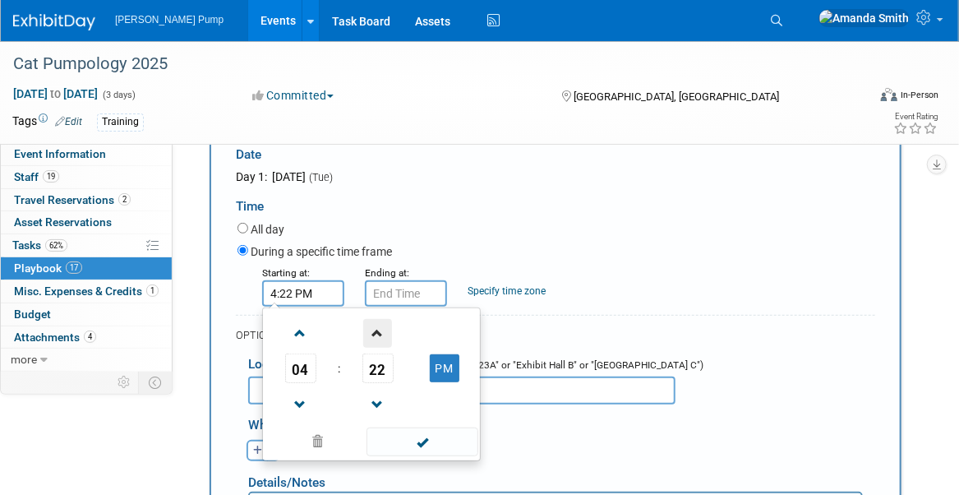
click at [375, 329] on span at bounding box center [377, 333] width 29 height 29
click at [376, 328] on span at bounding box center [377, 333] width 29 height 29
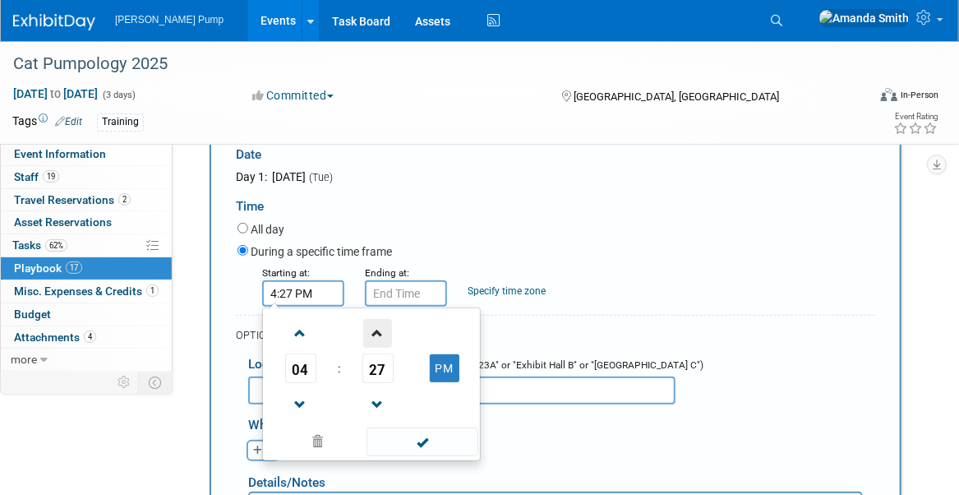
click at [376, 328] on span at bounding box center [377, 333] width 29 height 29
click
type input "4:30 PM"
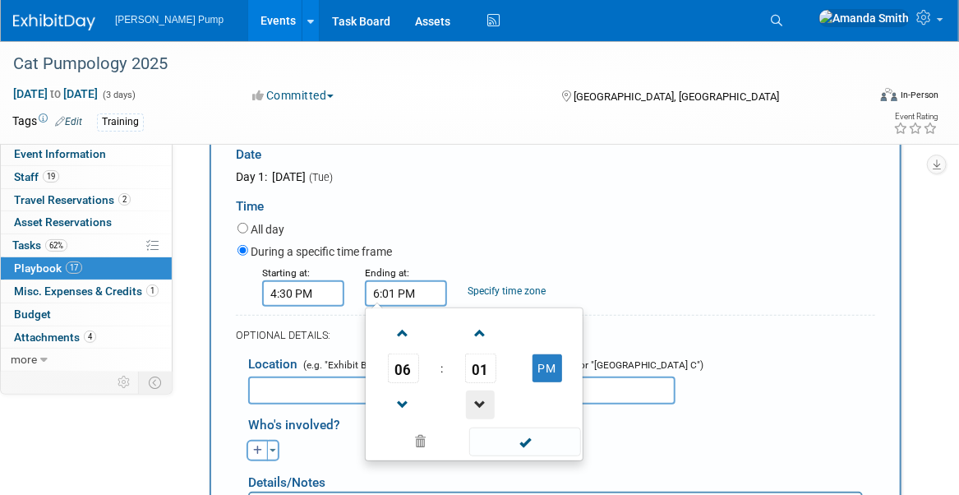
type input "6:00 PM"
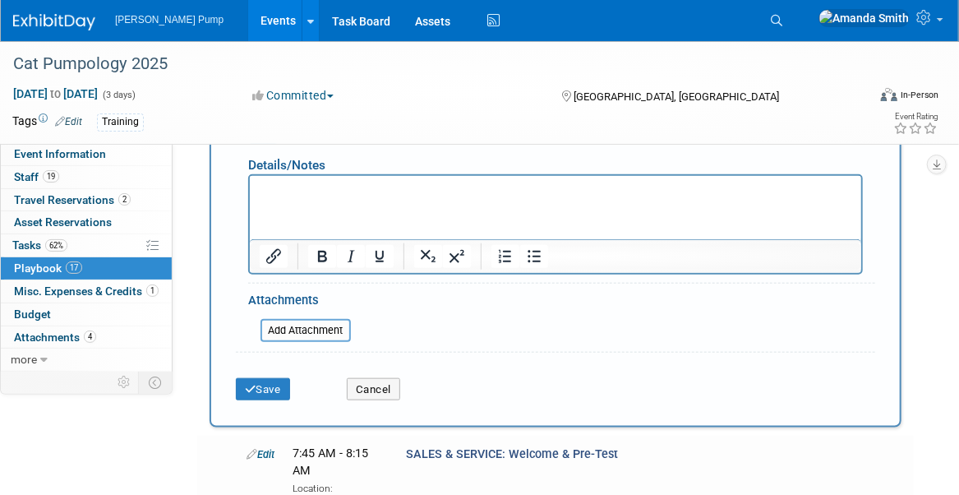
scroll to position [546, 0]
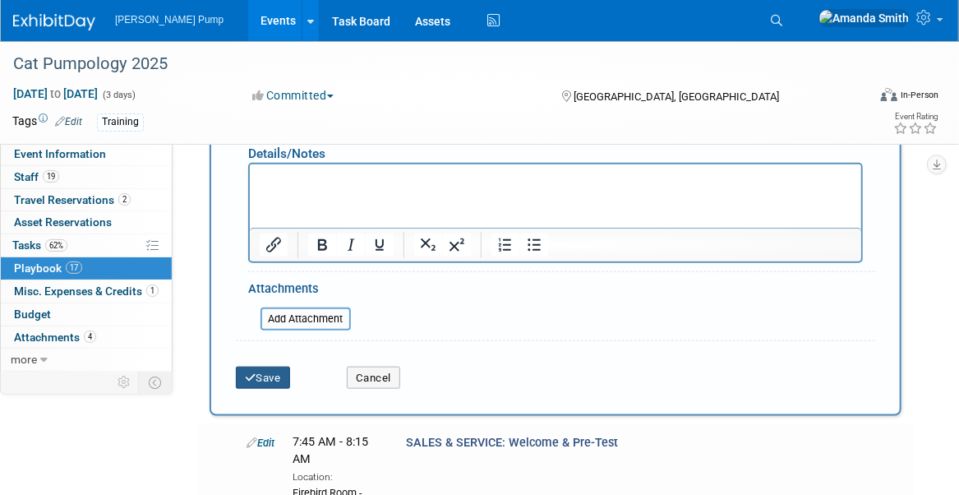
type input "TPM"
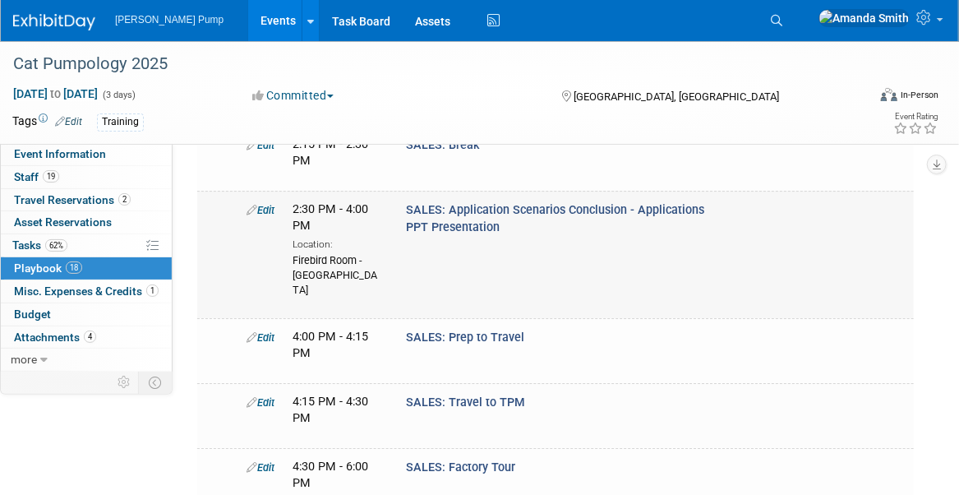
scroll to position [2107, 0]
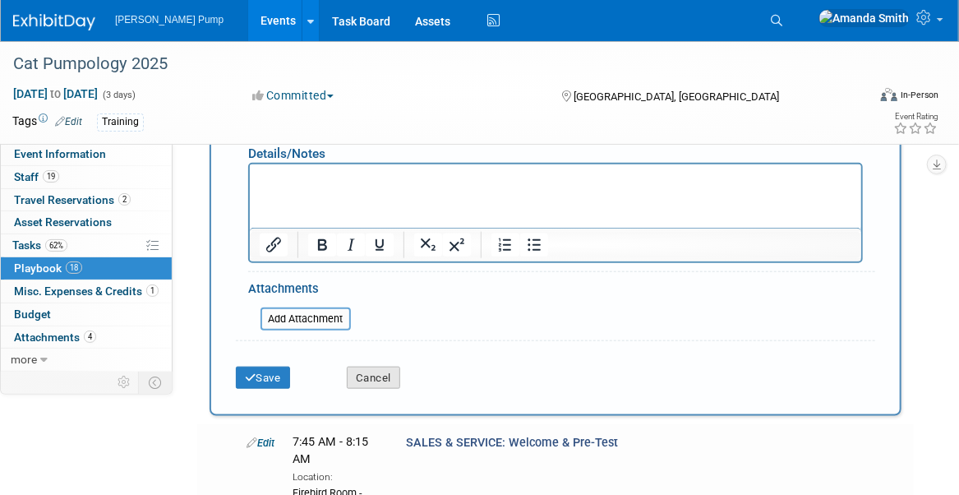
type input "SALES & SERVICE"
drag, startPoint x: 384, startPoint y: 383, endPoint x: 437, endPoint y: 374, distance: 54.2
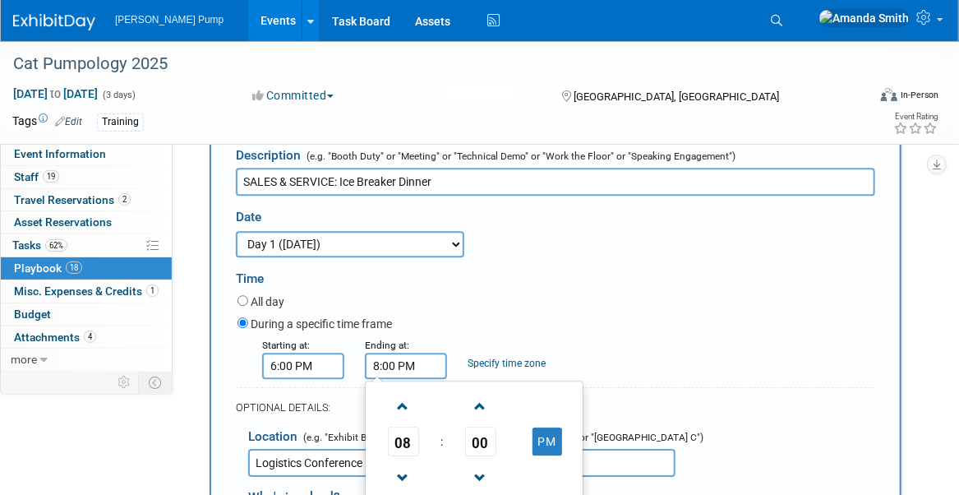
scroll to position [1780, 0]
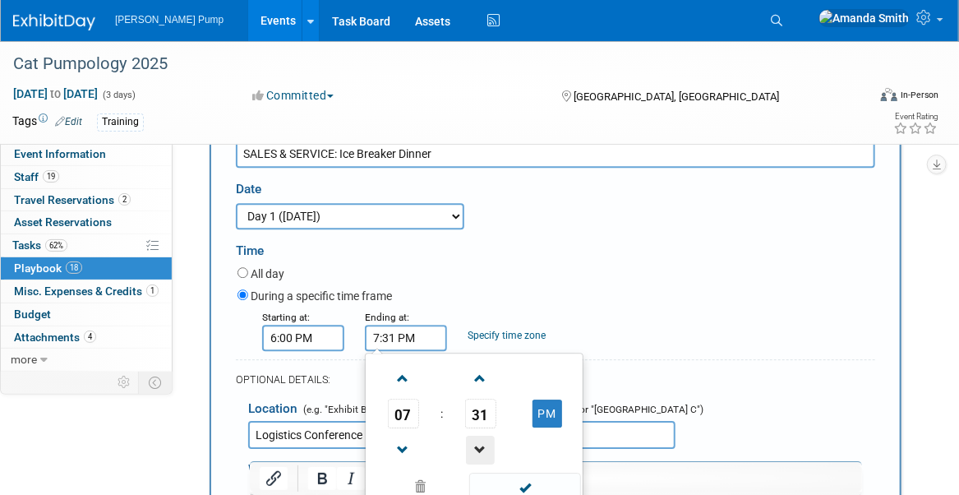
type input "7:30 PM"
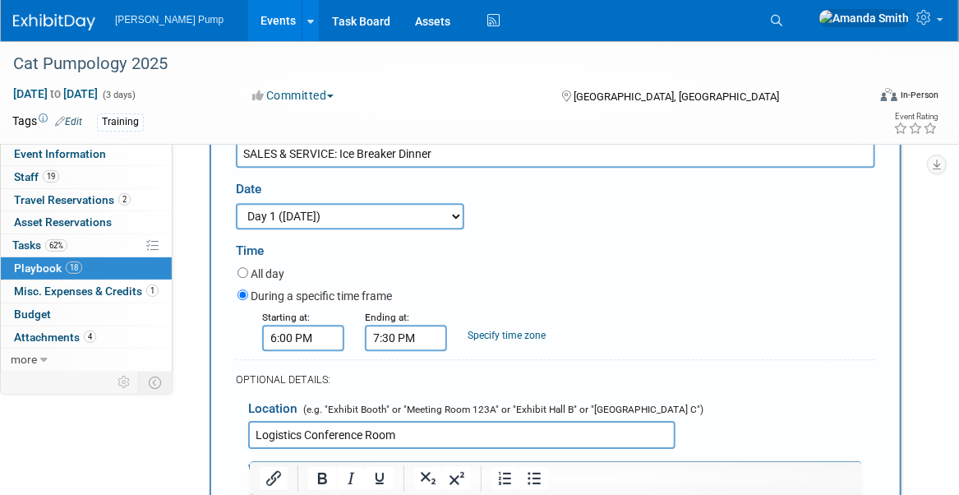
drag, startPoint x: 610, startPoint y: 354, endPoint x: 590, endPoint y: 357, distance: 19.9
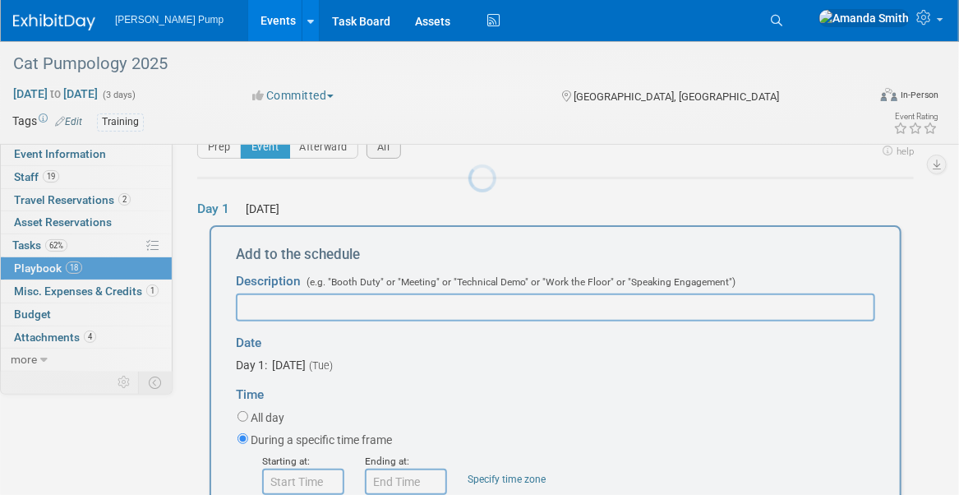
scroll to position [53, 0]
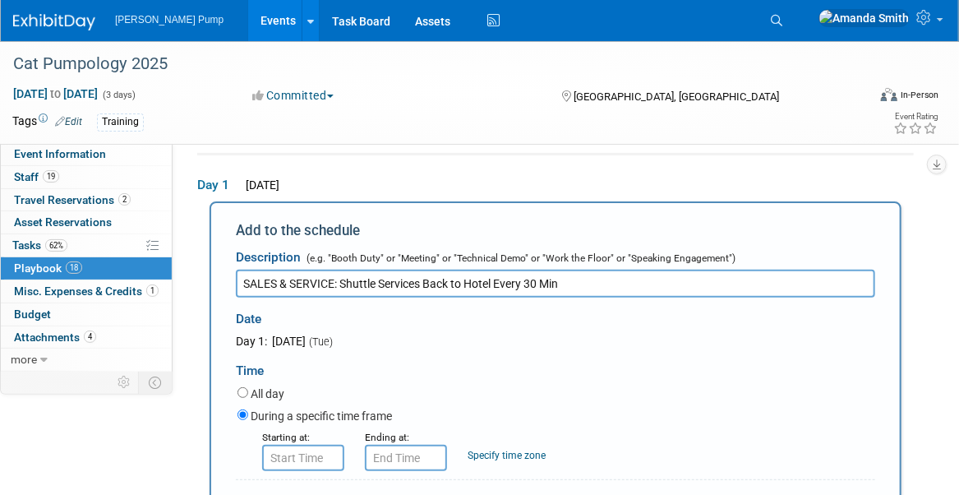
type input "SALES & SERVICE: Shuttle Services Back to Hotel Every 30 Min"
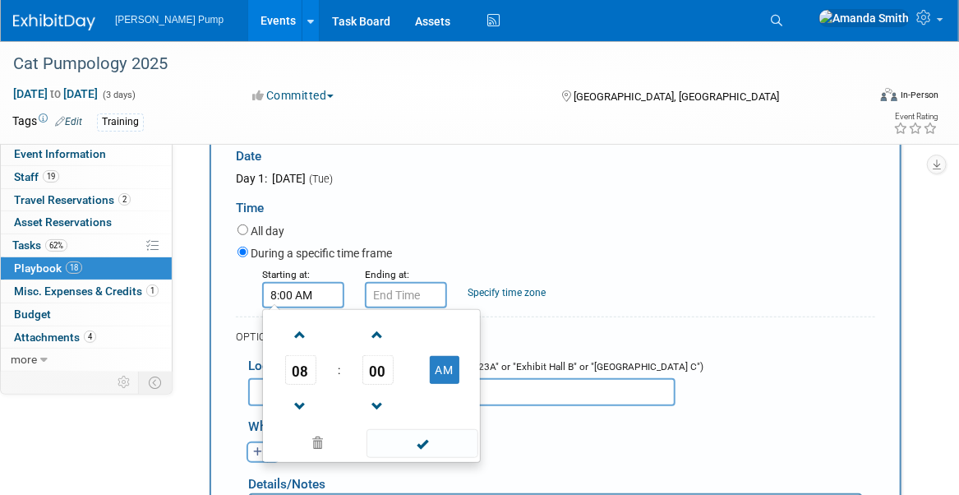
scroll to position [218, 0]
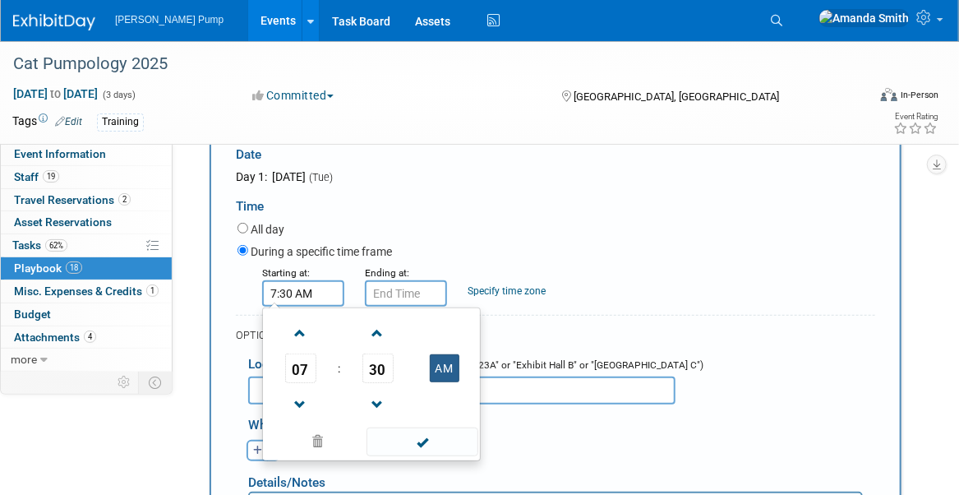
type input "7:30 PM"
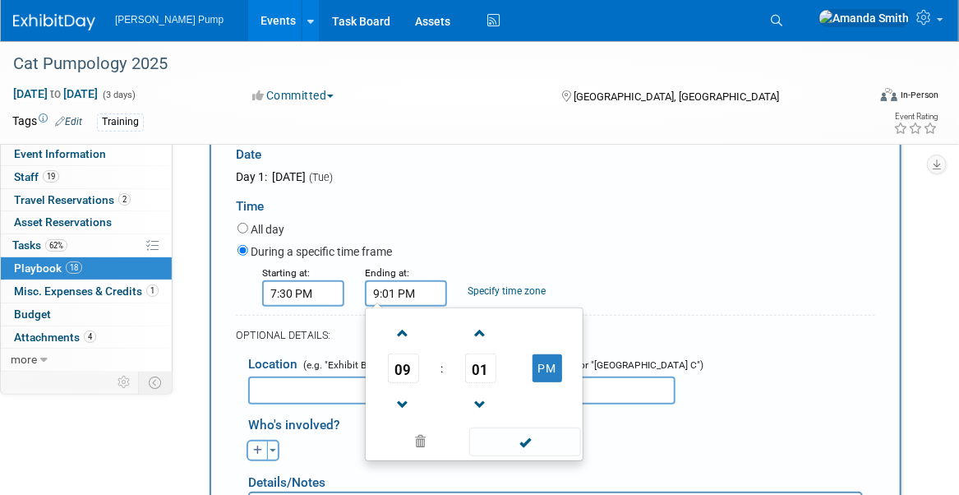
drag, startPoint x: 482, startPoint y: 399, endPoint x: 518, endPoint y: 383, distance: 39.0
type input "9:00 PM"
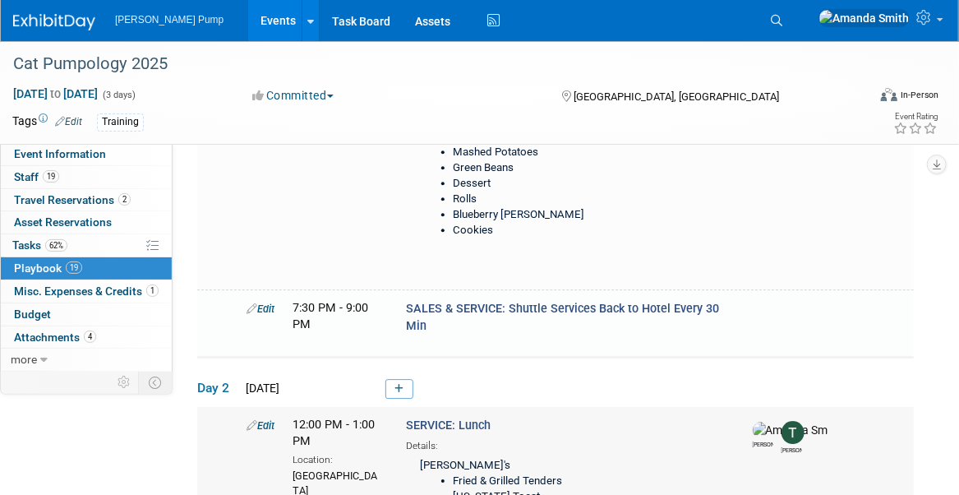
scroll to position [1690, 0]
